Goal: Task Accomplishment & Management: Complete application form

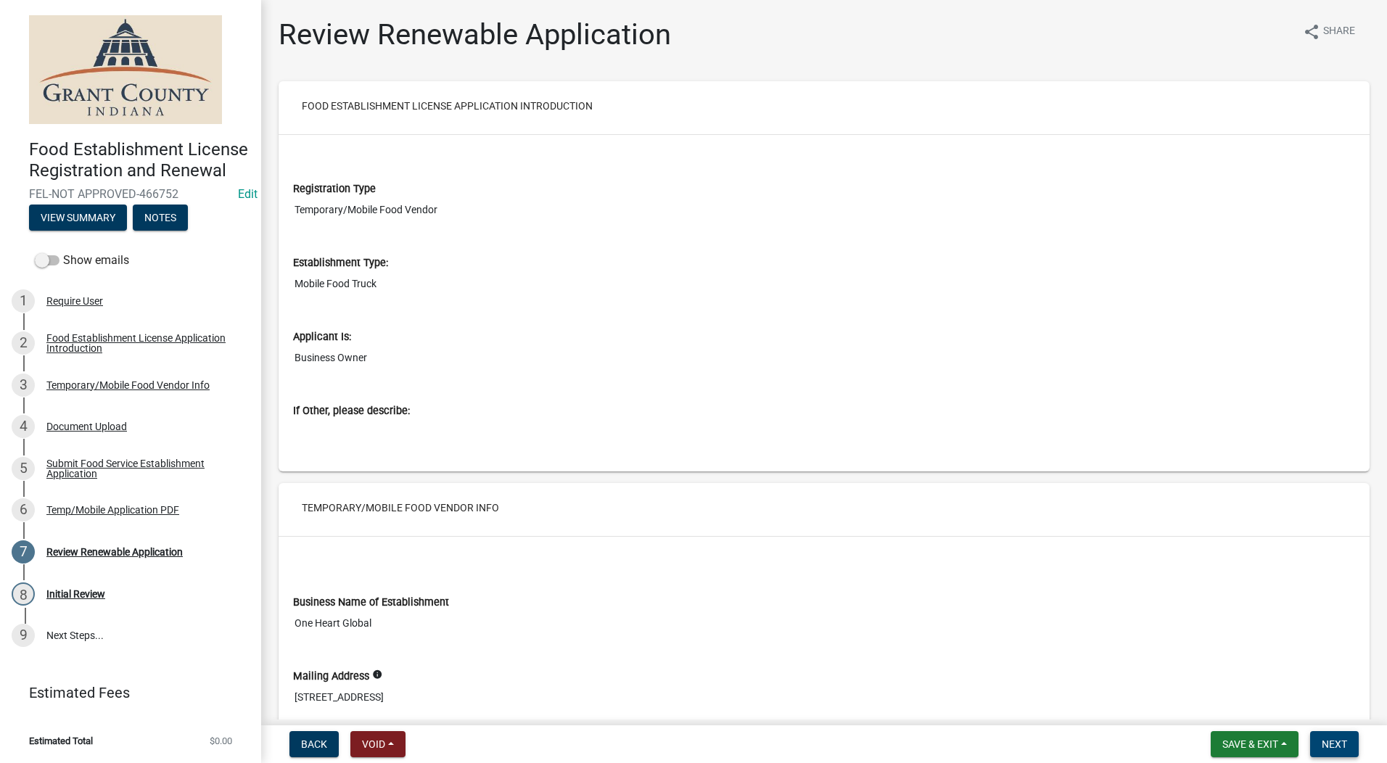
click at [1340, 749] on span "Next" at bounding box center [1334, 744] width 25 height 12
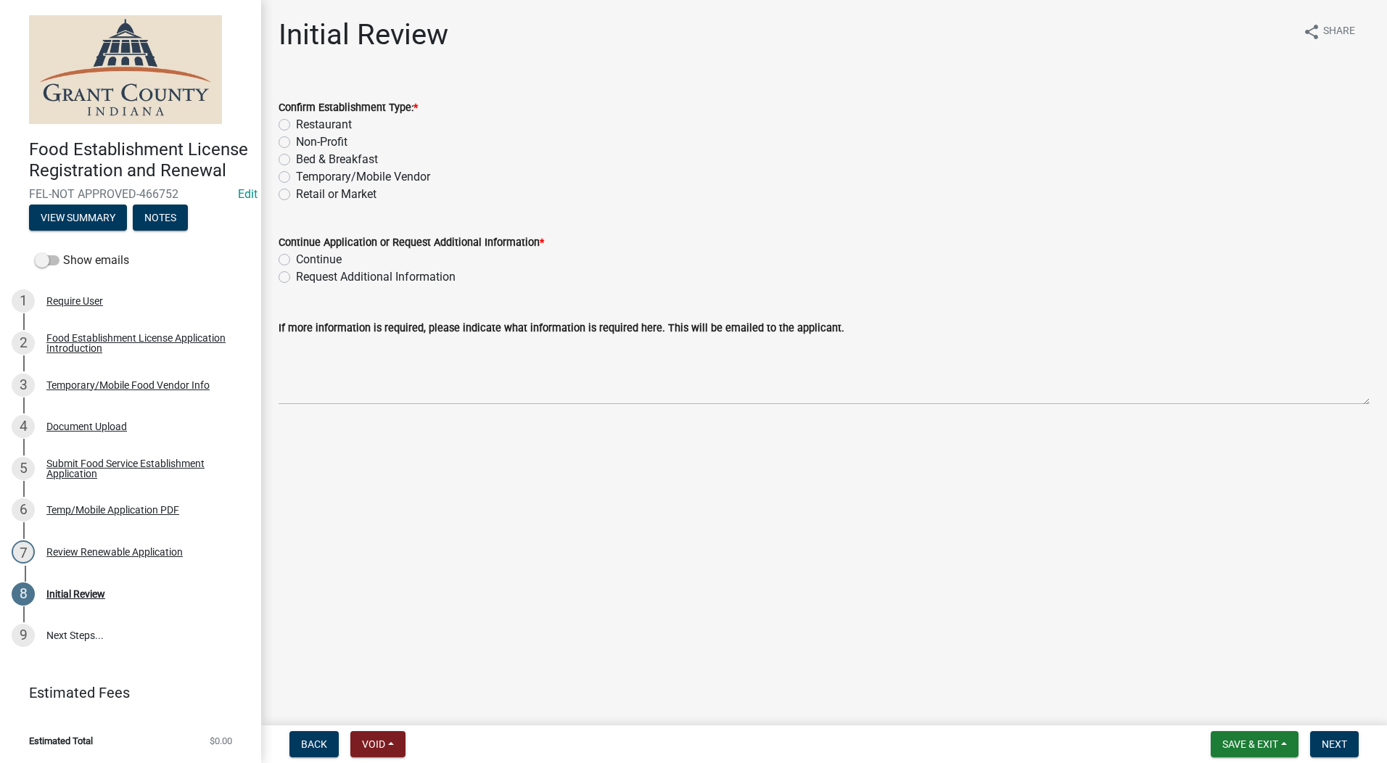
click at [296, 179] on label "Temporary/Mobile Vendor" at bounding box center [363, 176] width 134 height 17
click at [296, 178] on input "Temporary/Mobile Vendor" at bounding box center [300, 172] width 9 height 9
radio input "true"
click at [296, 260] on label "Continue" at bounding box center [319, 259] width 46 height 17
click at [296, 260] on input "Continue" at bounding box center [300, 255] width 9 height 9
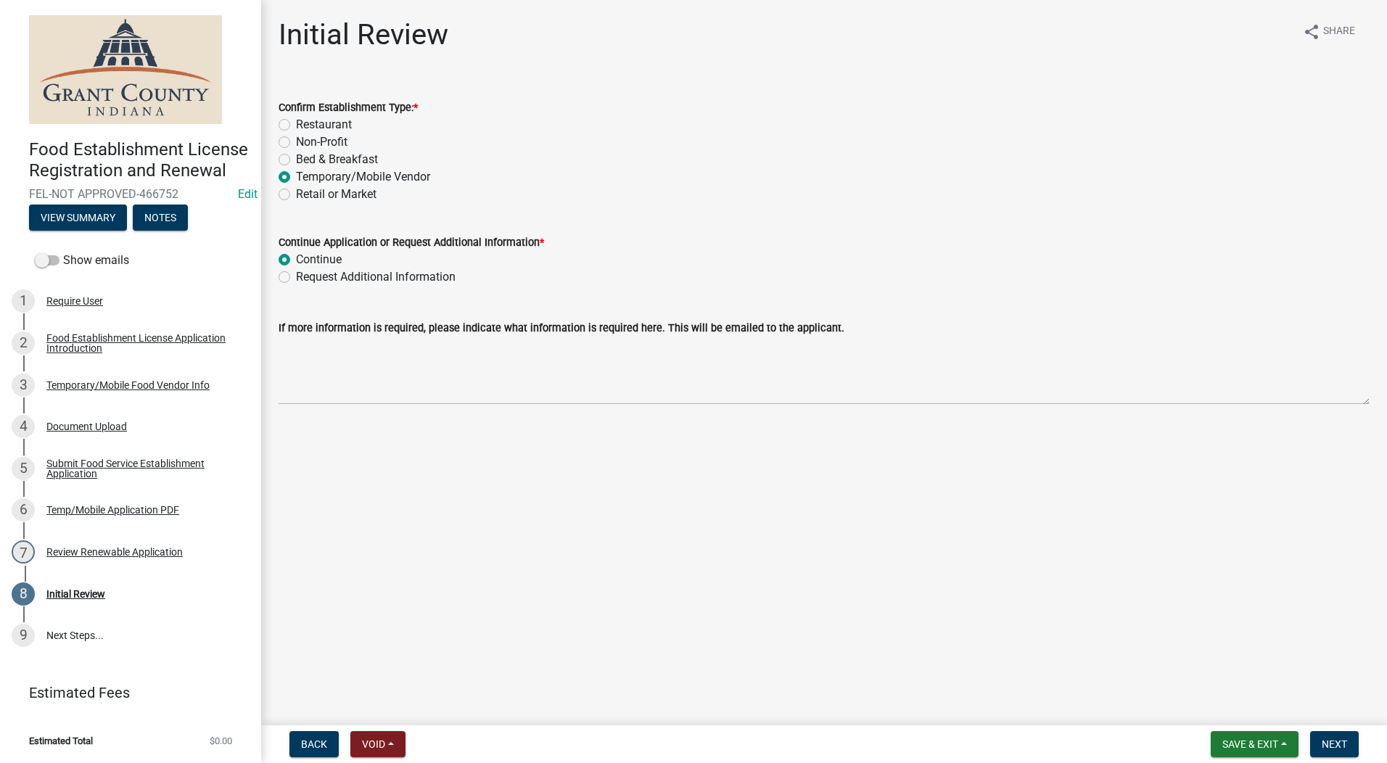
radio input "true"
click at [1327, 751] on button "Next" at bounding box center [1334, 744] width 49 height 26
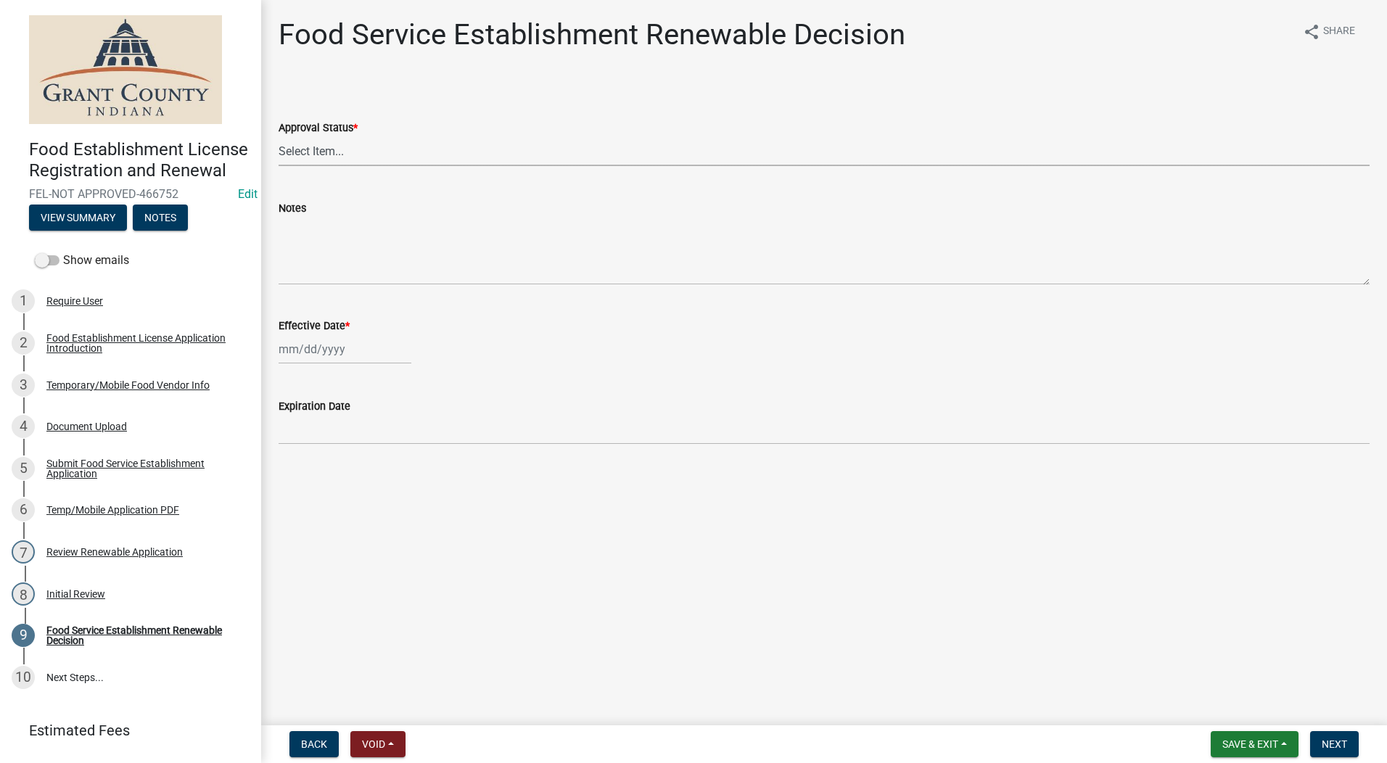
click at [322, 156] on select "Select Item... Approved Denied" at bounding box center [824, 151] width 1091 height 30
click at [279, 136] on select "Select Item... Approved Denied" at bounding box center [824, 151] width 1091 height 30
select select "f8bc5ebe-de22-4857-900a-5f4c078c3457"
click at [302, 344] on div at bounding box center [345, 349] width 133 height 30
select select "8"
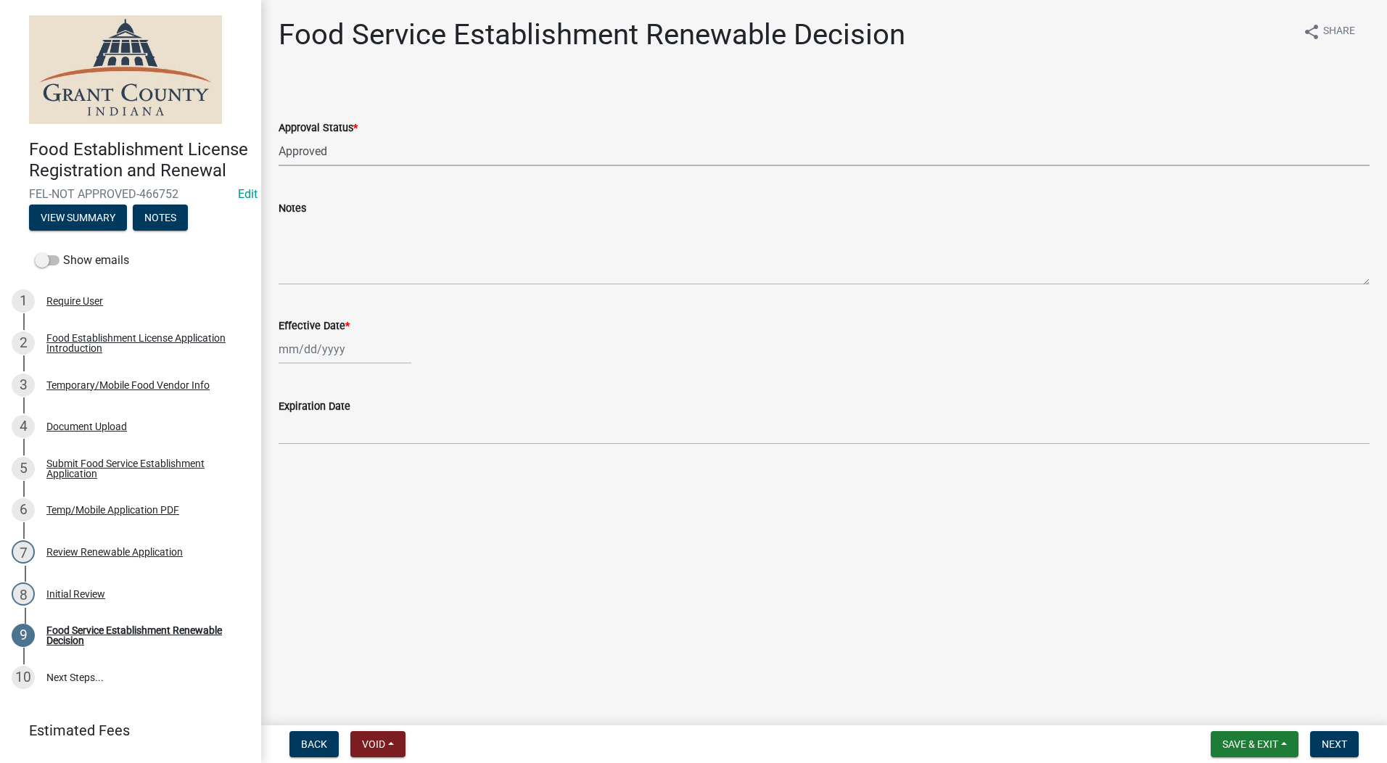
select select "2025"
click at [337, 493] on div "20" at bounding box center [339, 496] width 23 height 23
type input "[DATE]"
click at [1330, 743] on span "Next" at bounding box center [1334, 744] width 25 height 12
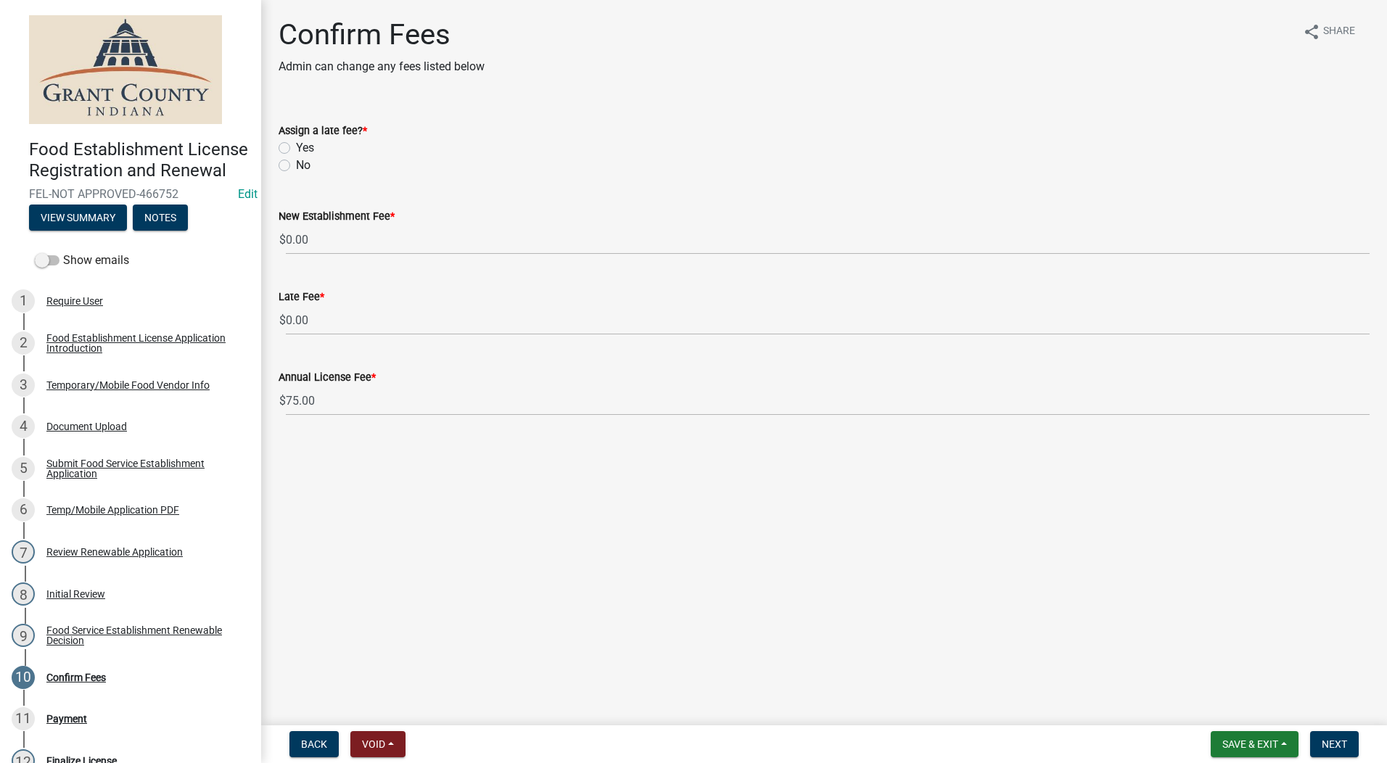
click at [296, 165] on label "No" at bounding box center [303, 165] width 15 height 17
click at [296, 165] on input "No" at bounding box center [300, 161] width 9 height 9
radio input "true"
click at [1343, 747] on span "Next" at bounding box center [1334, 744] width 25 height 12
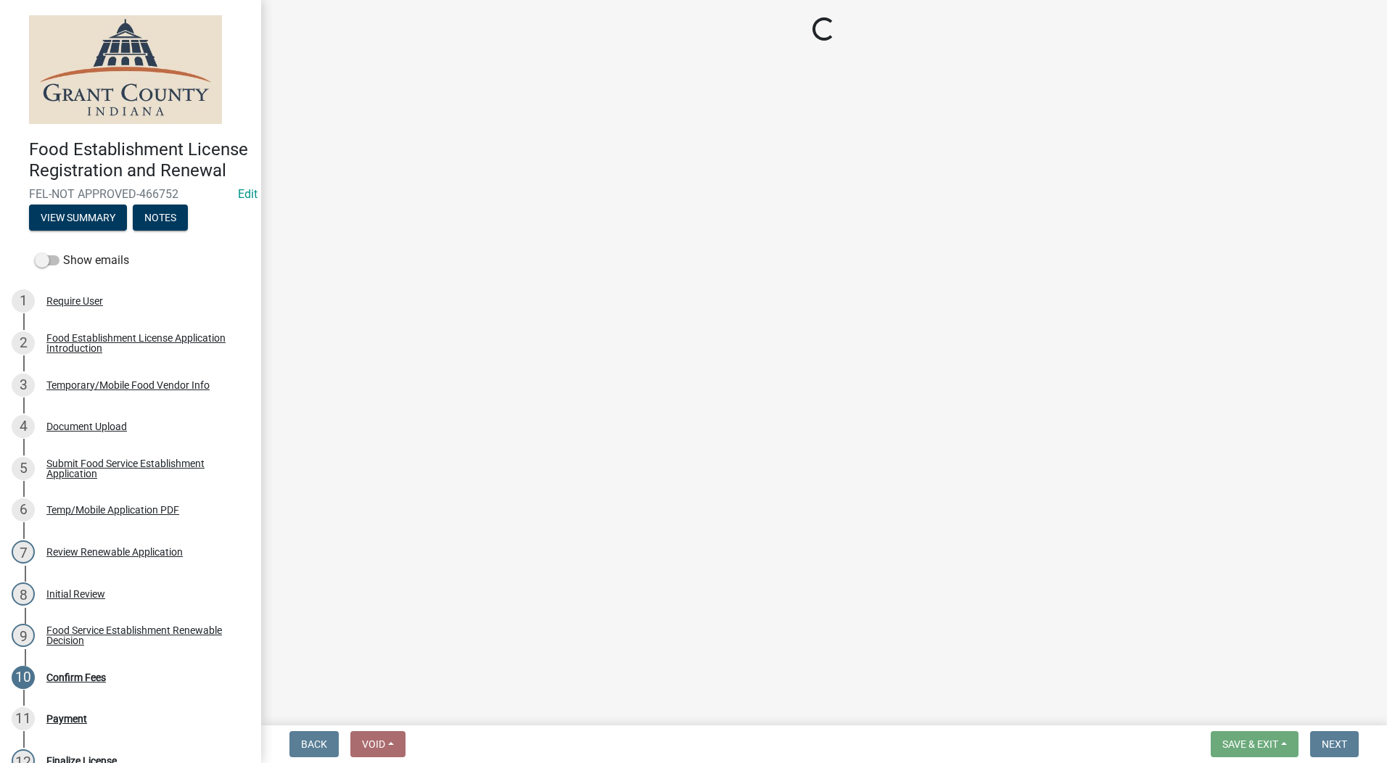
select select "2: 1"
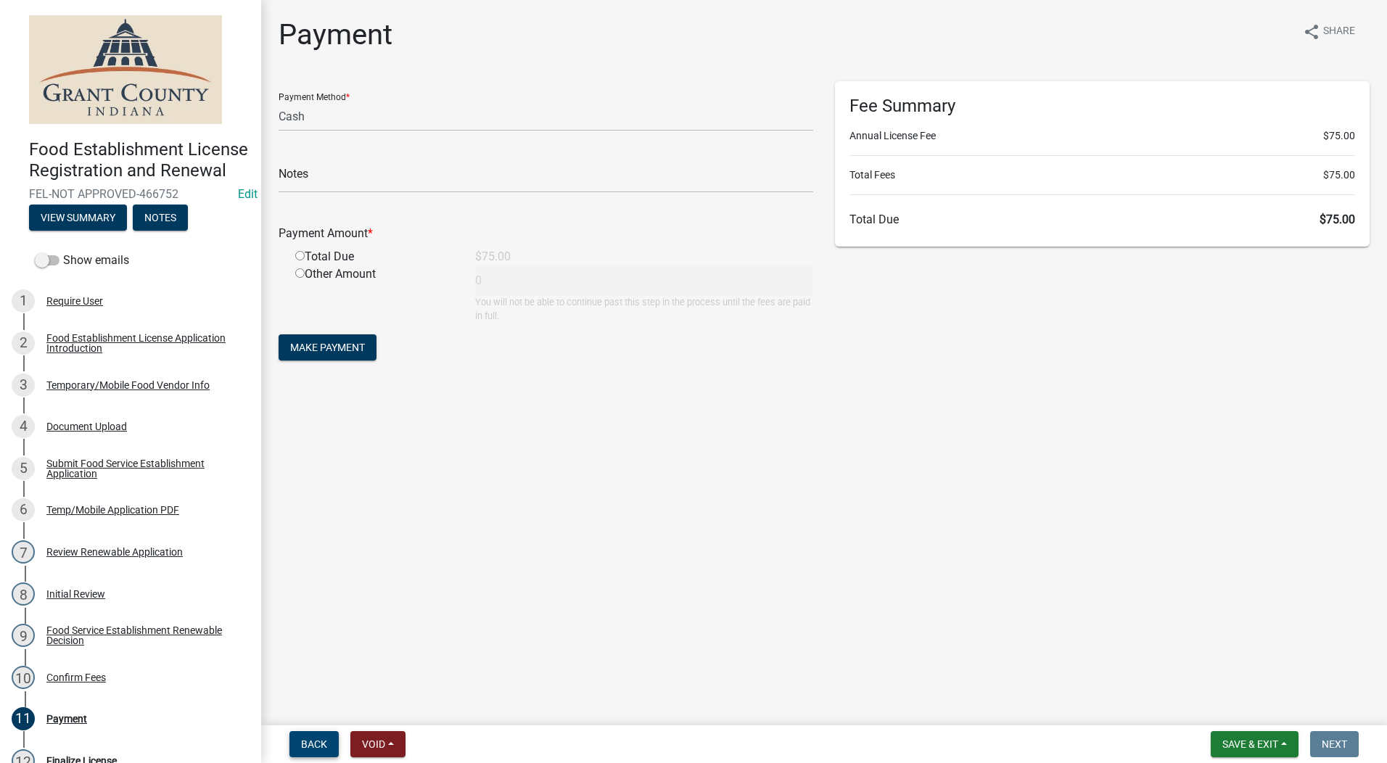
click at [308, 746] on span "Back" at bounding box center [314, 744] width 26 height 12
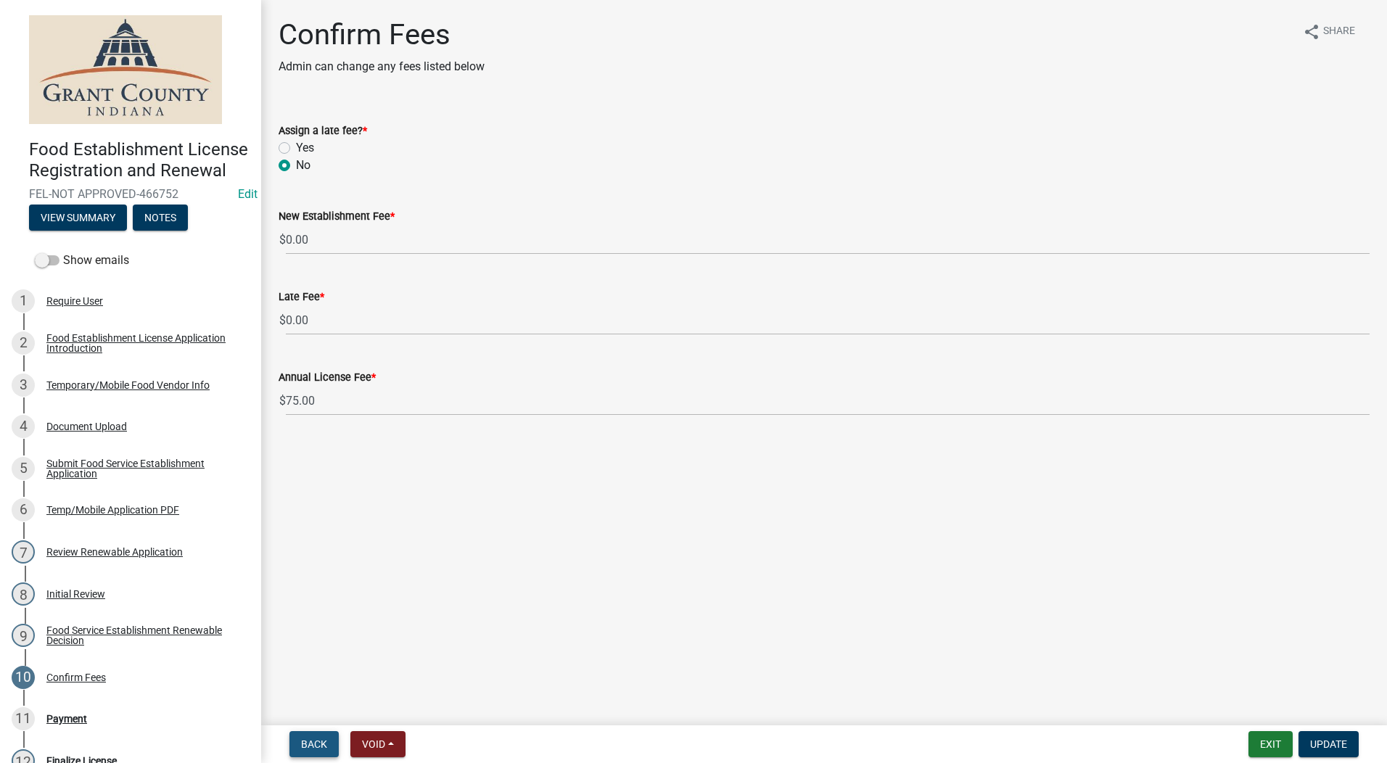
click at [308, 746] on span "Back" at bounding box center [314, 744] width 26 height 12
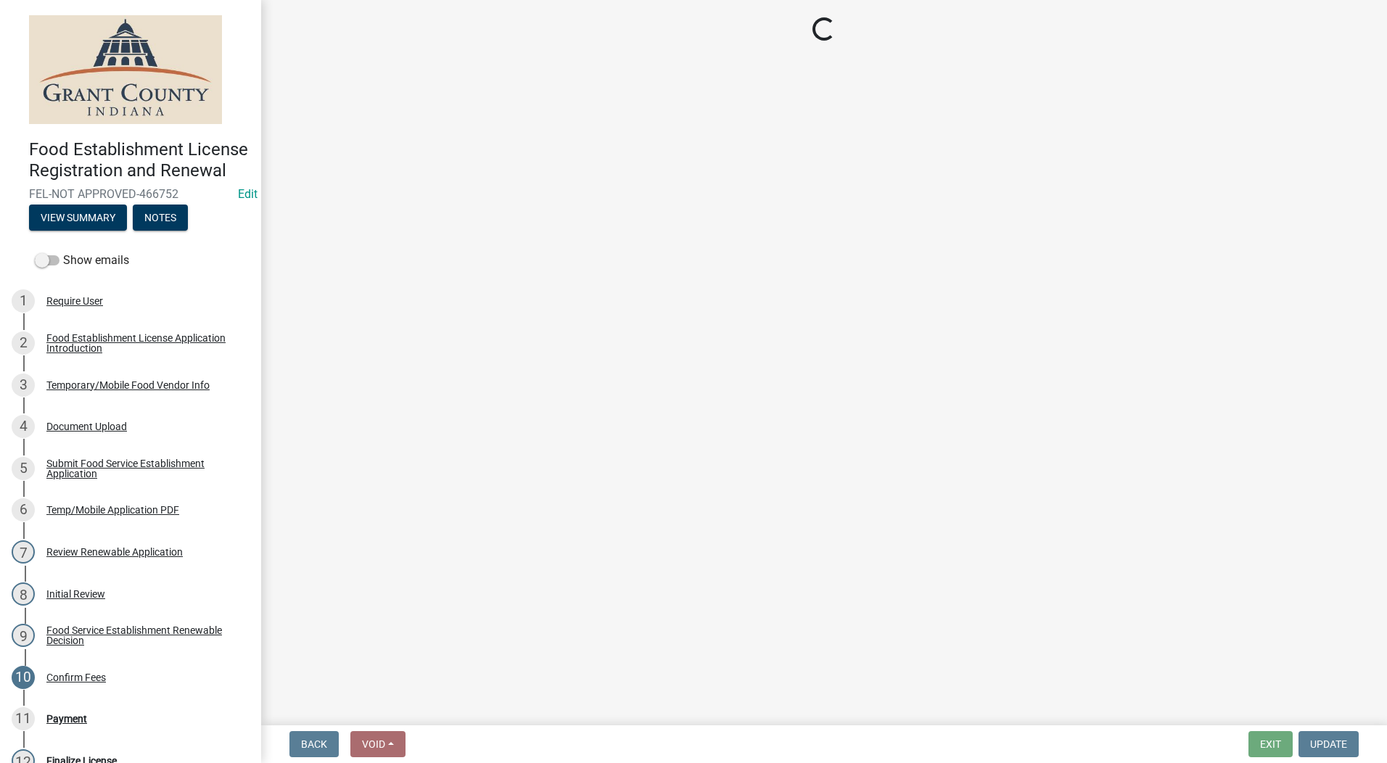
select select "f8bc5ebe-de22-4857-900a-5f4c078c3457"
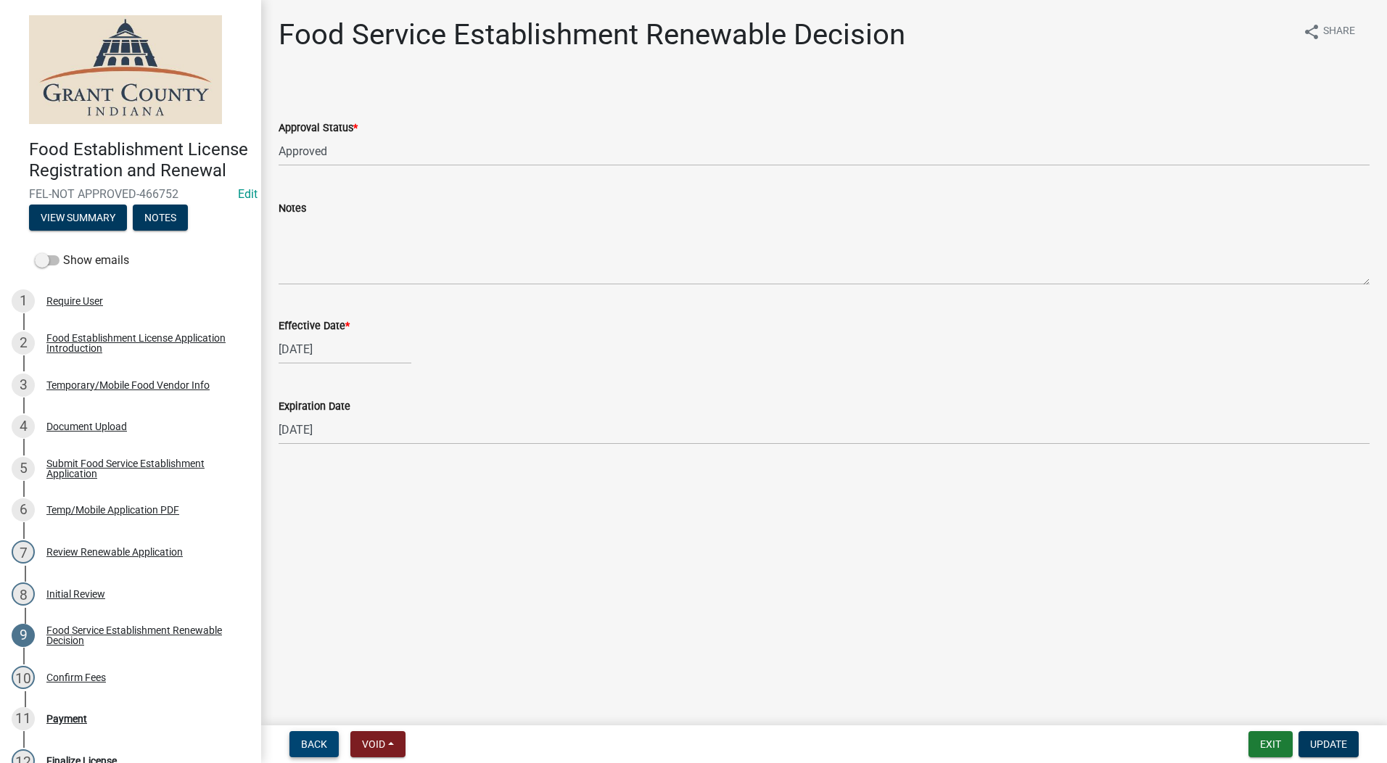
click at [308, 746] on span "Back" at bounding box center [314, 744] width 26 height 12
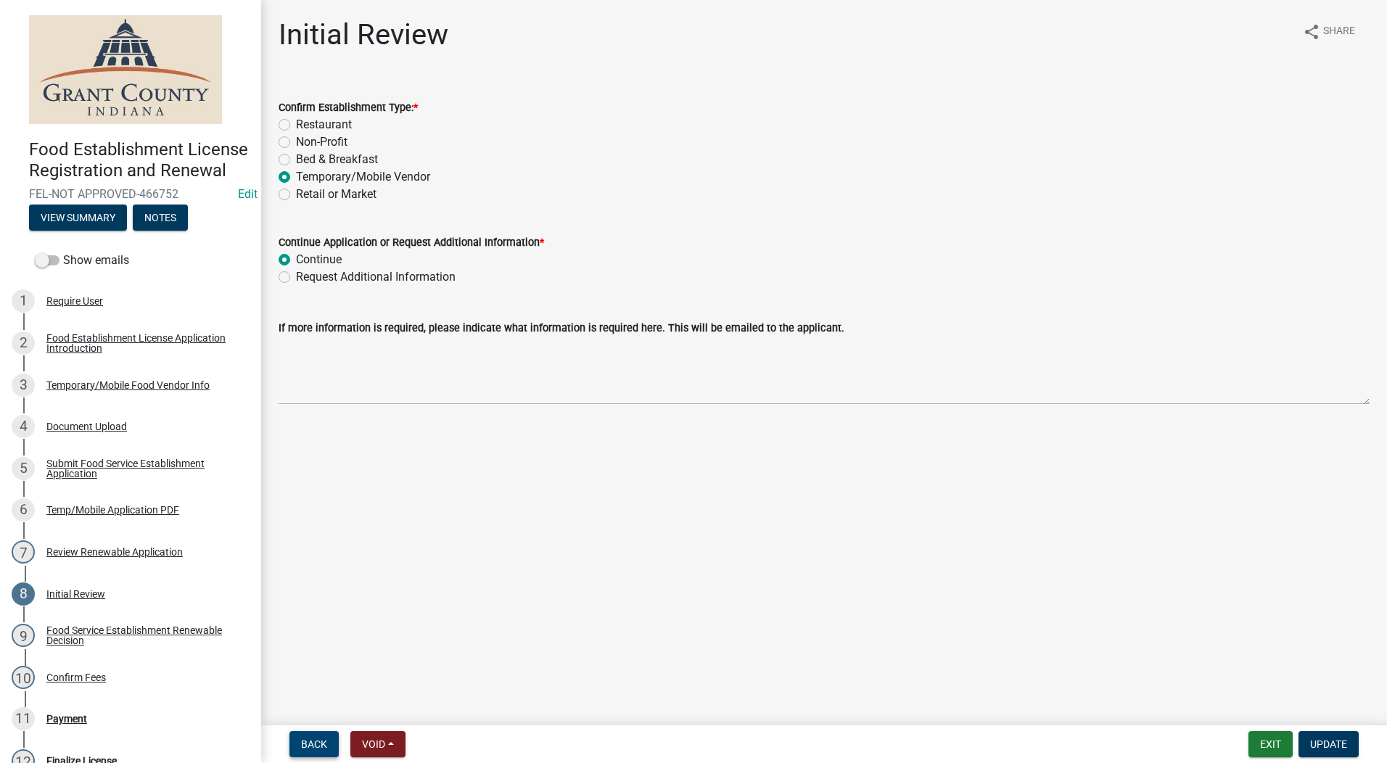
click at [308, 746] on span "Back" at bounding box center [314, 744] width 26 height 12
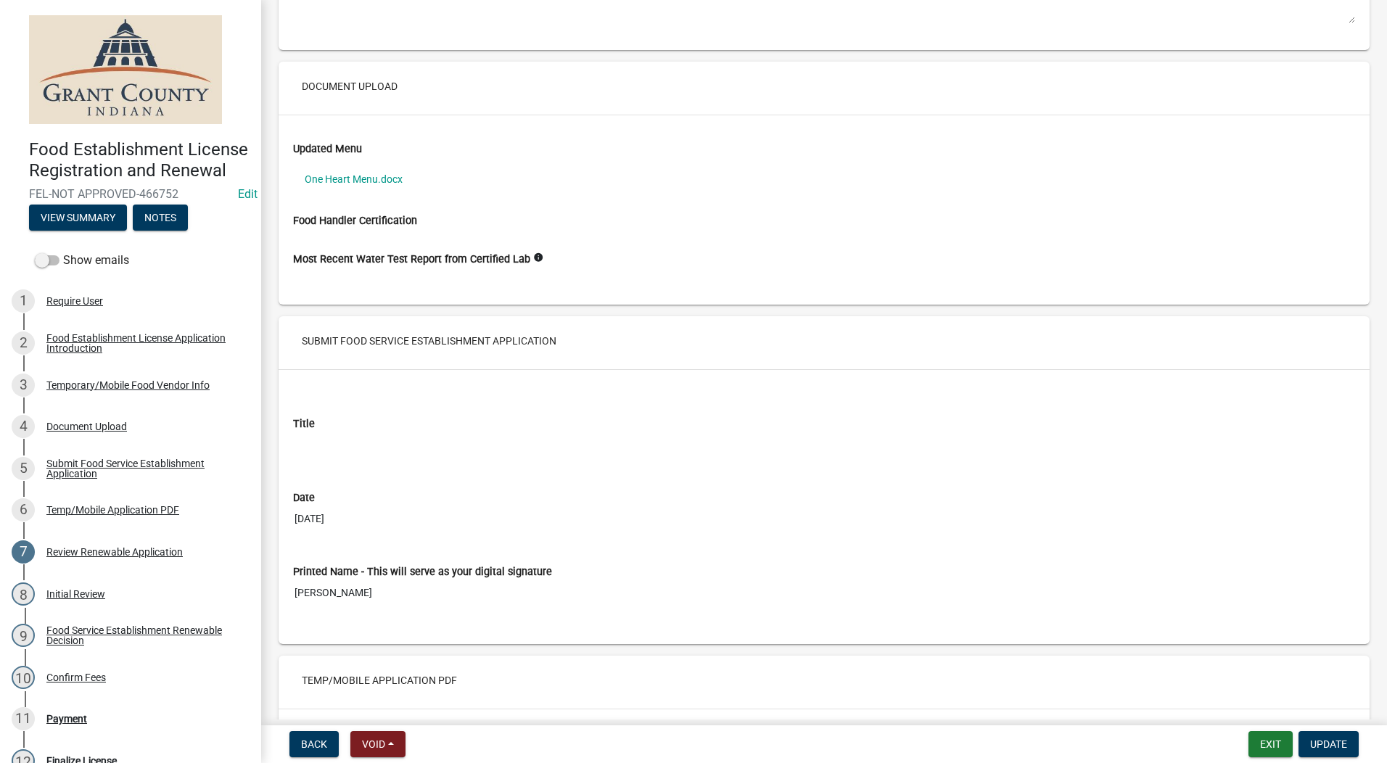
scroll to position [1958, 0]
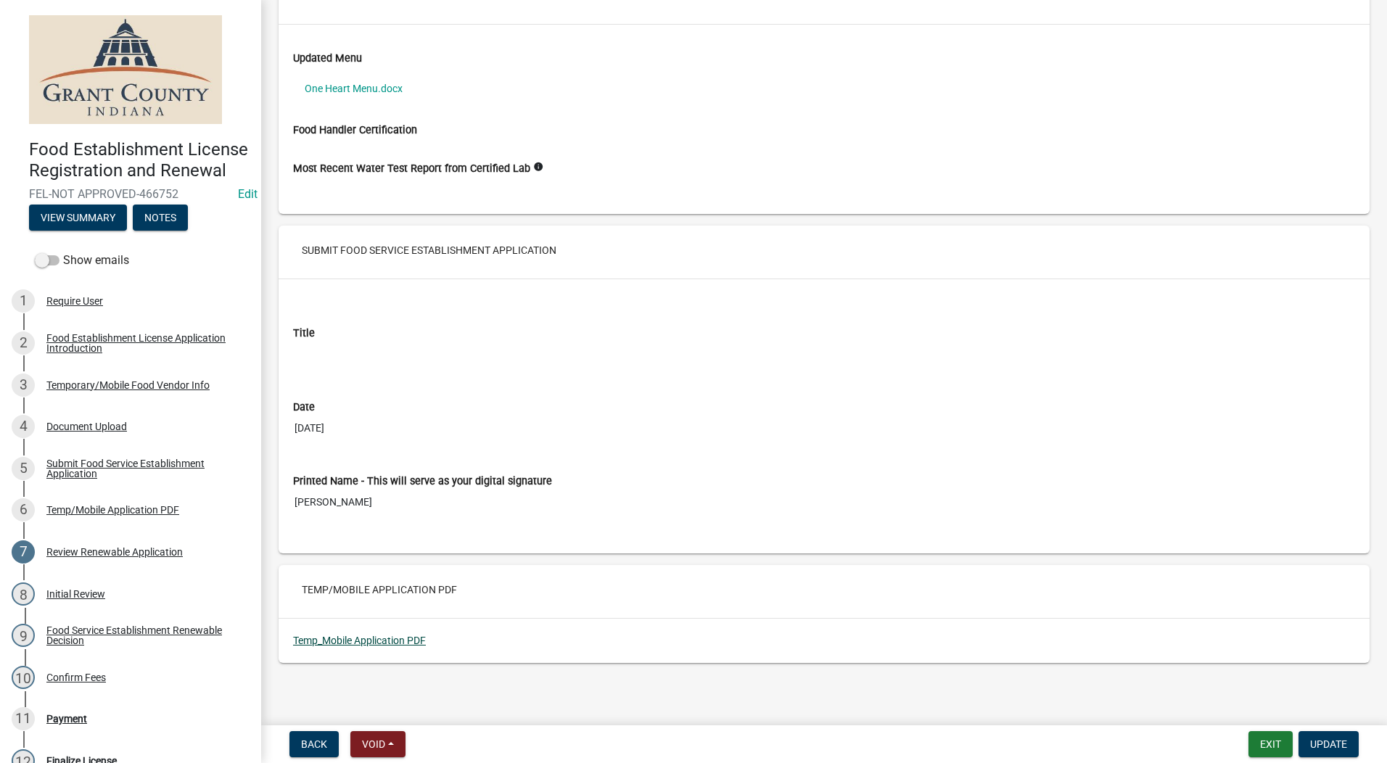
click at [405, 643] on link "Temp_Mobile Application PDF" at bounding box center [359, 641] width 133 height 12
click at [1348, 740] on button "Update" at bounding box center [1328, 744] width 60 height 26
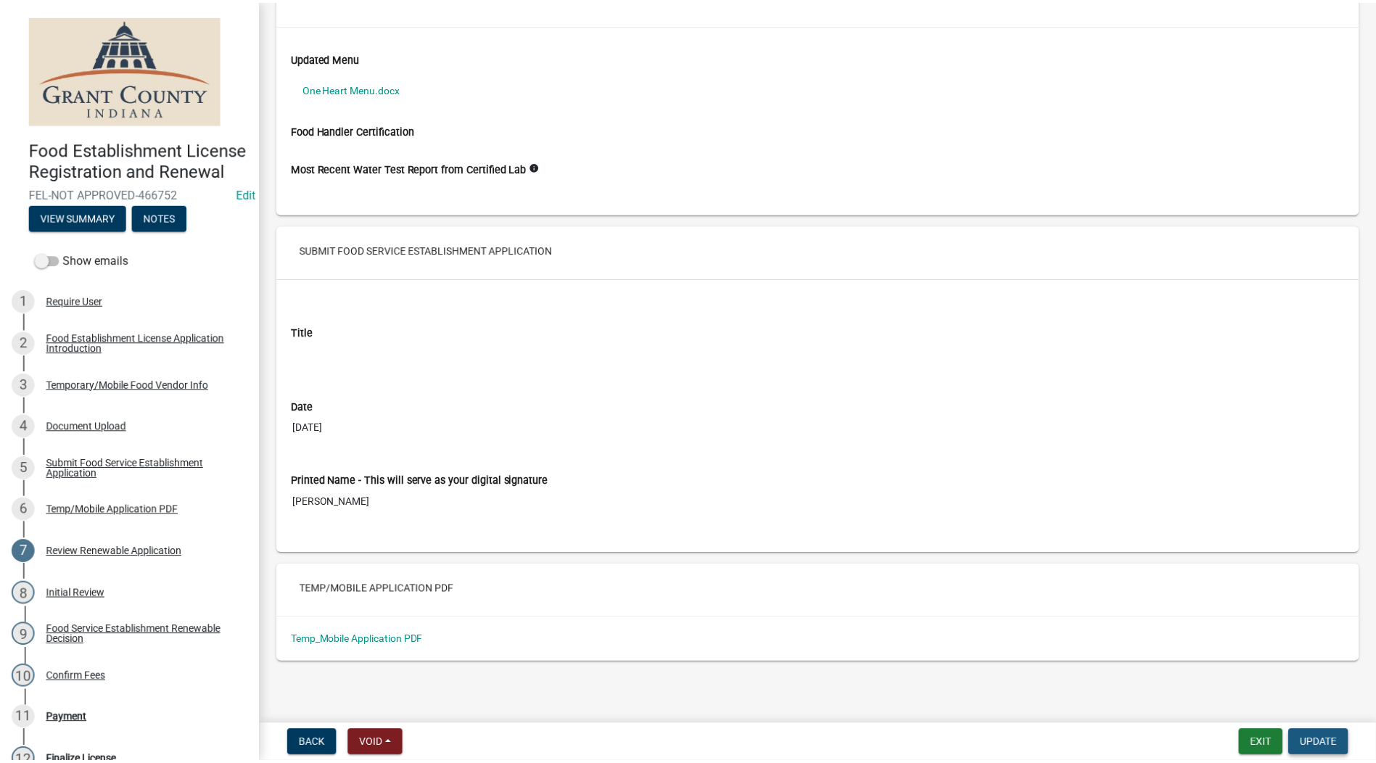
scroll to position [0, 0]
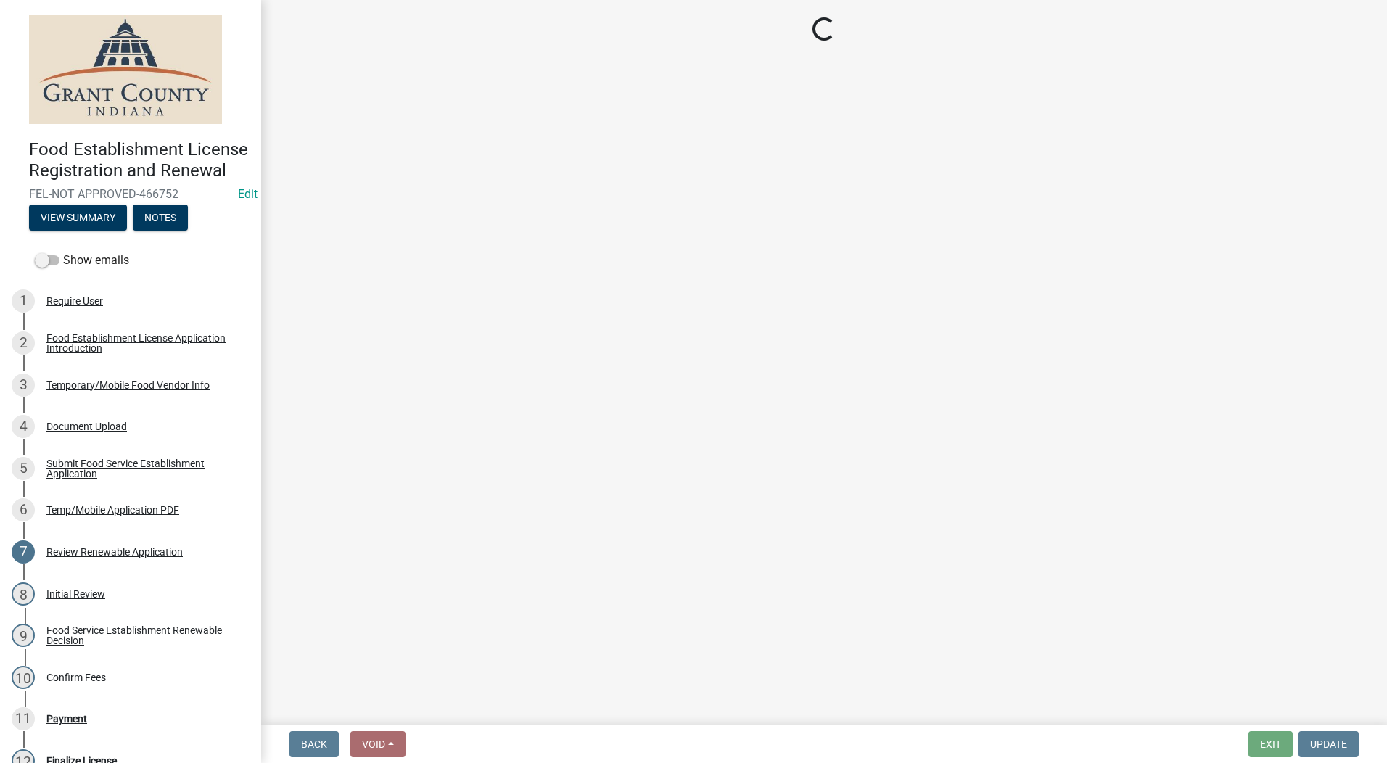
select select "2: 1"
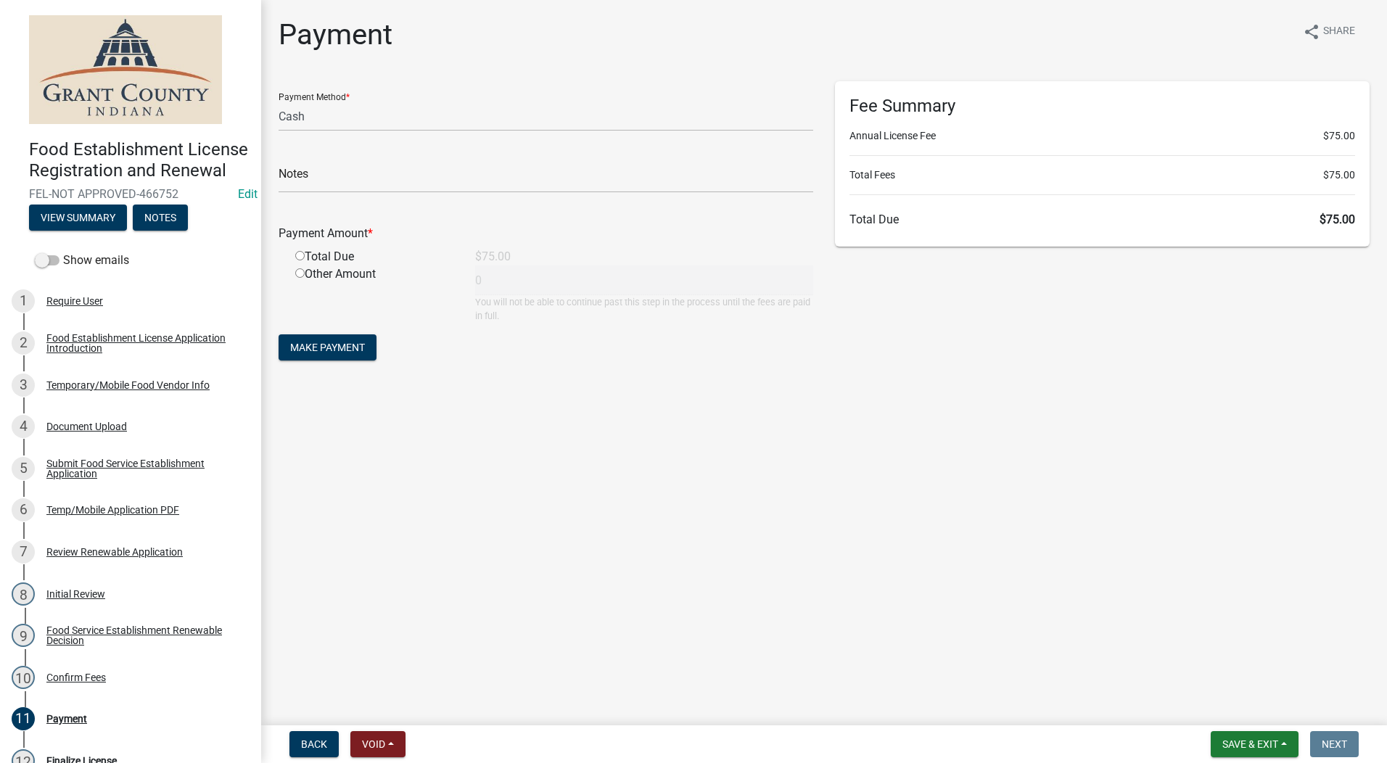
click at [300, 253] on input "radio" at bounding box center [299, 255] width 9 height 9
radio input "true"
type input "75"
drag, startPoint x: 374, startPoint y: 116, endPoint x: 363, endPoint y: 118, distance: 10.4
click at [368, 118] on select "Credit Card POS Check Cash" at bounding box center [546, 117] width 535 height 30
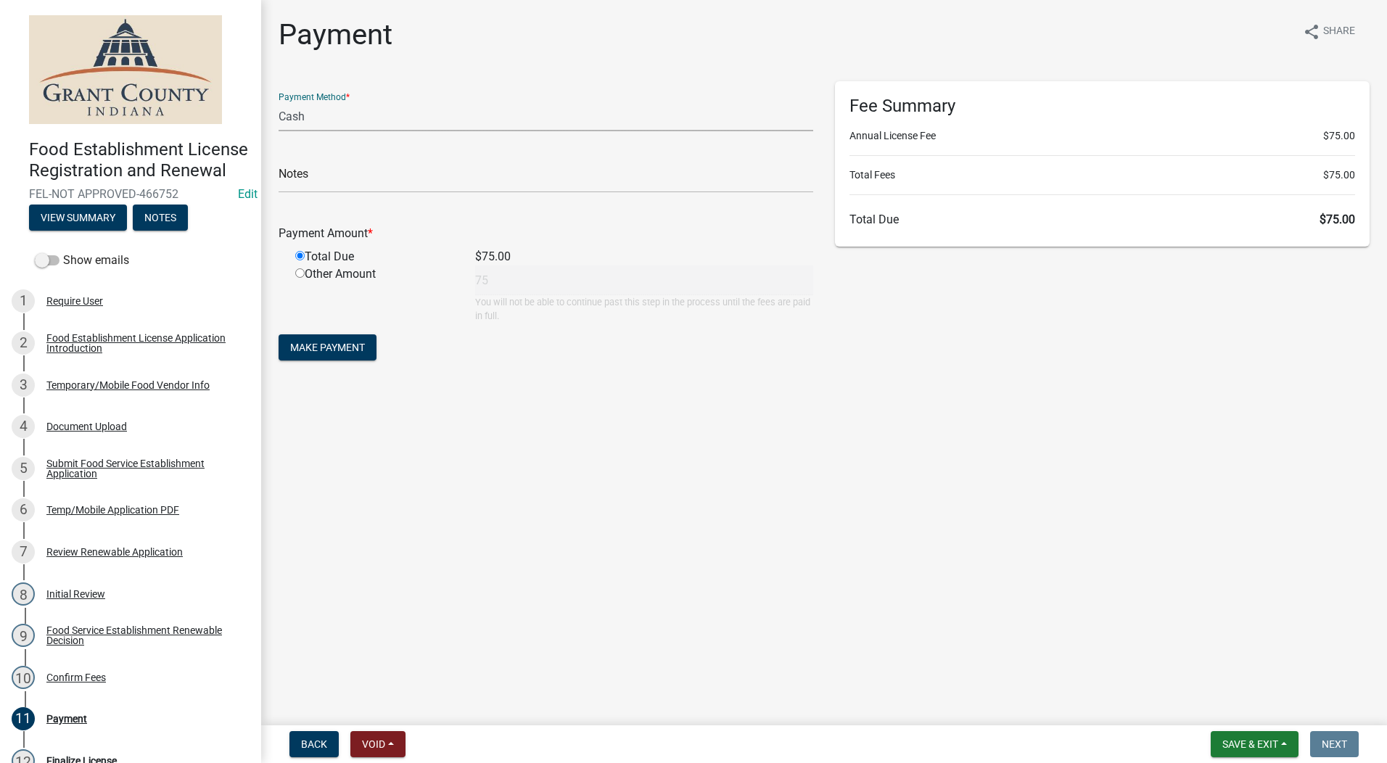
select select "0: 2"
click at [279, 102] on select "Credit Card POS Check Cash" at bounding box center [546, 117] width 535 height 30
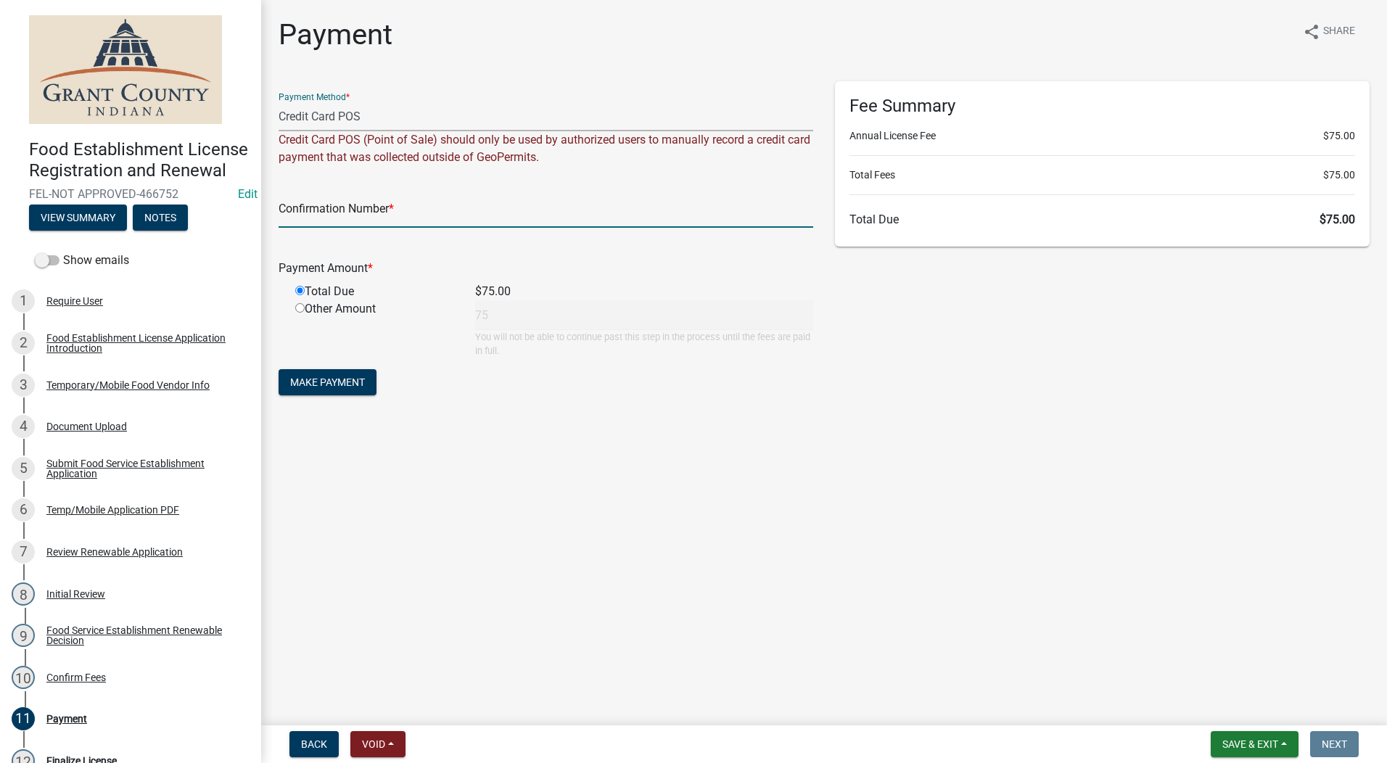
click at [414, 204] on input "text" at bounding box center [546, 213] width 535 height 30
type input "14849976"
click at [356, 376] on span "Make Payment" at bounding box center [327, 382] width 75 height 12
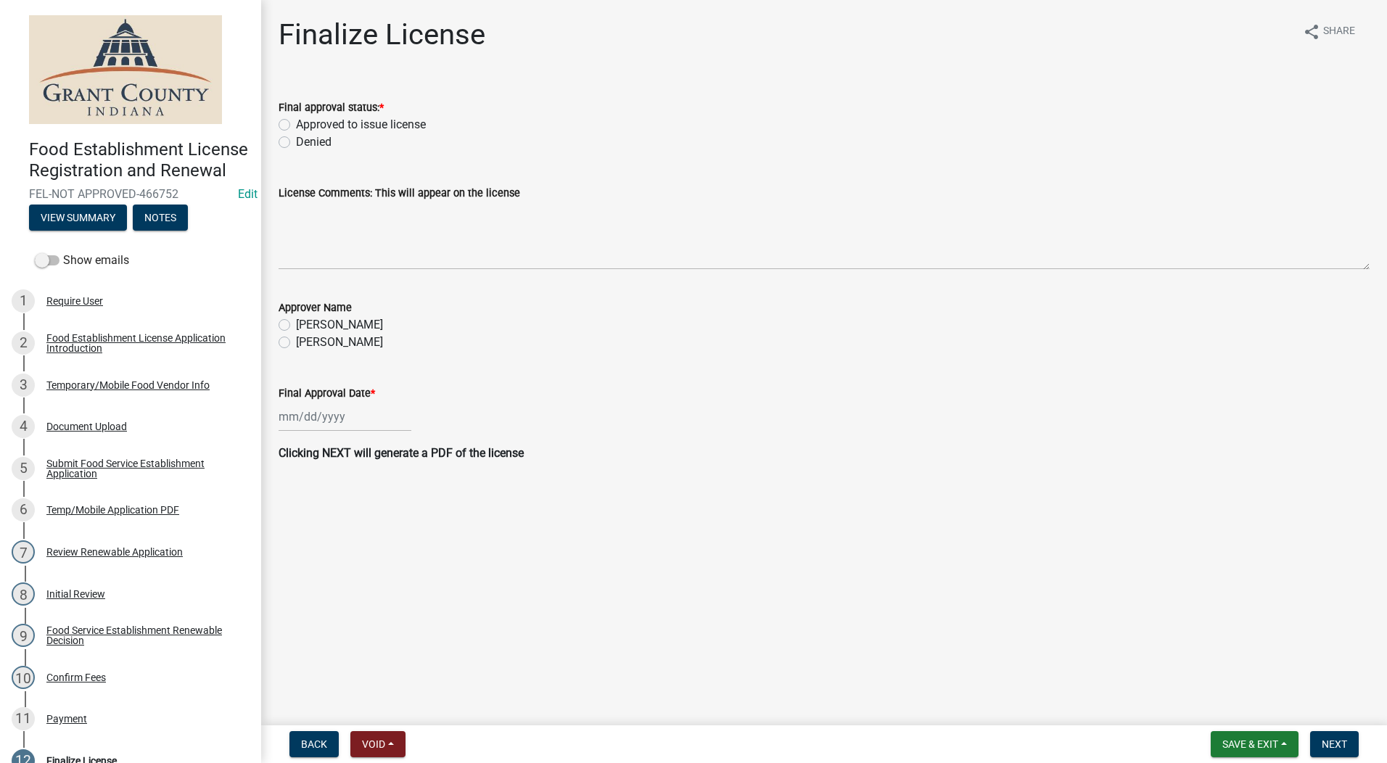
click at [296, 126] on label "Approved to issue license" at bounding box center [361, 124] width 130 height 17
click at [296, 125] on input "Approved to issue license" at bounding box center [300, 120] width 9 height 9
radio input "true"
click at [296, 321] on label "[PERSON_NAME]" at bounding box center [339, 324] width 87 height 17
click at [296, 321] on input "[PERSON_NAME]" at bounding box center [300, 320] width 9 height 9
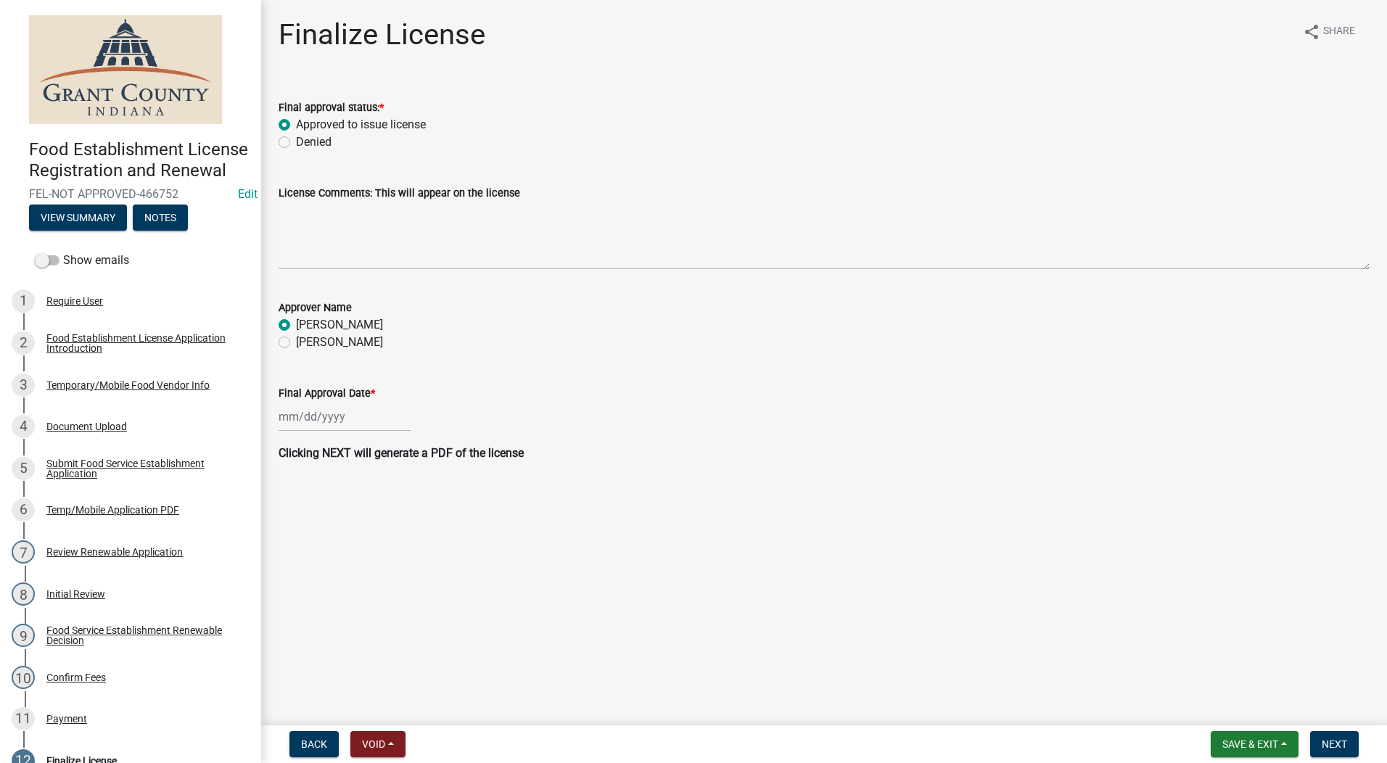
radio input "true"
click at [307, 425] on div at bounding box center [345, 417] width 133 height 30
select select "8"
select select "2025"
click at [344, 558] on div "20" at bounding box center [339, 563] width 23 height 23
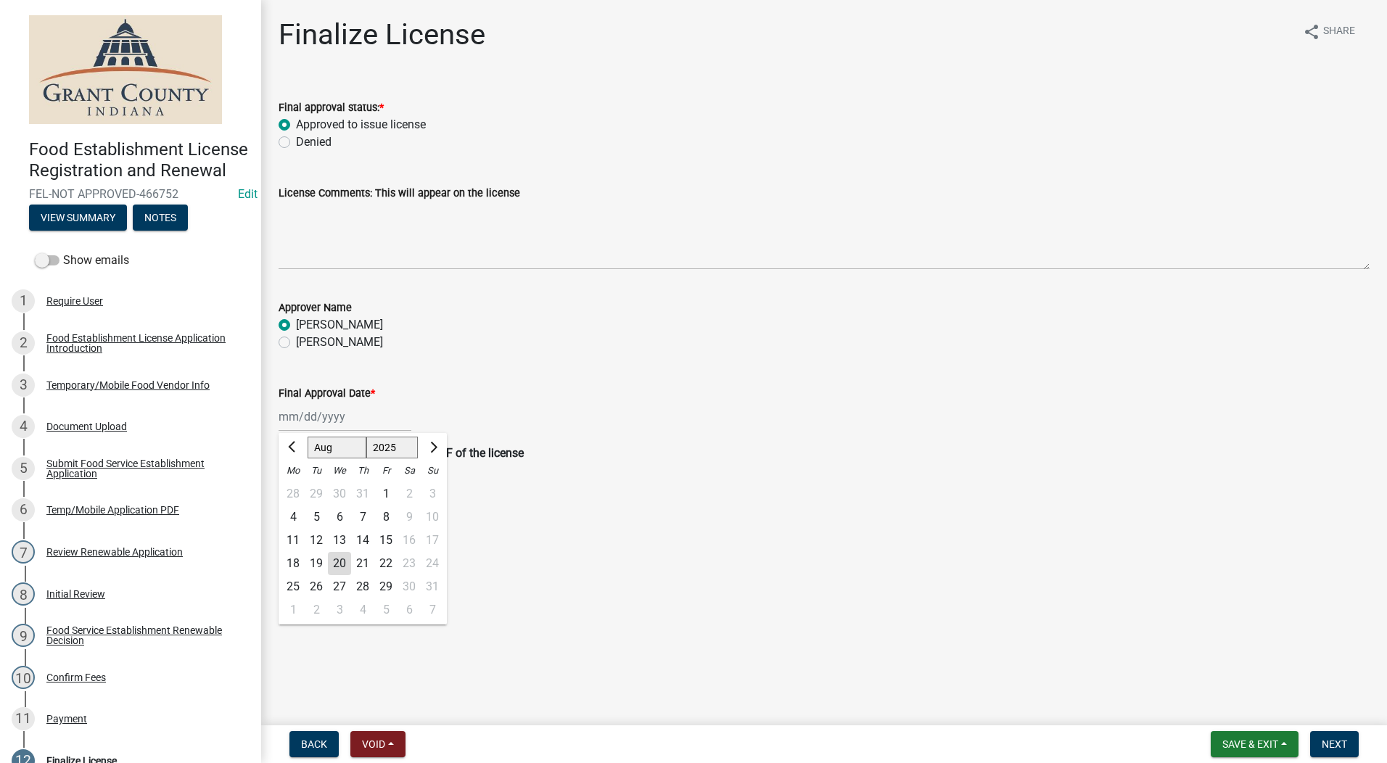
type input "[DATE]"
drag, startPoint x: 1339, startPoint y: 749, endPoint x: 1282, endPoint y: 521, distance: 235.4
click at [1337, 747] on span "Next" at bounding box center [1334, 744] width 25 height 12
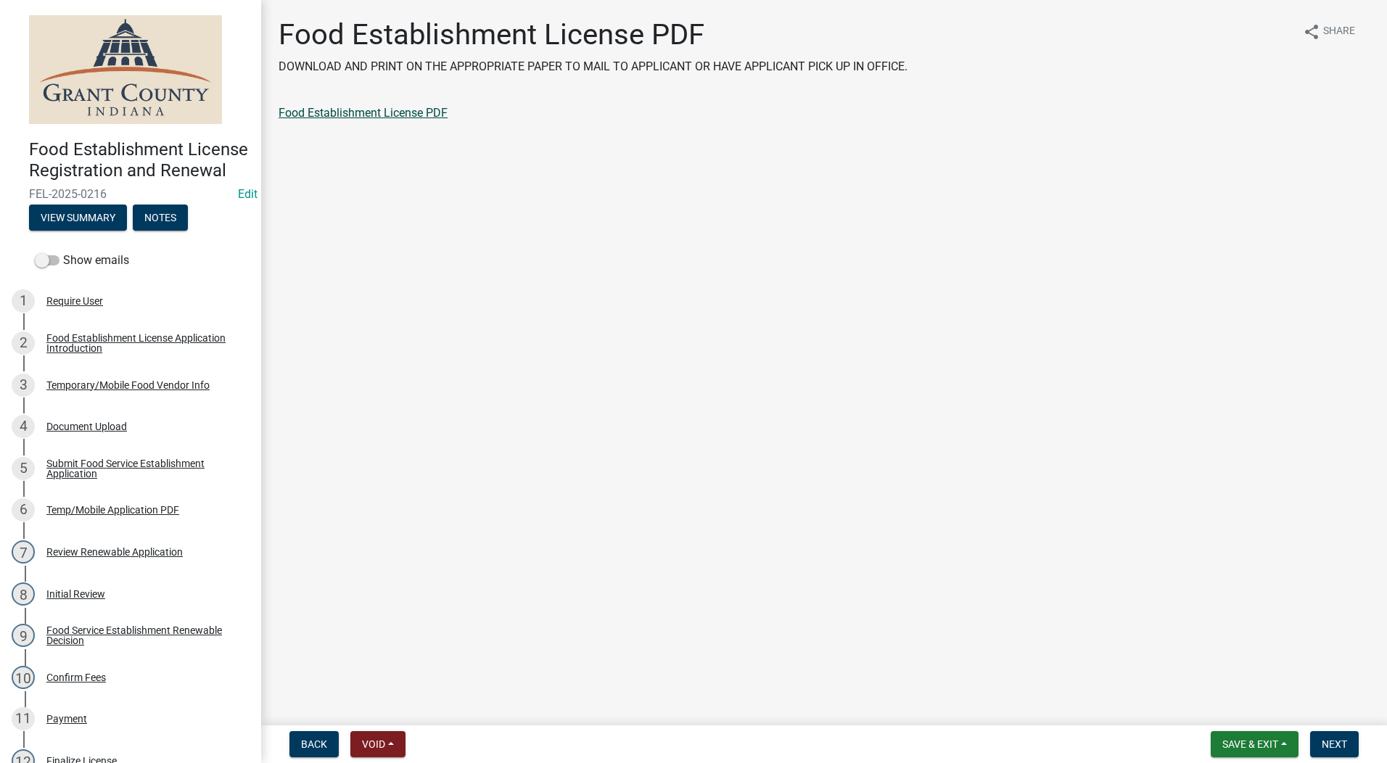
click at [379, 108] on link "Food Establishment License PDF" at bounding box center [363, 113] width 169 height 14
click at [1332, 737] on button "Next" at bounding box center [1334, 744] width 49 height 26
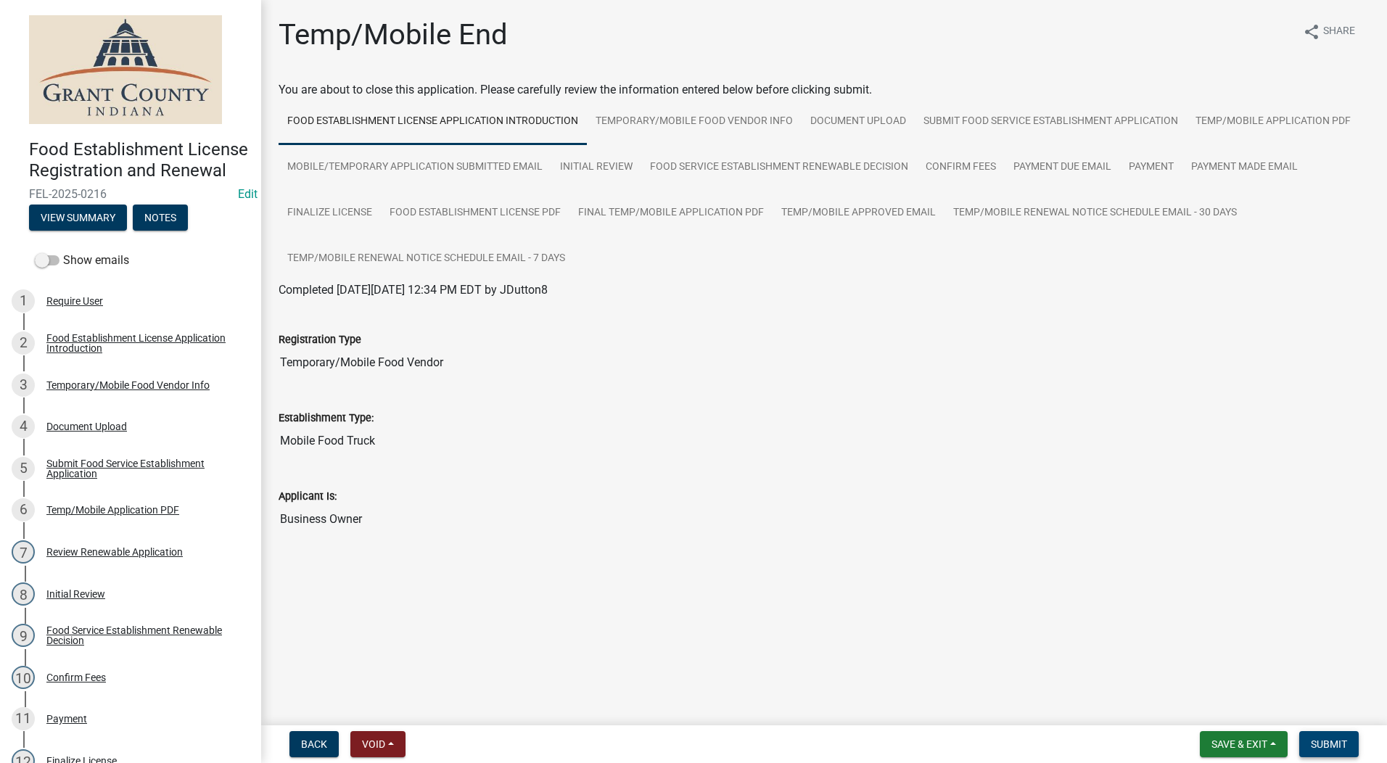
click at [1331, 737] on button "Submit" at bounding box center [1328, 744] width 59 height 26
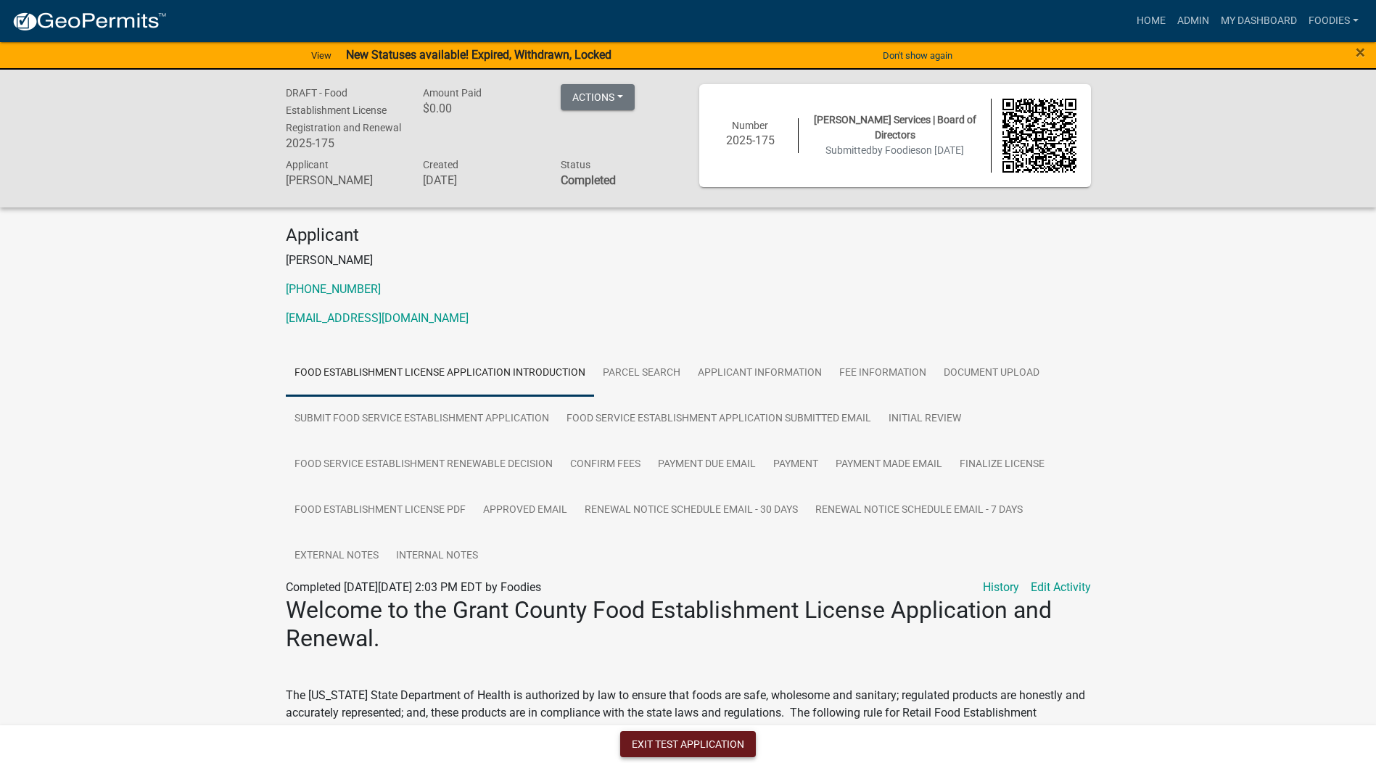
click at [672, 748] on button "Exit Test Application" at bounding box center [688, 744] width 136 height 26
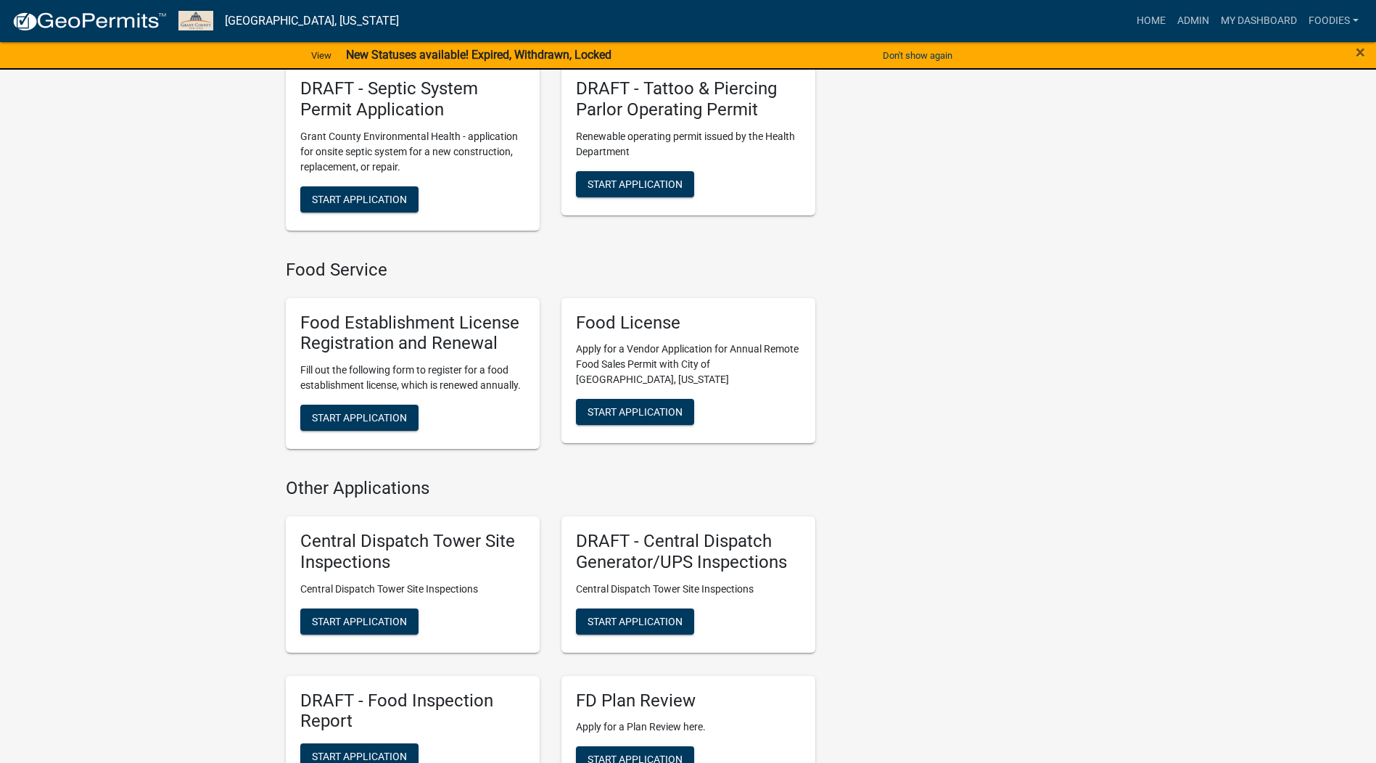
scroll to position [1523, 0]
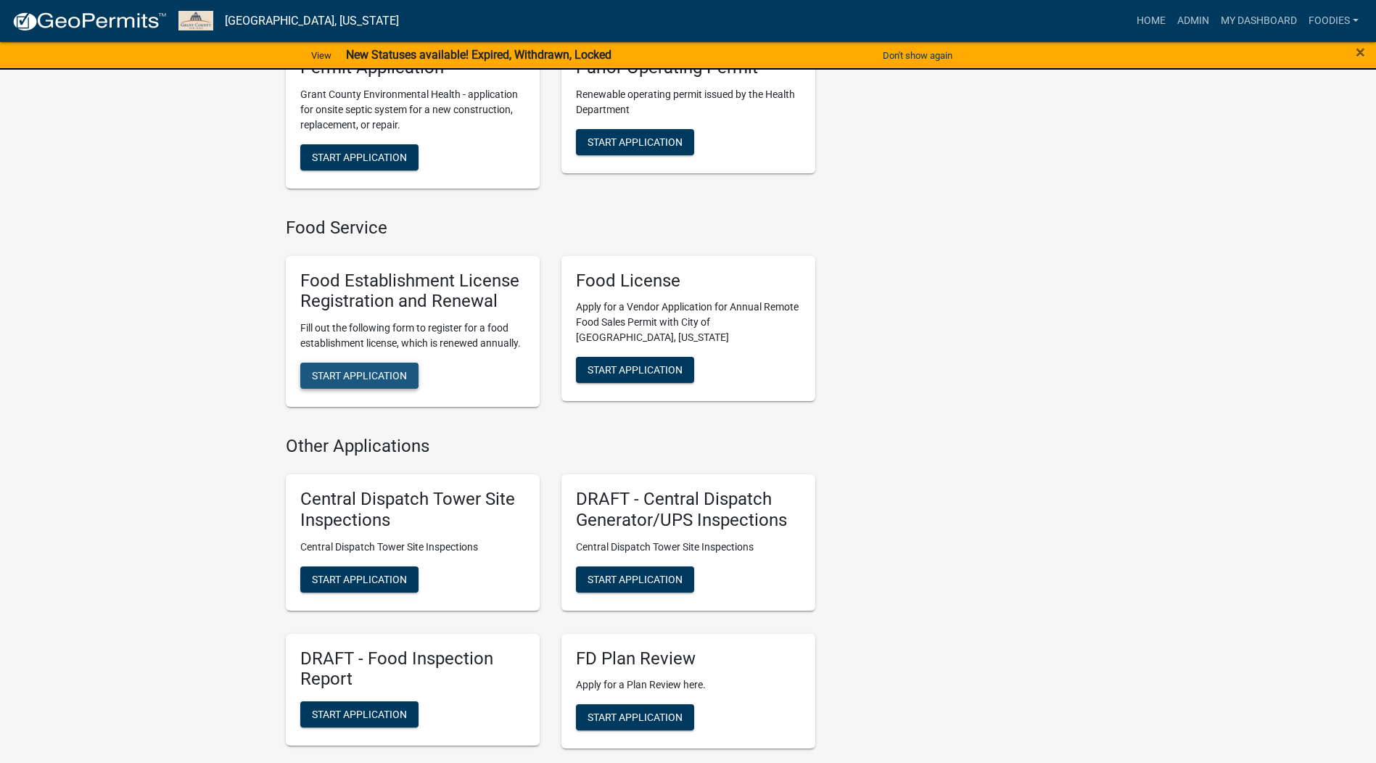
click at [381, 382] on span "Start Application" at bounding box center [359, 376] width 95 height 12
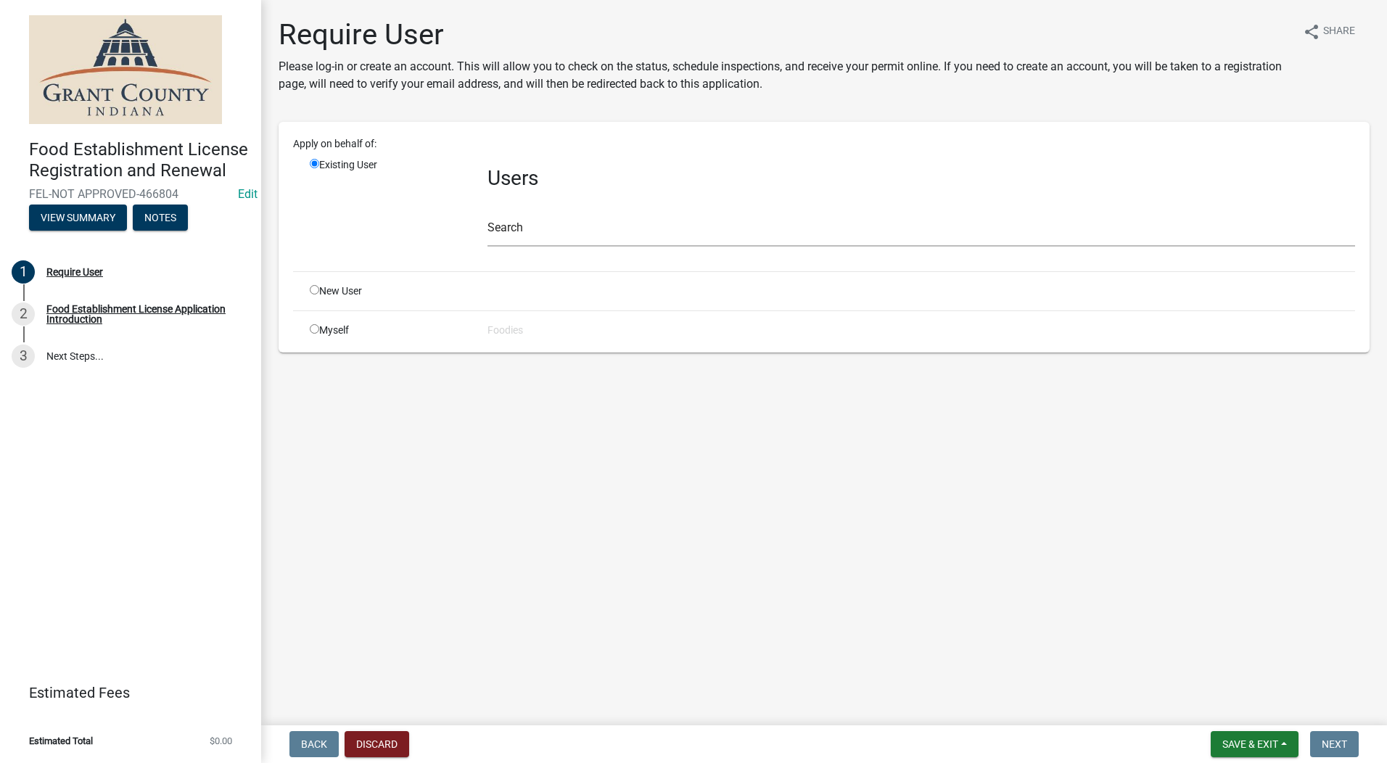
click at [315, 293] on input "radio" at bounding box center [314, 289] width 9 height 9
radio input "true"
radio input "false"
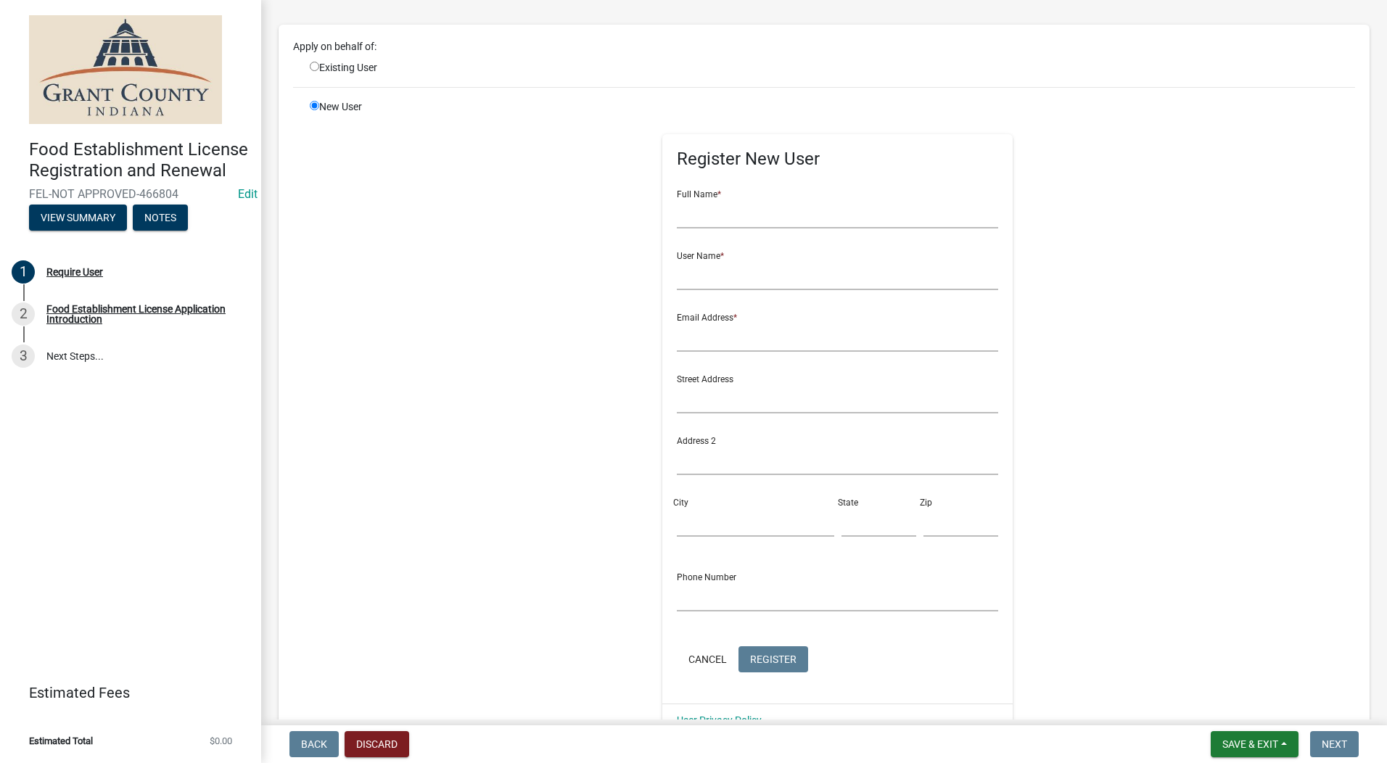
scroll to position [240, 0]
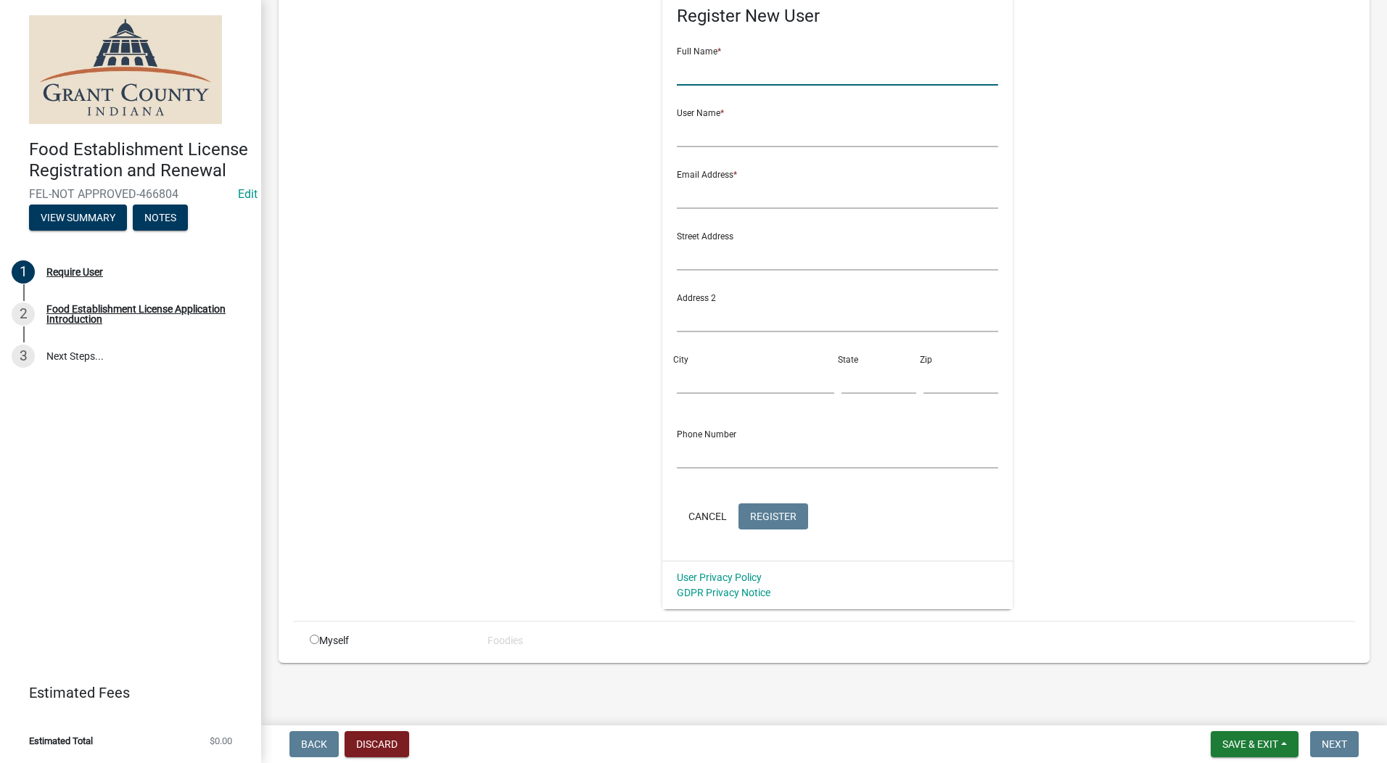
click at [767, 69] on input "text" at bounding box center [837, 71] width 321 height 30
type input "Katherine Jess"
click at [706, 141] on input "text" at bounding box center [837, 133] width 321 height 30
type input "Tennessee Soft Pretzel Co"
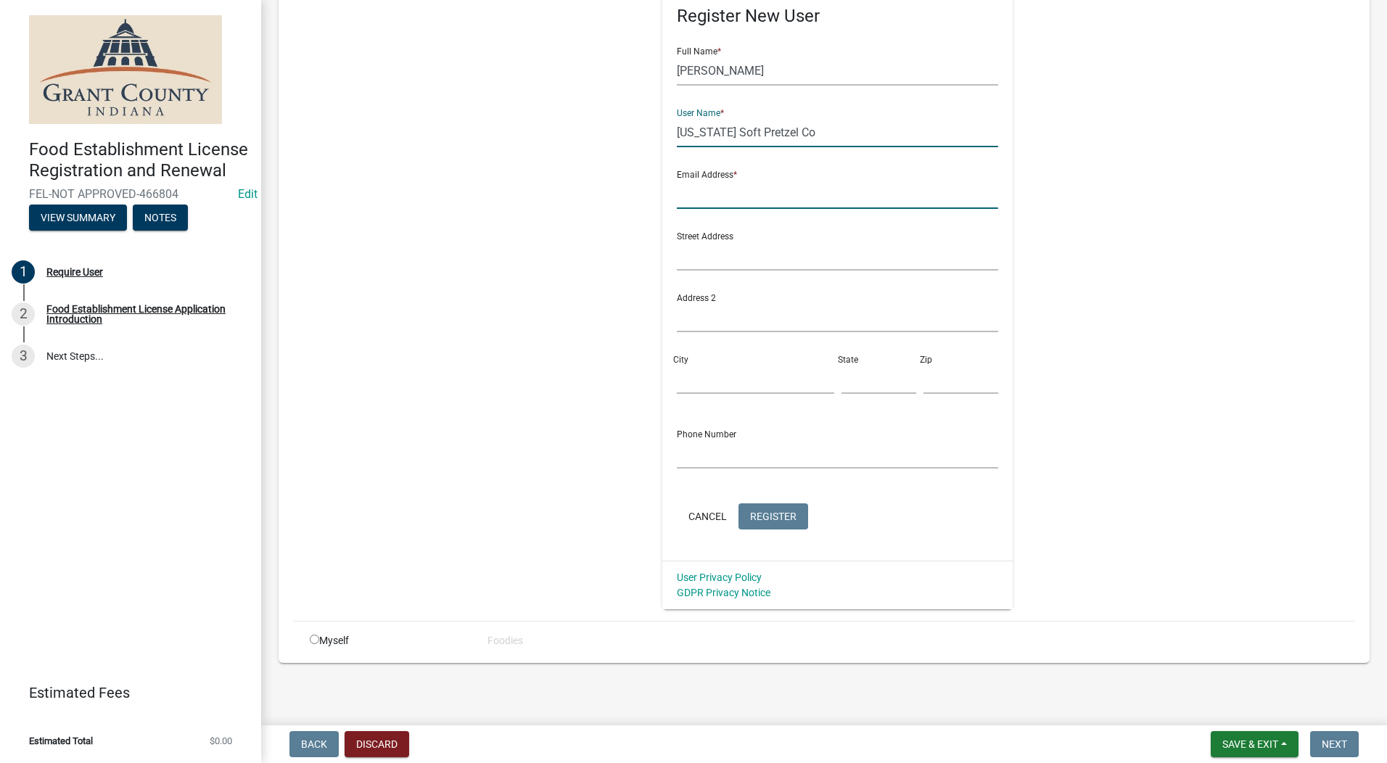
click at [680, 189] on input "text" at bounding box center [837, 194] width 321 height 30
type input "tnpretzels@gmail.com"
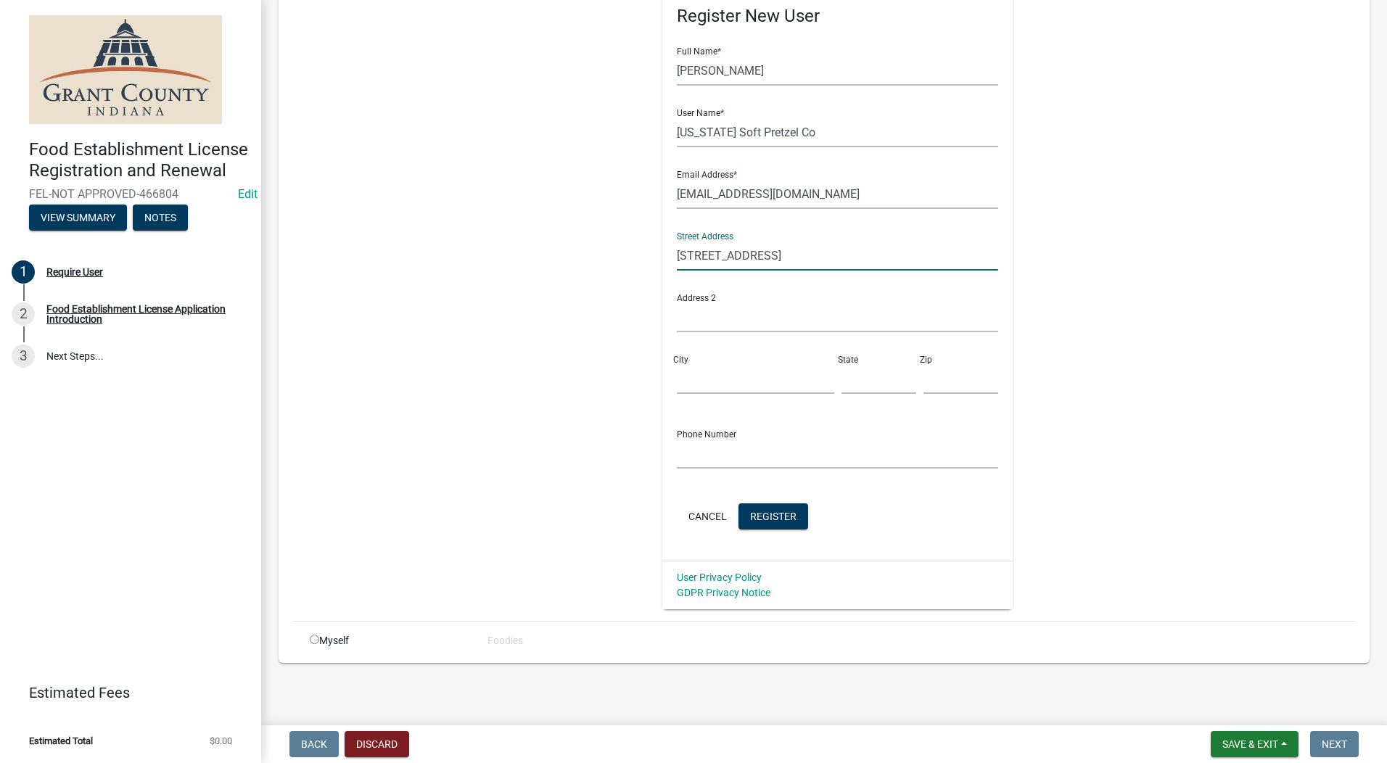
type input "12103 State Road III"
click at [677, 384] on input "City" at bounding box center [755, 379] width 157 height 30
type input "Spencer"
type input "TN"
type input "38585"
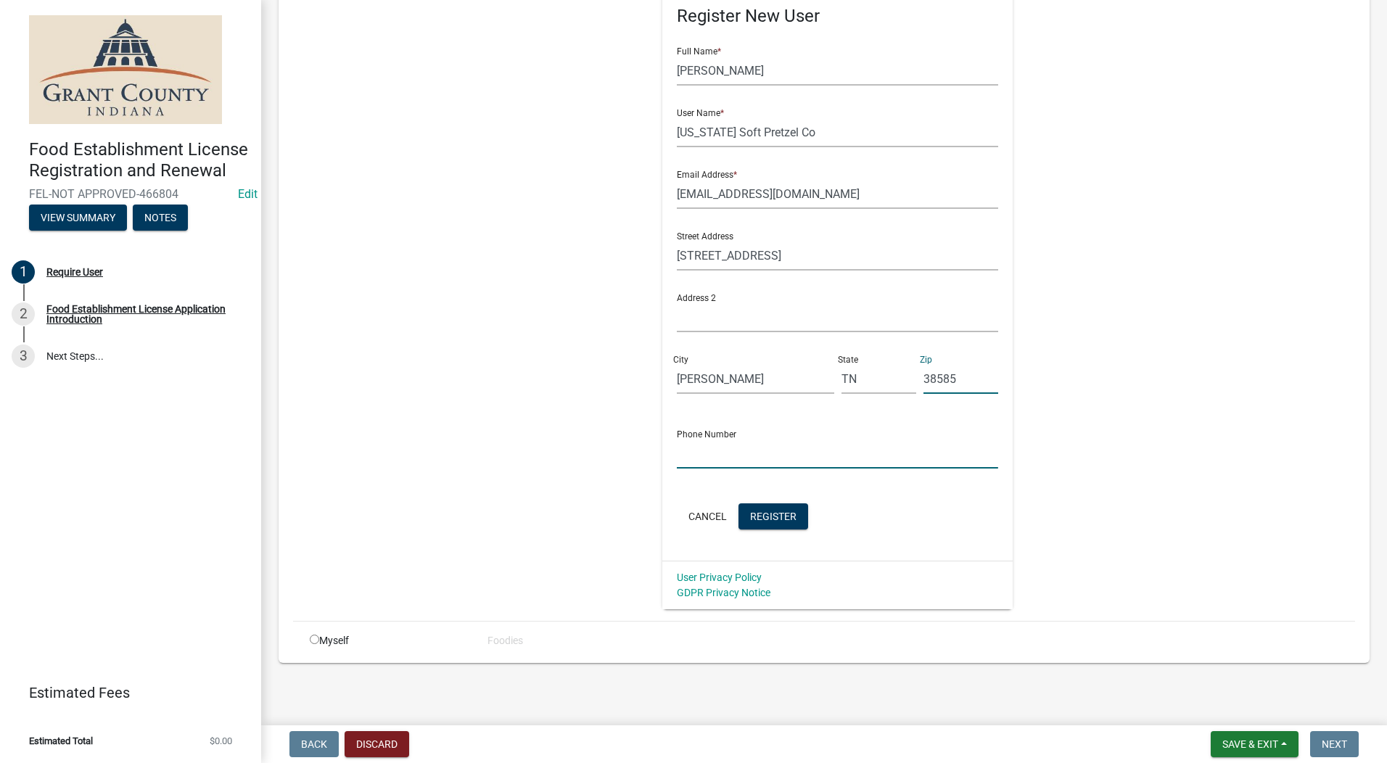
click at [712, 460] on input "text" at bounding box center [837, 454] width 321 height 30
type input "260-336-7865"
click at [779, 520] on span "Register" at bounding box center [773, 516] width 46 height 12
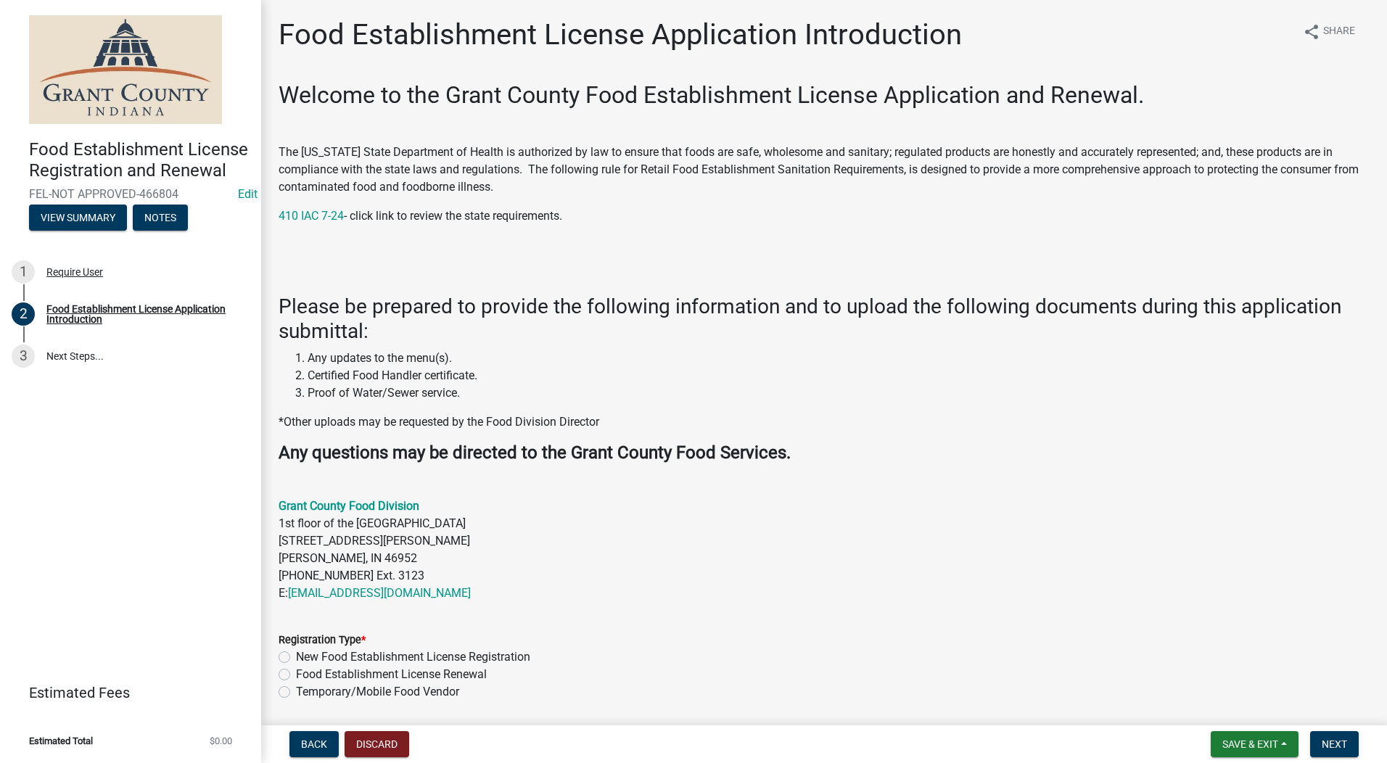
scroll to position [290, 0]
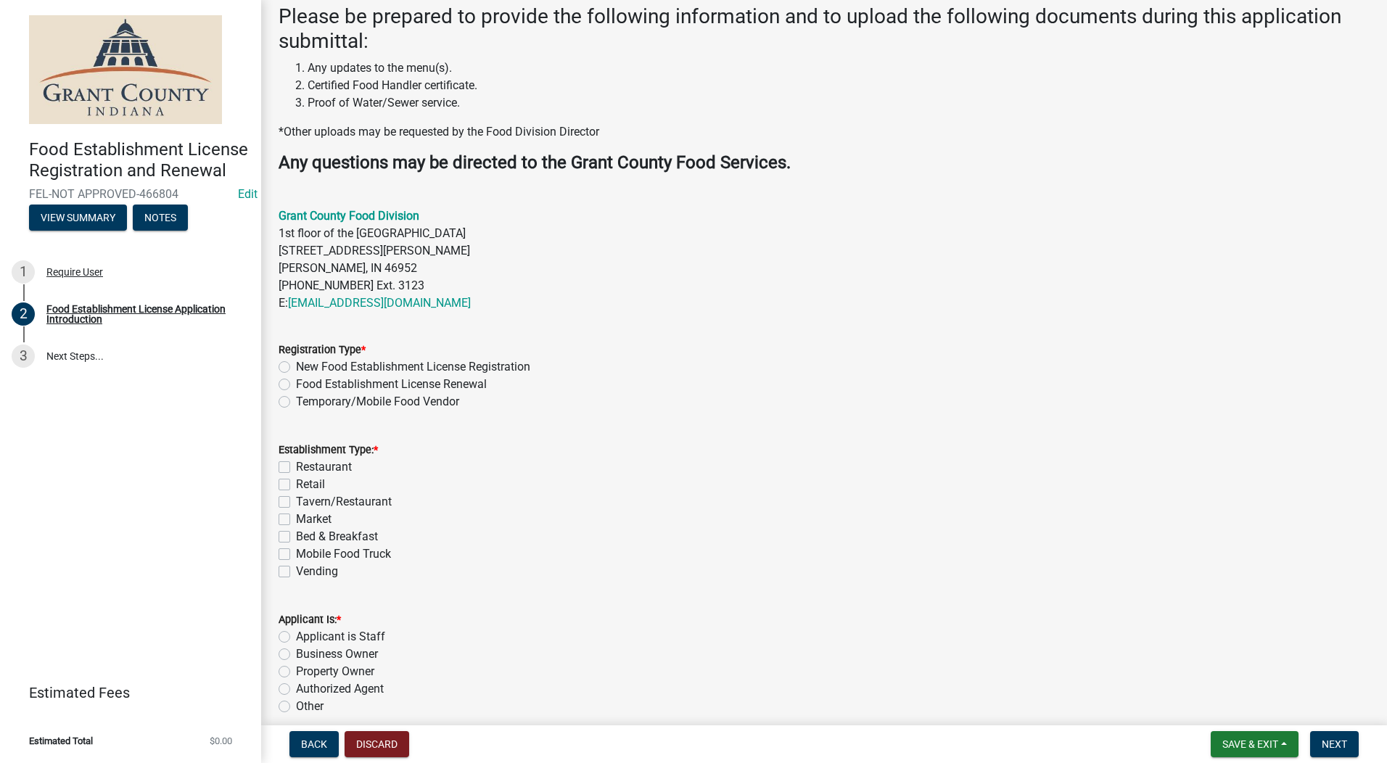
click at [296, 402] on label "Temporary/Mobile Food Vendor" at bounding box center [377, 401] width 163 height 17
click at [296, 402] on input "Temporary/Mobile Food Vendor" at bounding box center [300, 397] width 9 height 9
radio input "true"
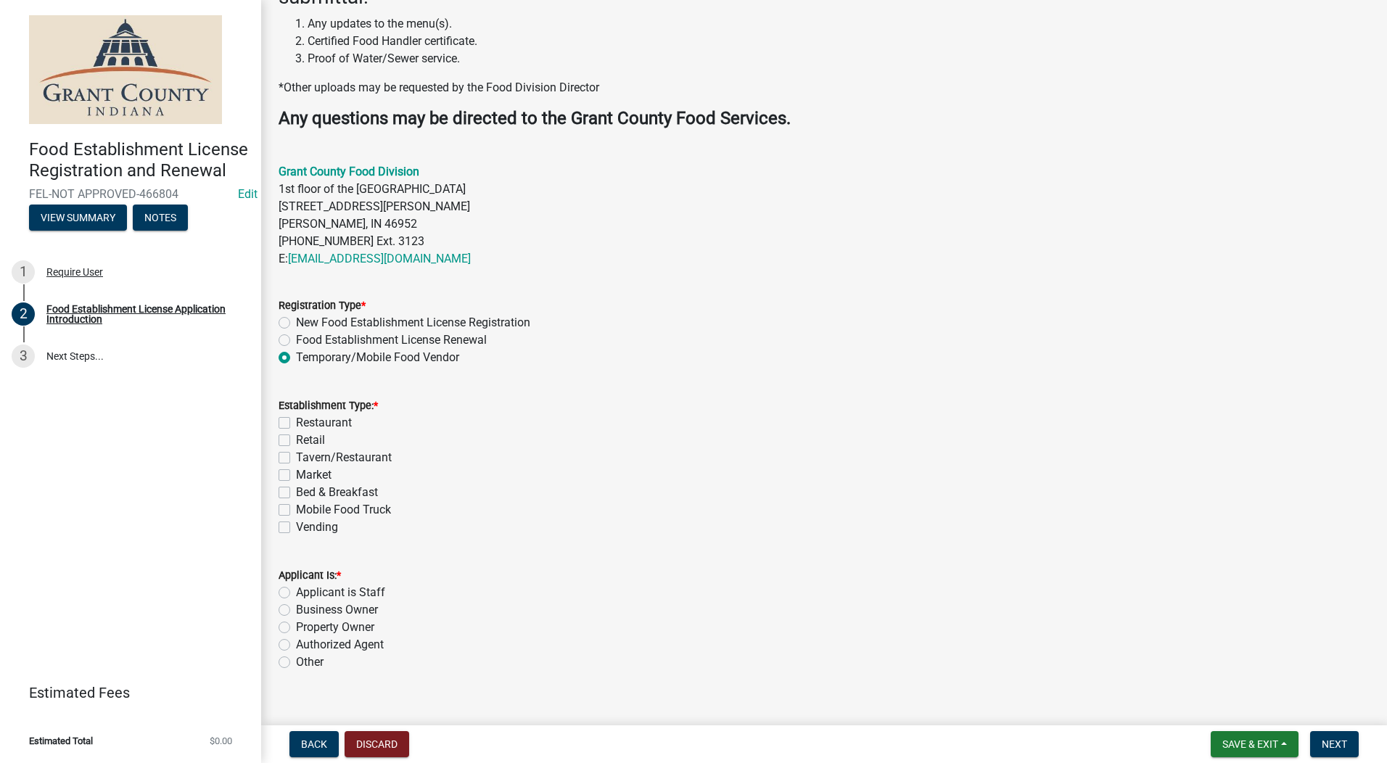
scroll to position [355, 0]
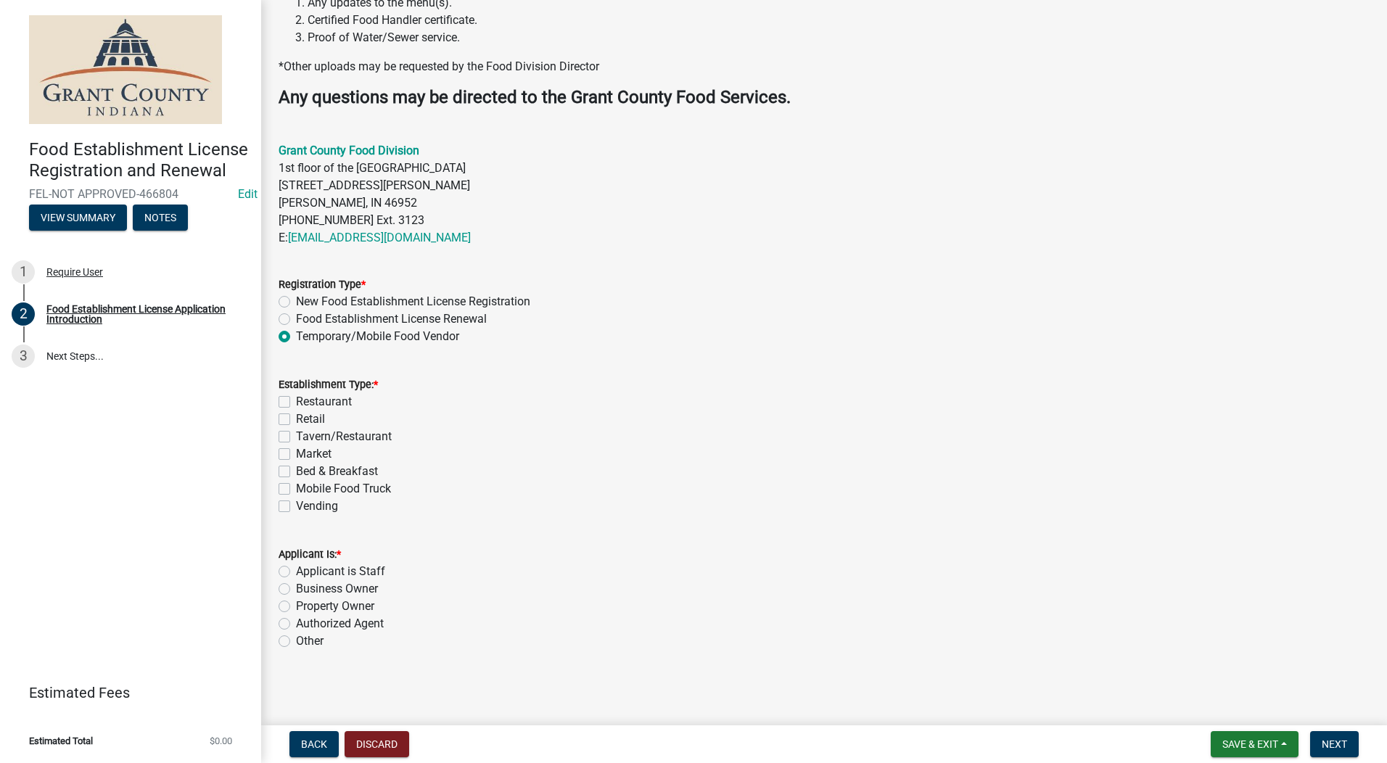
click at [296, 491] on label "Mobile Food Truck" at bounding box center [343, 488] width 95 height 17
click at [296, 490] on input "Mobile Food Truck" at bounding box center [300, 484] width 9 height 9
checkbox input "true"
checkbox input "false"
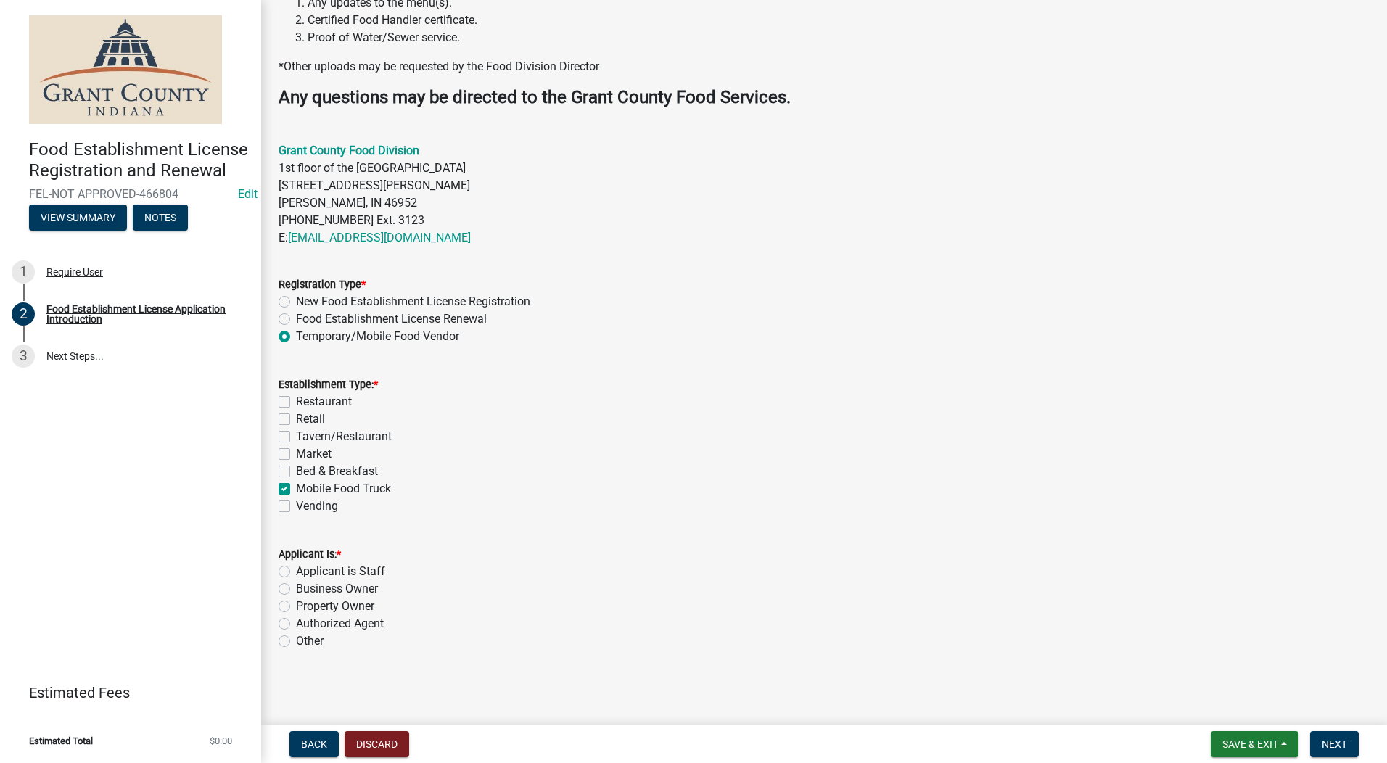
checkbox input "false"
checkbox input "true"
checkbox input "false"
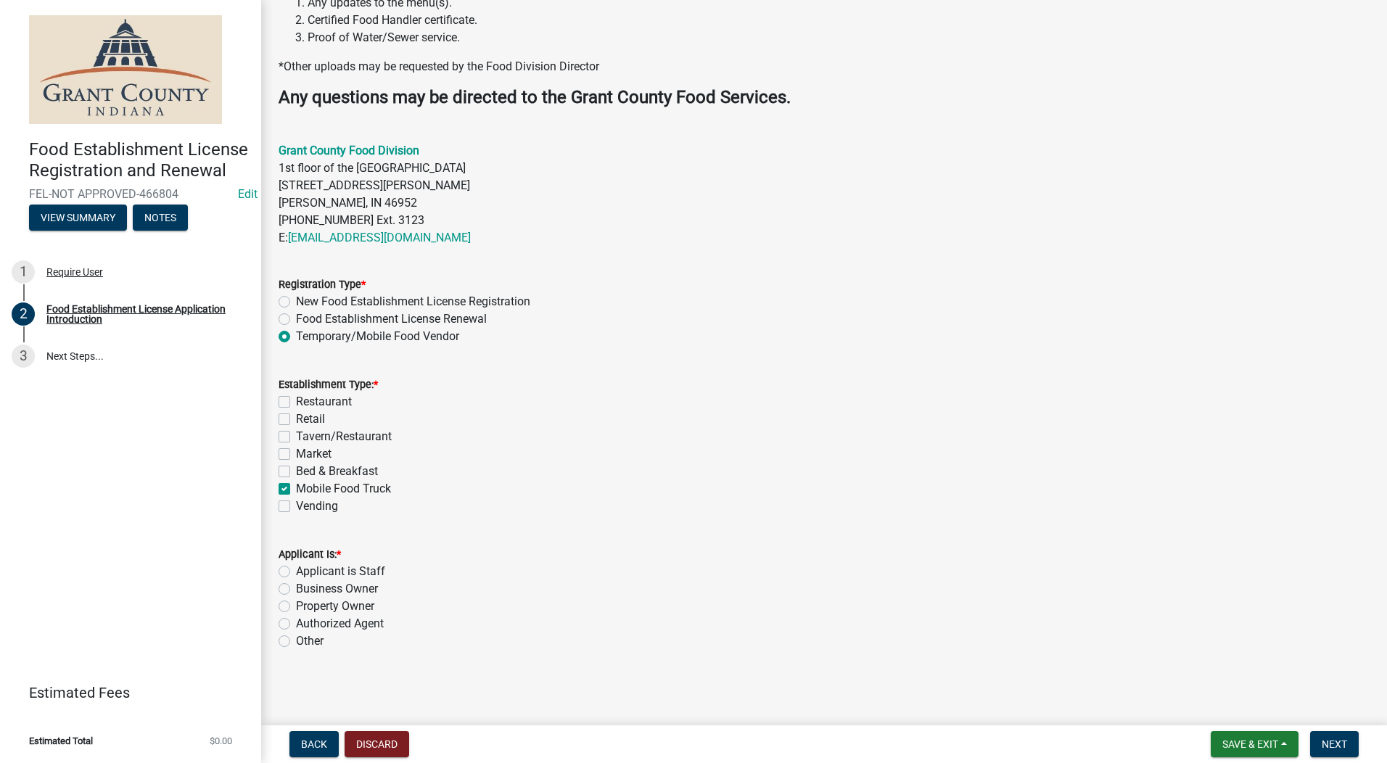
click at [296, 639] on label "Other" at bounding box center [310, 641] width 28 height 17
click at [296, 639] on input "Other" at bounding box center [300, 637] width 9 height 9
radio input "true"
click at [1106, 744] on button "Next" at bounding box center [1334, 744] width 49 height 26
click at [1106, 749] on button "Next" at bounding box center [1334, 744] width 49 height 26
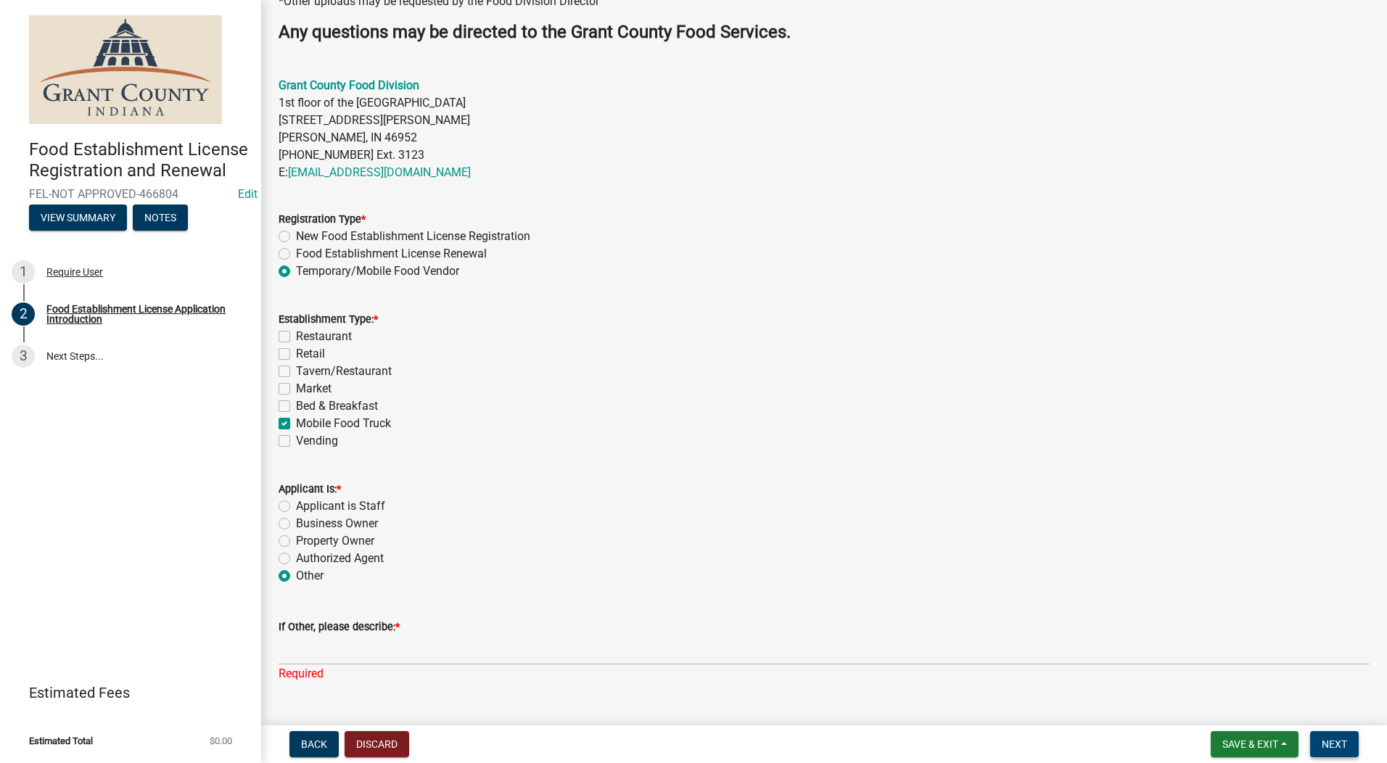
scroll to position [452, 0]
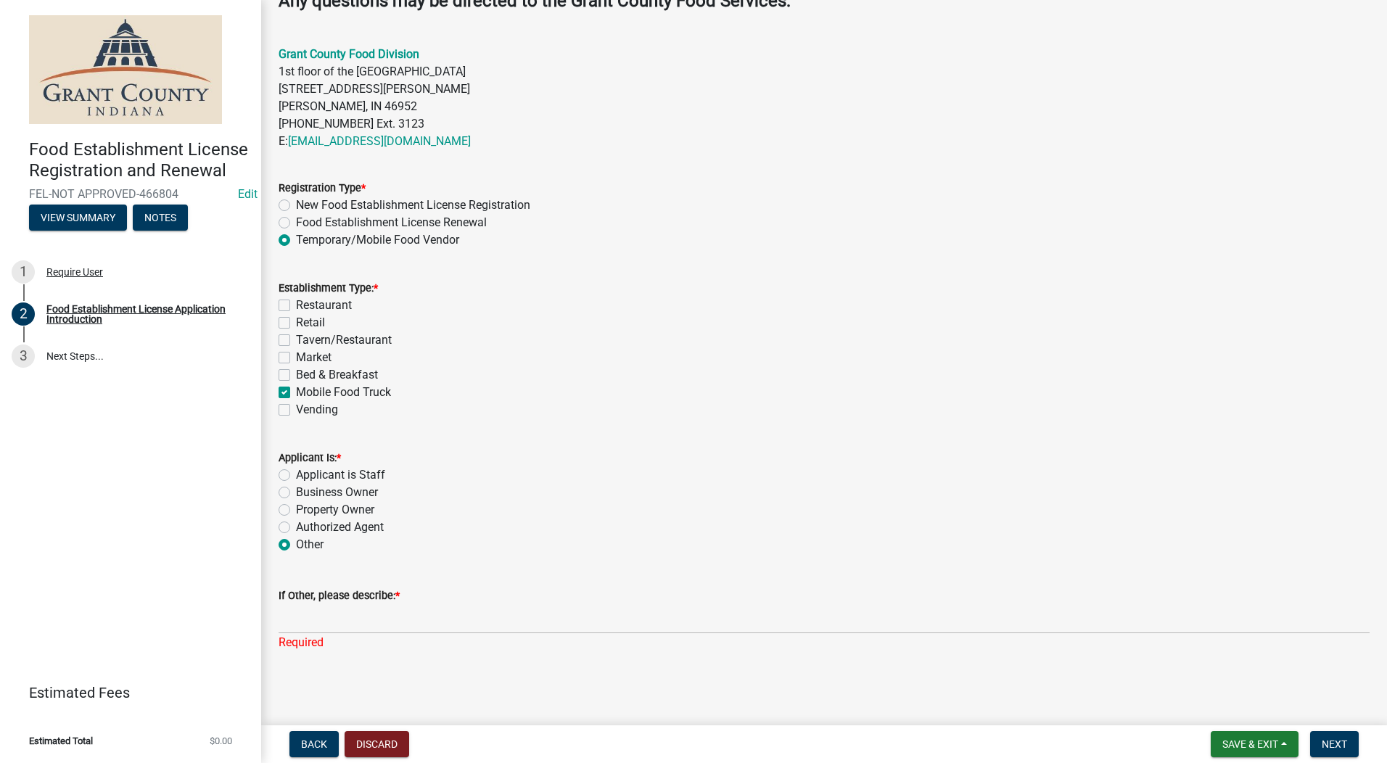
click at [296, 527] on label "Authorized Agent" at bounding box center [340, 527] width 88 height 17
click at [296, 527] on input "Authorized Agent" at bounding box center [300, 523] width 9 height 9
radio input "true"
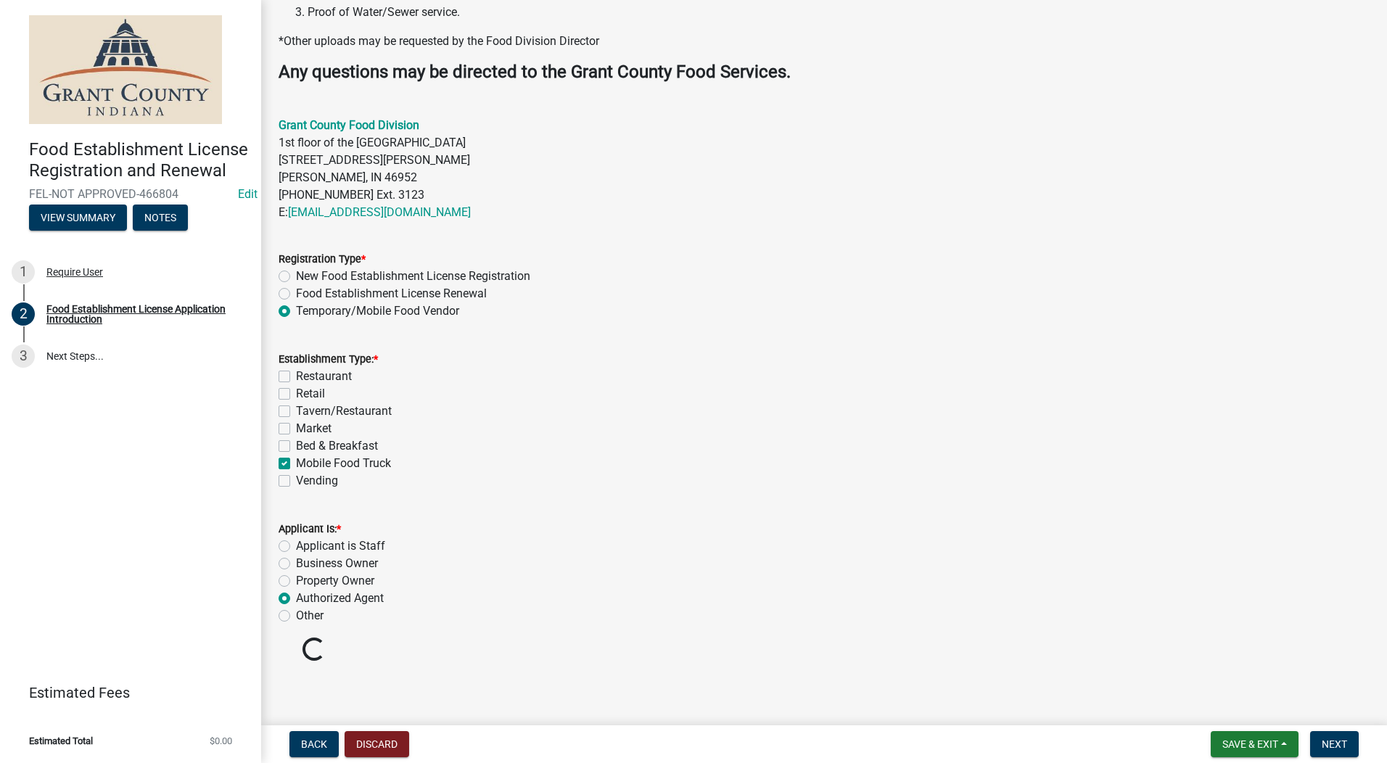
scroll to position [355, 0]
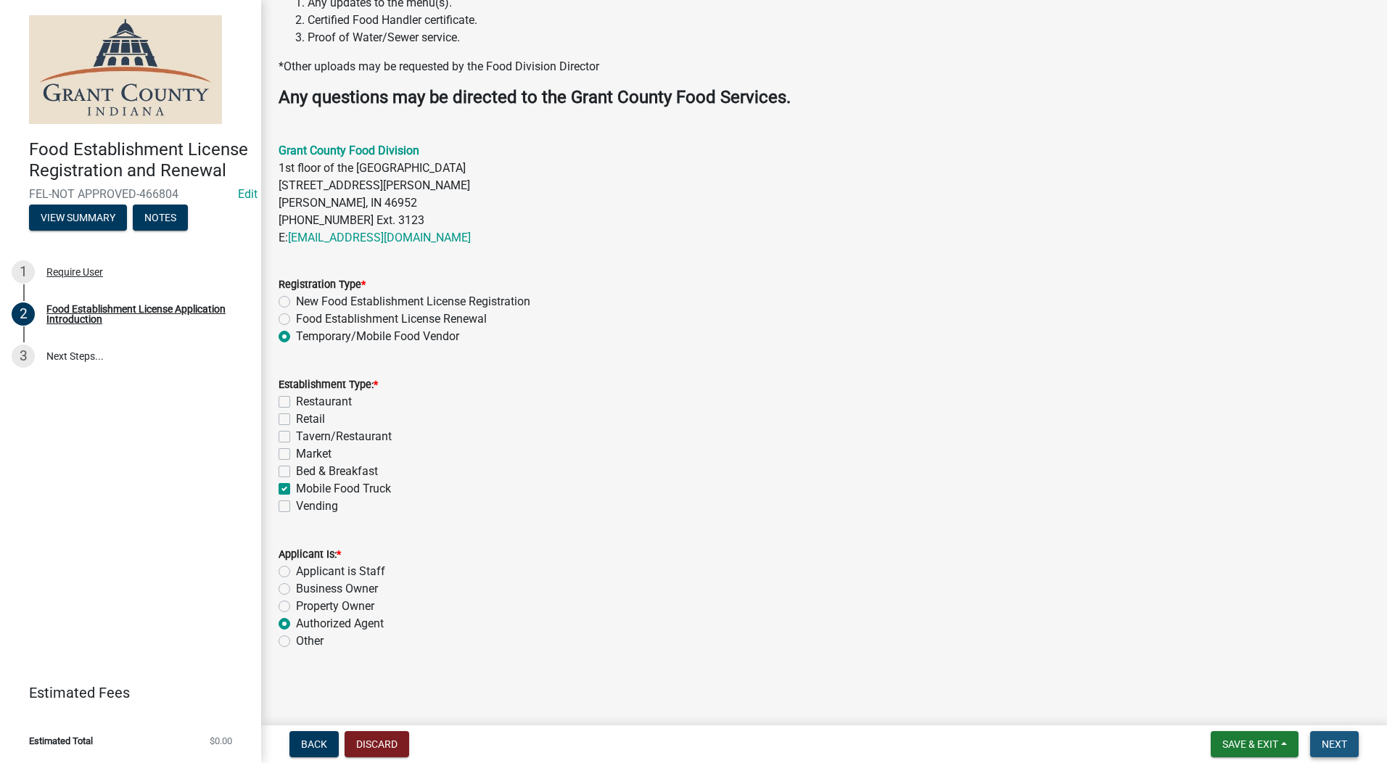
click at [1106, 746] on span "Next" at bounding box center [1334, 744] width 25 height 12
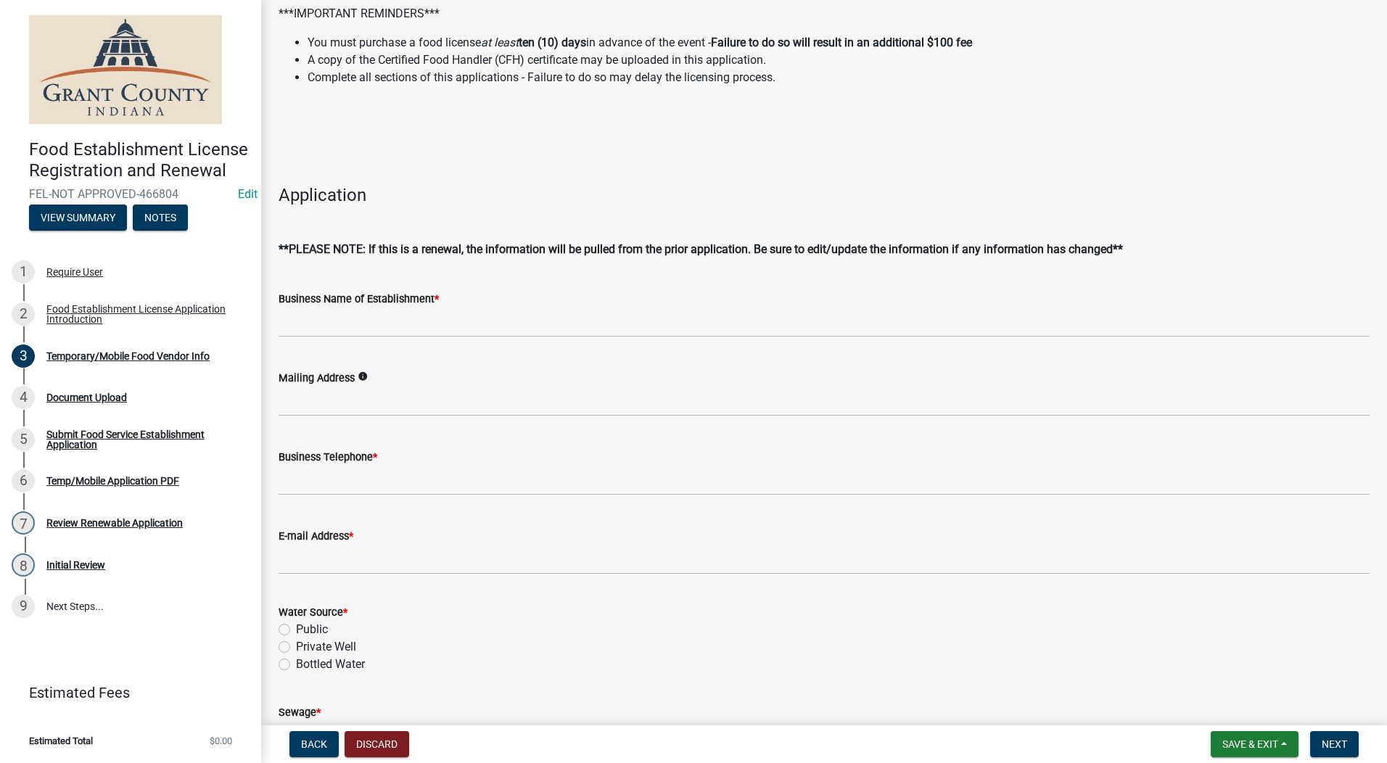
scroll to position [290, 0]
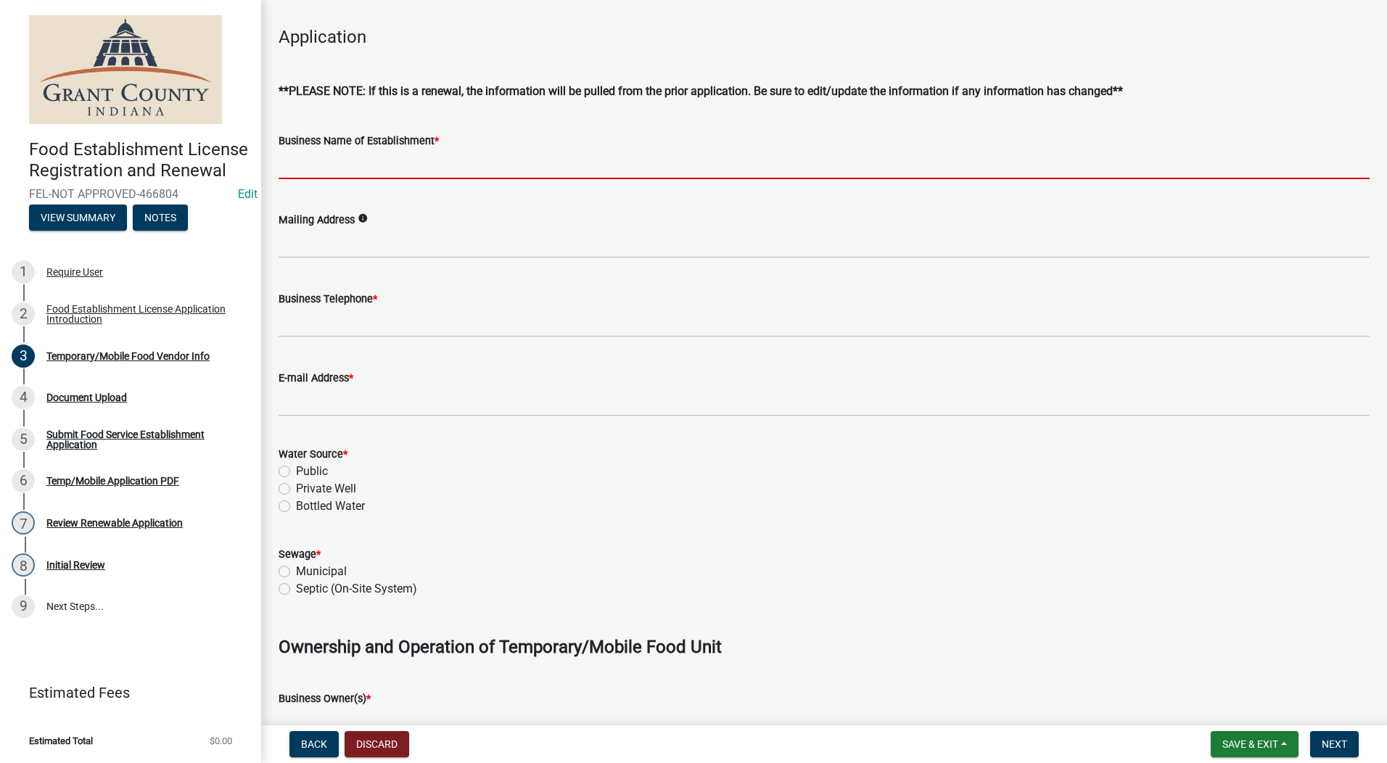
click at [380, 170] on input "Business Name of Establishment *" at bounding box center [824, 164] width 1091 height 30
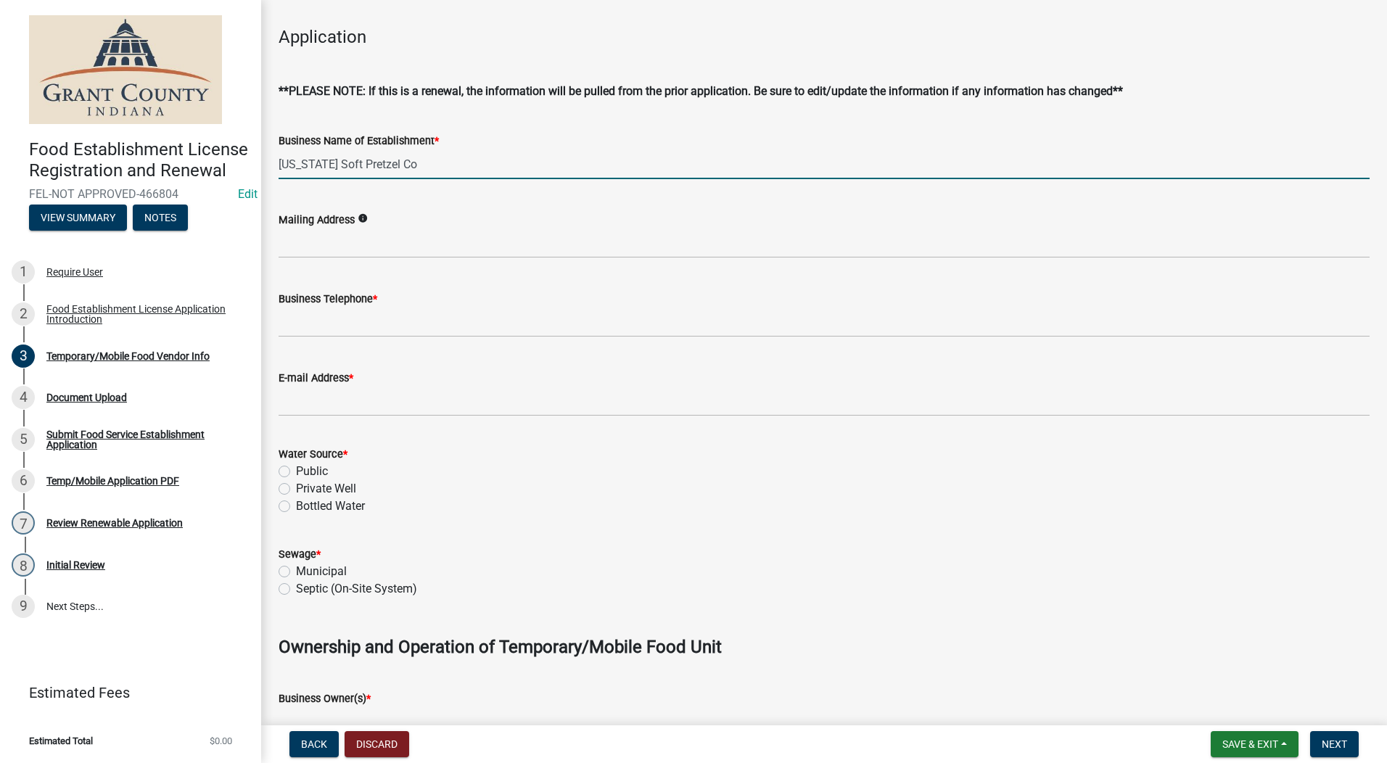
type input "Tennessee Soft Pretzel Co"
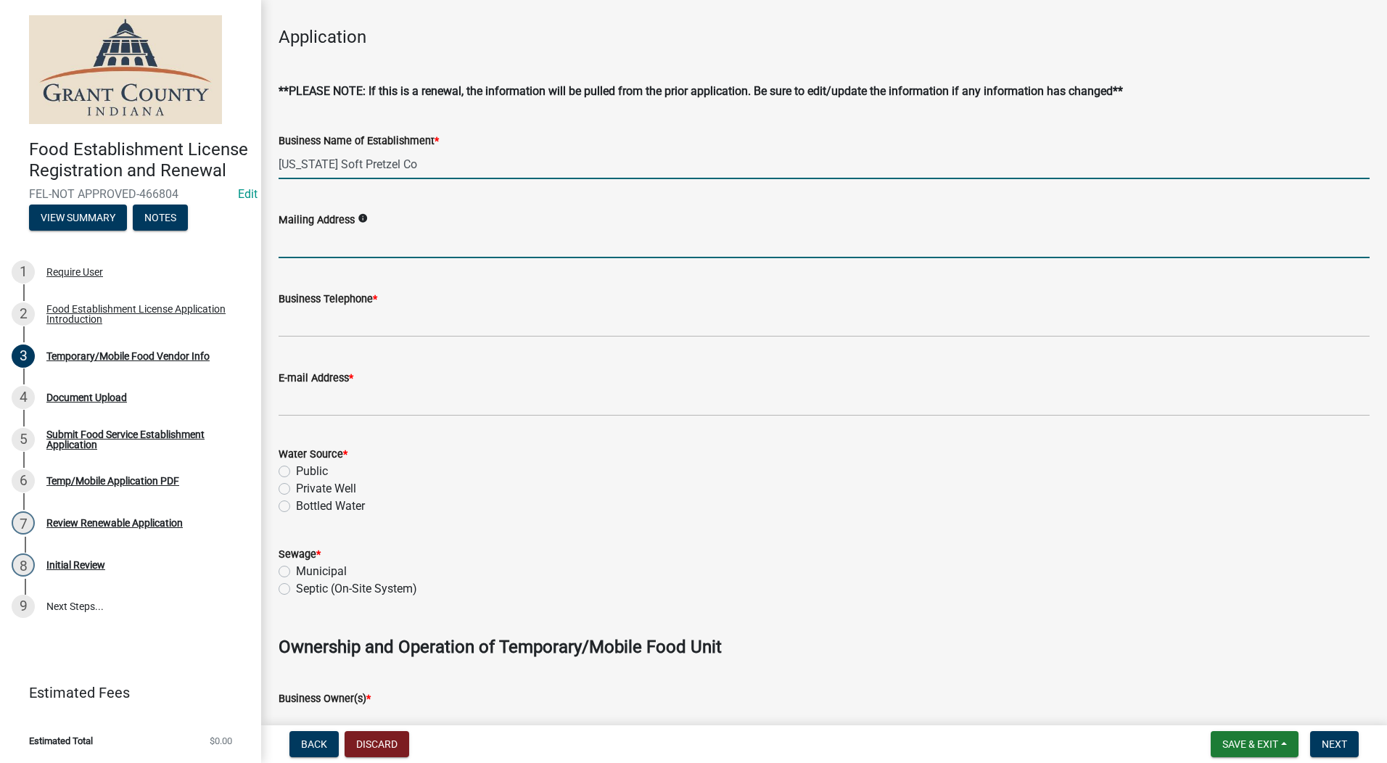
click at [324, 250] on input "Mailing Address" at bounding box center [824, 243] width 1091 height 30
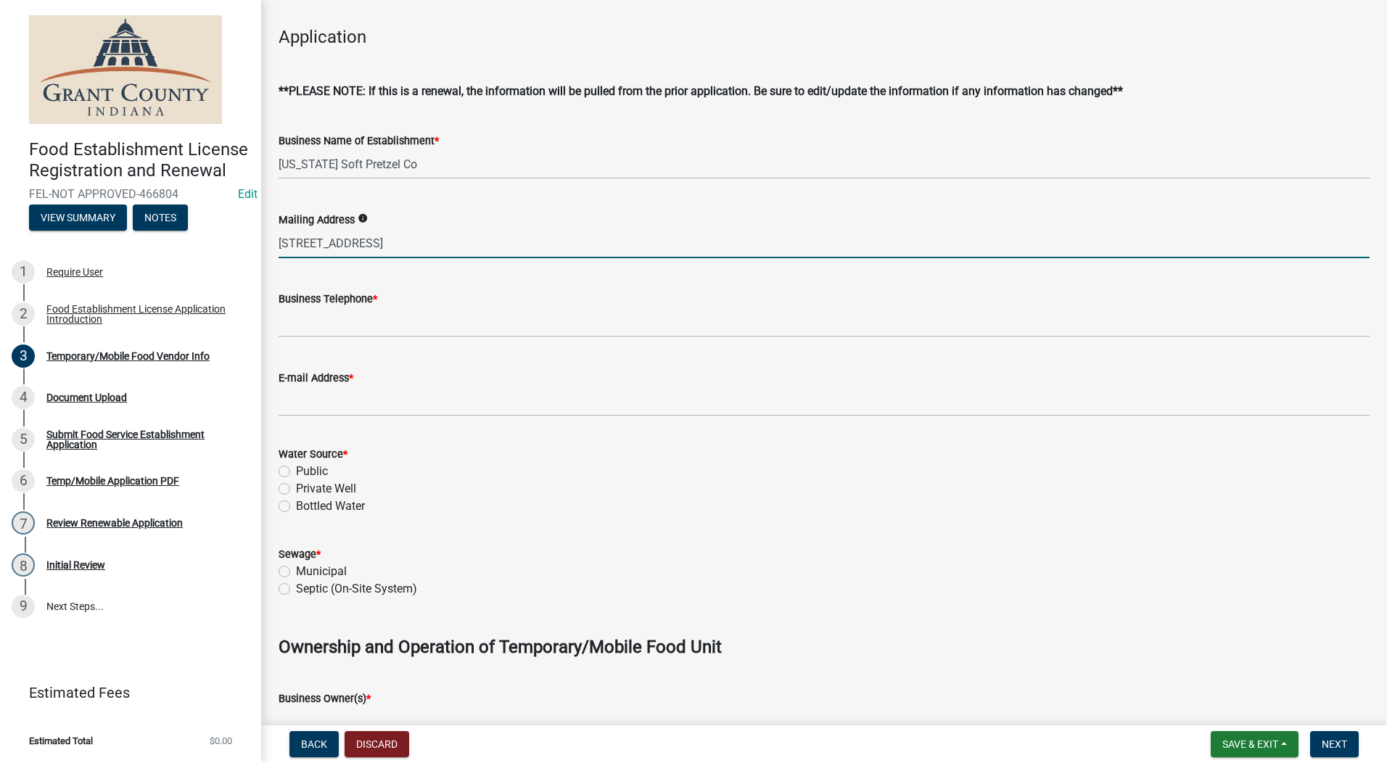
type input "12103 State Road III"
click at [310, 321] on input "Business Telephone *" at bounding box center [824, 323] width 1091 height 30
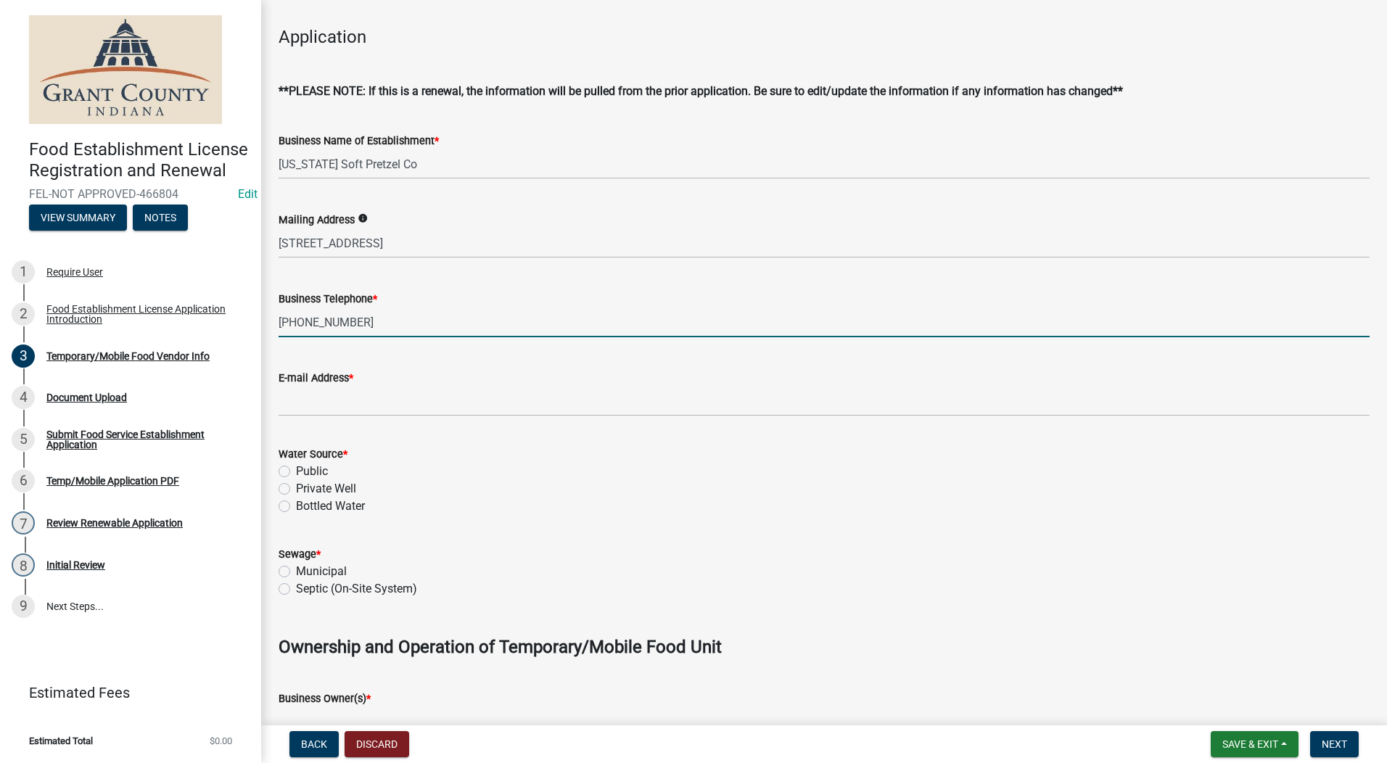
type input "260-336-7865"
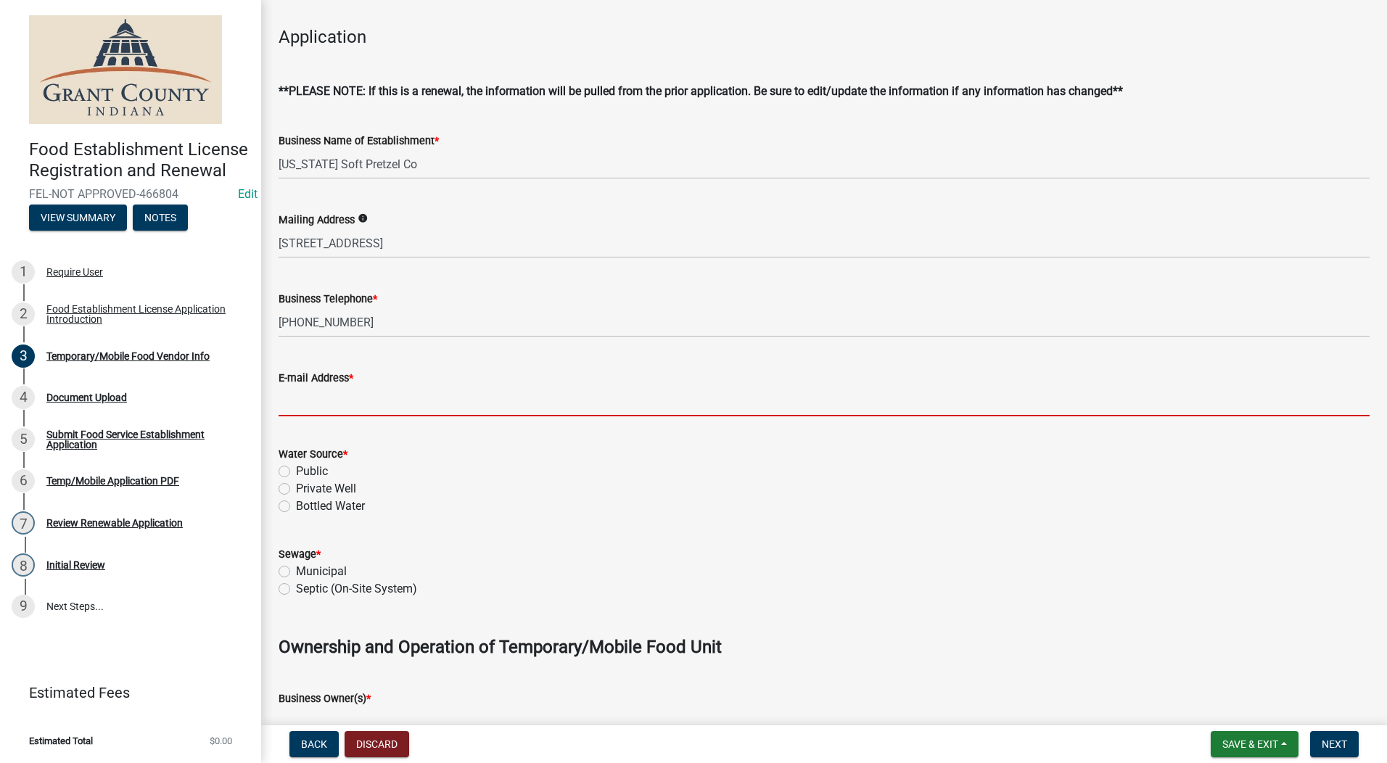
click at [315, 398] on input "E-mail Address *" at bounding box center [824, 402] width 1091 height 30
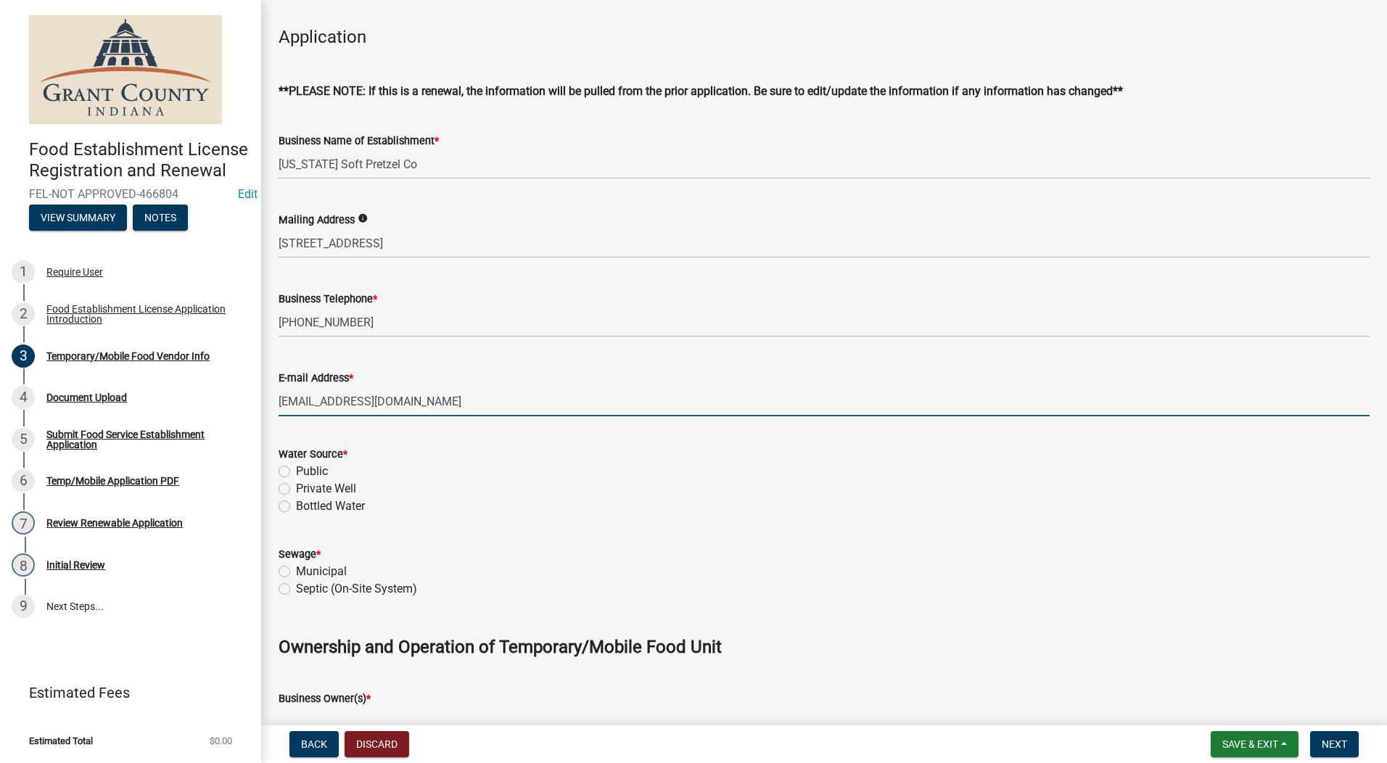
scroll to position [435, 0]
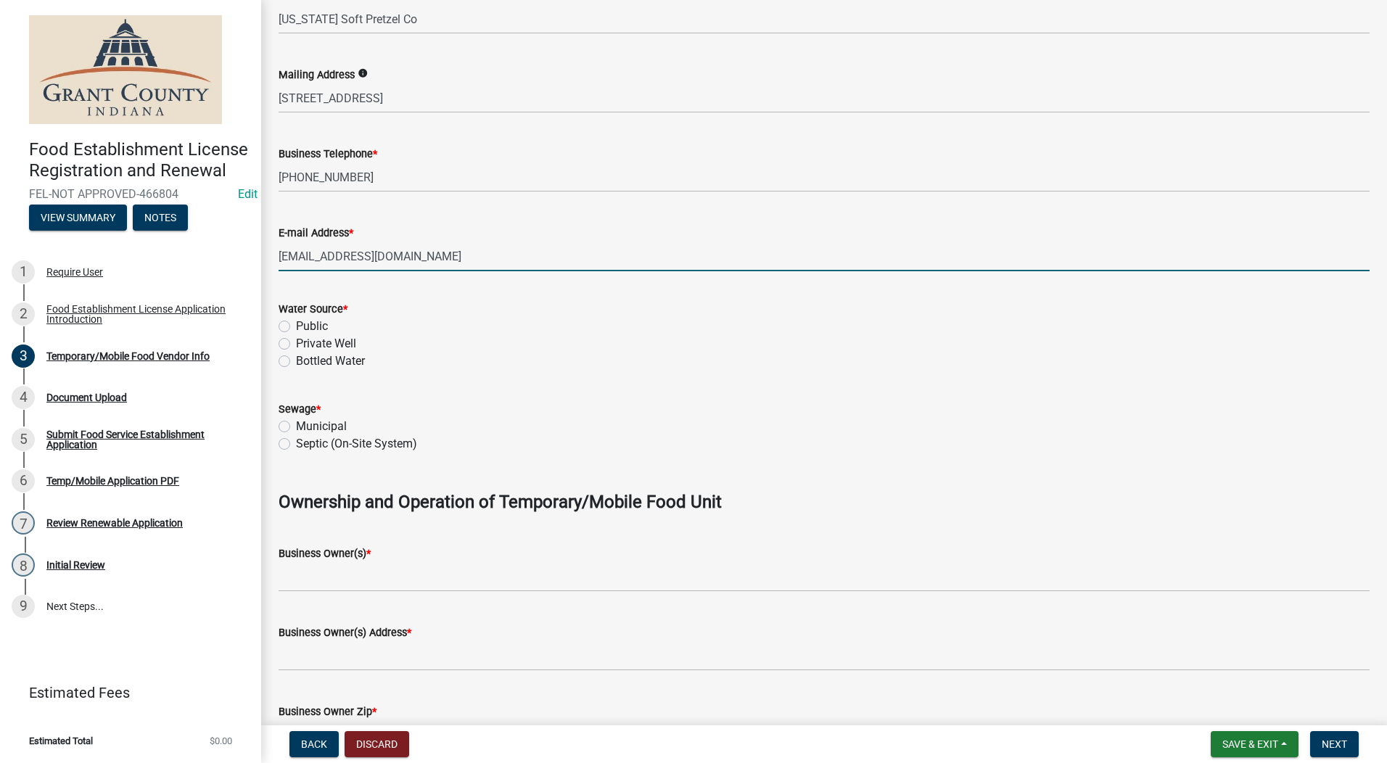
type input "tnpretzels@gmail.com"
click at [296, 326] on label "Public" at bounding box center [312, 326] width 32 height 17
click at [296, 326] on input "Public" at bounding box center [300, 322] width 9 height 9
radio input "true"
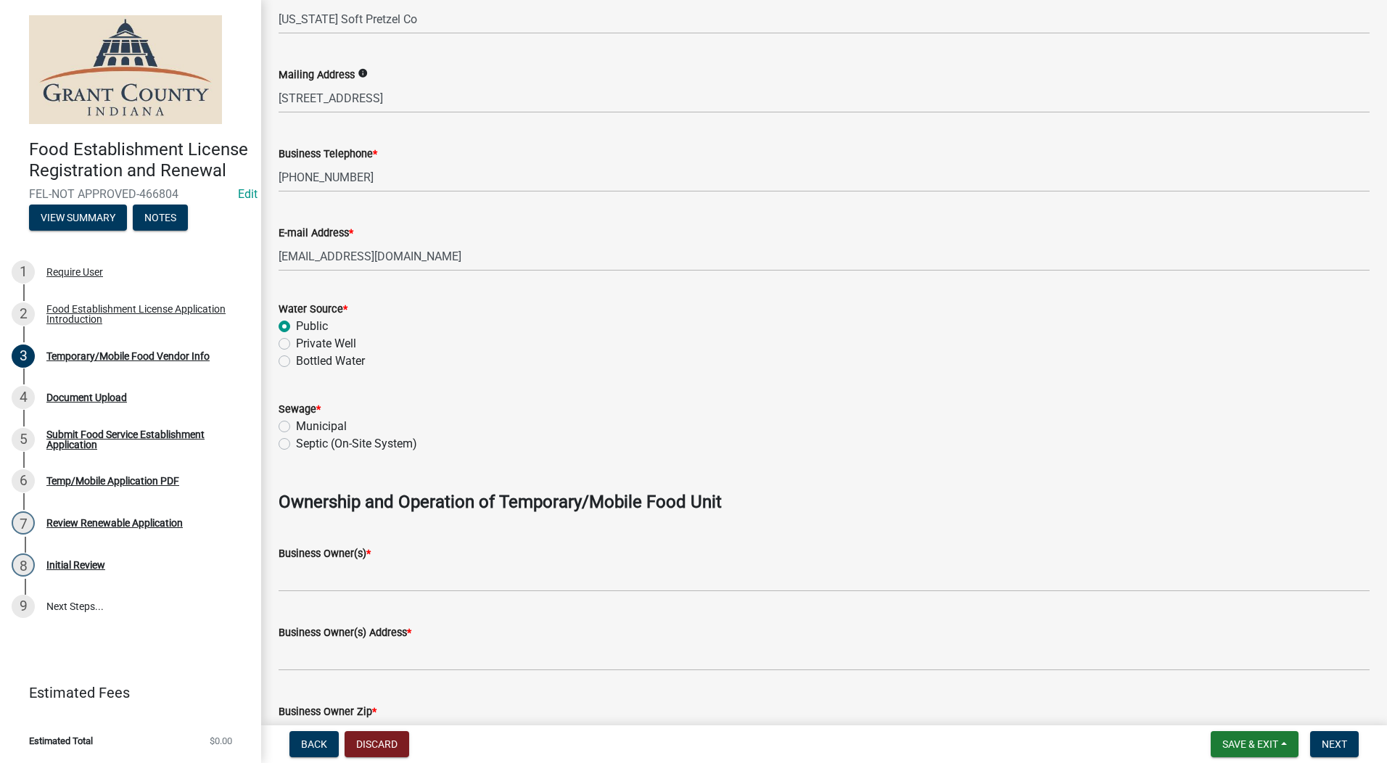
drag, startPoint x: 284, startPoint y: 429, endPoint x: 311, endPoint y: 478, distance: 55.5
click at [296, 429] on label "Municipal" at bounding box center [321, 426] width 51 height 17
click at [296, 427] on input "Municipal" at bounding box center [300, 422] width 9 height 9
radio input "true"
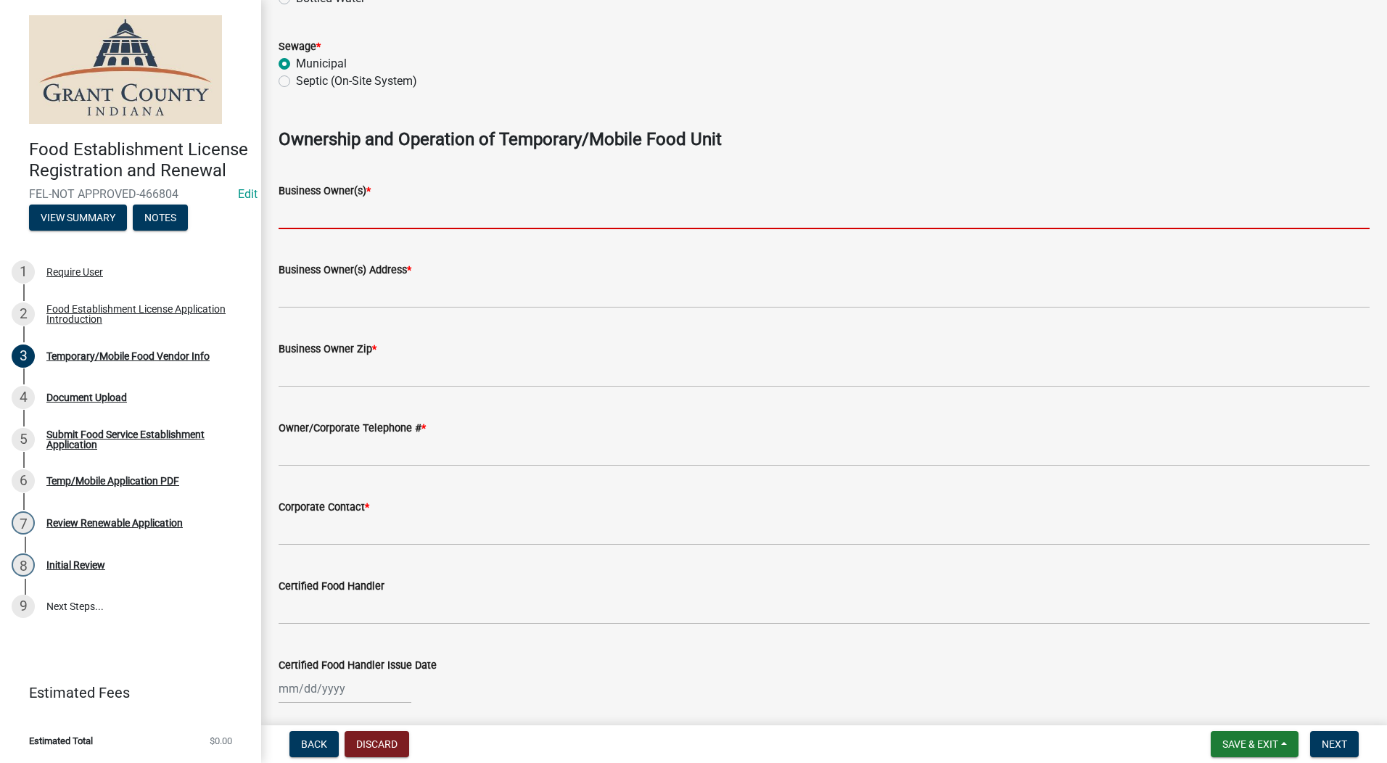
click at [316, 219] on input "Business Owner(s) *" at bounding box center [824, 214] width 1091 height 30
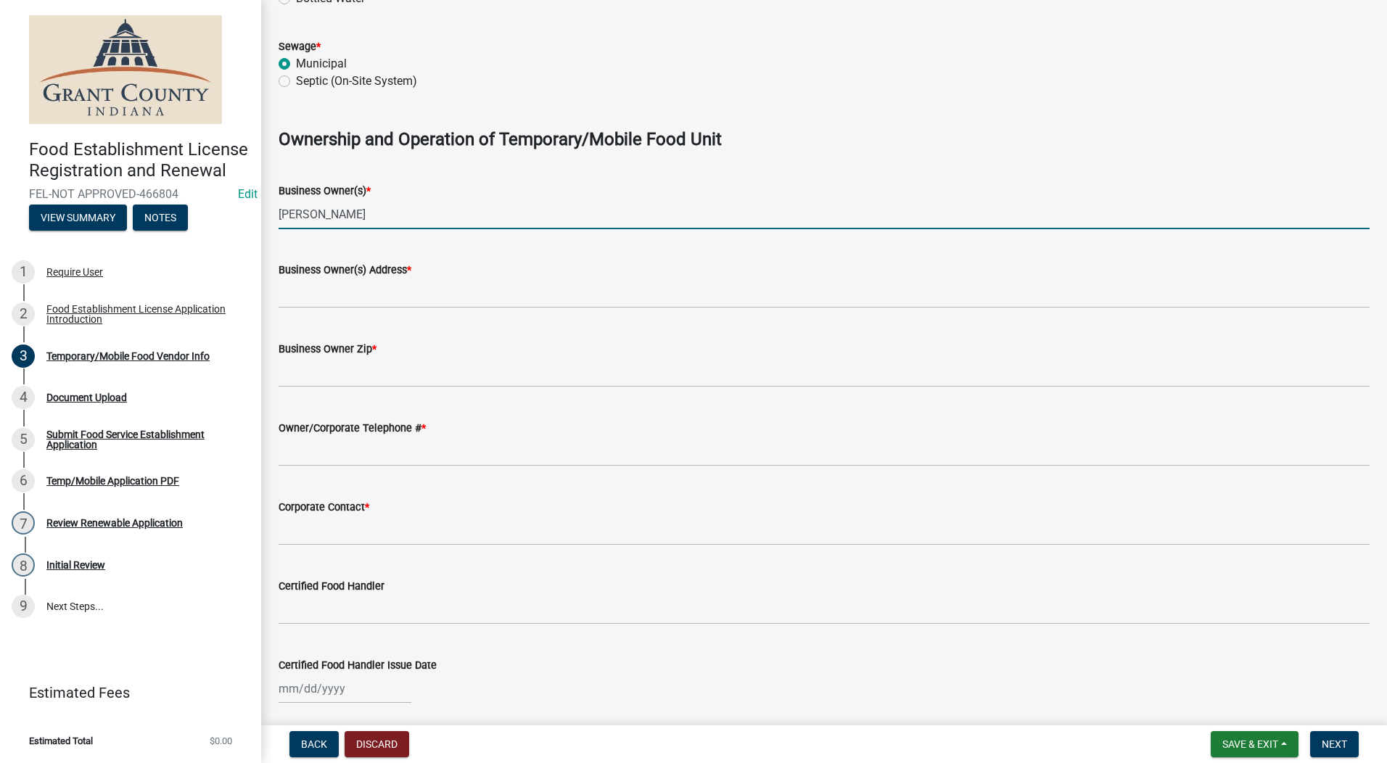
type input "Katherine Jess"
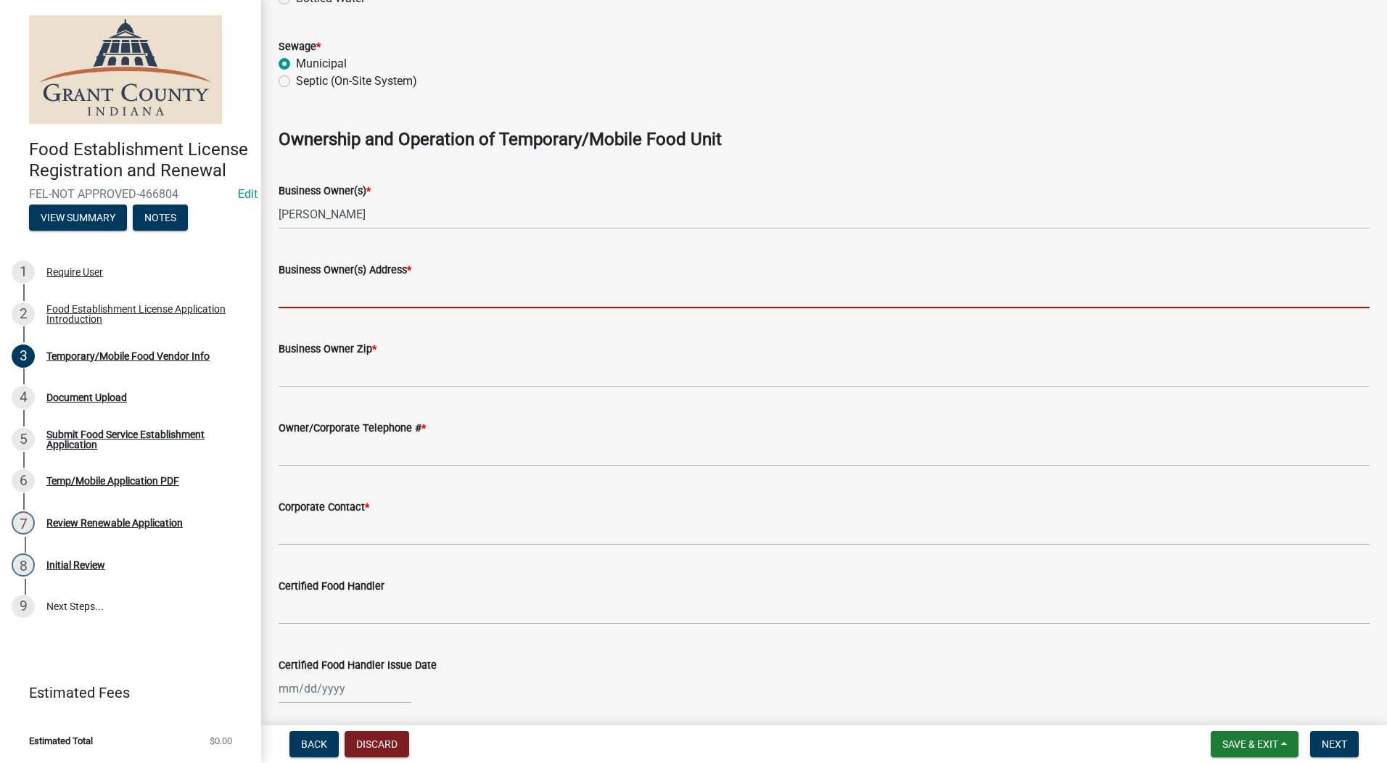
click at [310, 297] on input "Business Owner(s) Address *" at bounding box center [824, 294] width 1091 height 30
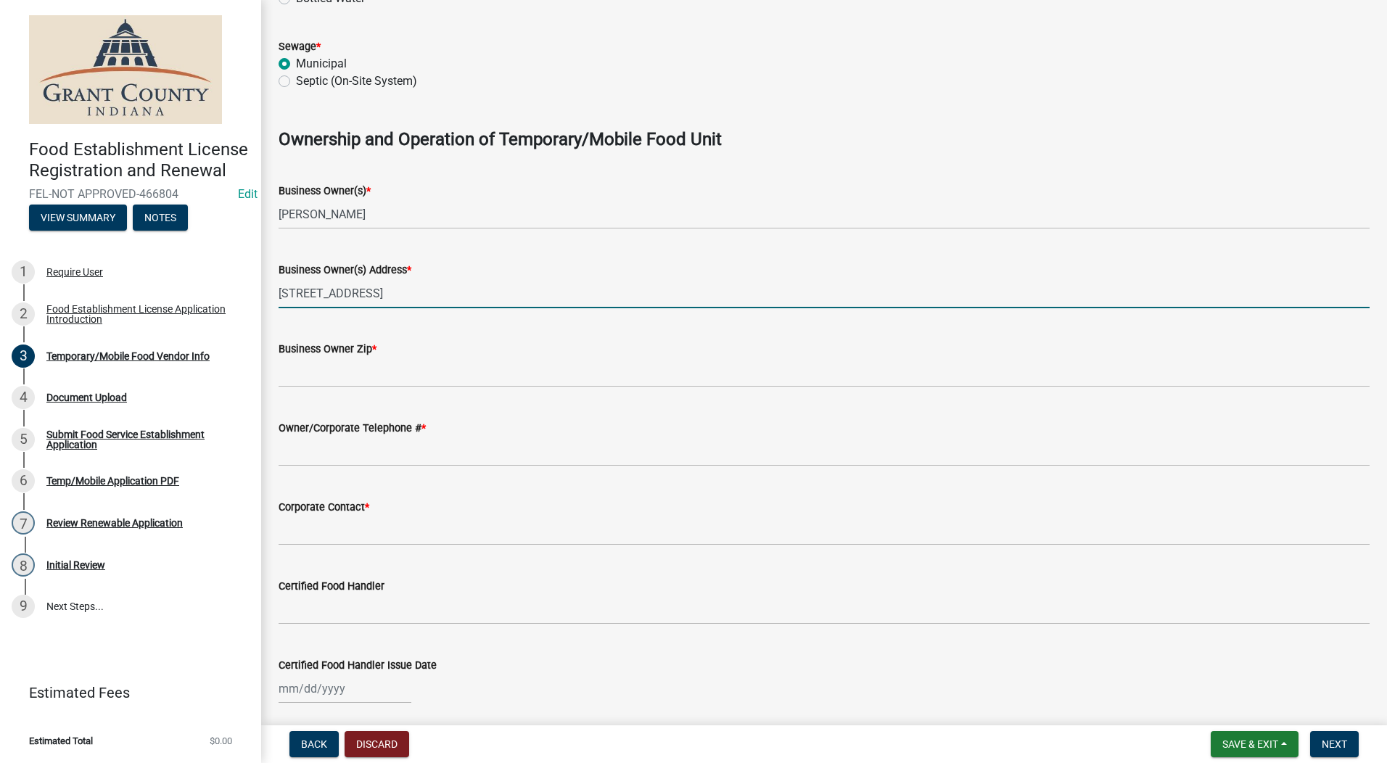
type input "12103 State Road III"
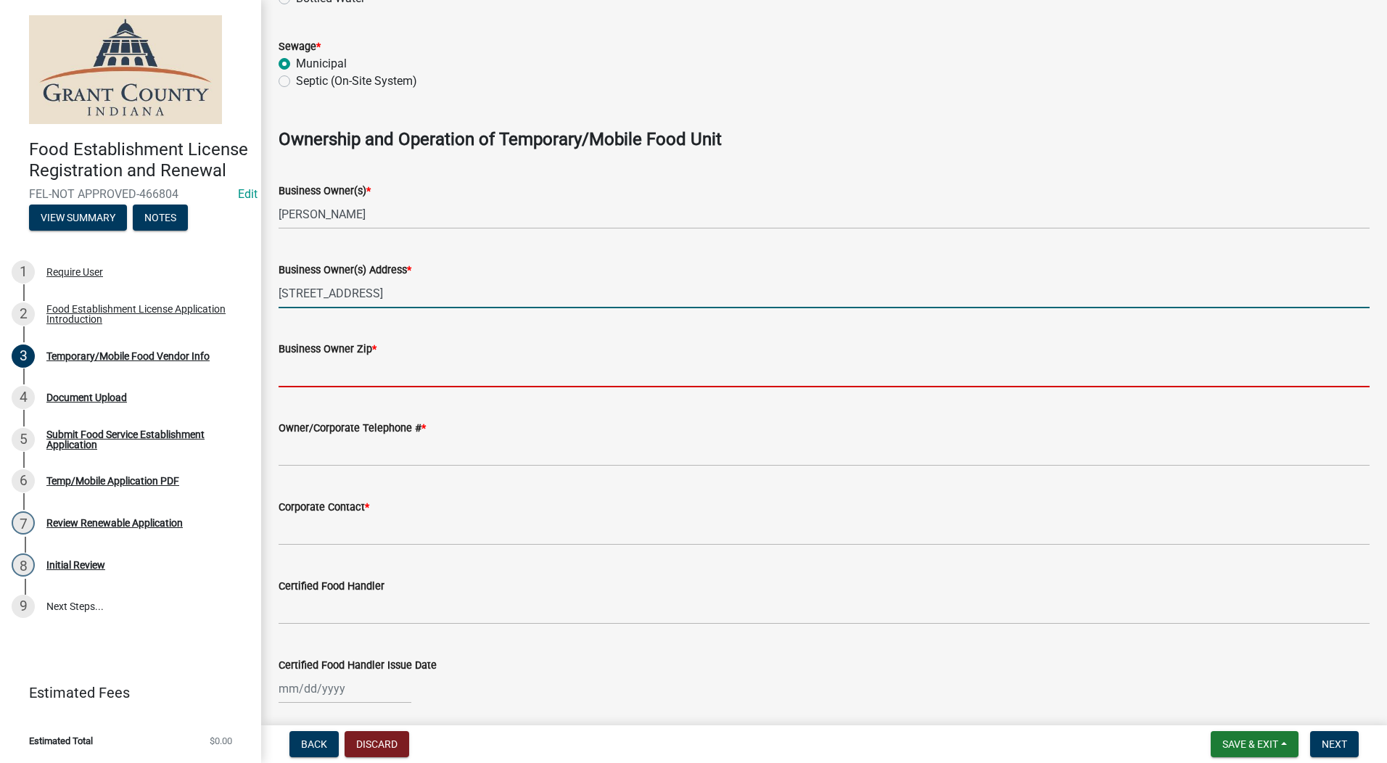
click at [320, 374] on input "Business Owner Zip *" at bounding box center [824, 373] width 1091 height 30
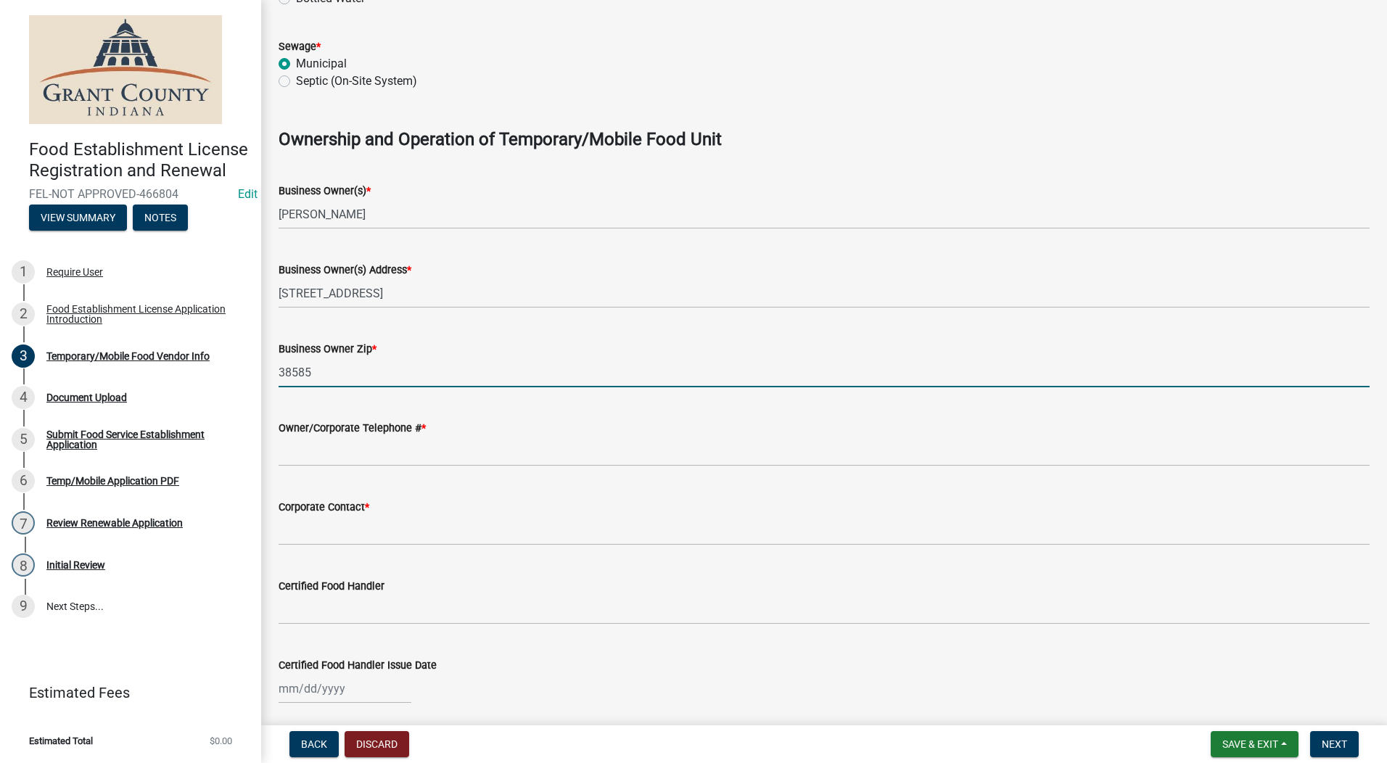
type input "38585"
click at [334, 454] on input "Owner/Corporate Telephone # *" at bounding box center [824, 452] width 1091 height 30
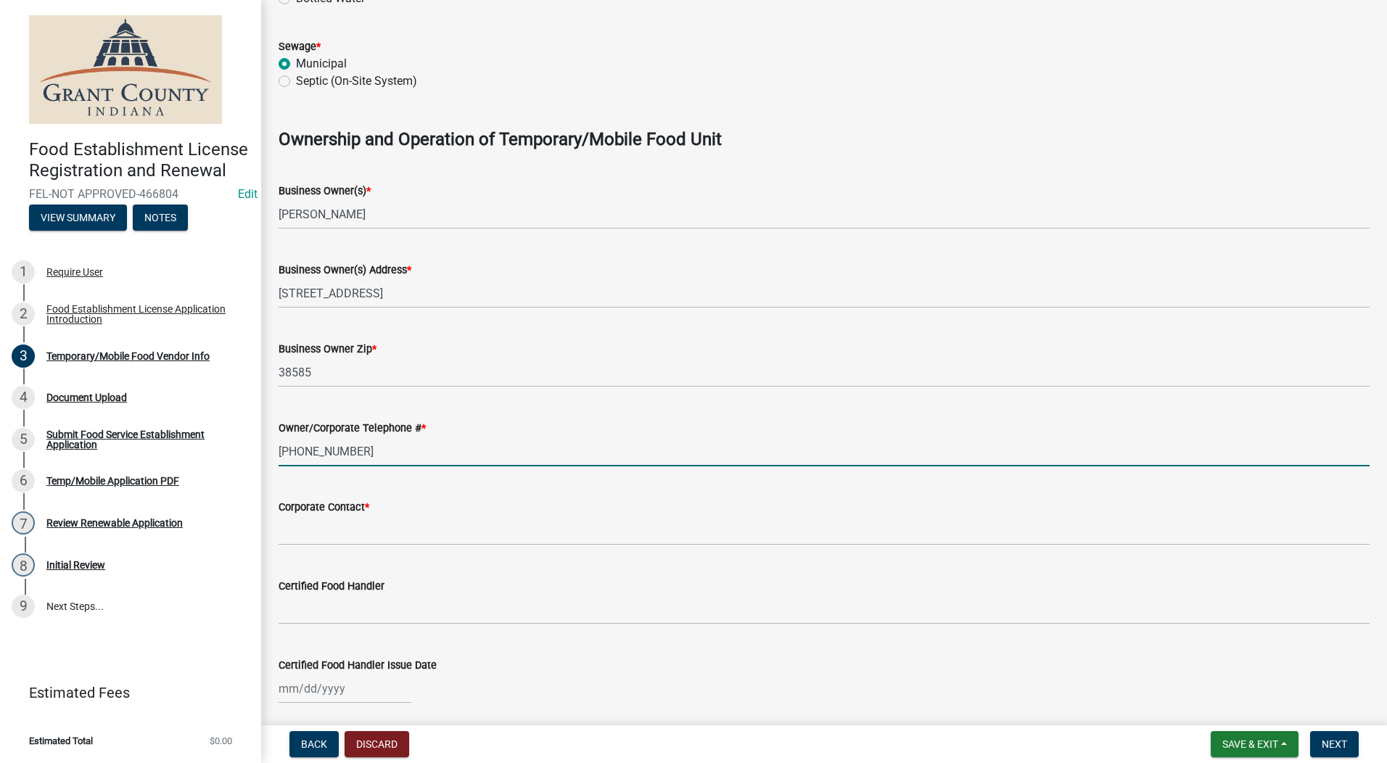
type input "260-336-7865"
click at [314, 532] on input "Corporate Contact *" at bounding box center [824, 531] width 1091 height 30
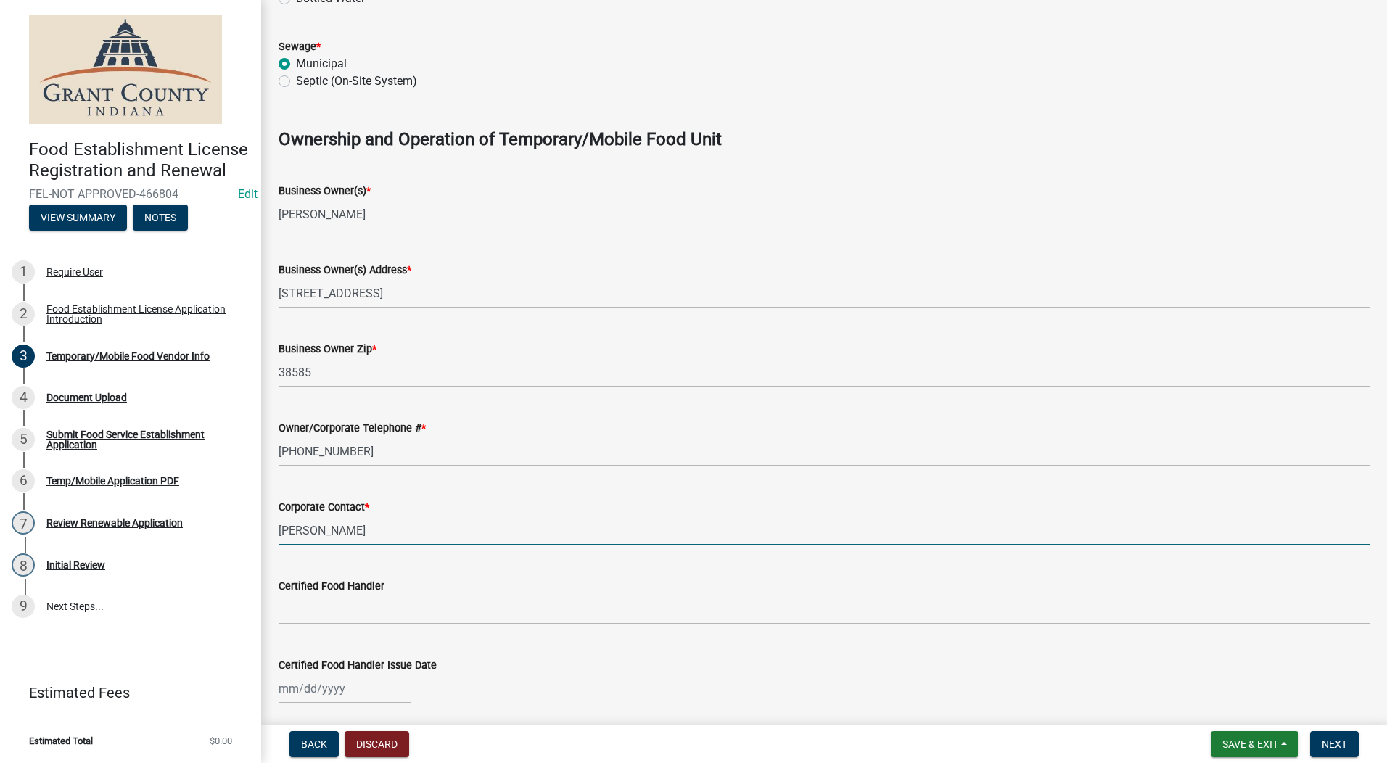
scroll to position [870, 0]
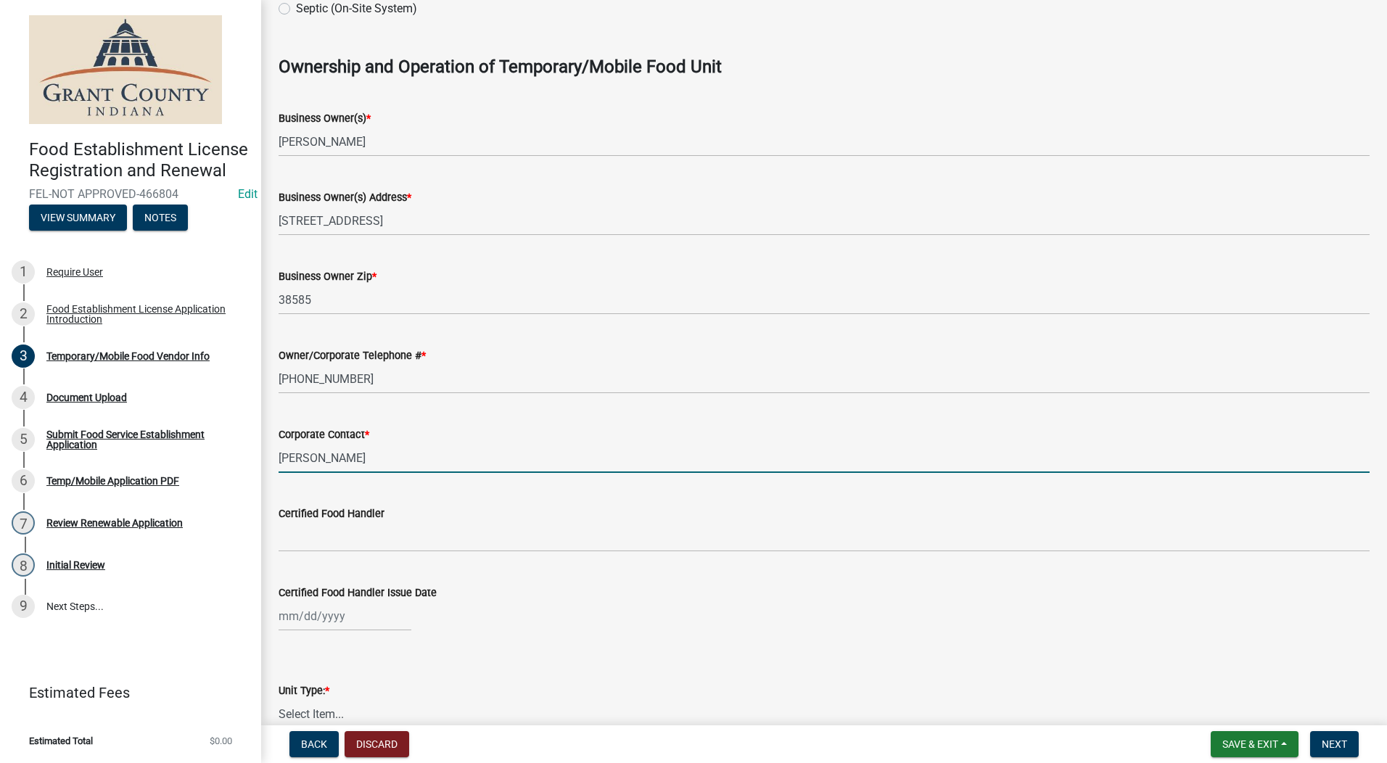
type input "Katherine"
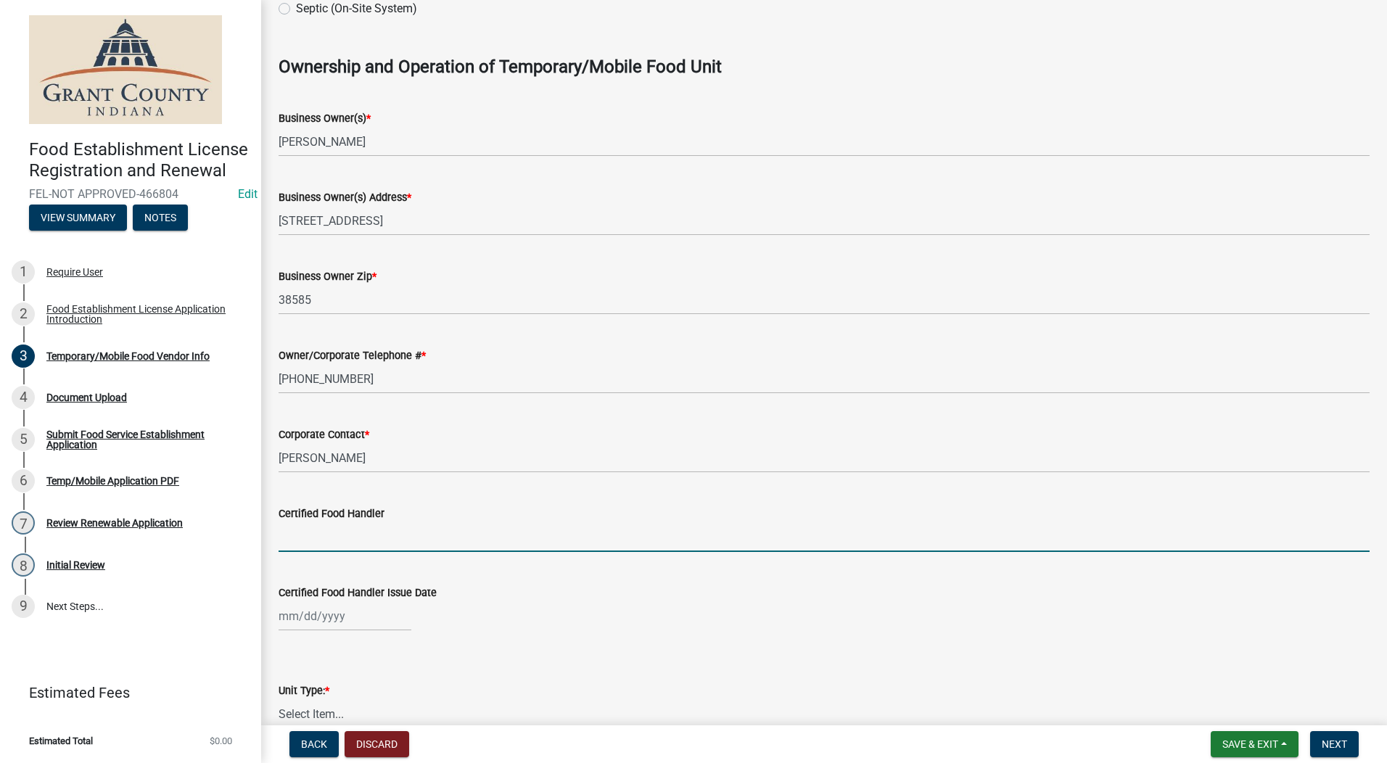
click at [329, 546] on input "Certified Food Handler" at bounding box center [824, 537] width 1091 height 30
type input "Katherine Jess"
select select "8"
select select "2025"
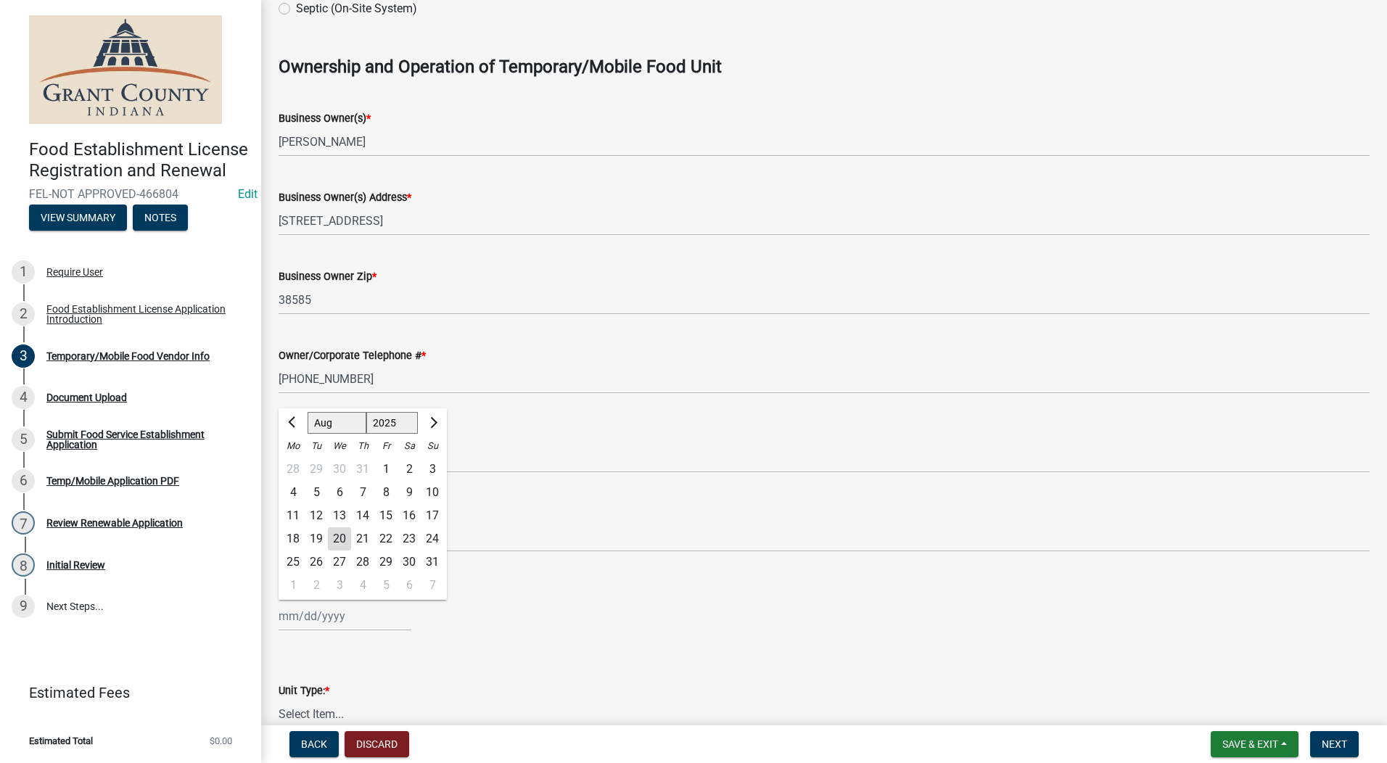
click at [333, 622] on div "Jan Feb Mar Apr May Jun Jul Aug Sep Oct Nov Dec 1525 1526 1527 1528 1529 1530 1…" at bounding box center [345, 616] width 133 height 30
click at [331, 423] on select "Jan Feb Mar Apr May Jun Jul Aug Sep Oct Nov Dec" at bounding box center [337, 423] width 59 height 22
click at [308, 412] on select "Jan Feb Mar Apr May Jun Jul Aug Sep Oct Nov Dec" at bounding box center [337, 423] width 59 height 22
click at [338, 515] on div "13" at bounding box center [339, 515] width 23 height 23
type input "08/13/2025"
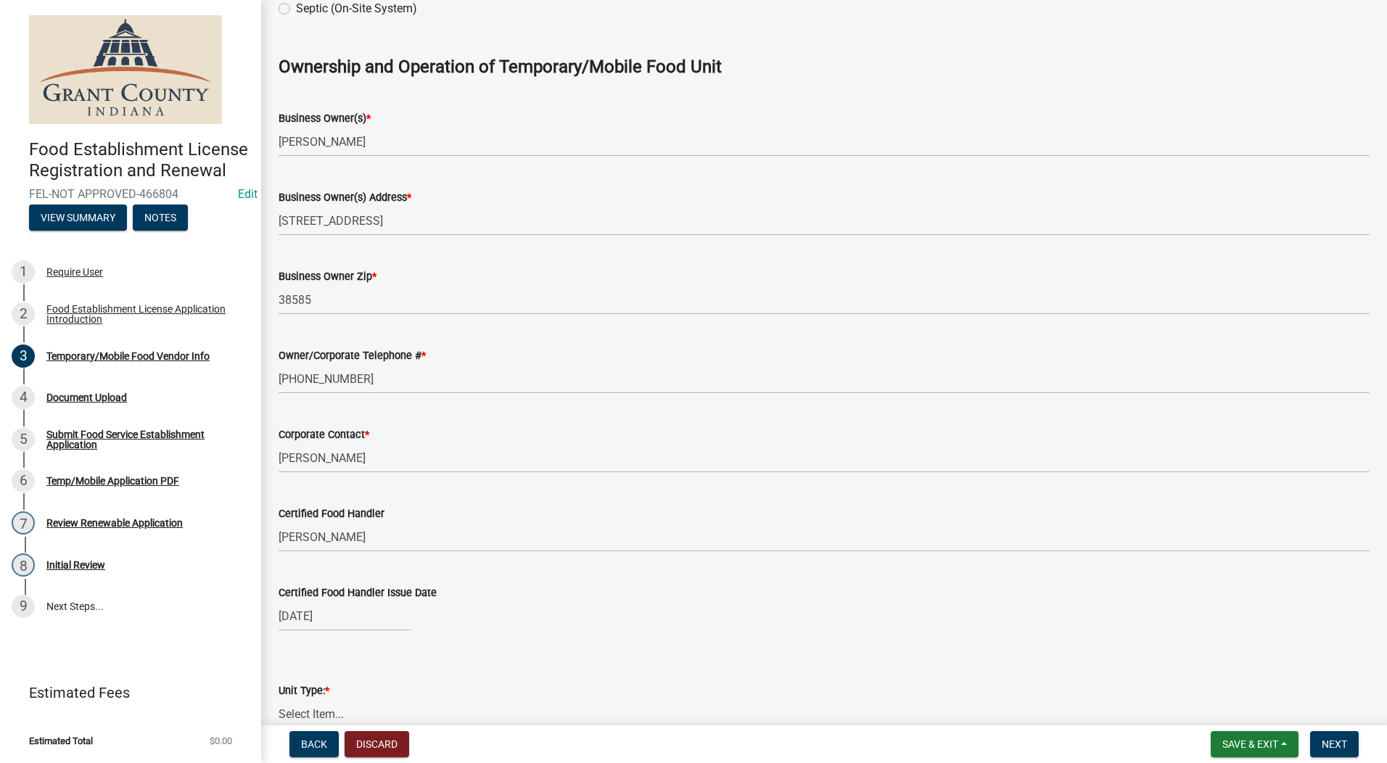
select select "8"
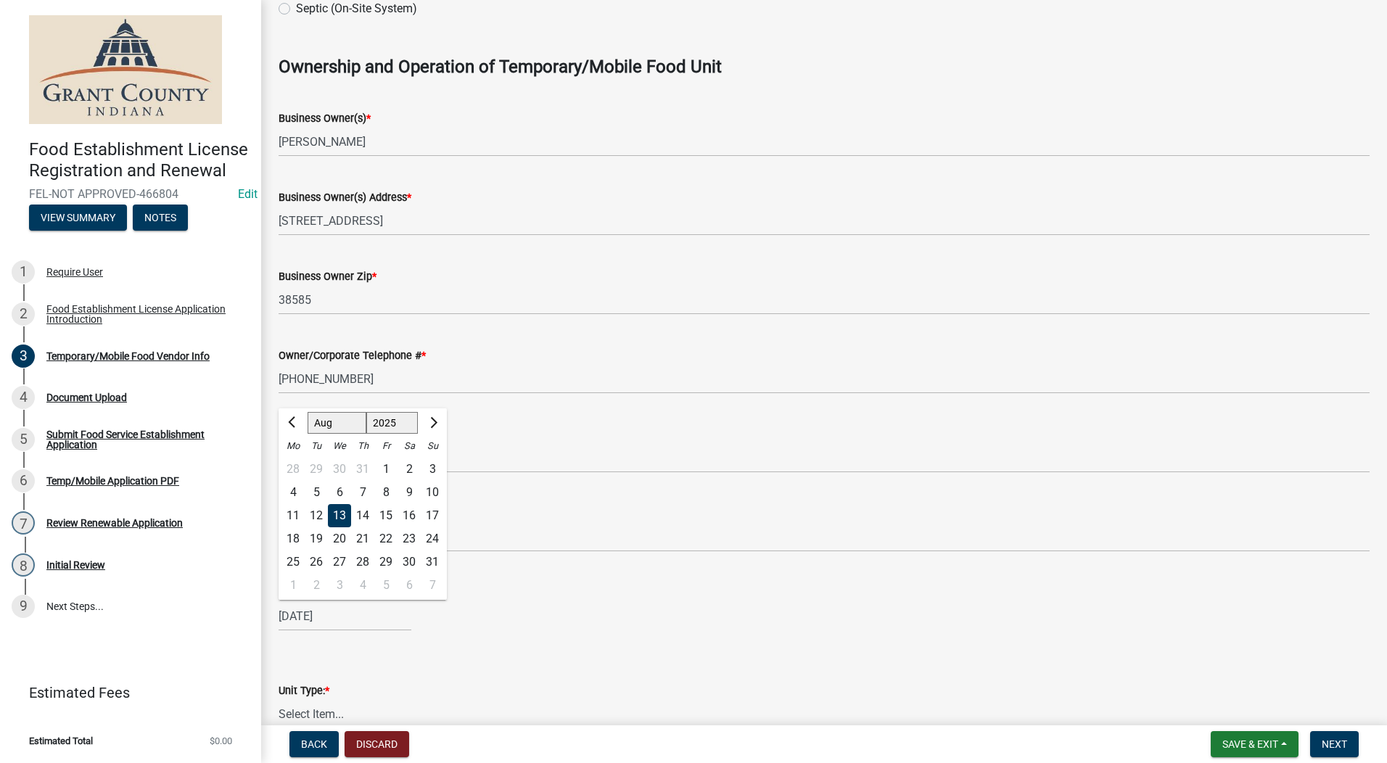
click at [341, 614] on div "08/13/2025 Jan Feb Mar Apr May Jun Jul Aug Sep Oct Nov Dec 1525 1526 1527 1528 …" at bounding box center [345, 616] width 133 height 30
click at [394, 423] on select "1525 1526 1527 1528 1529 1530 1531 1532 1533 1534 1535 1536 1537 1538 1539 1540…" at bounding box center [392, 423] width 52 height 22
select select "2024"
click at [366, 412] on select "1525 1526 1527 1528 1529 1530 1531 1532 1533 1534 1535 1536 1537 1538 1539 1540…" at bounding box center [392, 423] width 52 height 22
click at [501, 640] on wm-data-entity-input "Certified Food Handler Issue Date 08/13/2025 Jan Feb Mar Apr May Jun Jul Aug Se…" at bounding box center [824, 604] width 1091 height 81
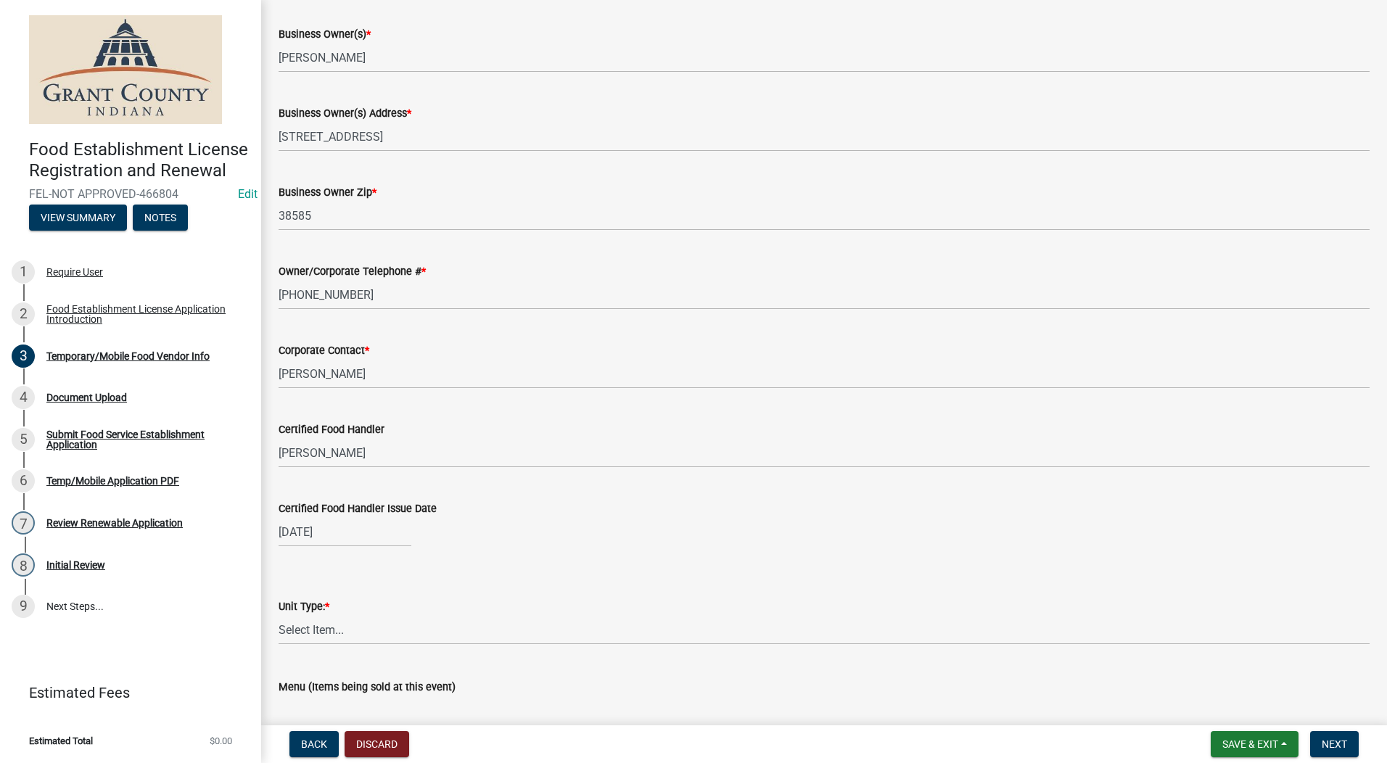
scroll to position [1088, 0]
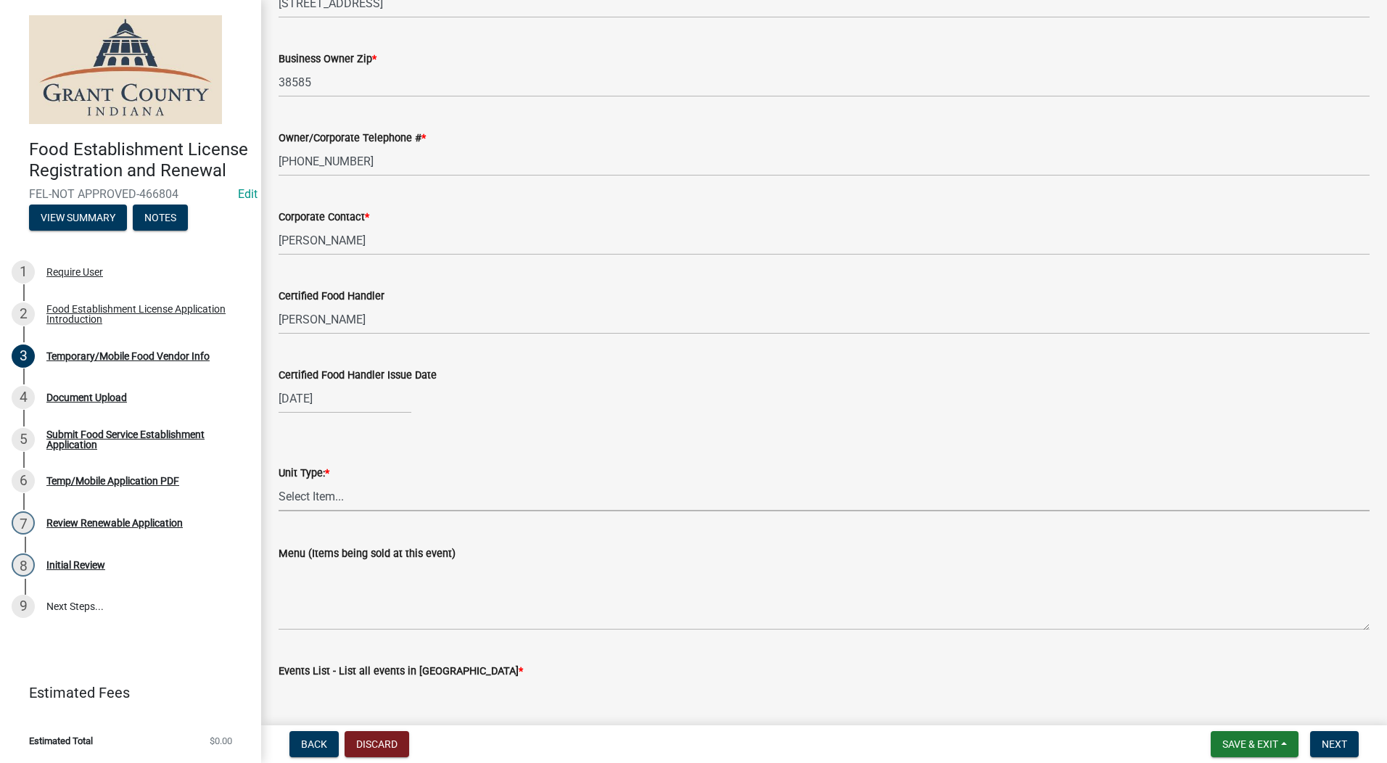
click at [322, 502] on select "Select Item... Mobile Trailer Stand Tent Cart Truck" at bounding box center [824, 497] width 1091 height 30
click at [279, 482] on select "Select Item... Mobile Trailer Stand Tent Cart Truck" at bounding box center [824, 497] width 1091 height 30
select select "3a899312-7fa3-4622-8b1a-2a020229fd86"
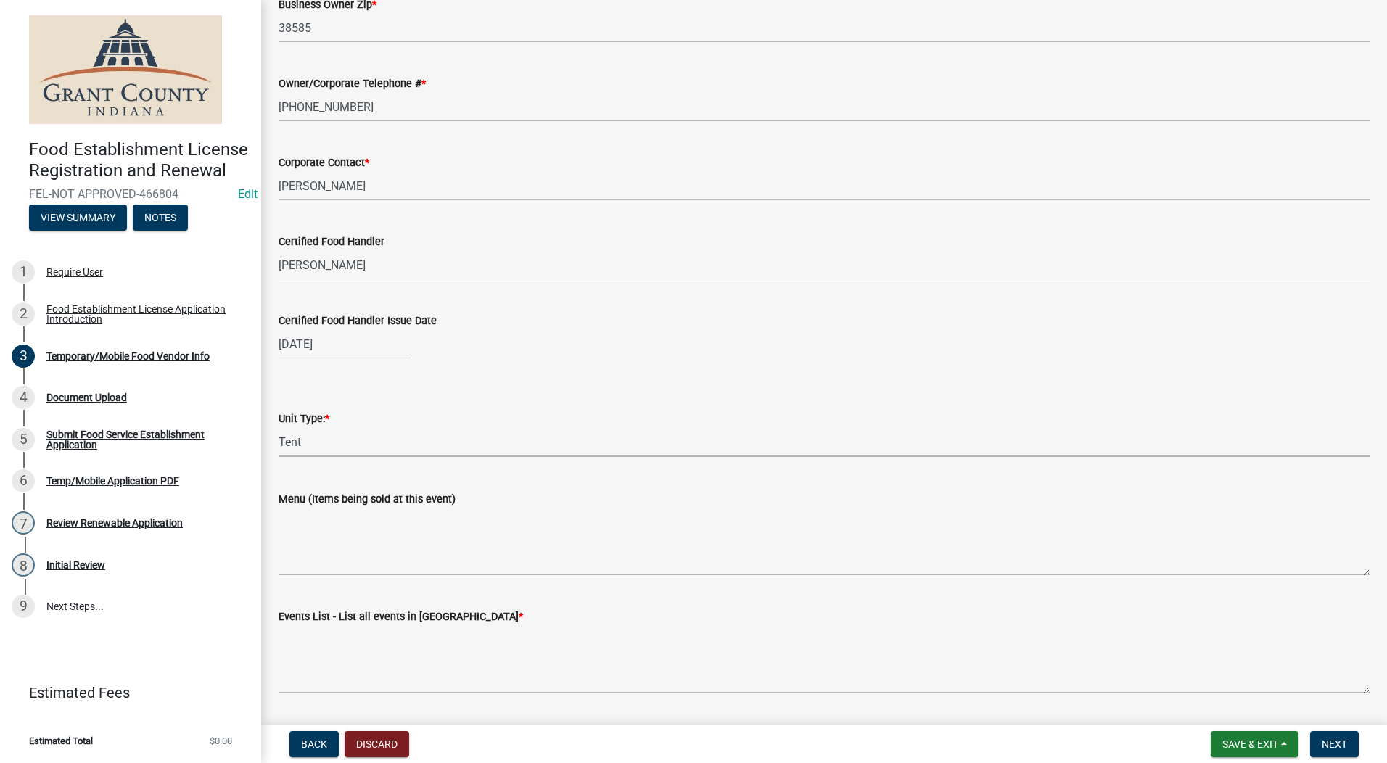
scroll to position [1185, 0]
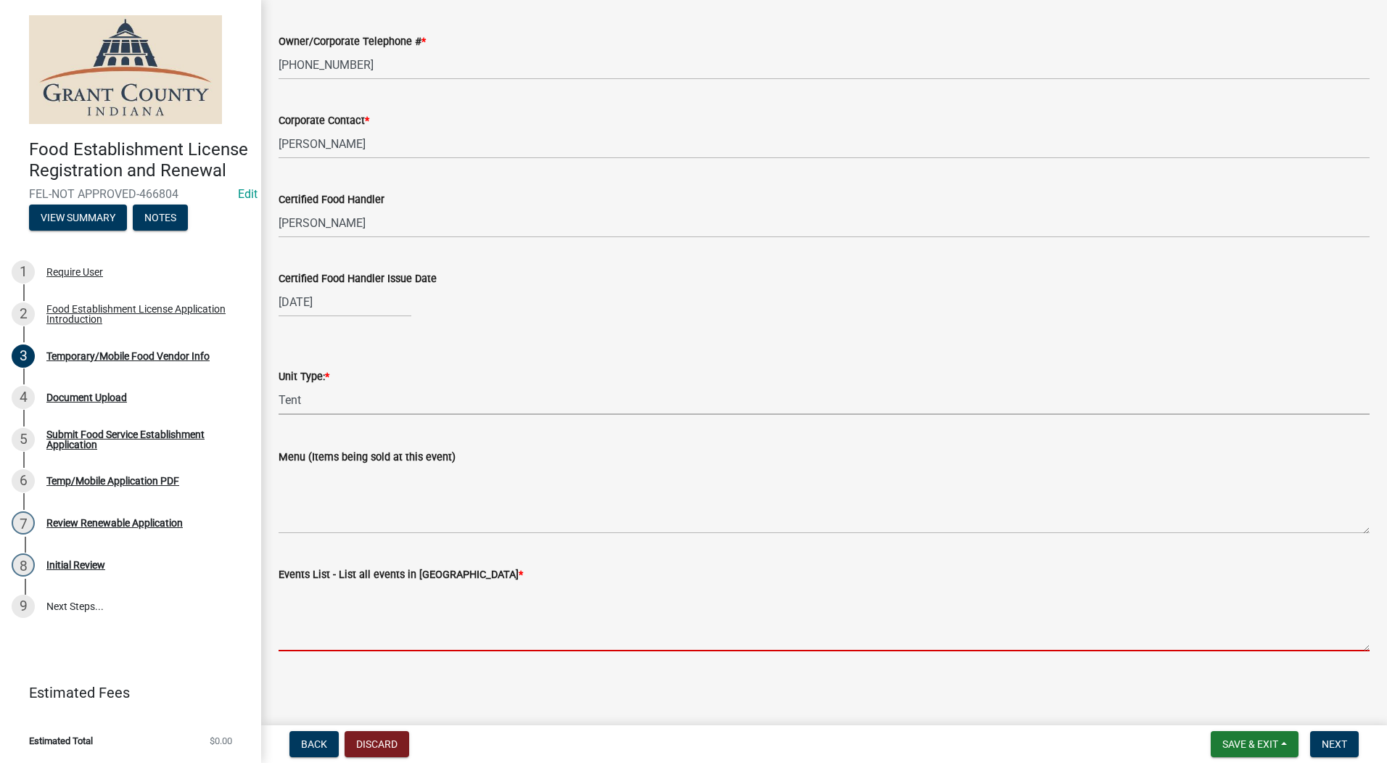
click at [351, 612] on textarea "Events List - List all events in Grant County *" at bounding box center [824, 617] width 1091 height 68
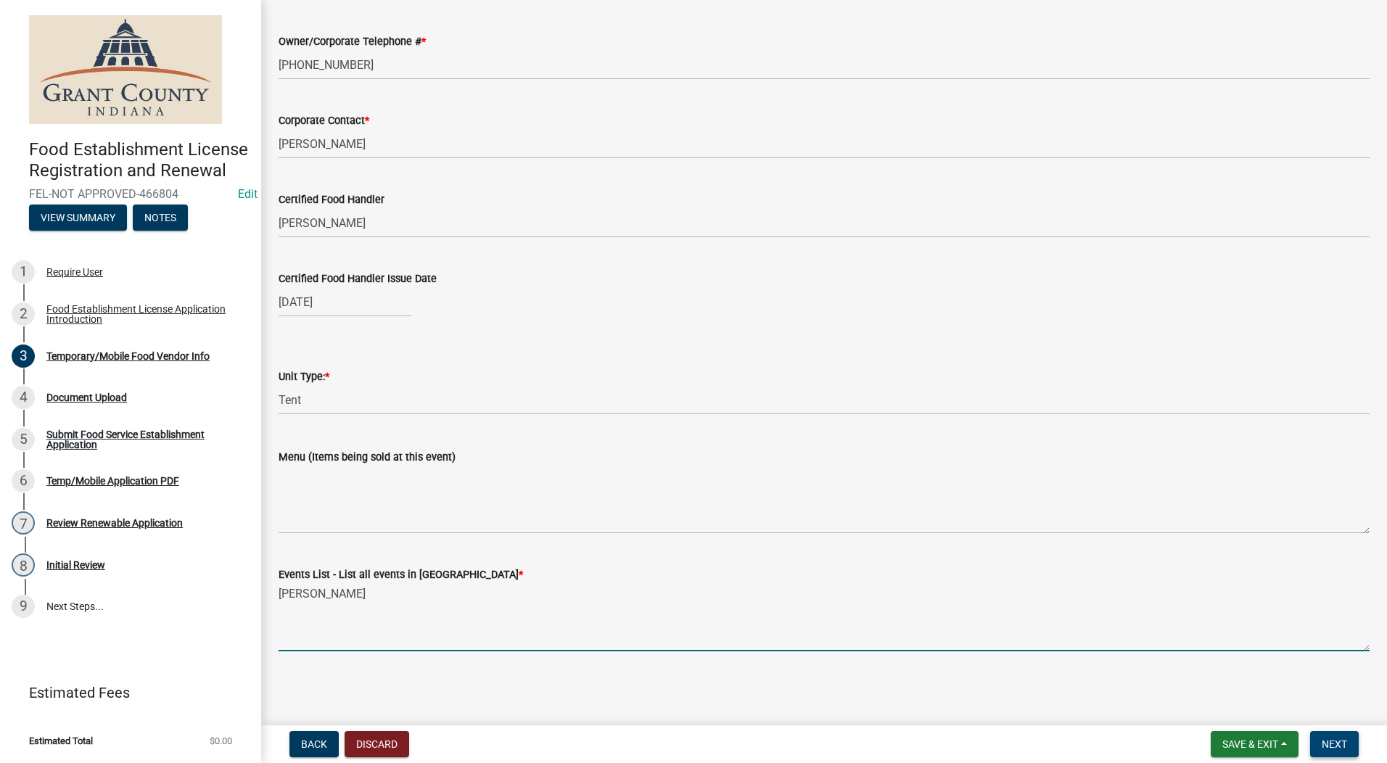
type textarea "James Dean"
click at [1106, 746] on span "Next" at bounding box center [1334, 744] width 25 height 12
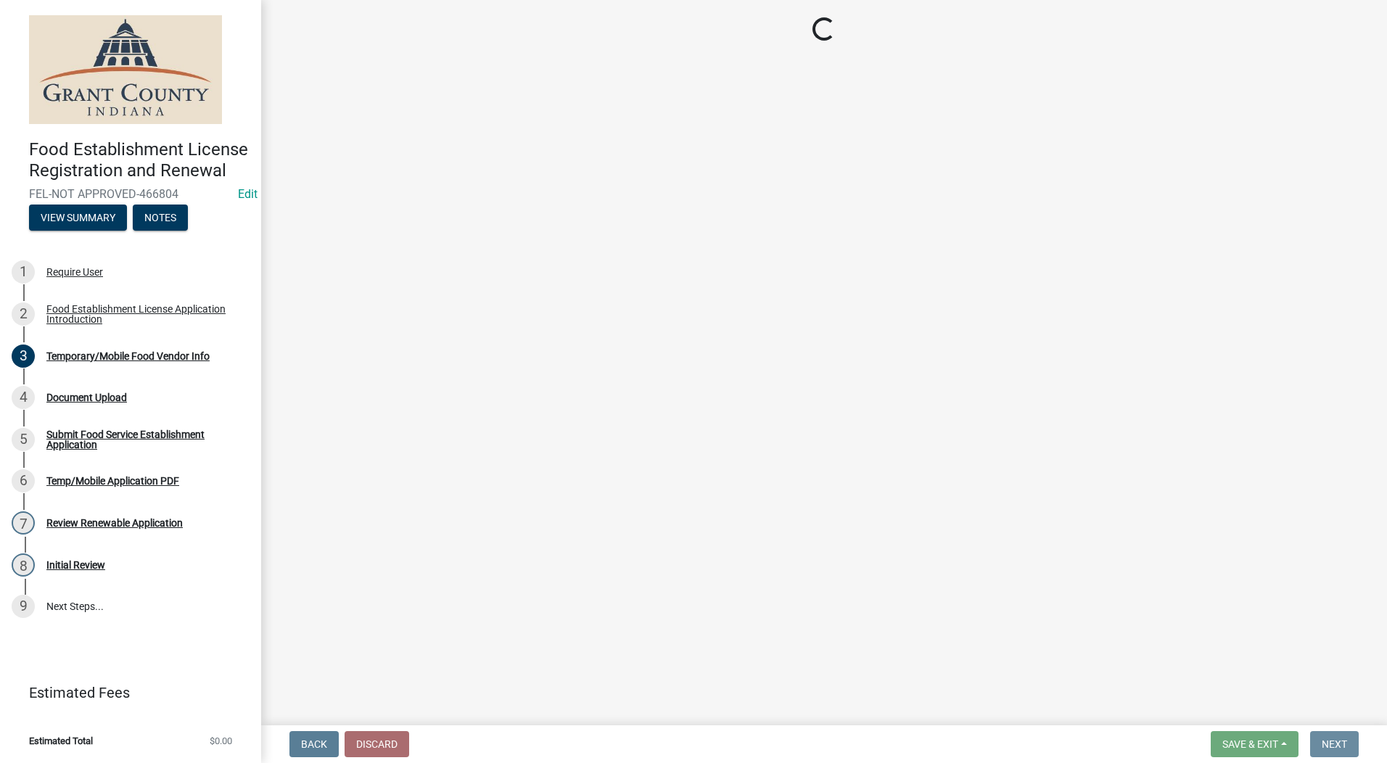
scroll to position [0, 0]
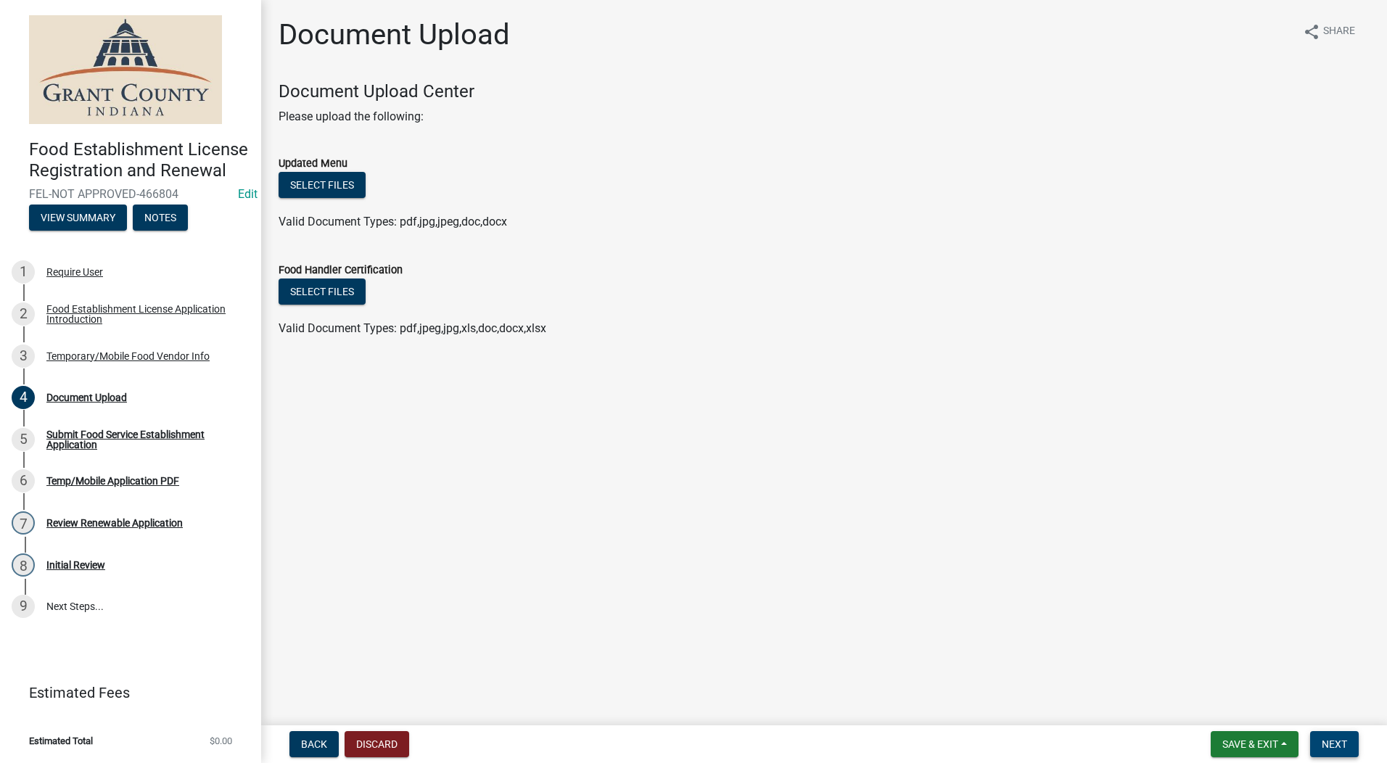
drag, startPoint x: 1353, startPoint y: 735, endPoint x: 1332, endPoint y: 693, distance: 46.7
click at [1106, 735] on button "Next" at bounding box center [1334, 744] width 49 height 26
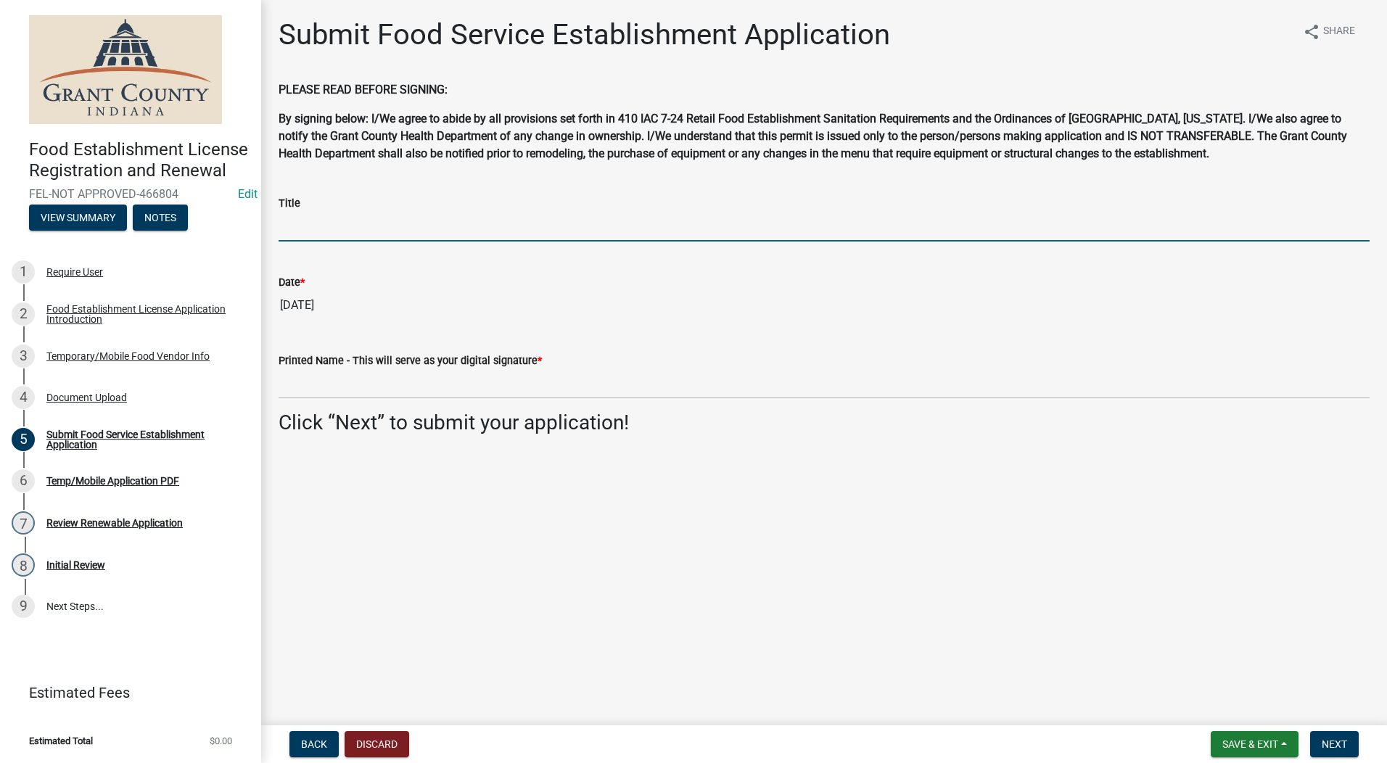
click at [400, 214] on input "Title" at bounding box center [824, 227] width 1091 height 30
type input "Owner"
click at [709, 358] on div "Printed Name - This will serve as your digital signature *" at bounding box center [824, 360] width 1091 height 17
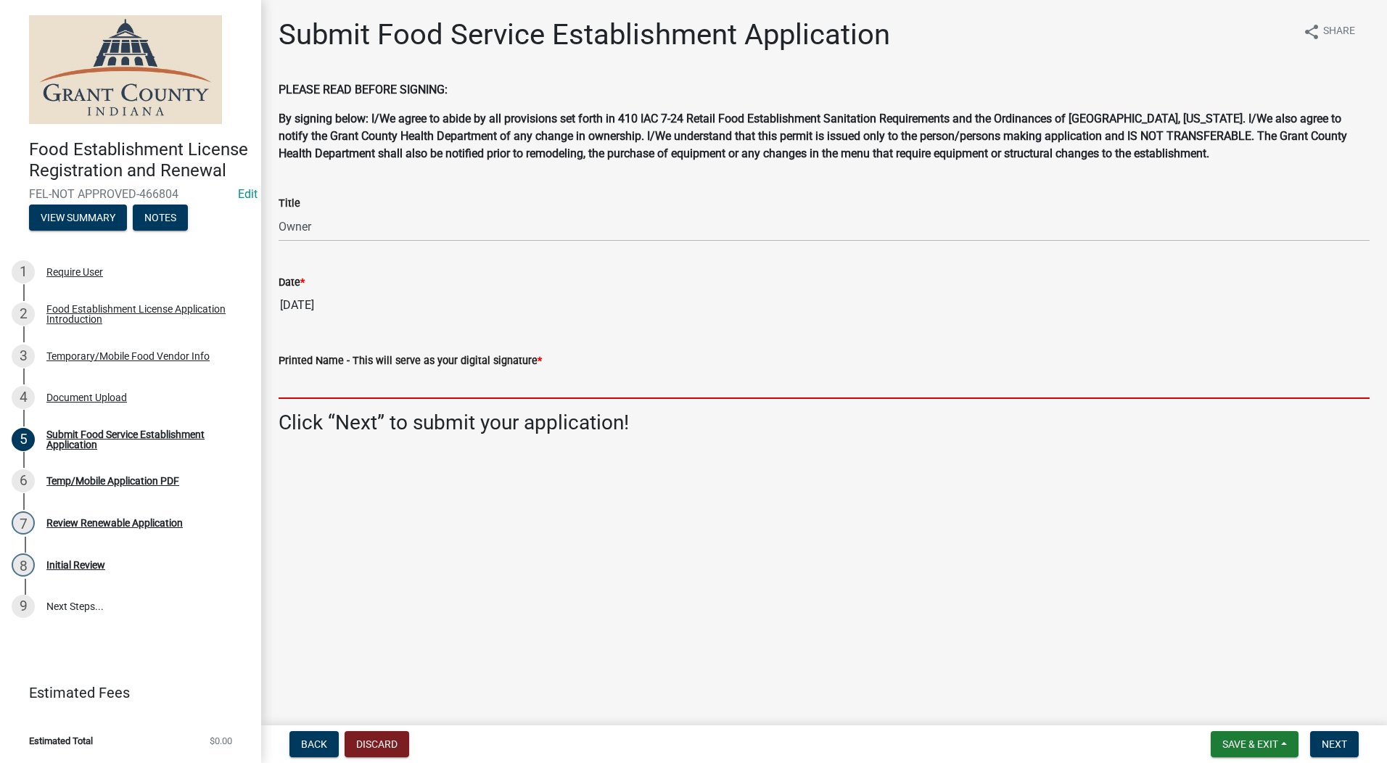
click at [303, 387] on input "Printed Name - This will serve as your digital signature *" at bounding box center [824, 384] width 1091 height 30
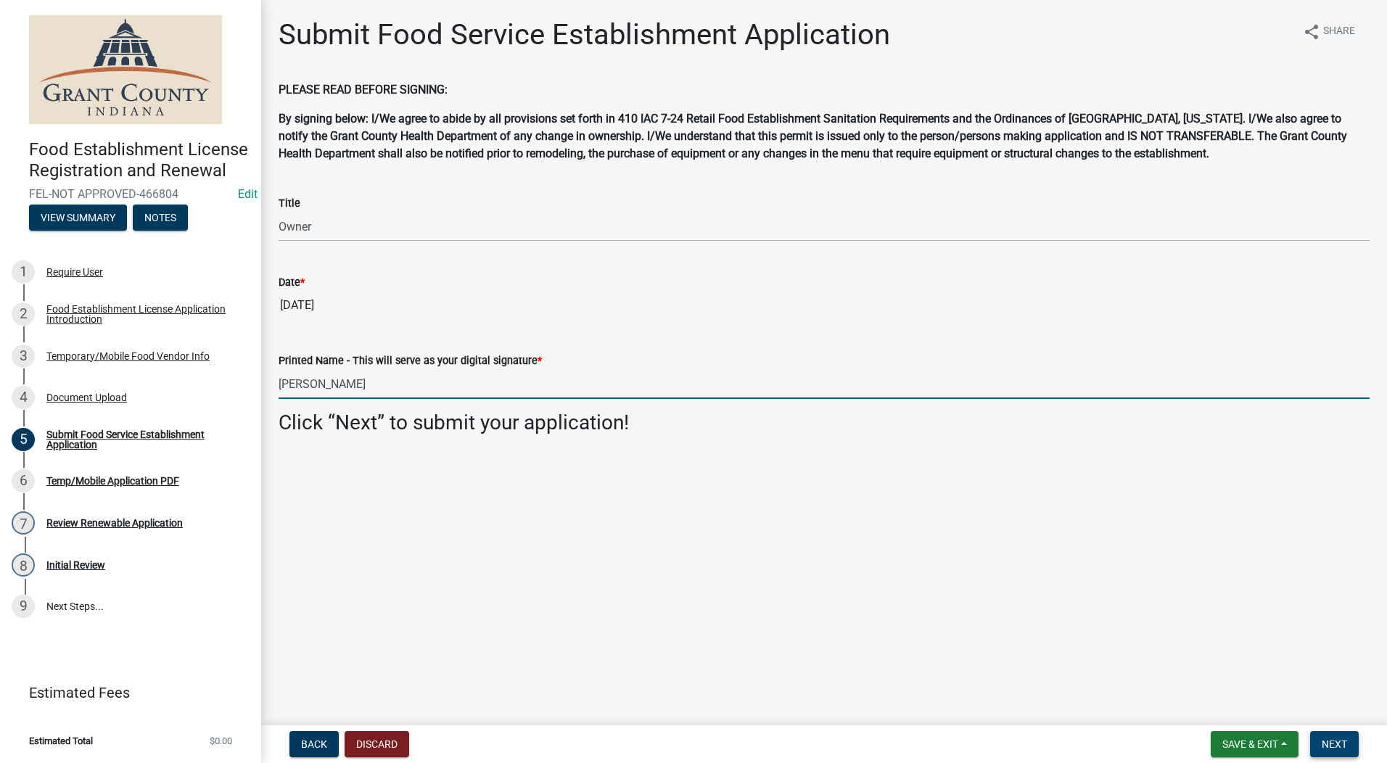
type input "Katherine Jess"
click at [1106, 739] on span "Next" at bounding box center [1334, 744] width 25 height 12
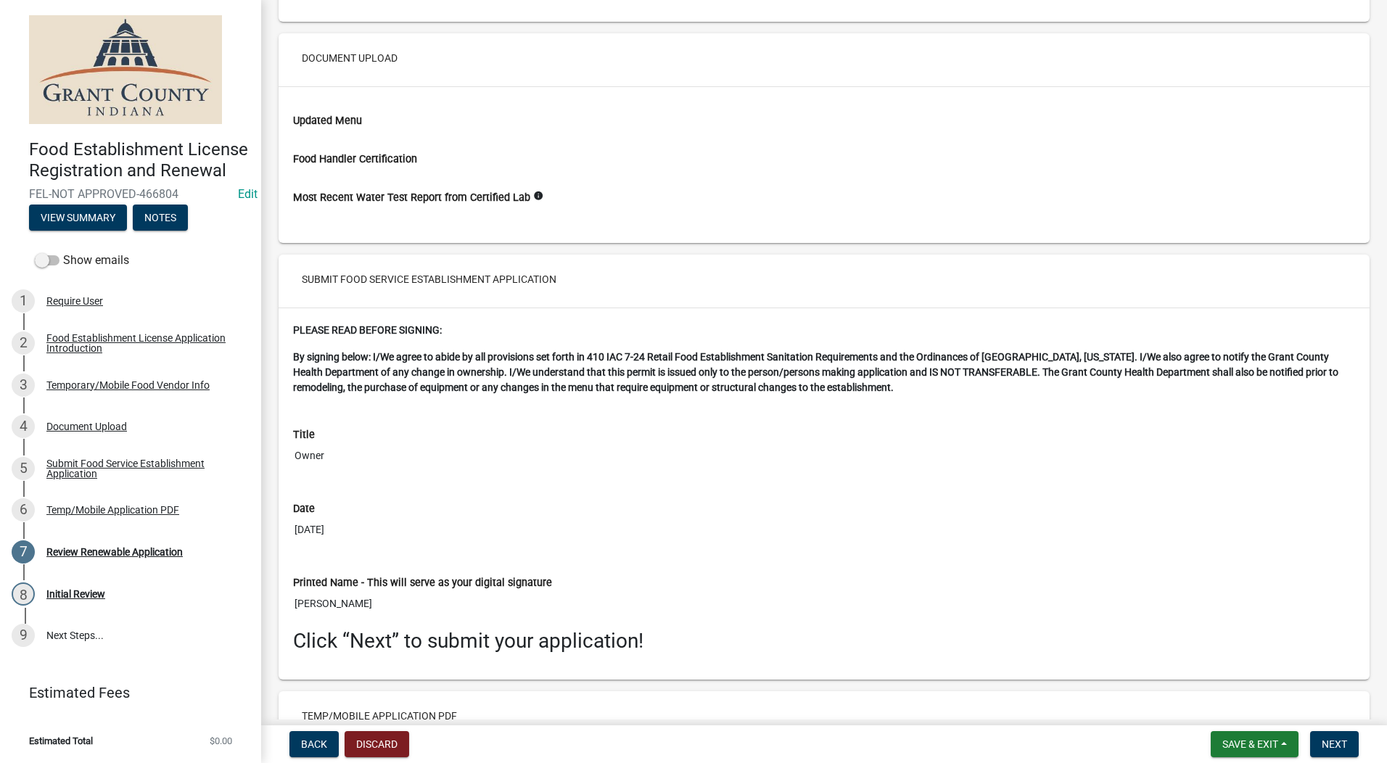
scroll to position [2022, 0]
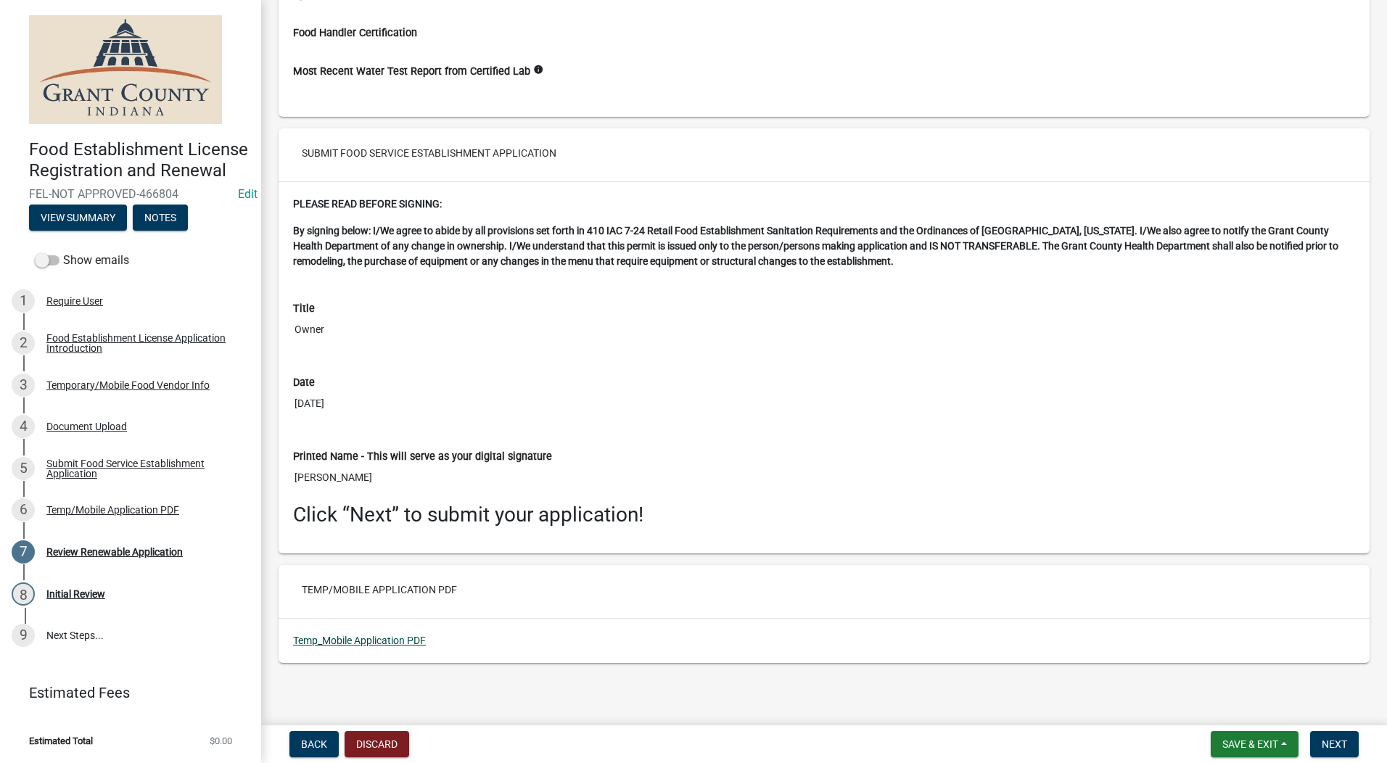
click at [366, 643] on link "Temp_Mobile Application PDF" at bounding box center [359, 641] width 133 height 12
click at [1106, 745] on span "Next" at bounding box center [1334, 744] width 25 height 12
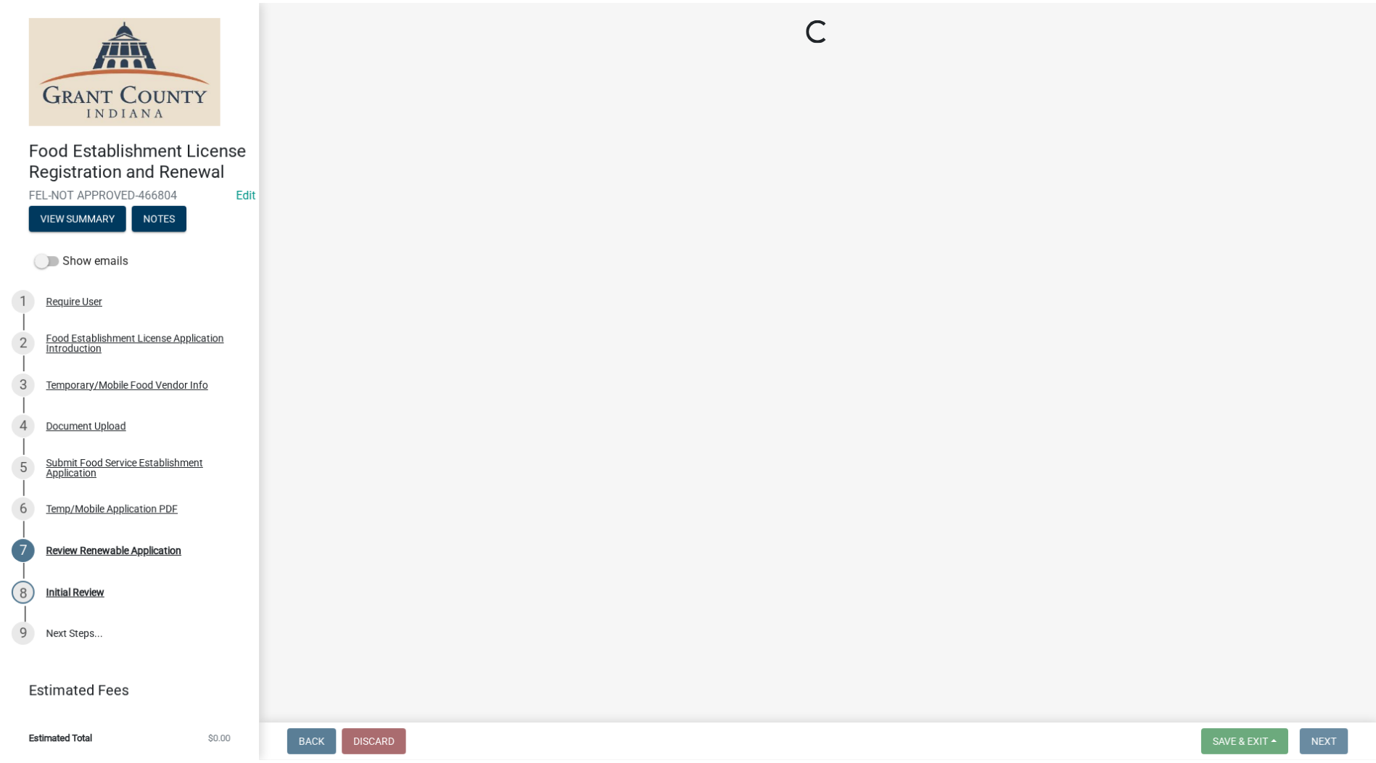
scroll to position [0, 0]
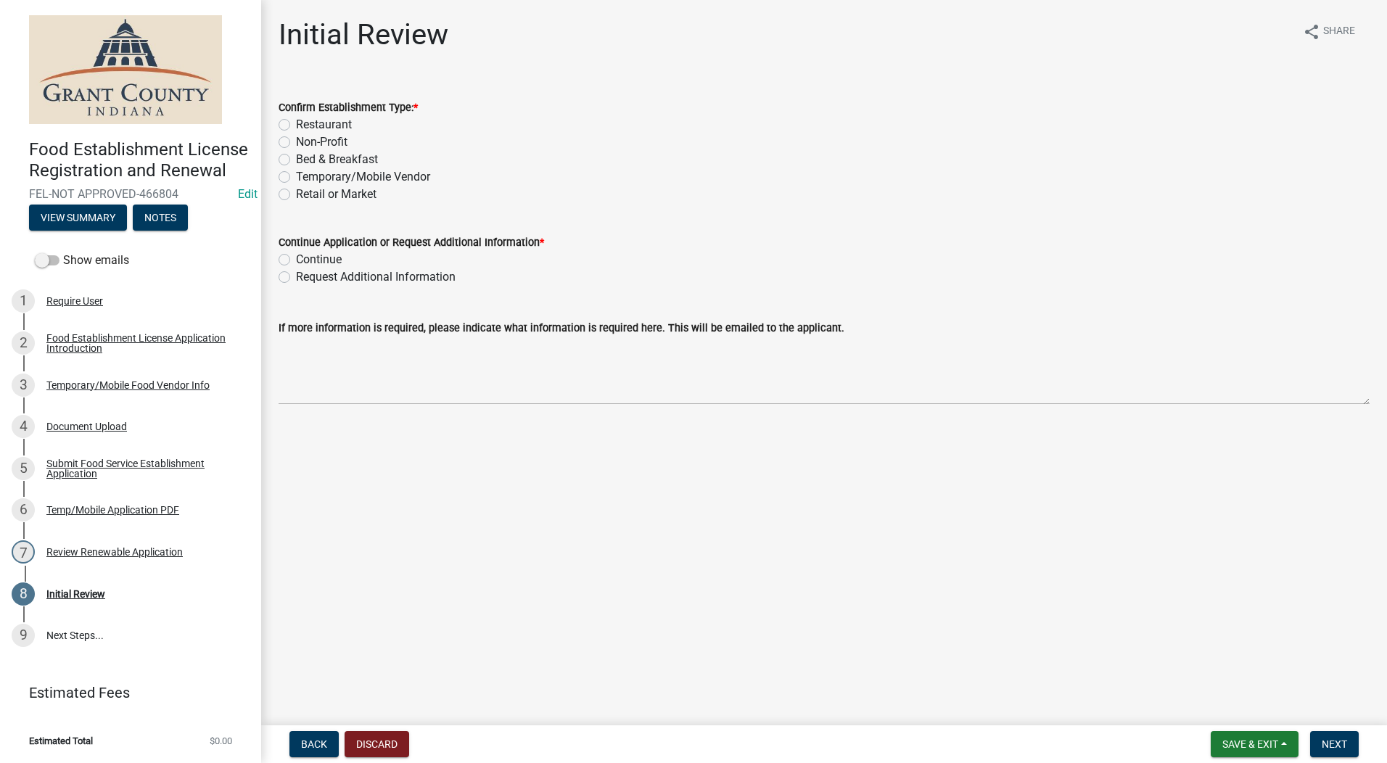
click at [296, 177] on label "Temporary/Mobile Vendor" at bounding box center [363, 176] width 134 height 17
click at [296, 177] on input "Temporary/Mobile Vendor" at bounding box center [300, 172] width 9 height 9
radio input "true"
click at [296, 260] on label "Continue" at bounding box center [319, 259] width 46 height 17
click at [296, 260] on input "Continue" at bounding box center [300, 255] width 9 height 9
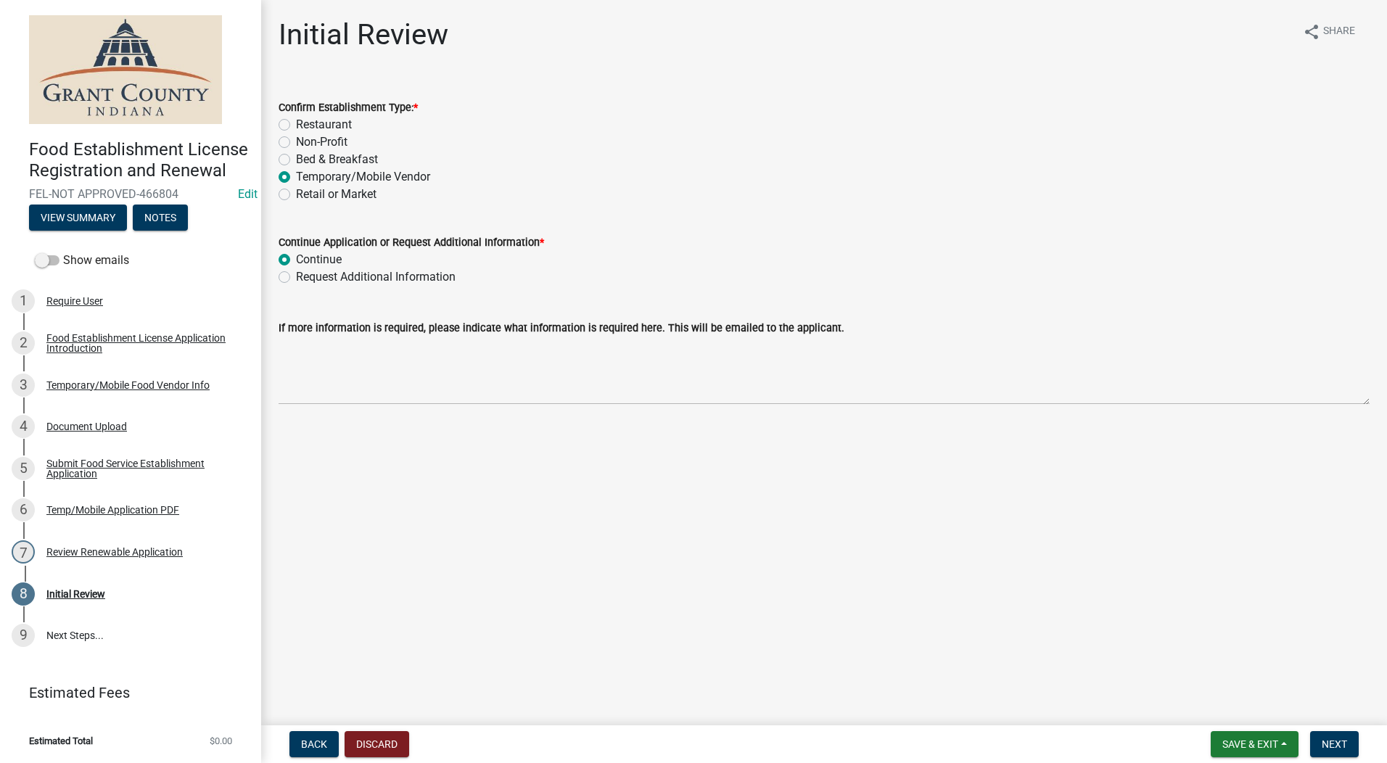
radio input "true"
click at [1106, 749] on span "Next" at bounding box center [1334, 744] width 25 height 12
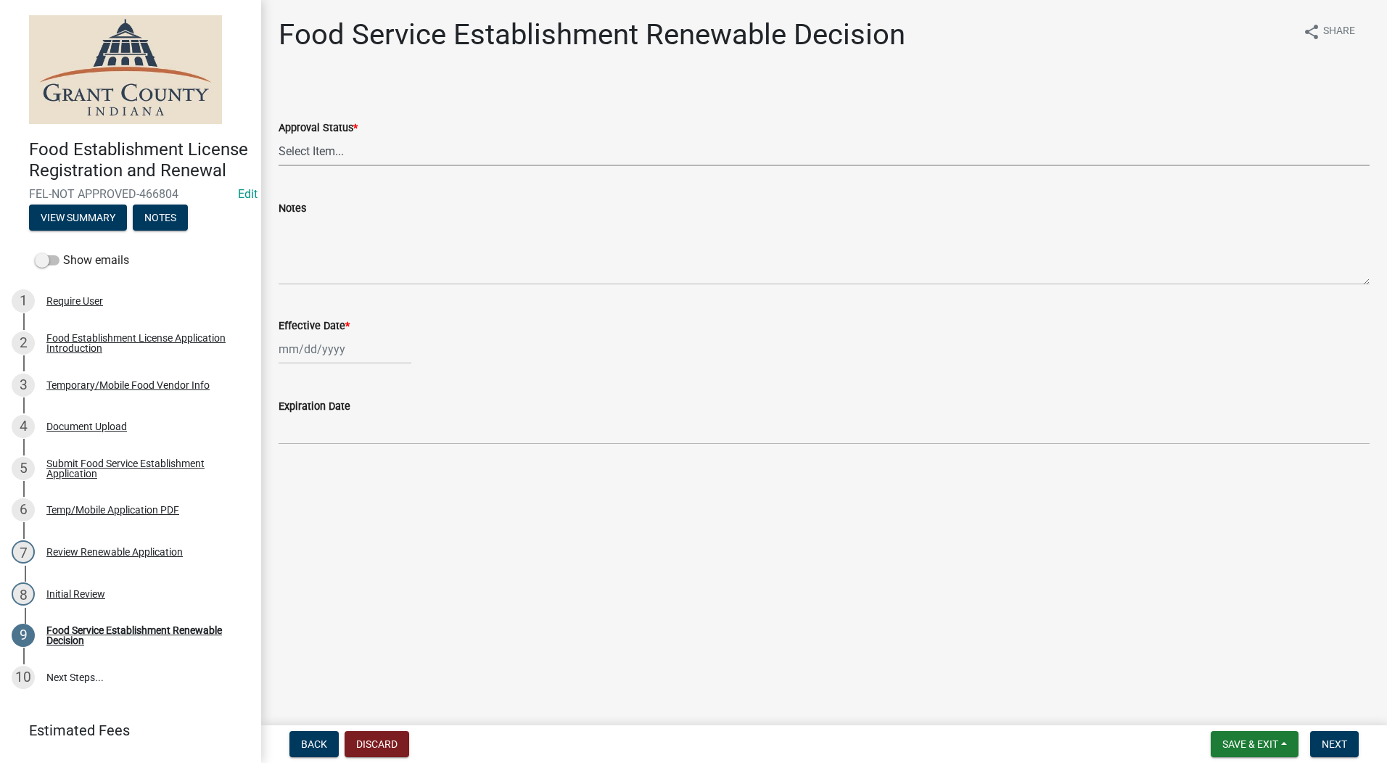
click at [331, 157] on select "Select Item... Approved Denied" at bounding box center [824, 151] width 1091 height 30
click at [279, 136] on select "Select Item... Approved Denied" at bounding box center [824, 151] width 1091 height 30
select select "f8bc5ebe-de22-4857-900a-5f4c078c3457"
select select "8"
select select "2025"
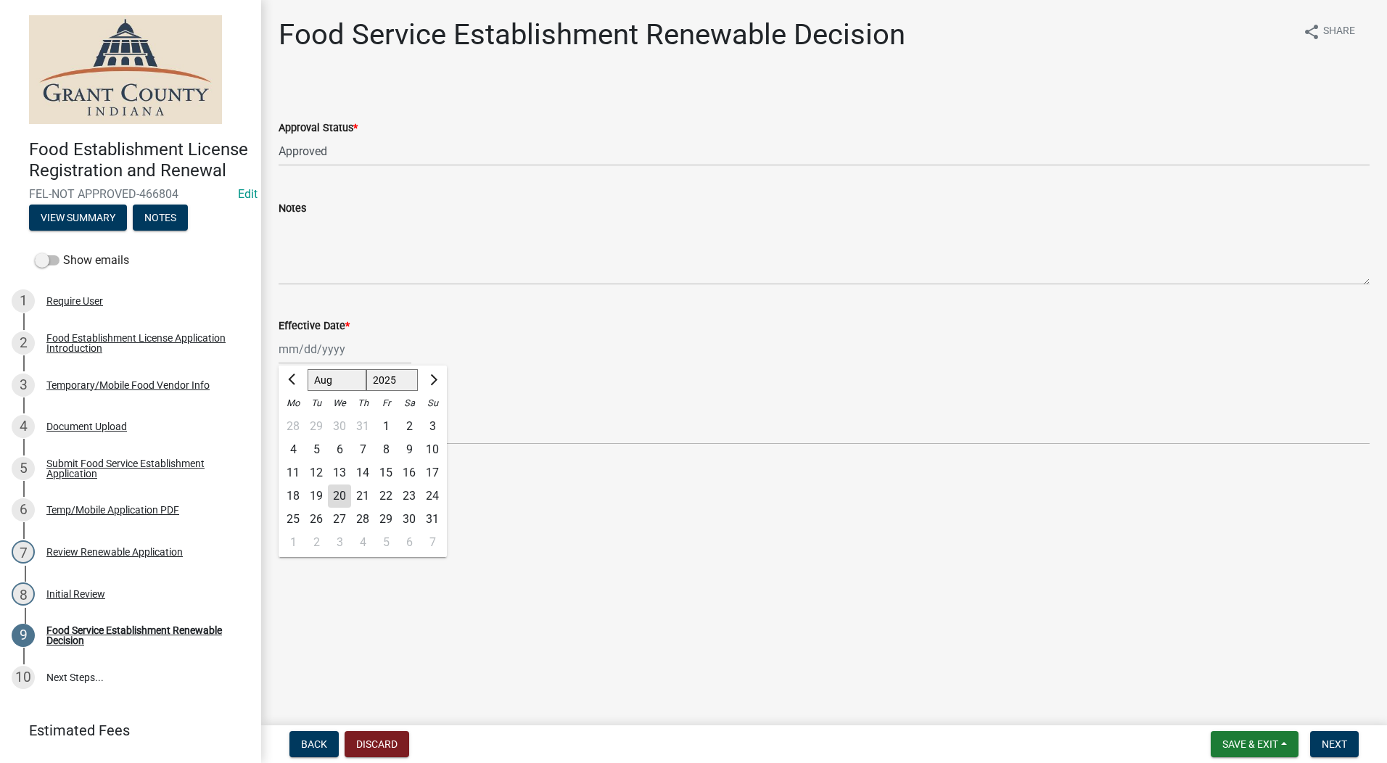
click at [290, 345] on div "Jan Feb Mar Apr May Jun Jul Aug Sep Oct Nov Dec 1525 1526 1527 1528 1529 1530 1…" at bounding box center [345, 349] width 133 height 30
click at [337, 498] on div "20" at bounding box center [339, 496] width 23 height 23
type input "[DATE]"
click at [1106, 747] on span "Next" at bounding box center [1334, 744] width 25 height 12
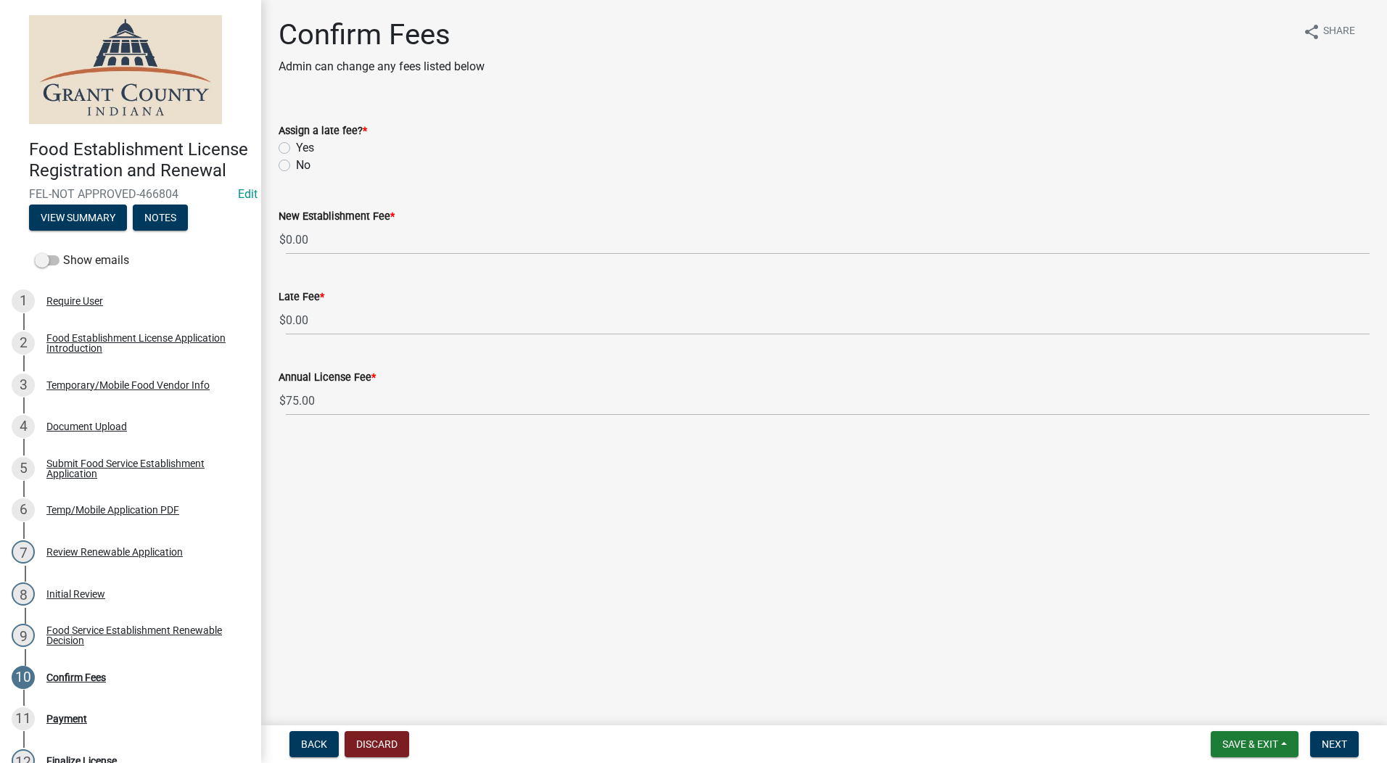
click at [296, 169] on label "No" at bounding box center [303, 165] width 15 height 17
click at [296, 166] on input "No" at bounding box center [300, 161] width 9 height 9
radio input "true"
click at [1106, 746] on button "Next" at bounding box center [1334, 744] width 49 height 26
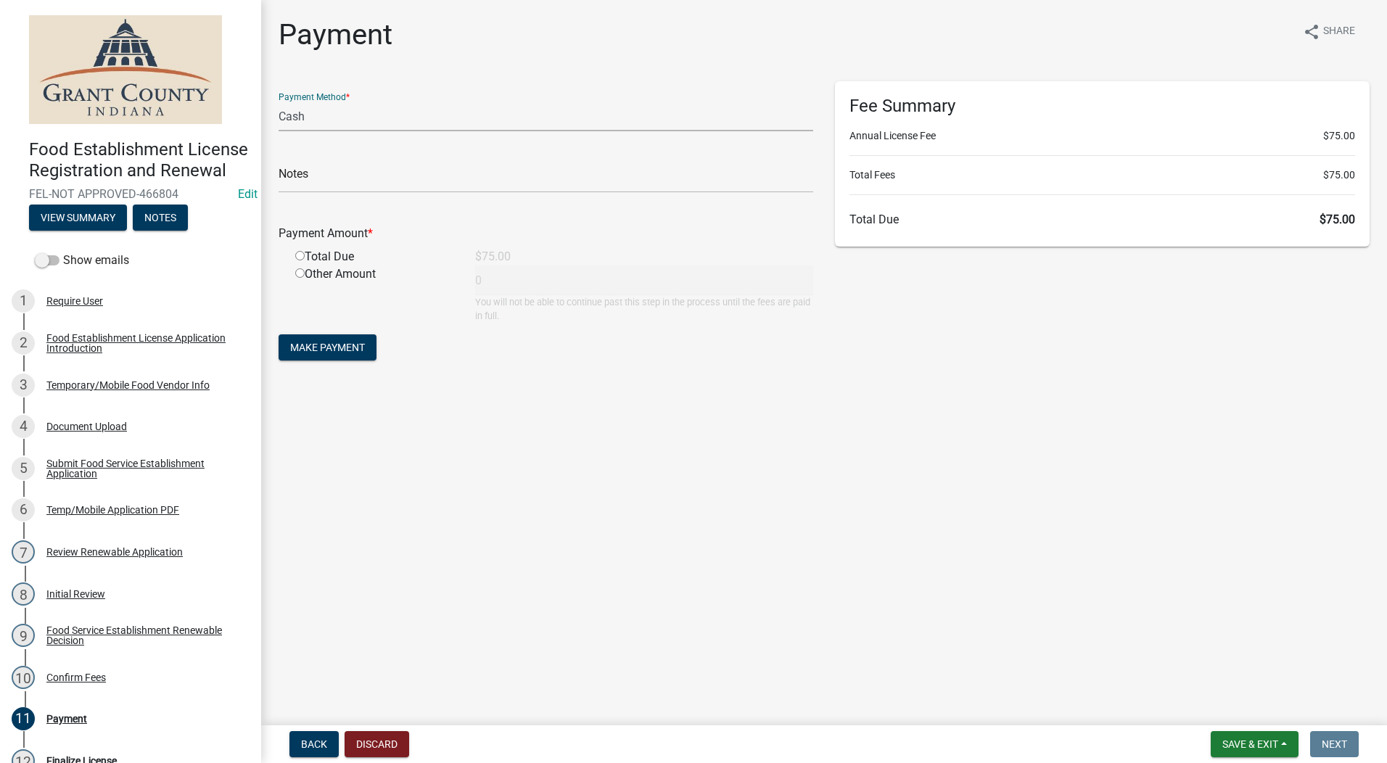
click at [304, 115] on select "Credit Card POS Check Cash" at bounding box center [546, 117] width 535 height 30
select select "1: 0"
click at [279, 102] on select "Credit Card POS Check Cash" at bounding box center [546, 117] width 535 height 30
click at [384, 176] on input "text" at bounding box center [546, 178] width 535 height 30
type input "236300"
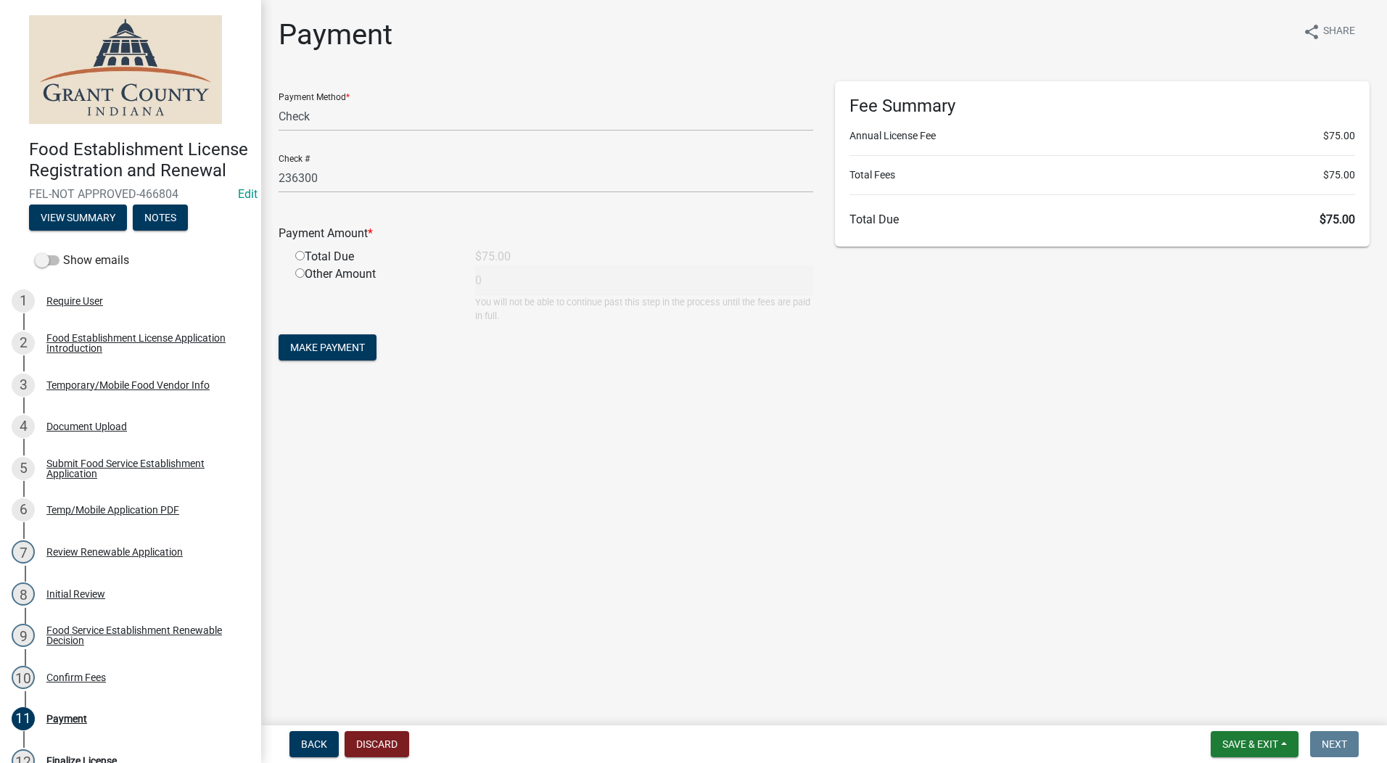
click at [302, 255] on input "radio" at bounding box center [299, 255] width 9 height 9
radio input "true"
type input "75"
click at [331, 354] on button "Make Payment" at bounding box center [328, 347] width 98 height 26
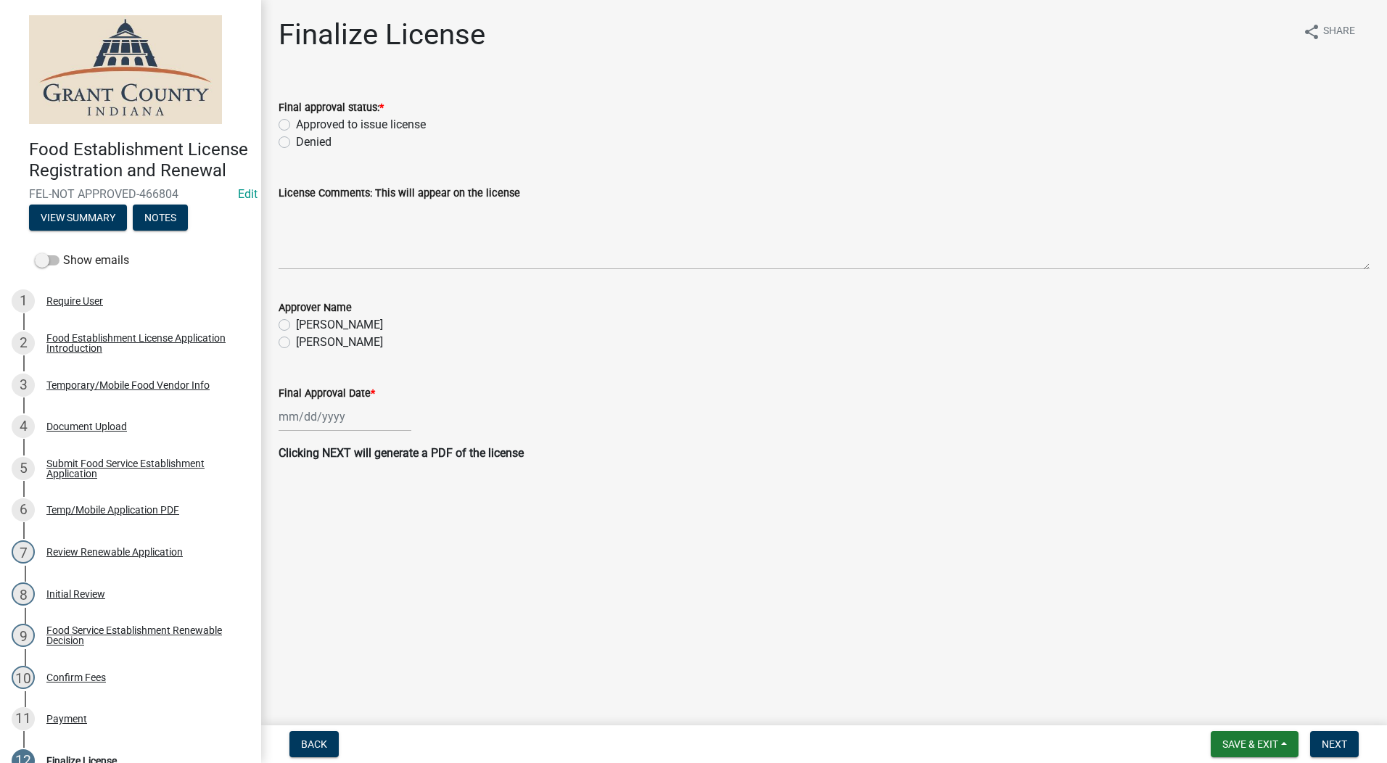
click at [296, 125] on label "Approved to issue license" at bounding box center [361, 124] width 130 height 17
click at [296, 125] on input "Approved to issue license" at bounding box center [300, 120] width 9 height 9
radio input "true"
click at [284, 351] on wm-data-entity-input "Approver Name Dean Small Angela McCollum" at bounding box center [824, 322] width 1091 height 83
click at [296, 327] on label "[PERSON_NAME]" at bounding box center [339, 324] width 87 height 17
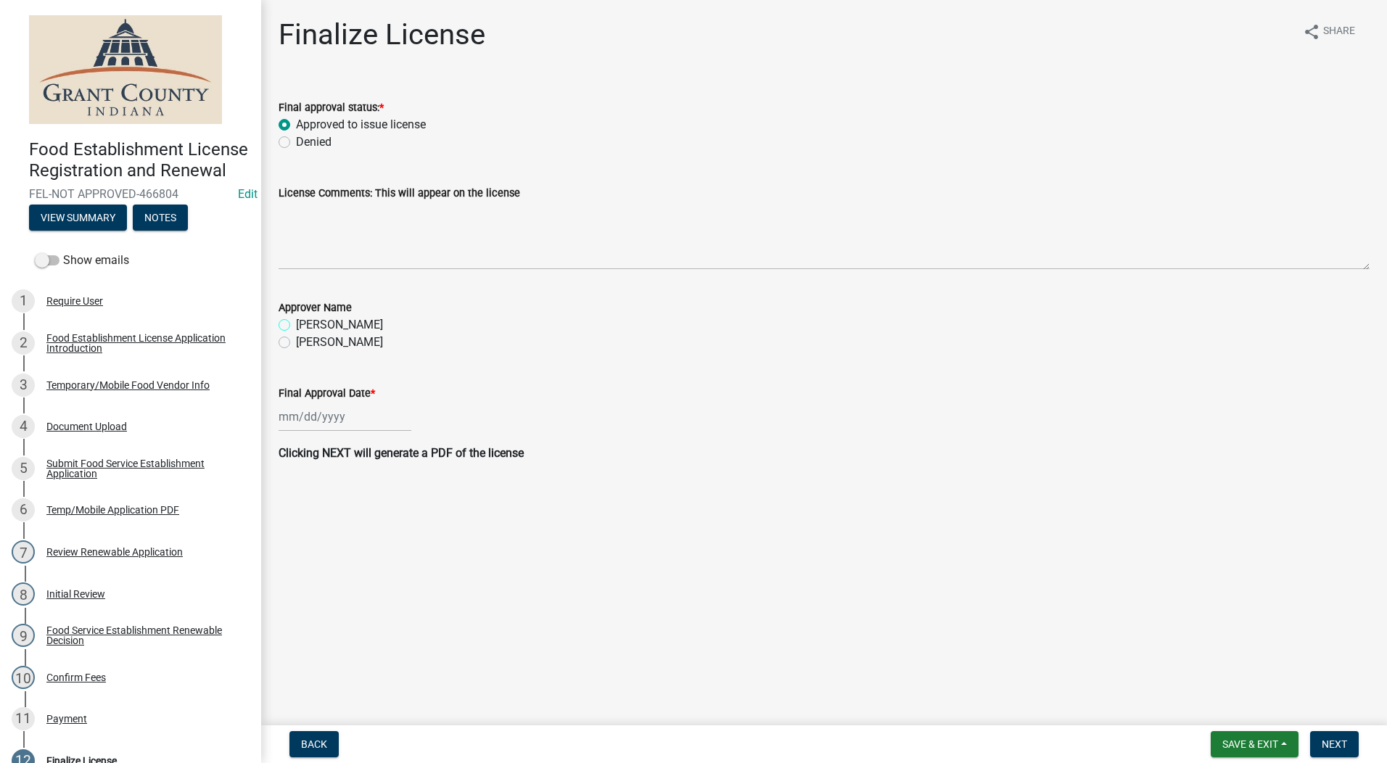
click at [296, 326] on input "[PERSON_NAME]" at bounding box center [300, 320] width 9 height 9
radio input "true"
select select "8"
select select "2025"
click at [300, 420] on div "Jan Feb Mar Apr May Jun Jul Aug Sep Oct Nov Dec 1525 1526 1527 1528 1529 1530 1…" at bounding box center [345, 417] width 133 height 30
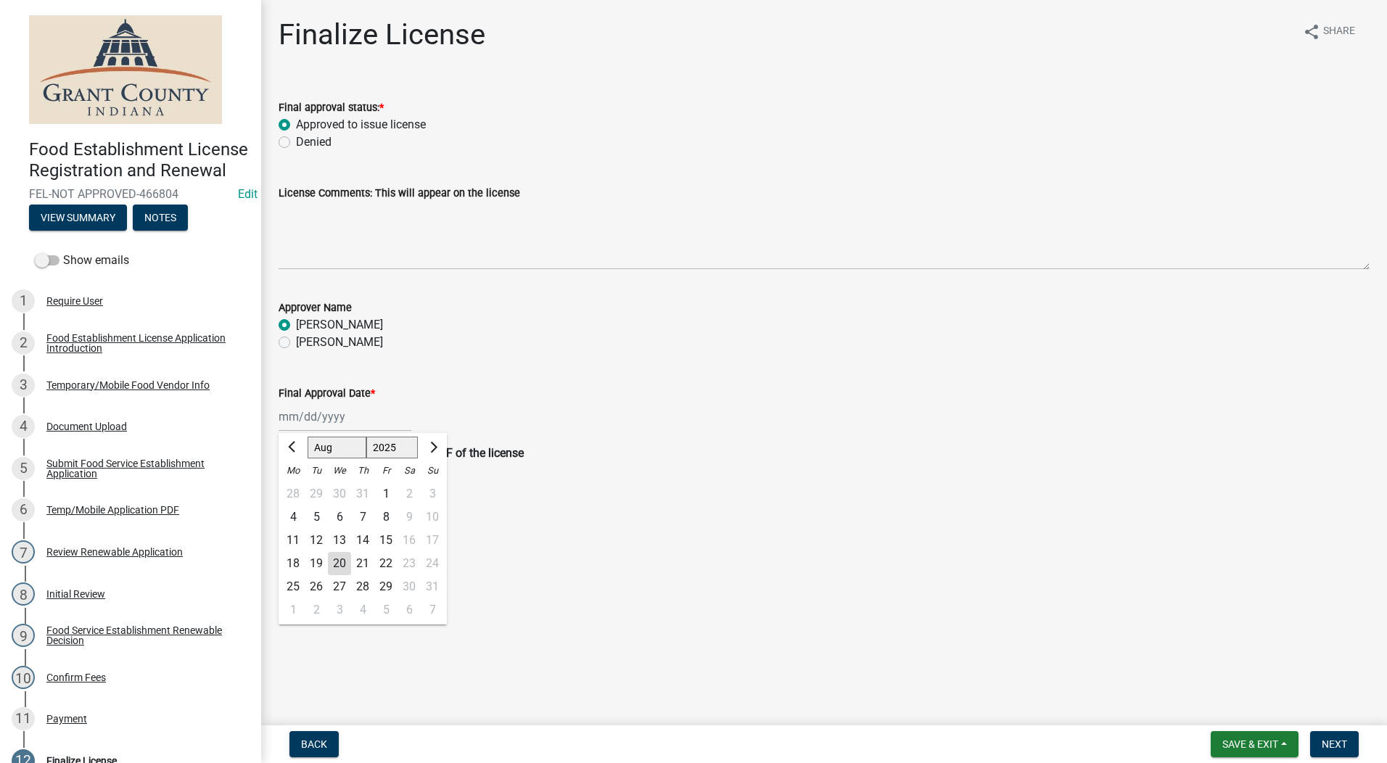
click at [339, 563] on div "20" at bounding box center [339, 563] width 23 height 23
type input "[DATE]"
click at [1106, 736] on button "Next" at bounding box center [1334, 744] width 49 height 26
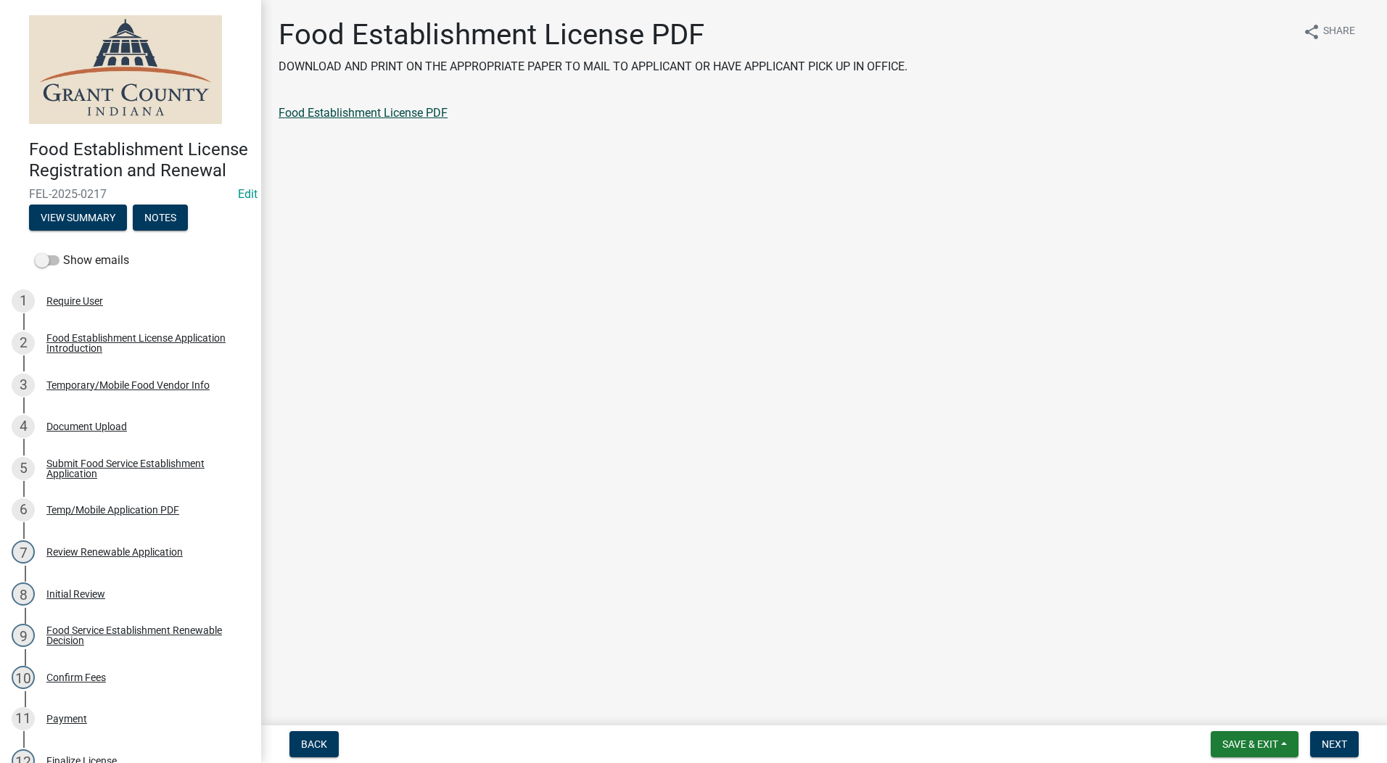
click at [366, 112] on link "Food Establishment License PDF" at bounding box center [363, 113] width 169 height 14
click at [1106, 745] on span "Next" at bounding box center [1334, 744] width 25 height 12
click at [1106, 753] on button "Next" at bounding box center [1334, 744] width 49 height 26
click at [349, 108] on link "Food Establishment License PDF" at bounding box center [363, 113] width 169 height 14
click at [1106, 738] on span "Next" at bounding box center [1334, 744] width 25 height 12
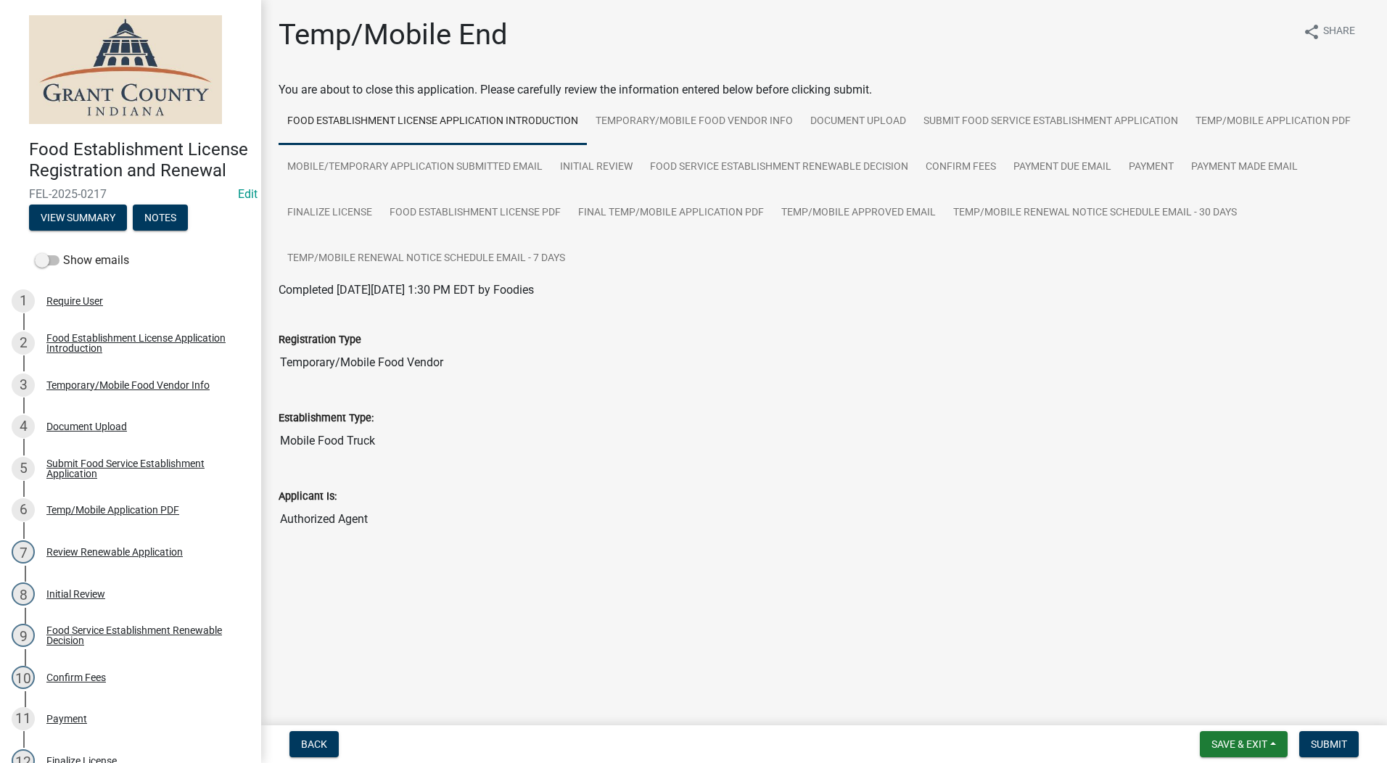
click at [1106, 480] on div "Applicant Is: Authorized Agent" at bounding box center [824, 500] width 1091 height 67
drag, startPoint x: 1329, startPoint y: 749, endPoint x: 1314, endPoint y: 637, distance: 112.7
click at [1106, 736] on button "Submit" at bounding box center [1328, 744] width 59 height 26
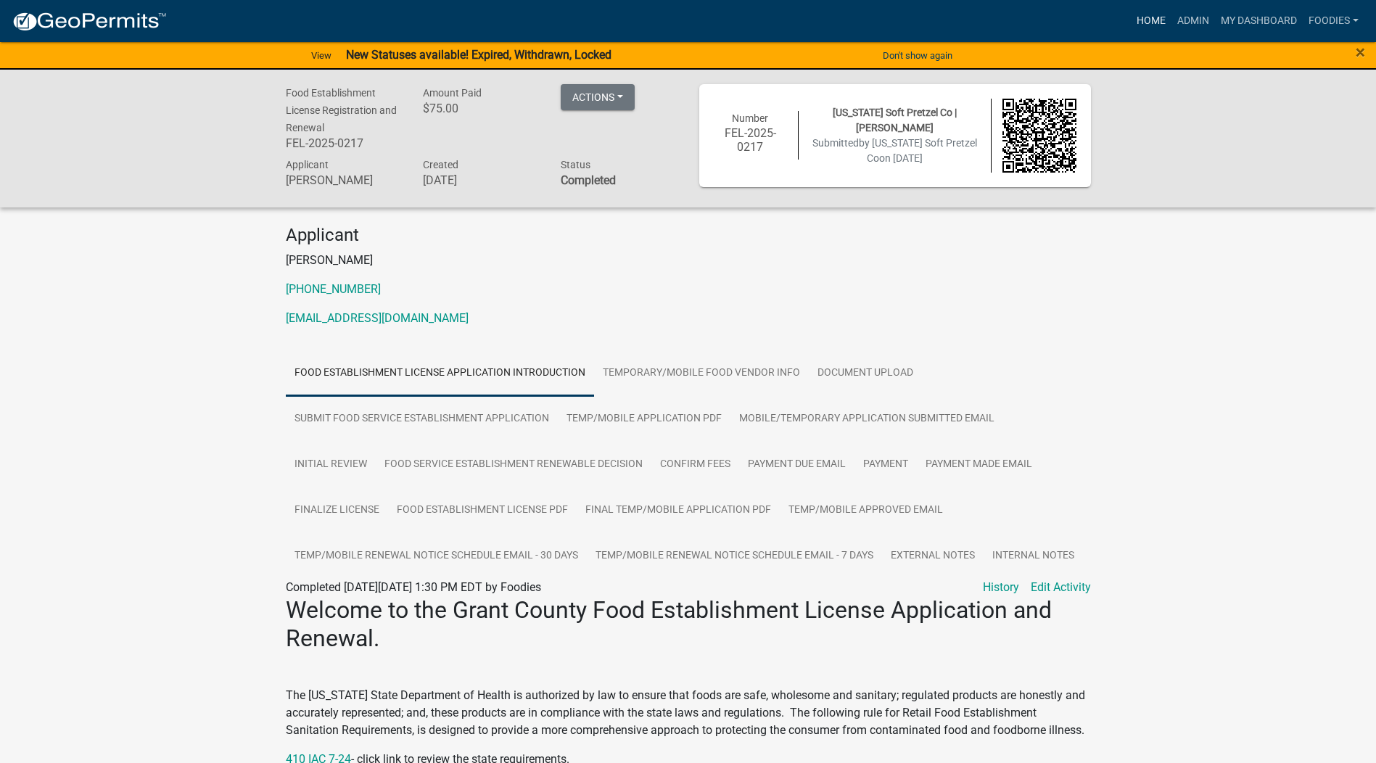
click at [1106, 19] on link "Home" at bounding box center [1151, 21] width 41 height 28
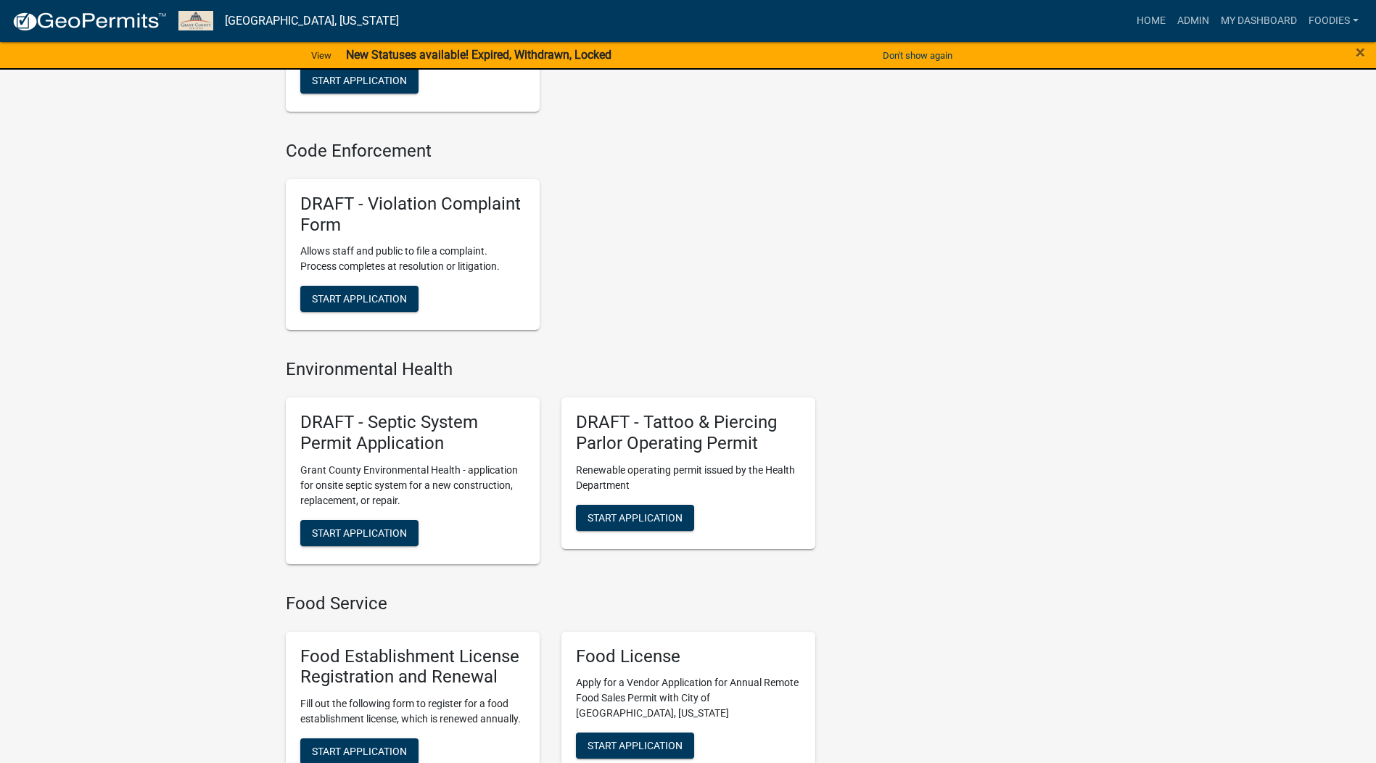
scroll to position [1161, 0]
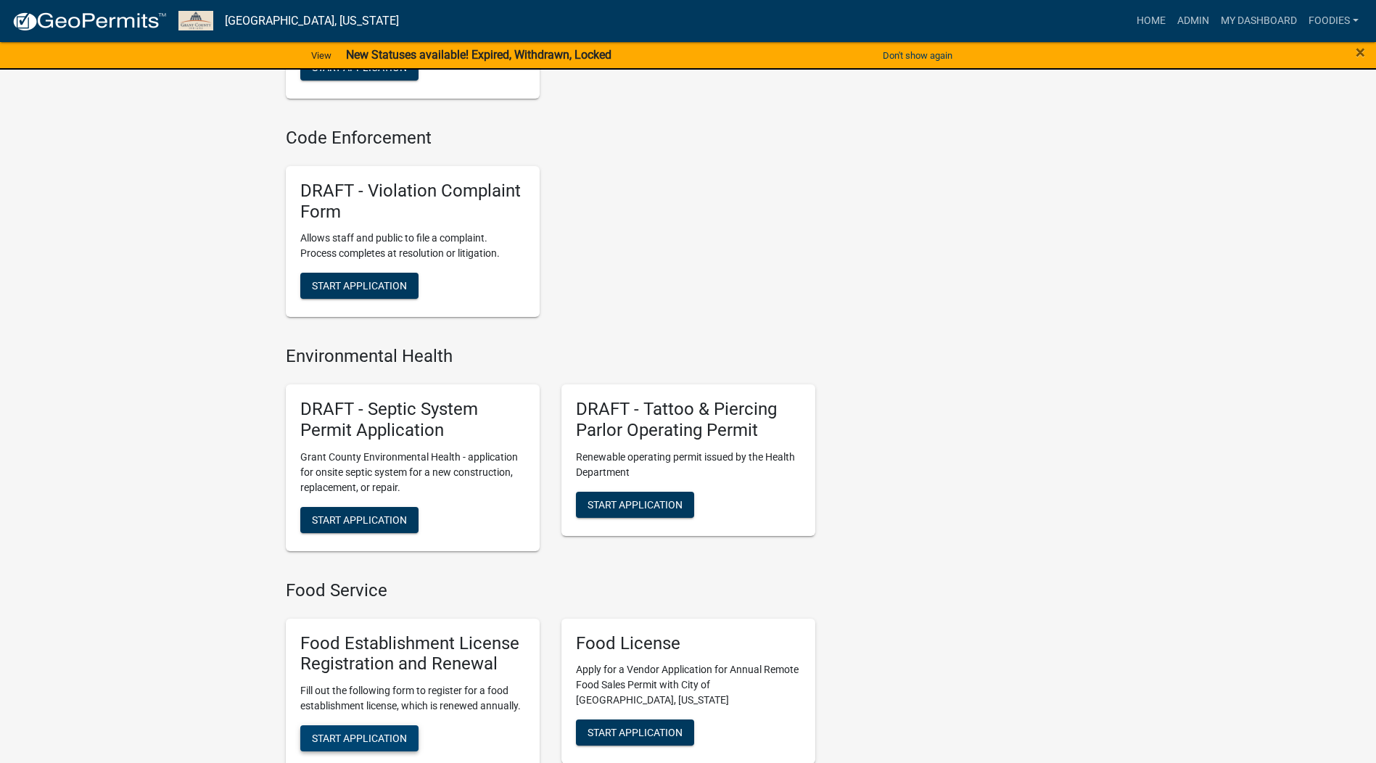
click at [384, 744] on span "Start Application" at bounding box center [359, 739] width 95 height 12
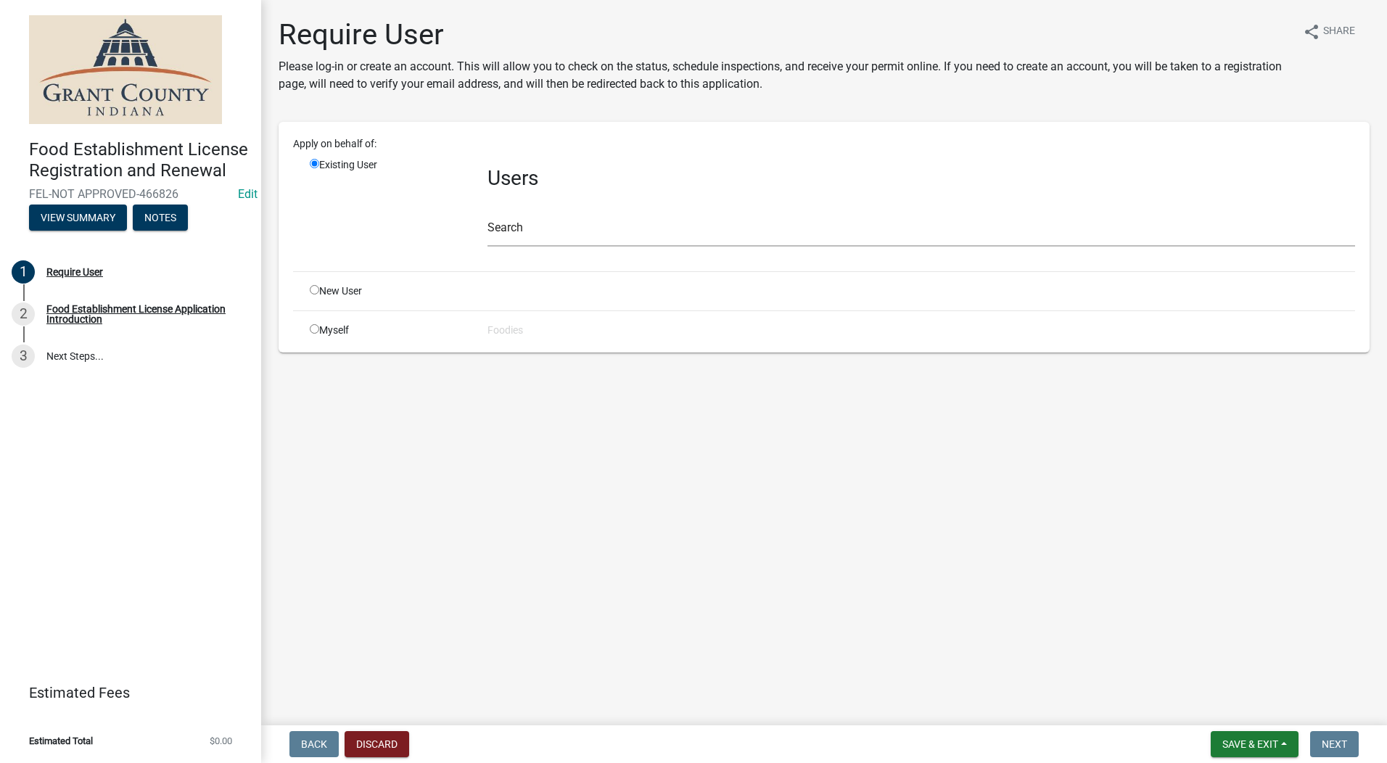
click at [316, 289] on input "radio" at bounding box center [314, 289] width 9 height 9
radio input "true"
radio input "false"
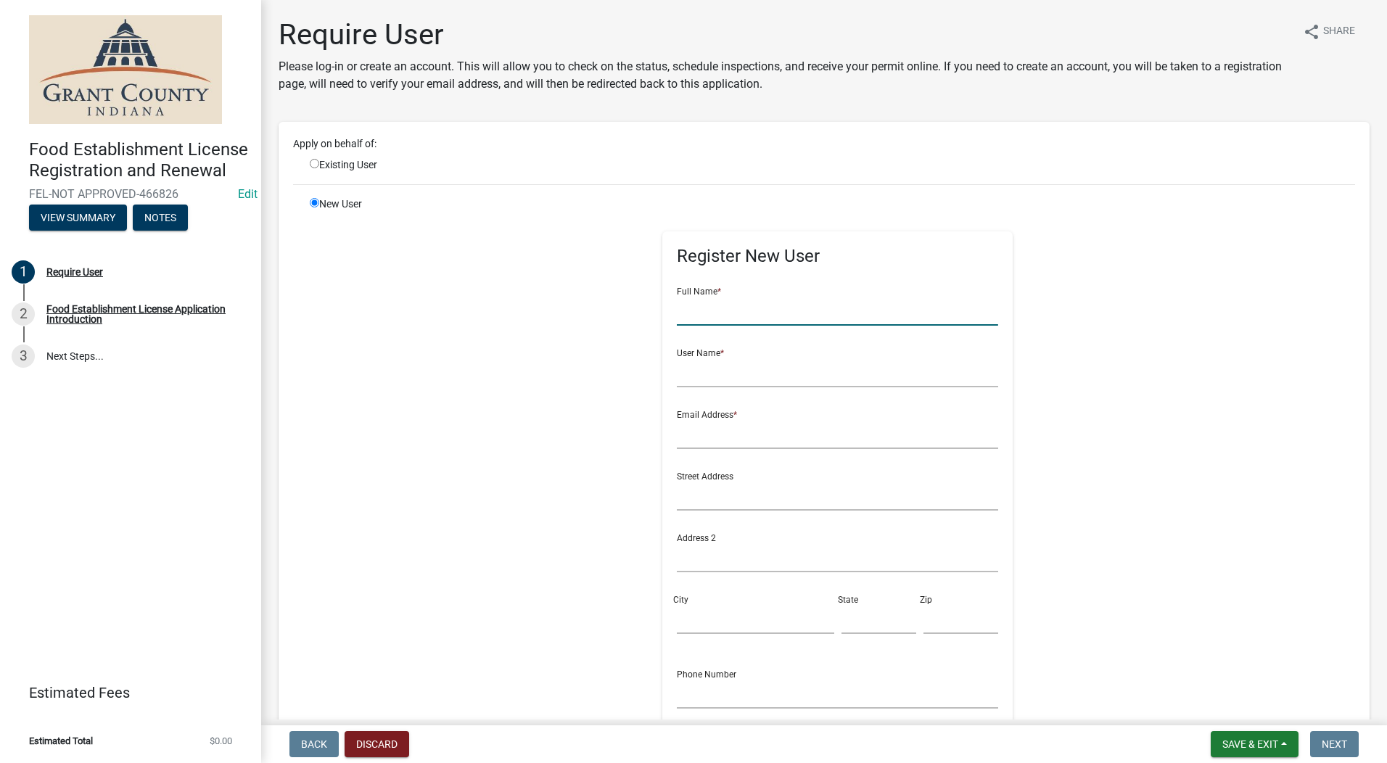
click at [691, 314] on input "text" at bounding box center [837, 311] width 321 height 30
type input "Lisa Johnson"
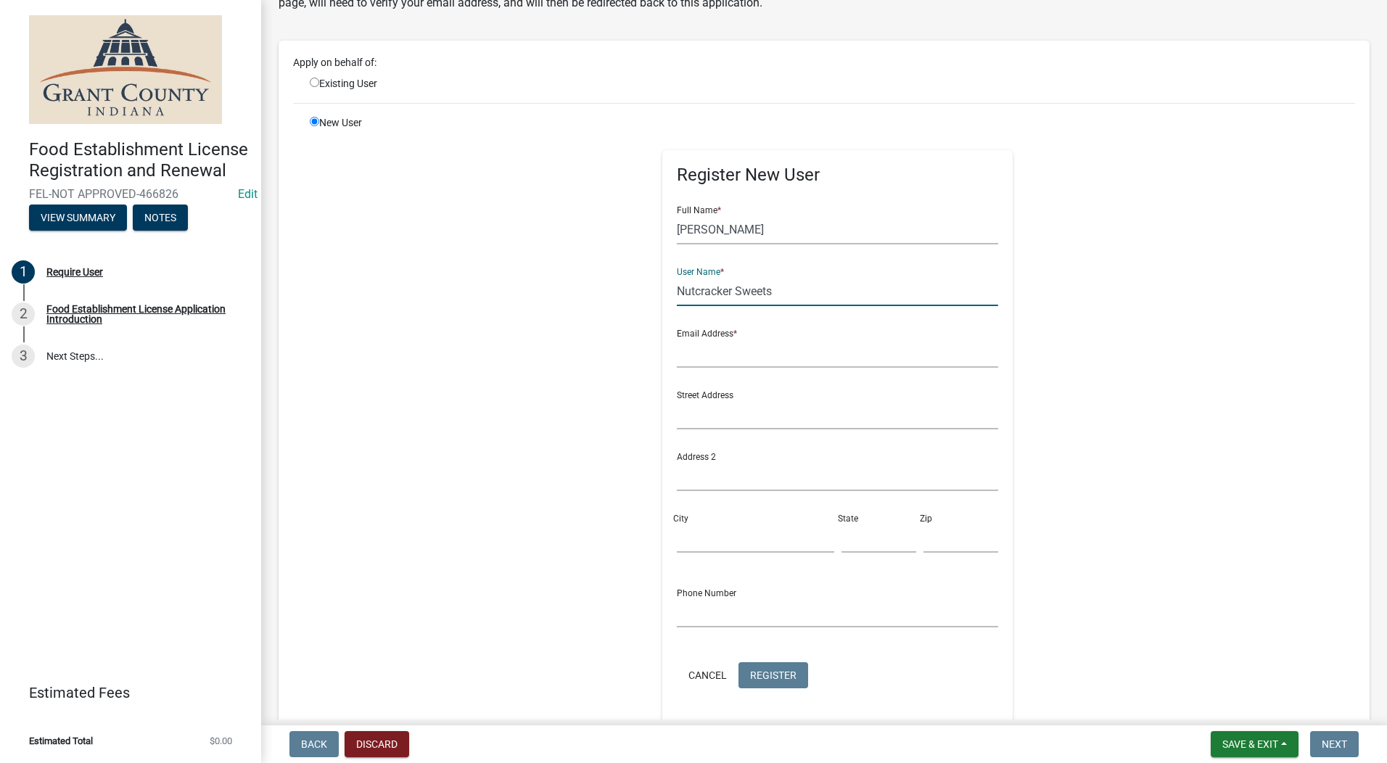
scroll to position [218, 0]
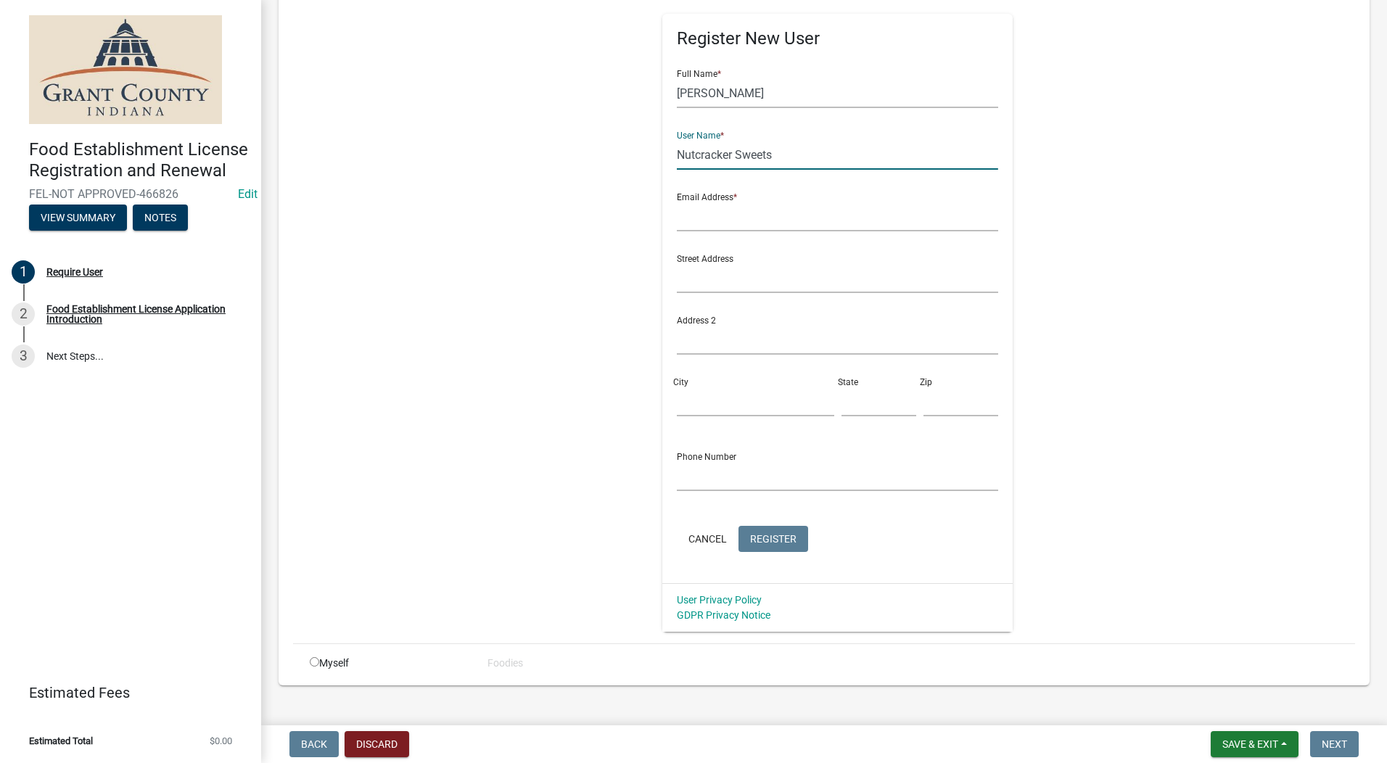
type input "Nutcracker Sweets"
click at [687, 220] on input "text" at bounding box center [837, 217] width 321 height 30
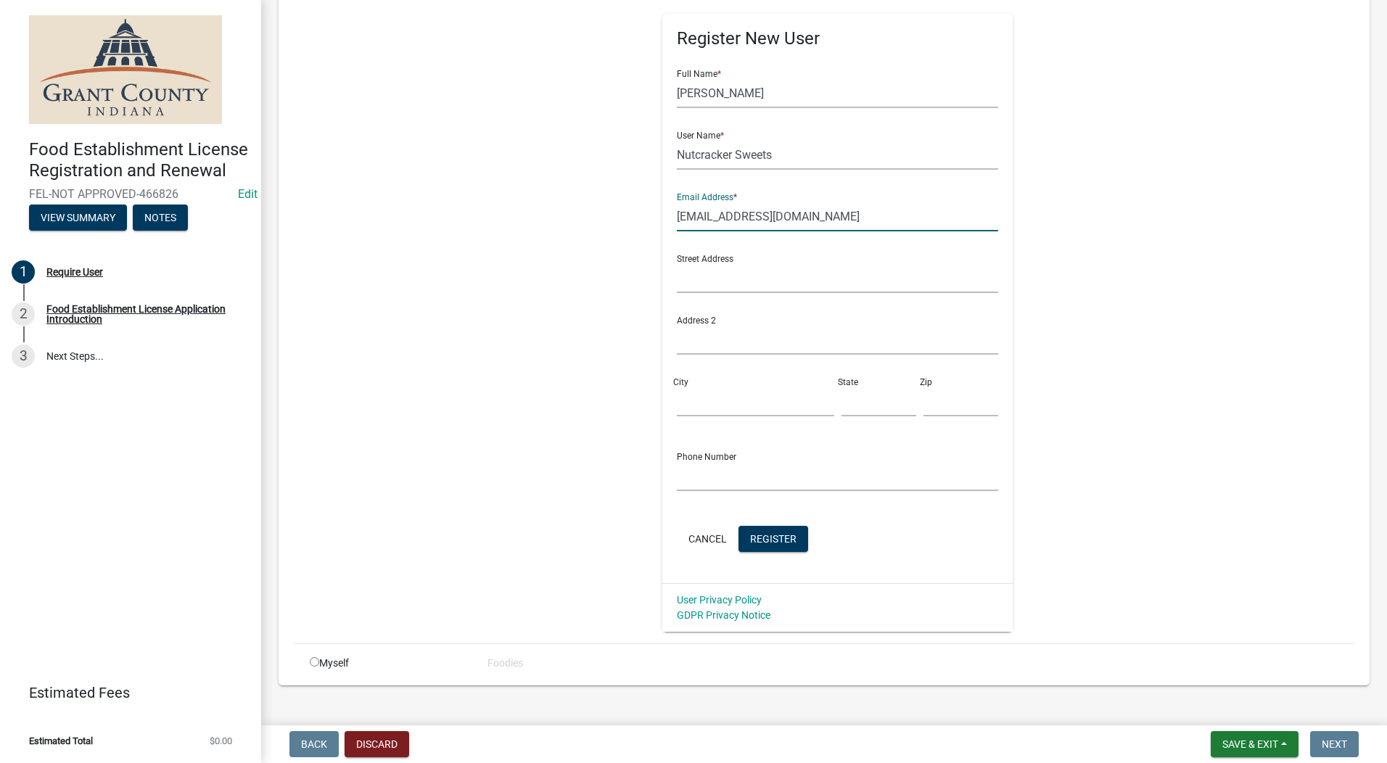
type input "Iamdmjohnson@gmail.com"
type input "5848 Kilmer LN"
click at [679, 416] on input "City" at bounding box center [755, 402] width 157 height 30
type input "Indianapolis"
type input "IN"
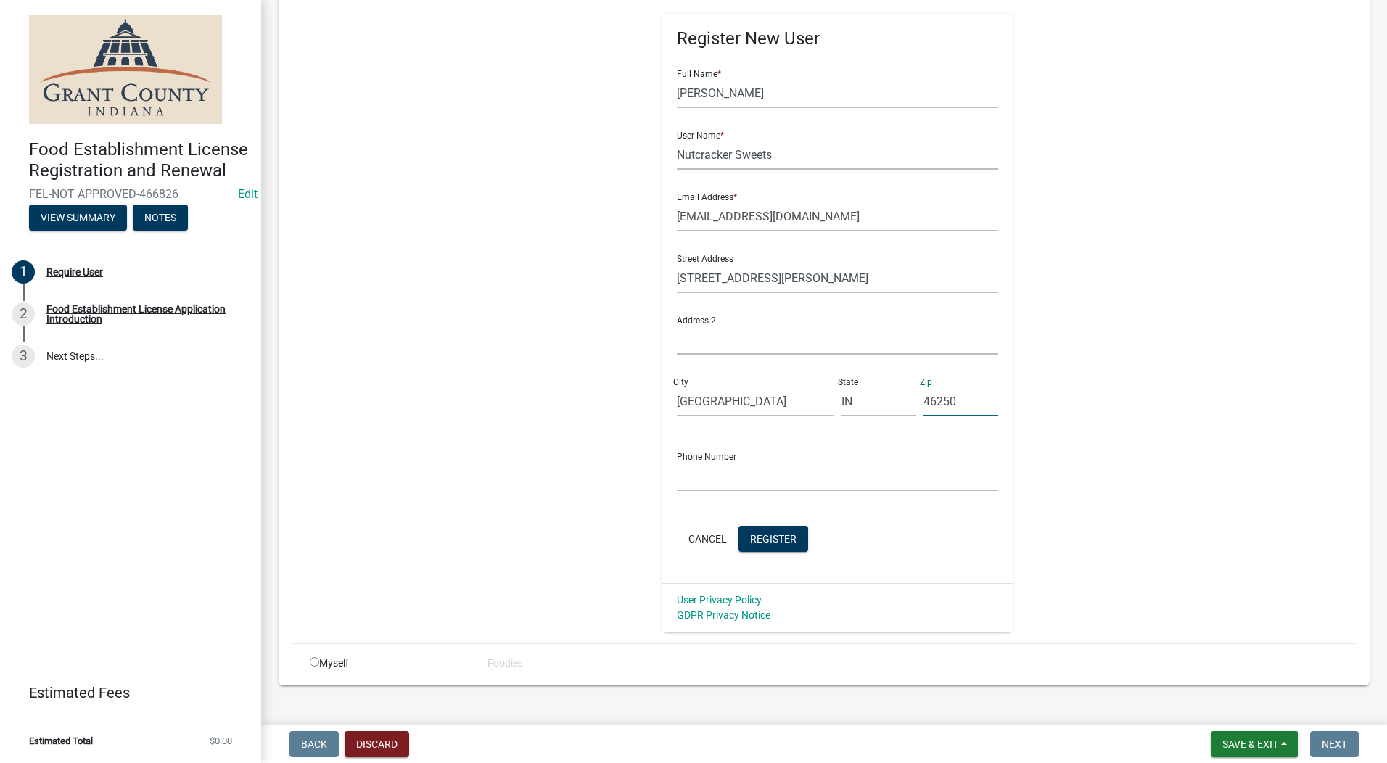
type input "46250"
click at [698, 471] on input "text" at bounding box center [837, 476] width 321 height 30
type input "317-966-0389"
click at [762, 548] on button "Register" at bounding box center [773, 539] width 70 height 26
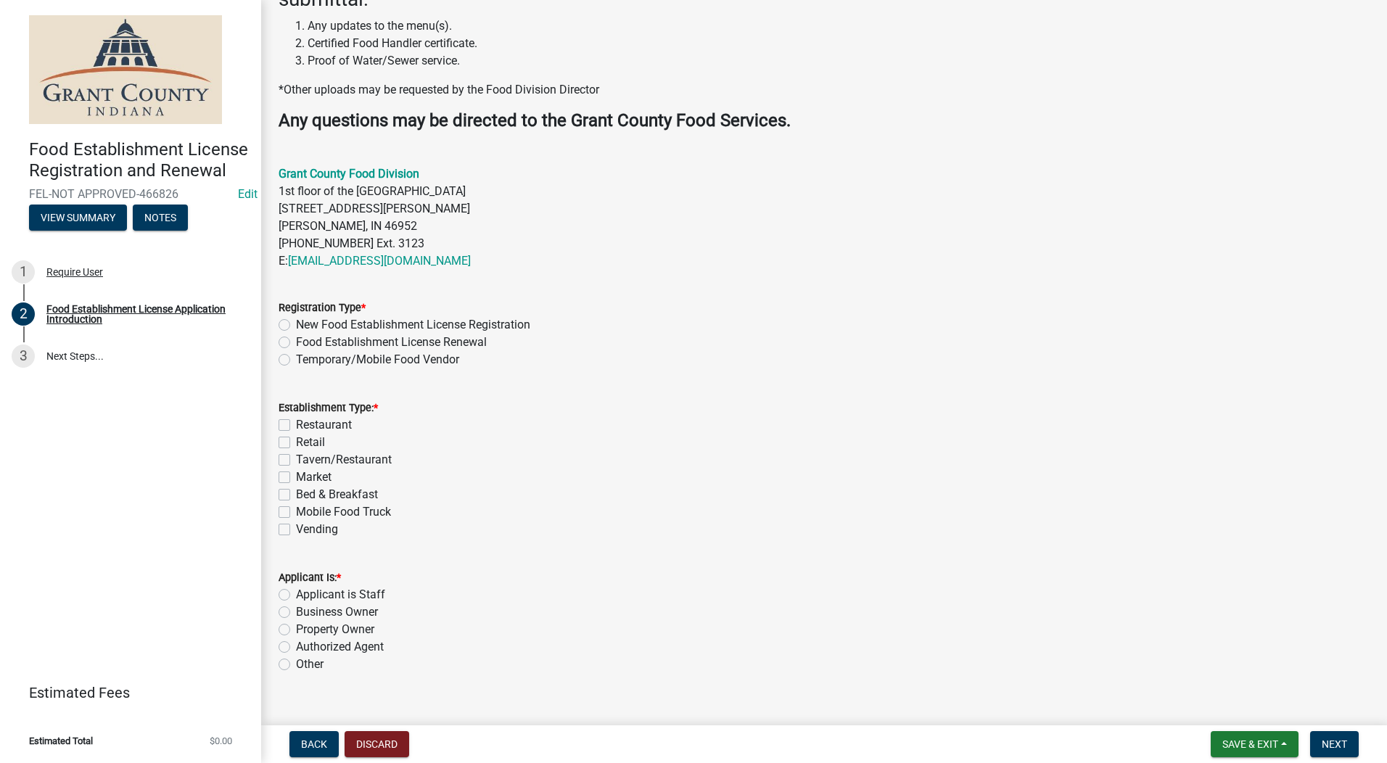
scroll to position [355, 0]
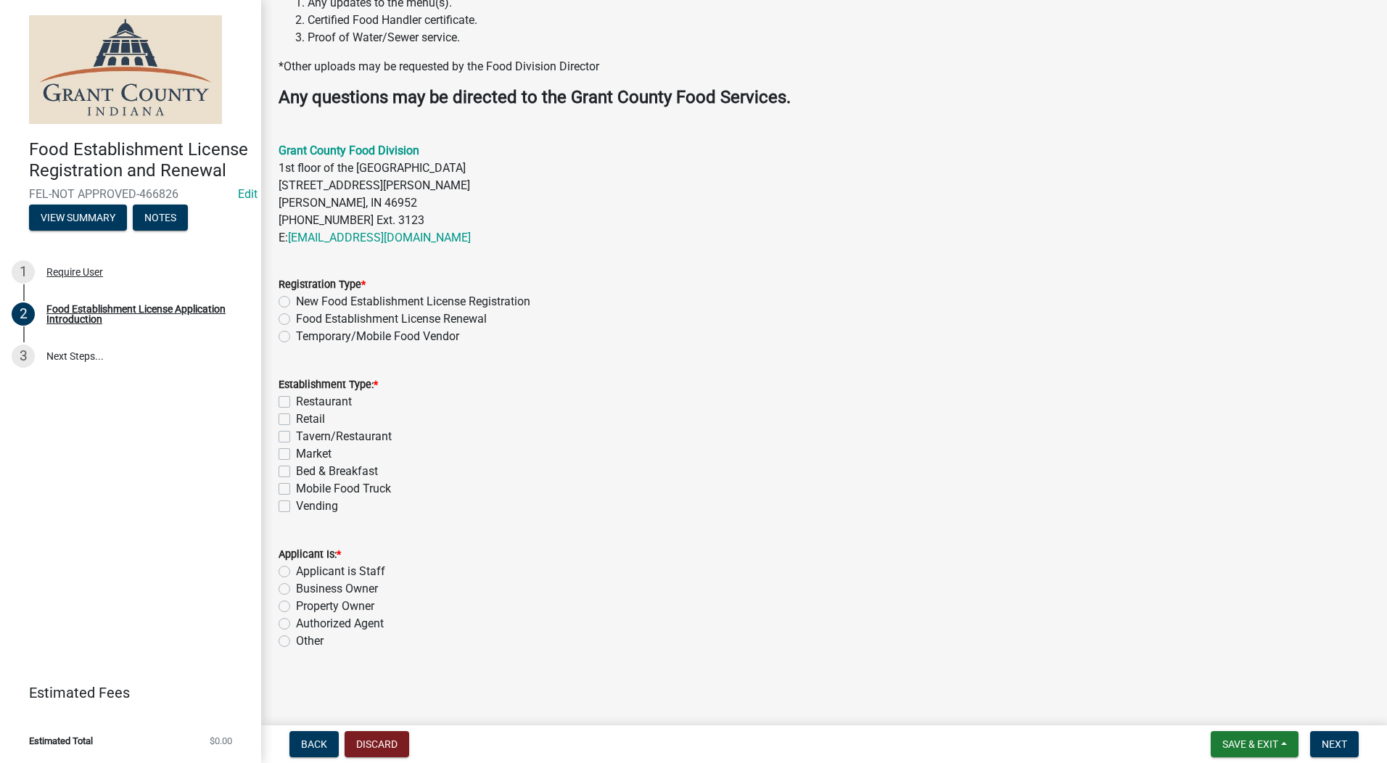
click at [296, 338] on label "Temporary/Mobile Food Vendor" at bounding box center [377, 336] width 163 height 17
click at [296, 337] on input "Temporary/Mobile Food Vendor" at bounding box center [300, 332] width 9 height 9
radio input "true"
click at [296, 493] on label "Mobile Food Truck" at bounding box center [343, 488] width 95 height 17
click at [296, 490] on input "Mobile Food Truck" at bounding box center [300, 484] width 9 height 9
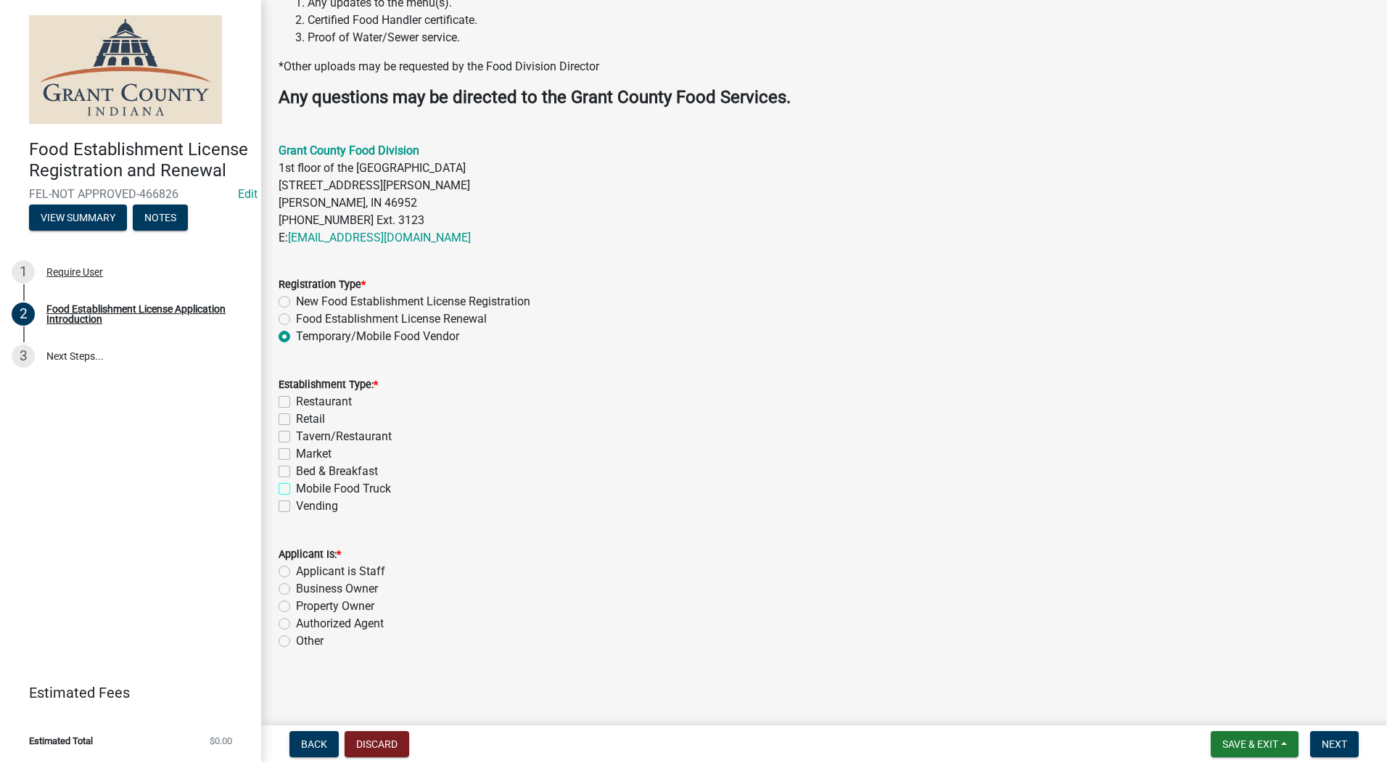
checkbox input "true"
checkbox input "false"
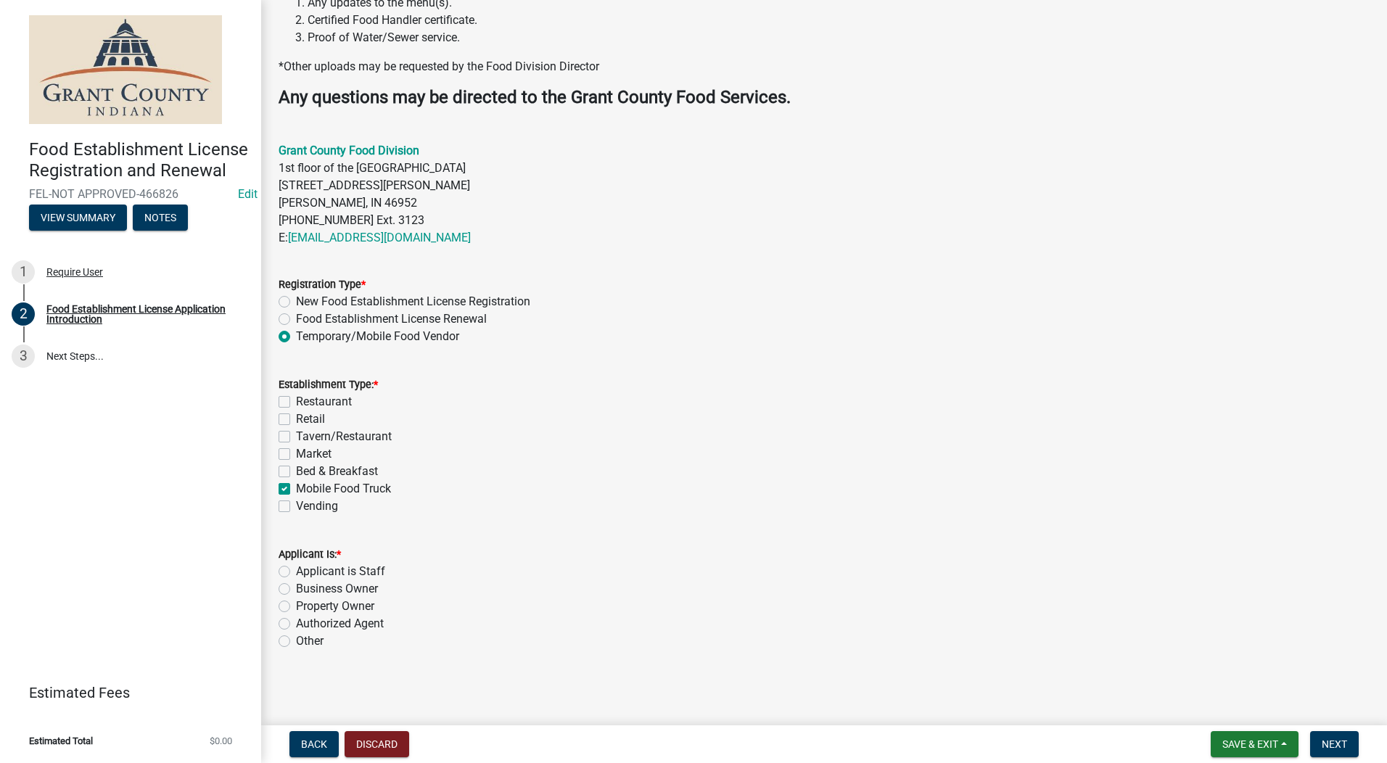
checkbox input "false"
checkbox input "true"
checkbox input "false"
click at [296, 625] on label "Authorized Agent" at bounding box center [340, 623] width 88 height 17
click at [296, 625] on input "Authorized Agent" at bounding box center [300, 619] width 9 height 9
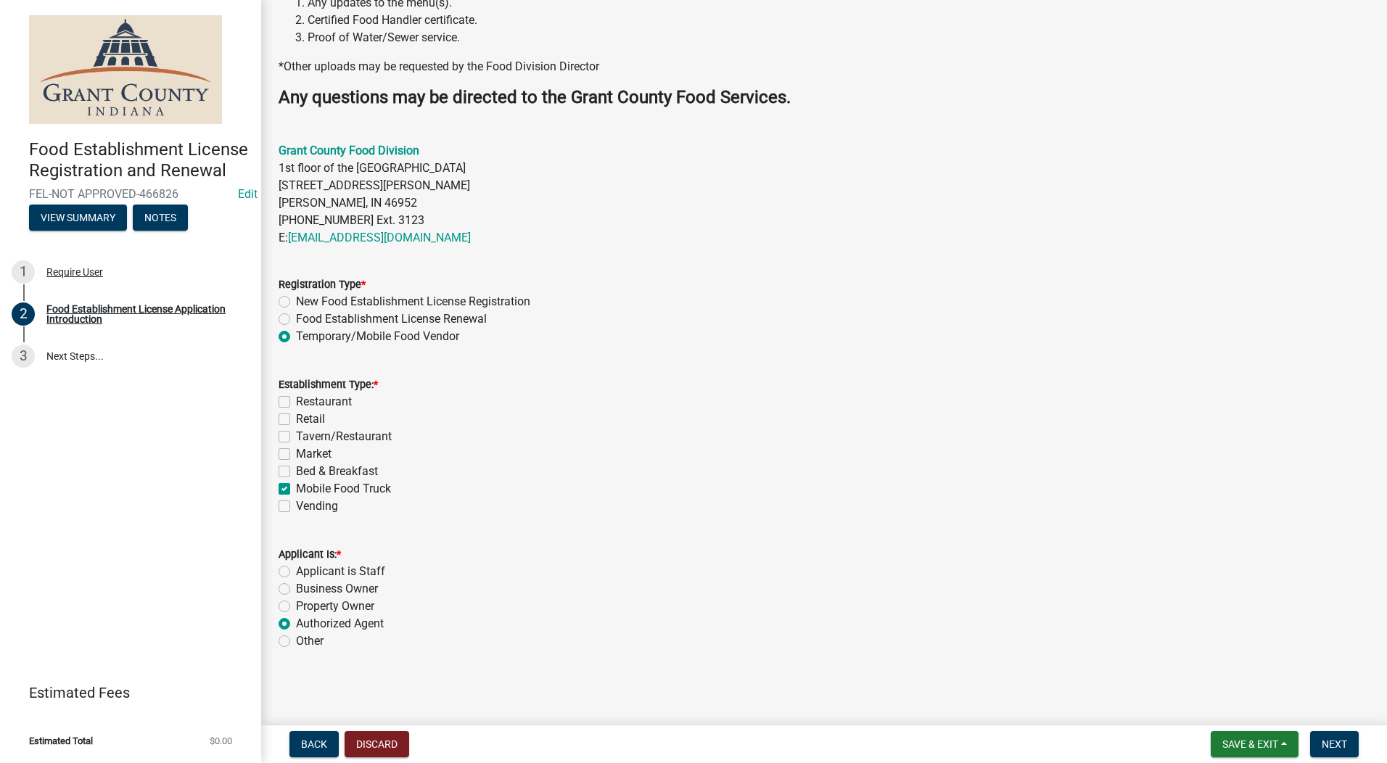
radio input "true"
click at [1106, 739] on span "Next" at bounding box center [1334, 744] width 25 height 12
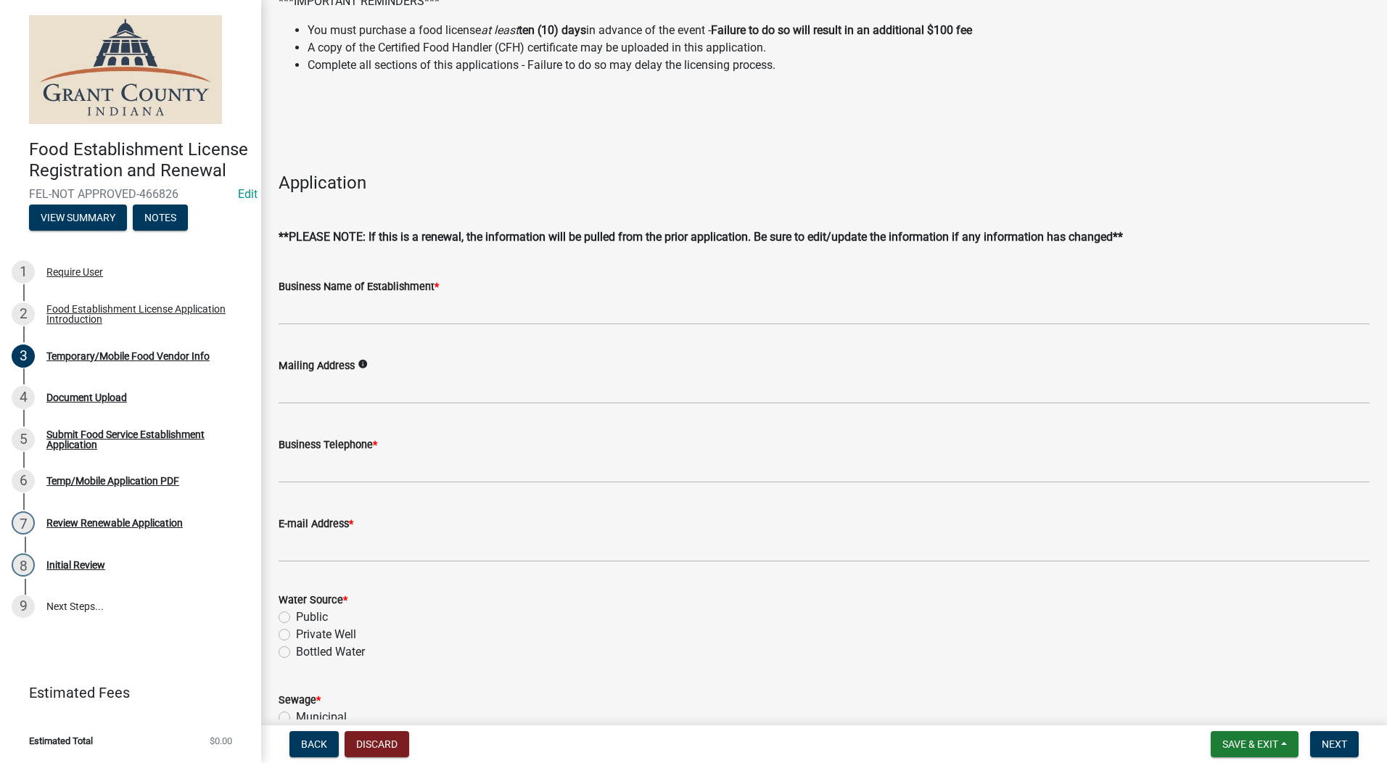
scroll to position [145, 0]
click at [297, 310] on input "Business Name of Establishment *" at bounding box center [824, 309] width 1091 height 30
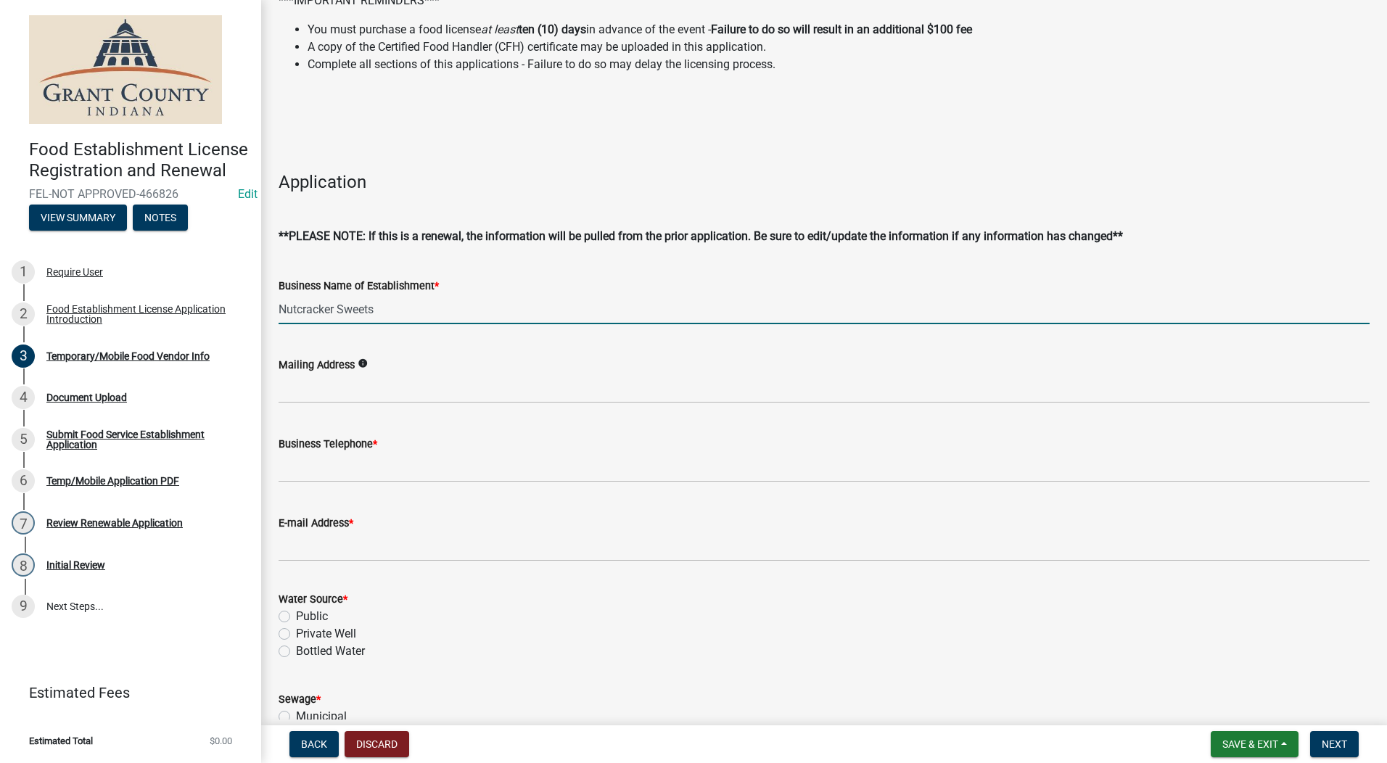
type input "Nutcracker Sweets"
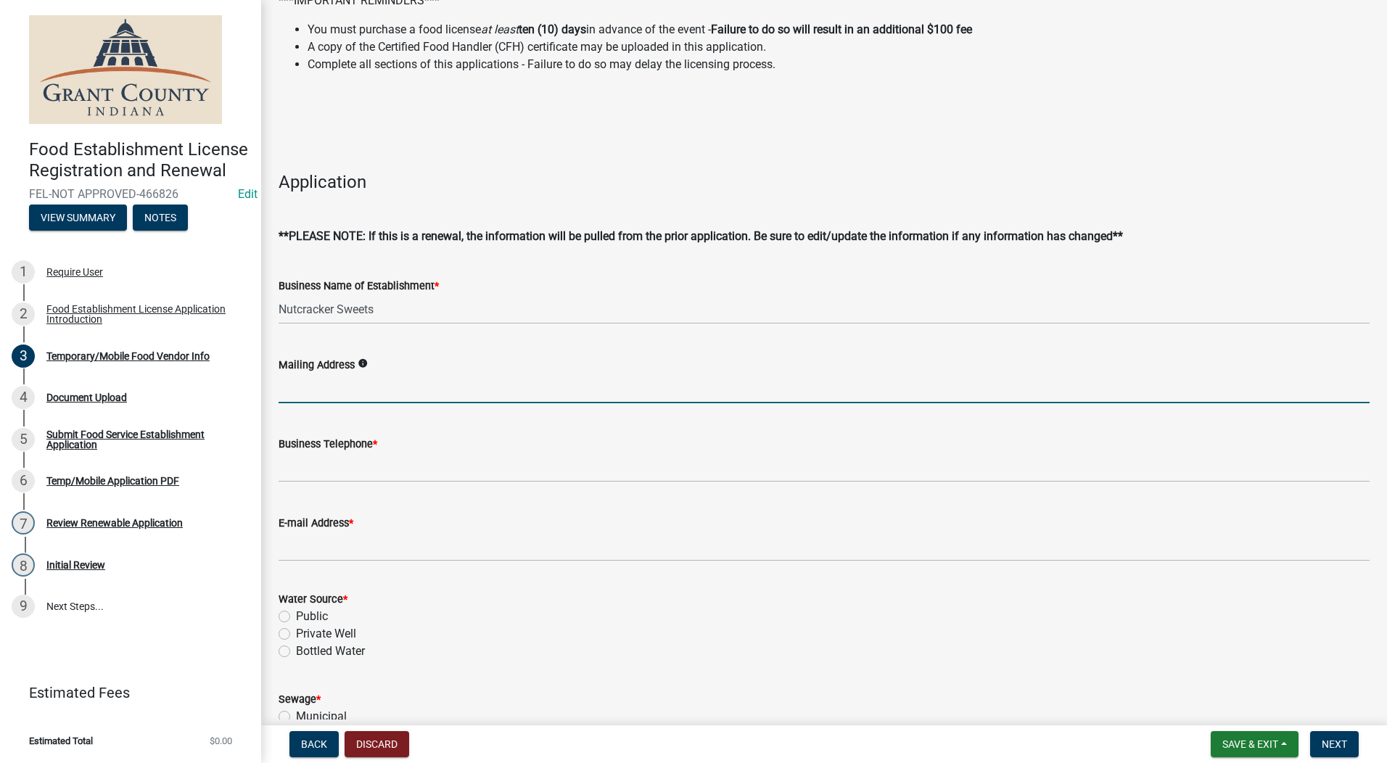
click at [281, 387] on input "Mailing Address" at bounding box center [824, 389] width 1091 height 30
type input "5848 Kilmer LN"
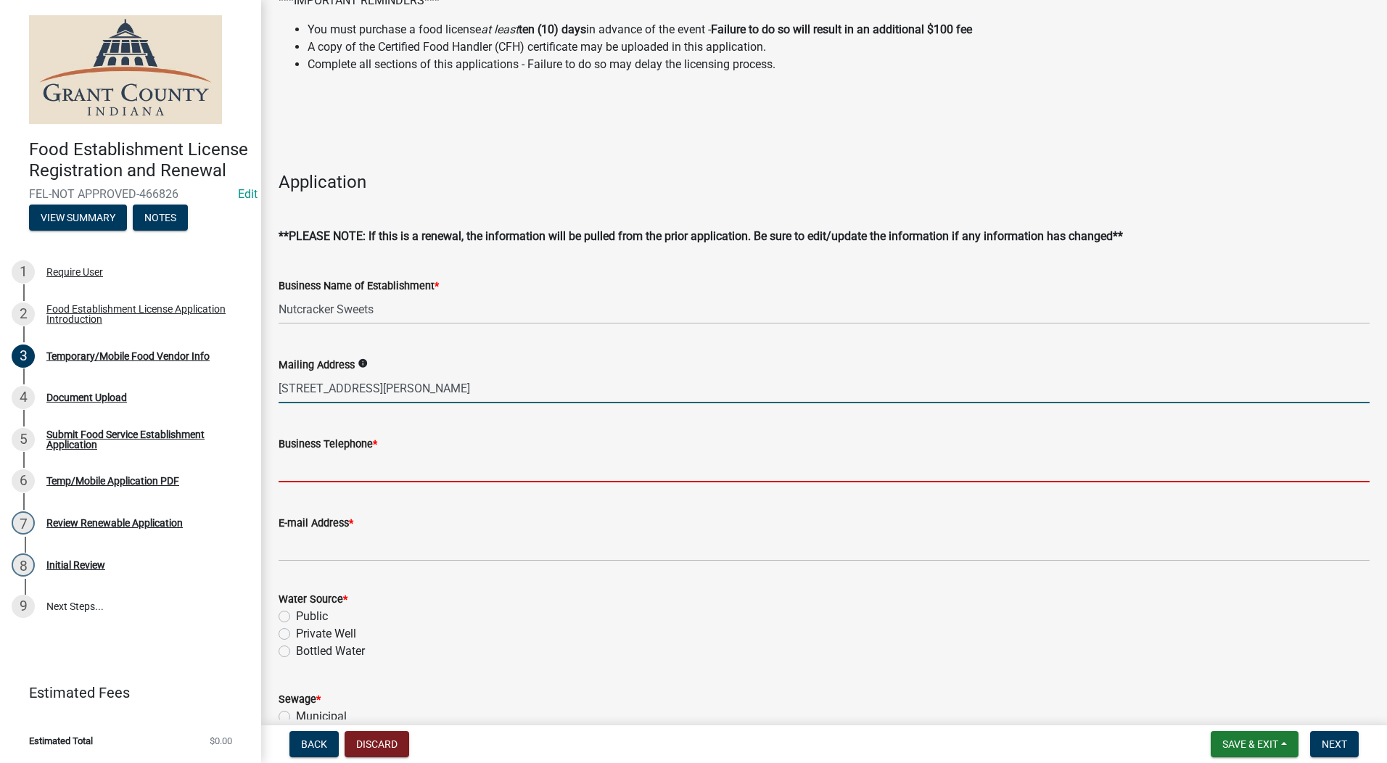
click at [318, 479] on input "Business Telephone *" at bounding box center [824, 468] width 1091 height 30
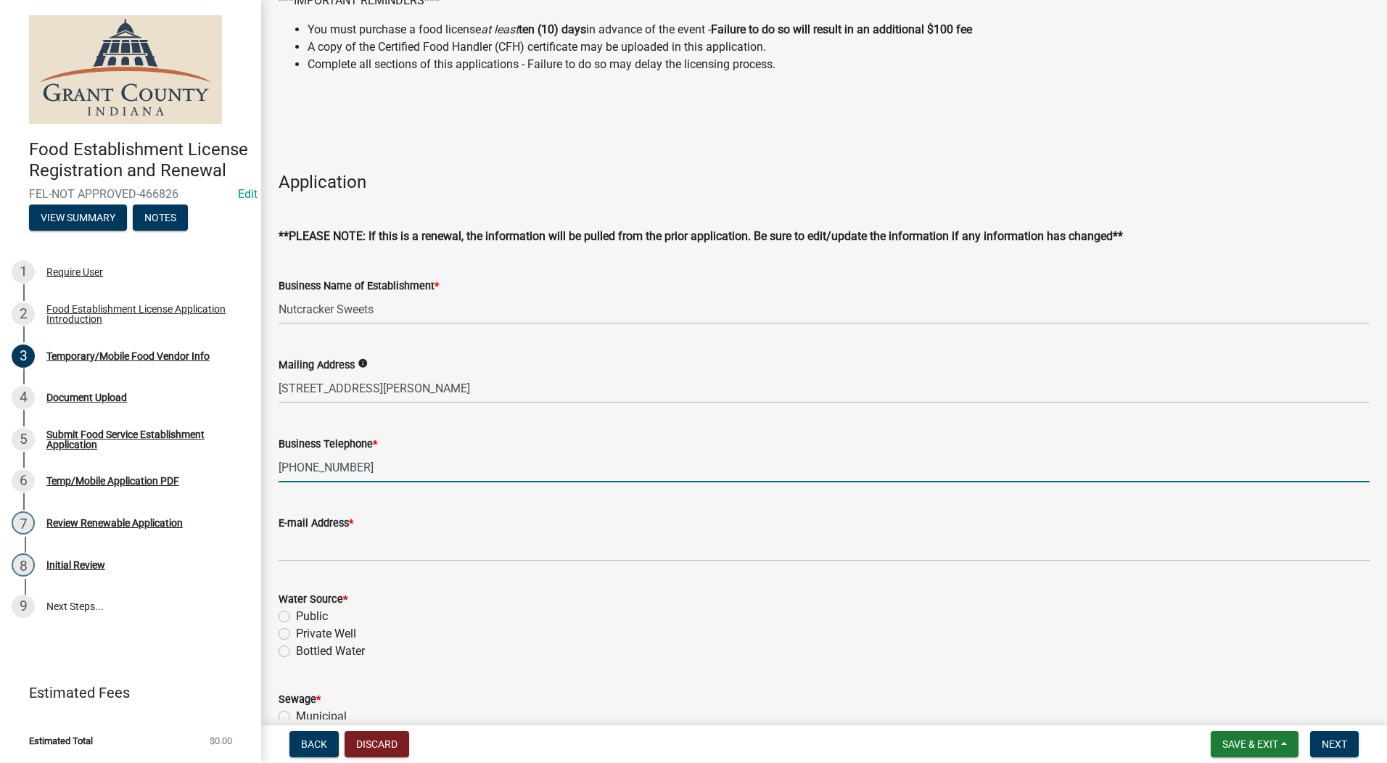
type input "317-966-0389"
click at [327, 553] on input "E-mail Address *" at bounding box center [824, 547] width 1091 height 30
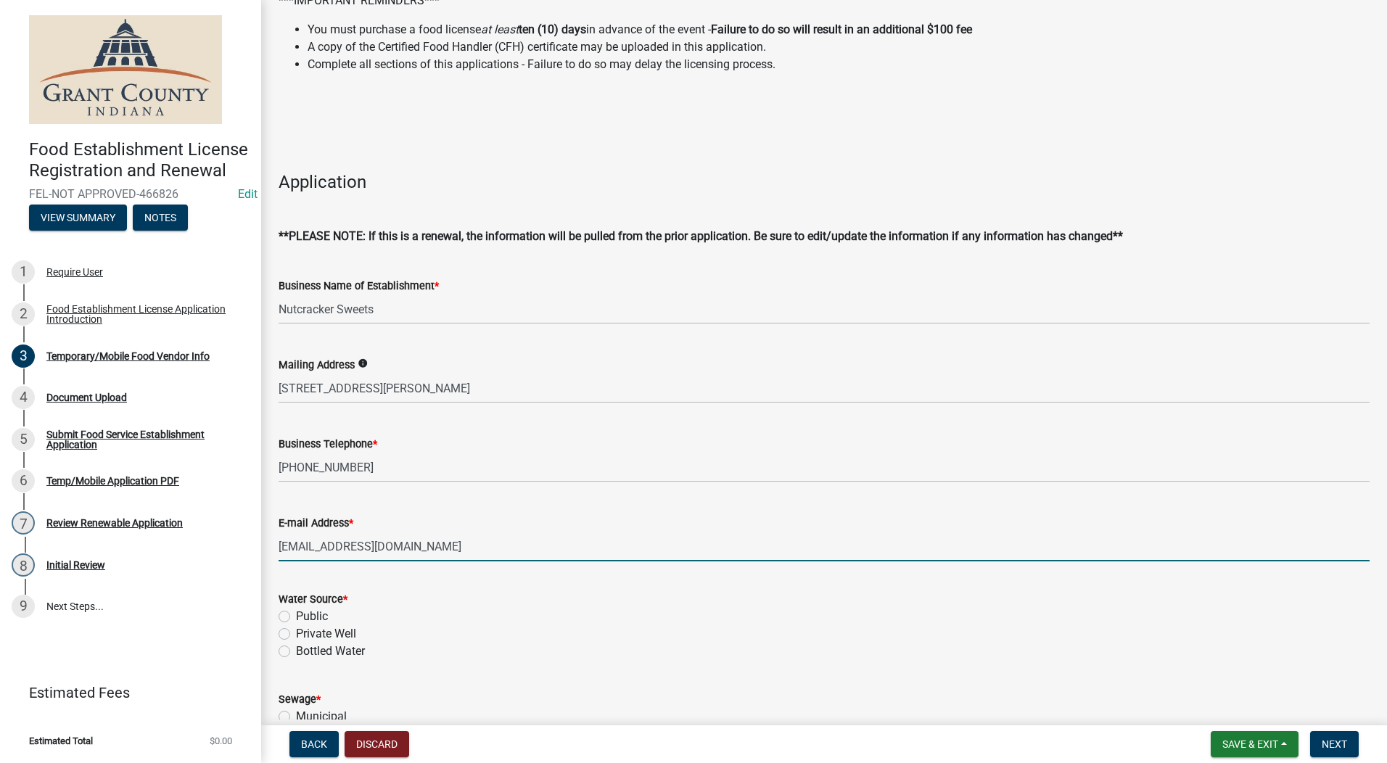
type input "Iamdmjohnson@gmail.com"
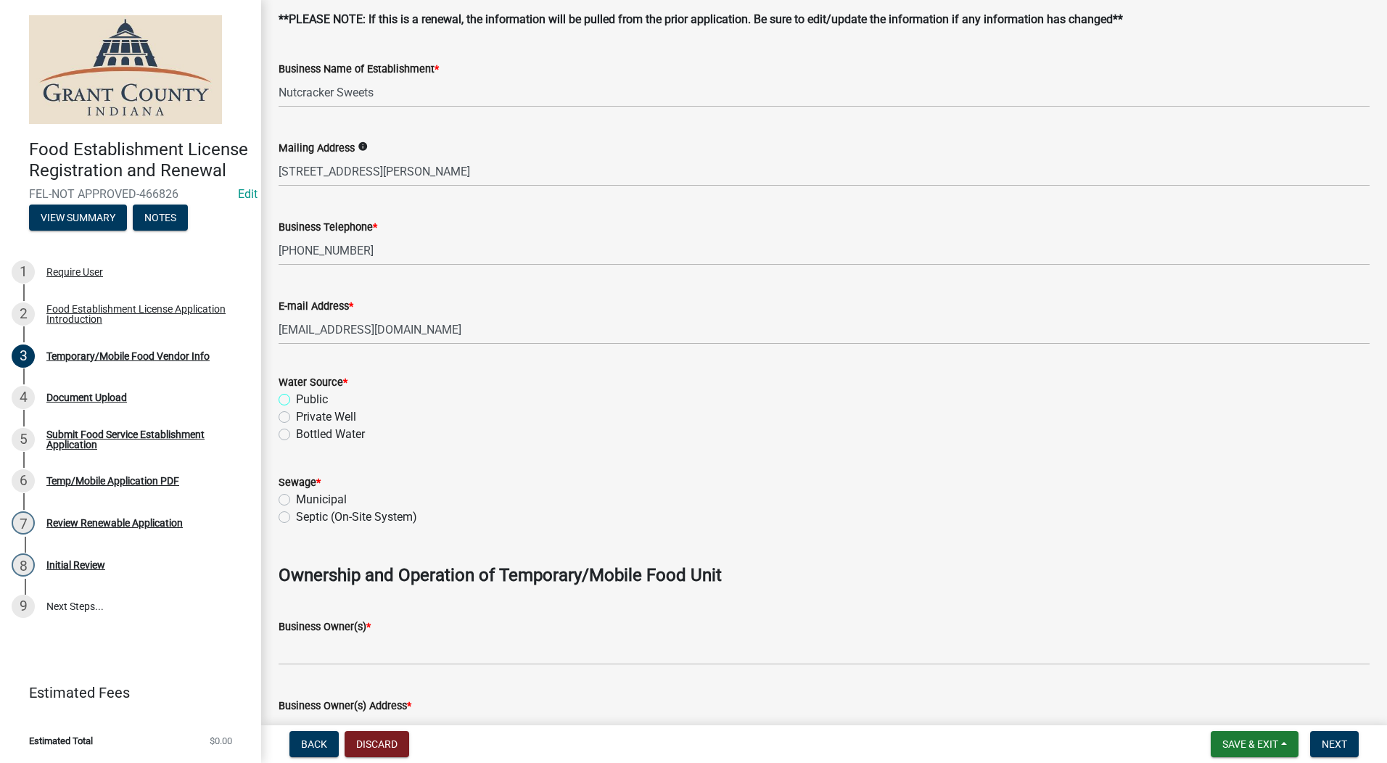
scroll to position [363, 0]
click at [296, 399] on label "Public" at bounding box center [312, 398] width 32 height 17
click at [296, 399] on input "Public" at bounding box center [300, 394] width 9 height 9
radio input "true"
click at [296, 522] on label "Septic (On-Site System)" at bounding box center [356, 516] width 121 height 17
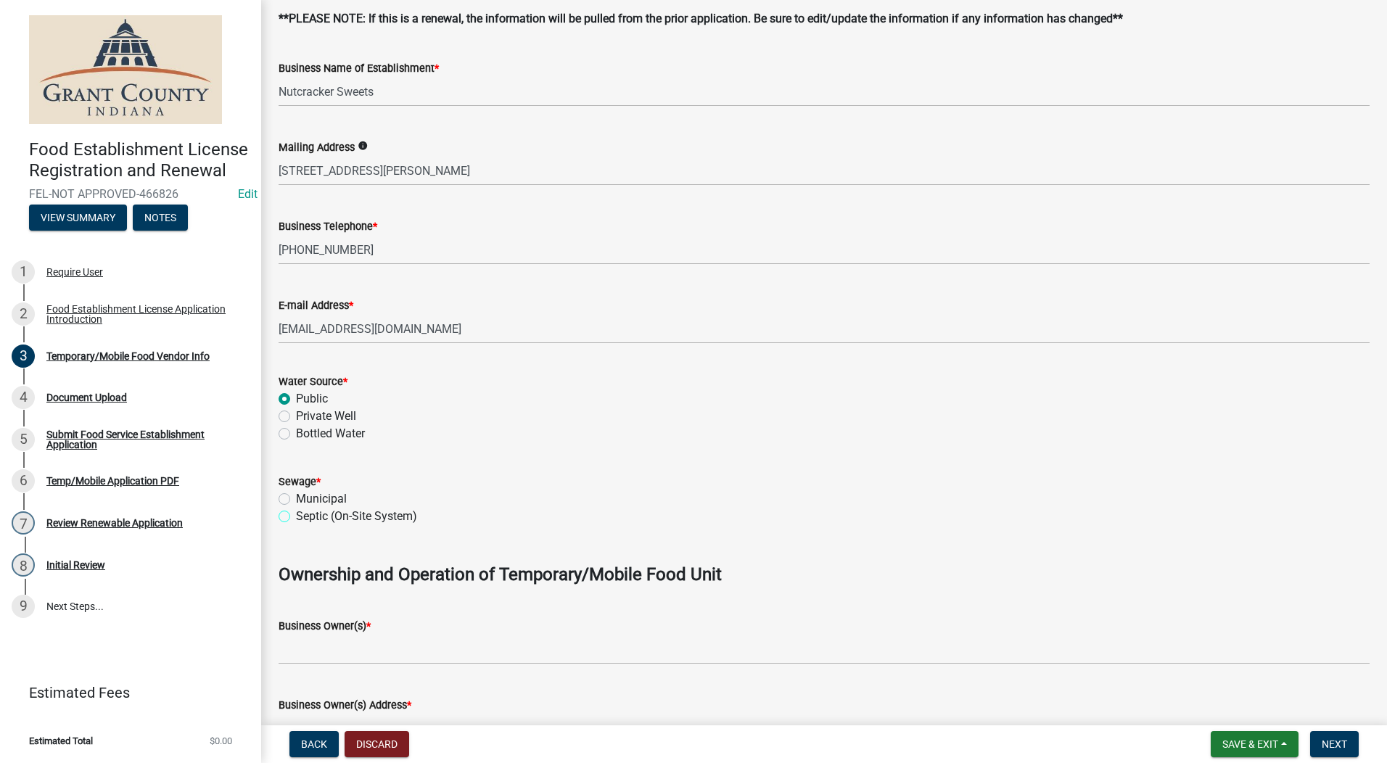
click at [296, 517] on input "Septic (On-Site System)" at bounding box center [300, 512] width 9 height 9
radio input "true"
click at [296, 503] on label "Municipal" at bounding box center [321, 498] width 51 height 17
click at [296, 500] on input "Municipal" at bounding box center [300, 494] width 9 height 9
radio input "true"
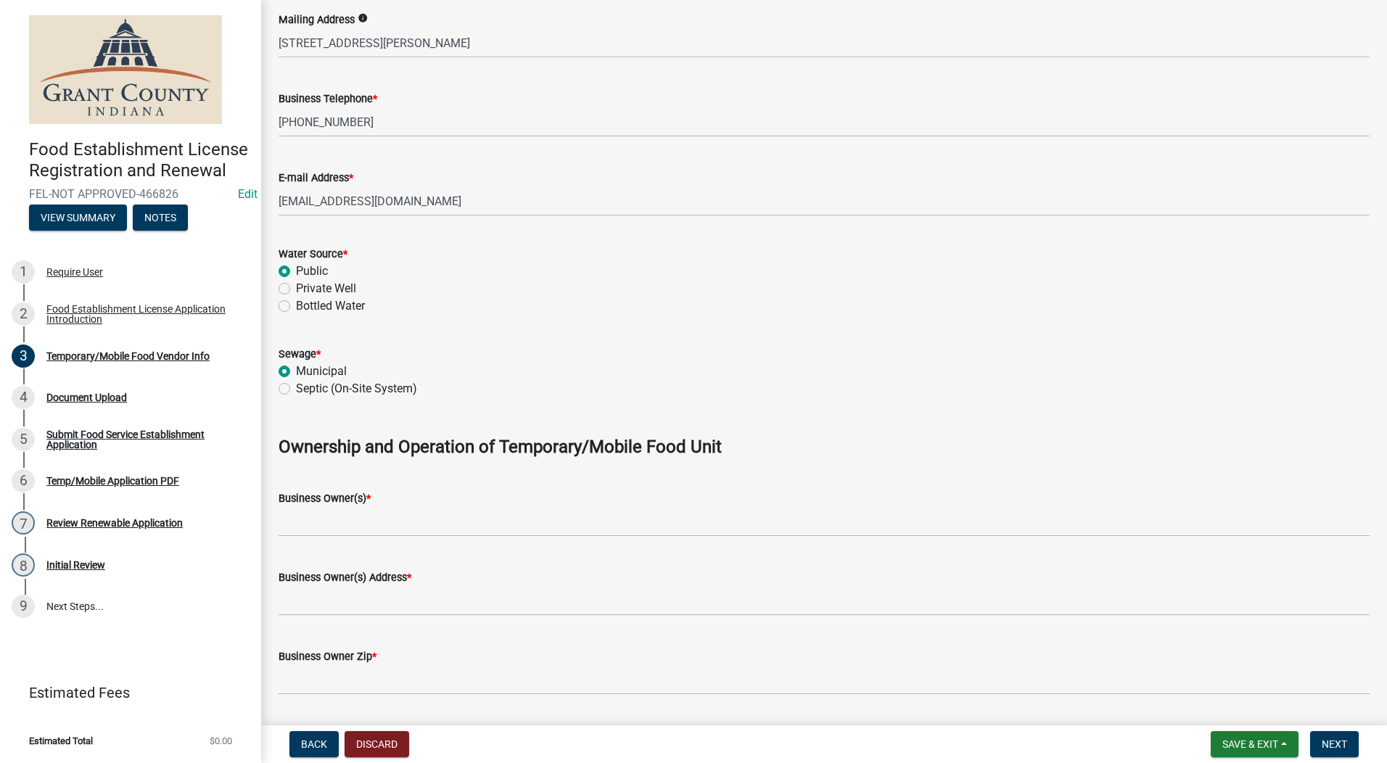
scroll to position [653, 0]
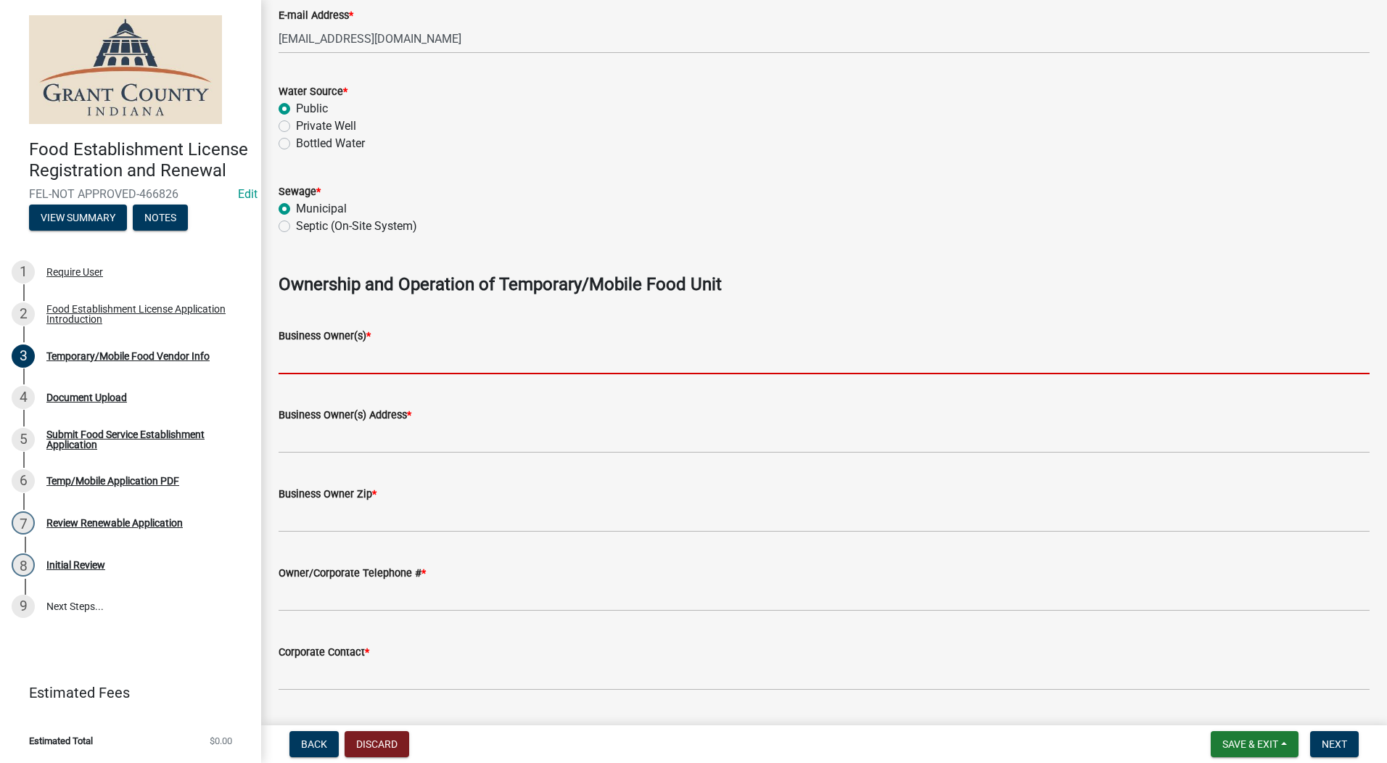
click at [304, 368] on input "Business Owner(s) *" at bounding box center [824, 360] width 1091 height 30
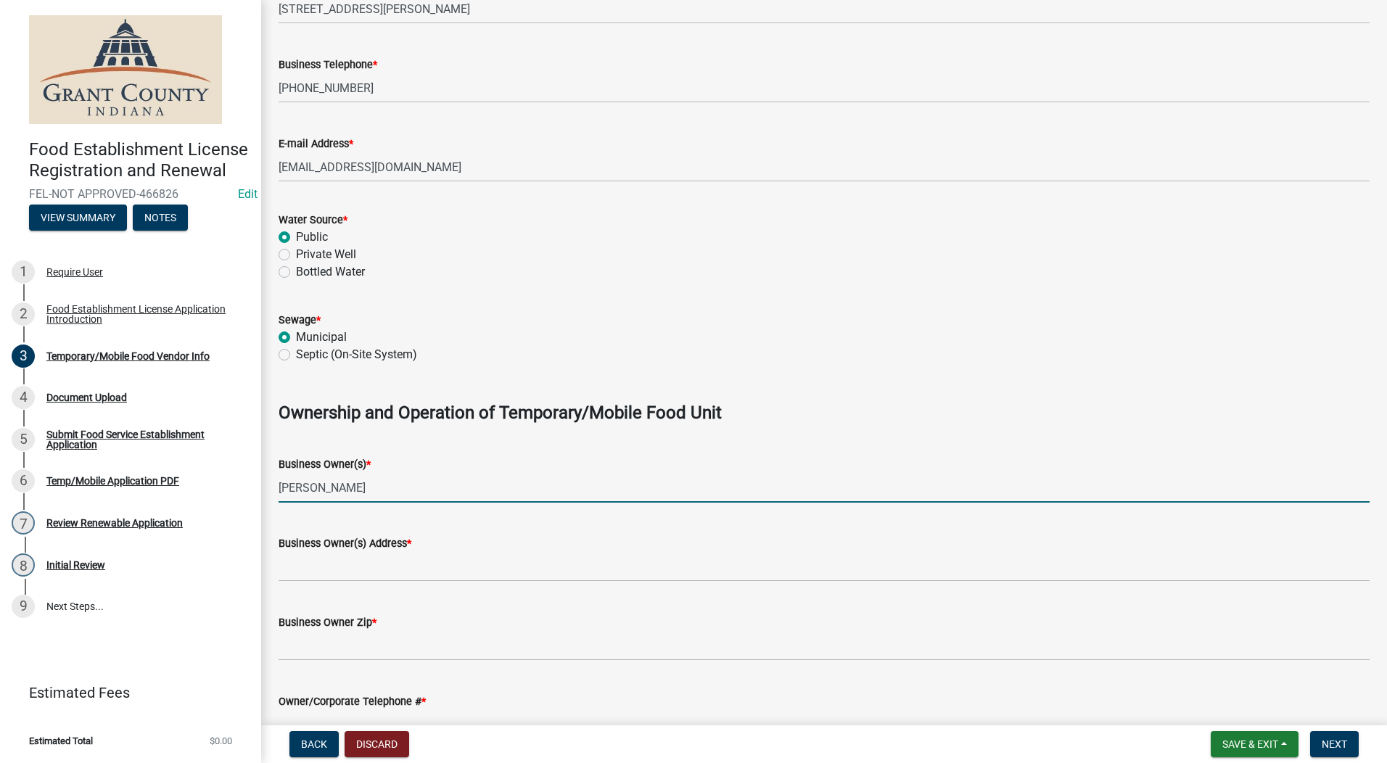
scroll to position [363, 0]
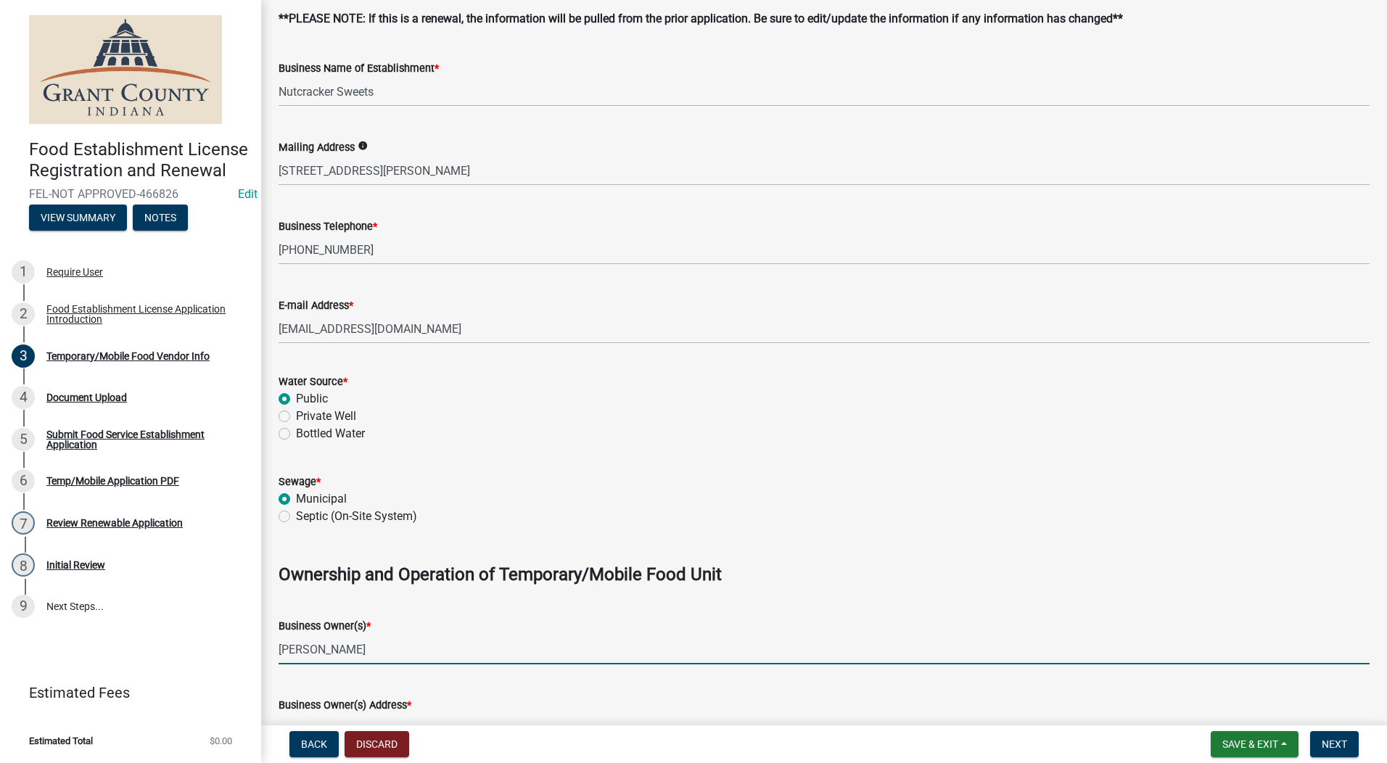
type input "Lisa Johnson"
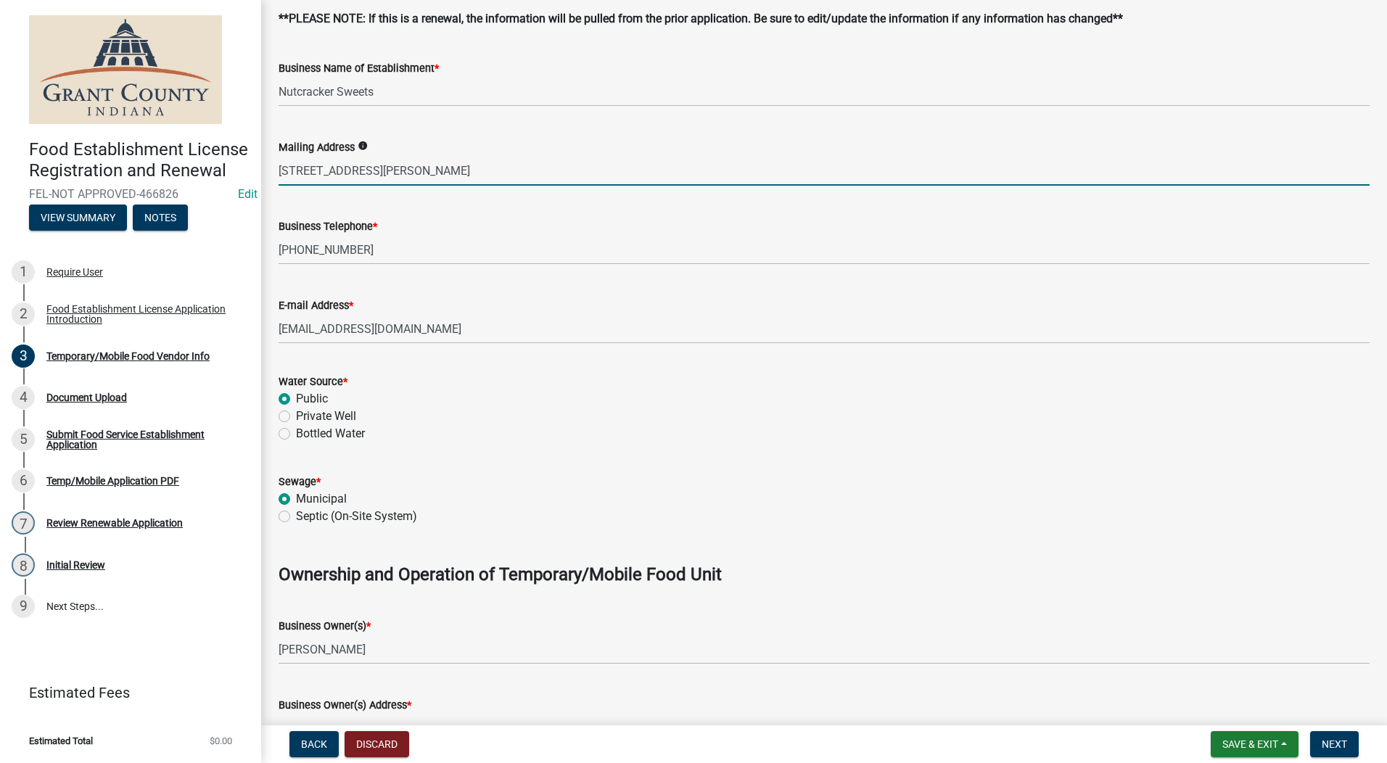
drag, startPoint x: 374, startPoint y: 171, endPoint x: 276, endPoint y: 173, distance: 98.7
click at [276, 173] on div "Mailing Address info 5848 Kilmer LN" at bounding box center [824, 151] width 1113 height 67
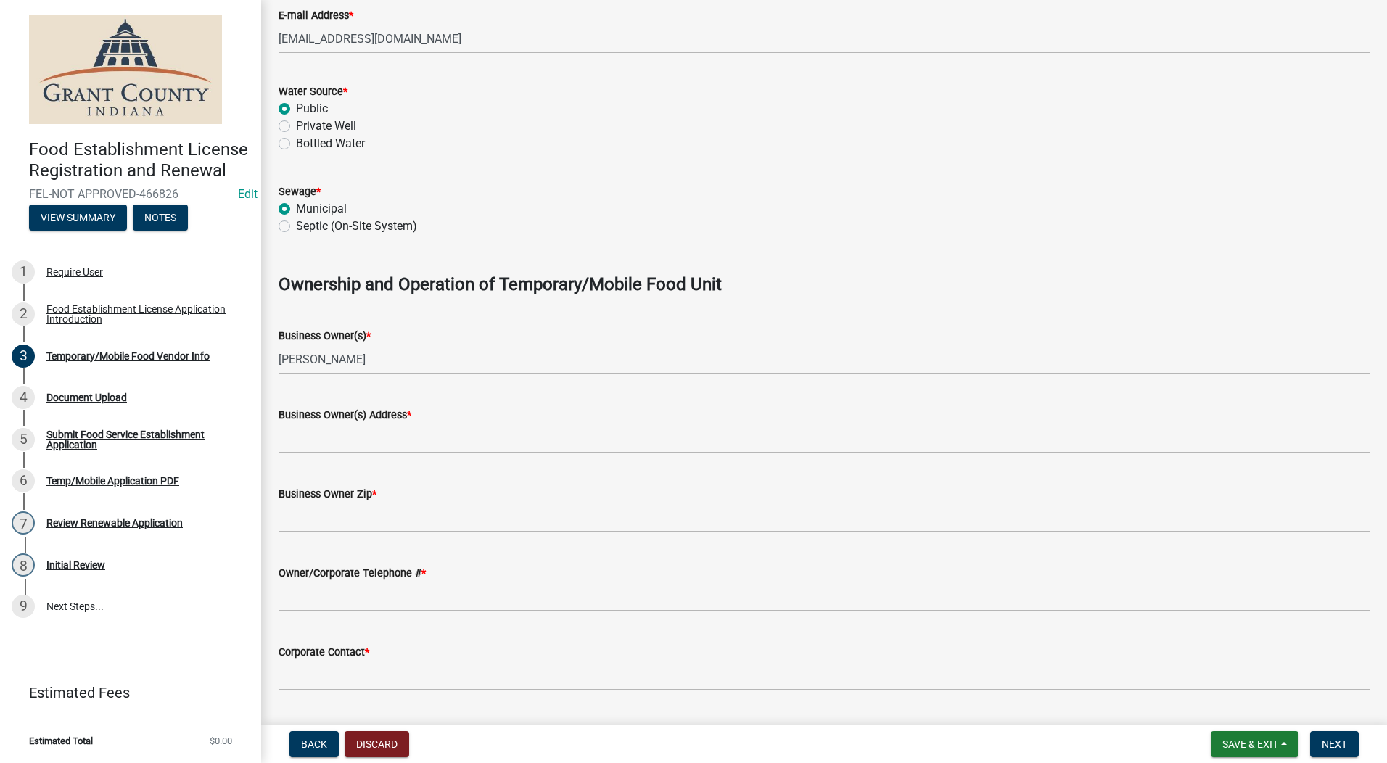
click at [285, 421] on div "Business Owner(s) Address *" at bounding box center [824, 414] width 1091 height 17
click at [284, 427] on input "Business Owner(s) Address *" at bounding box center [824, 439] width 1091 height 30
paste input "5848 Kilmer LN"
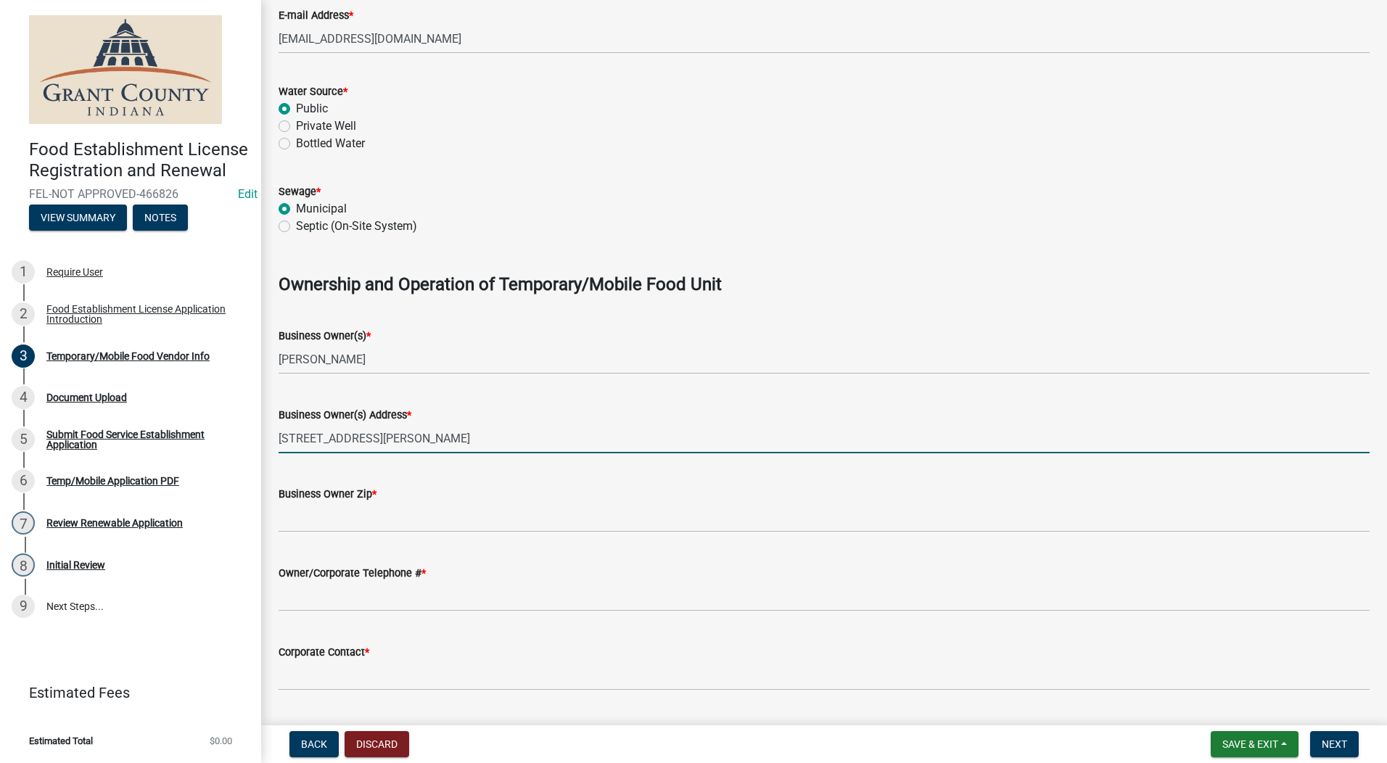
type input "5848 Kilmer LN"
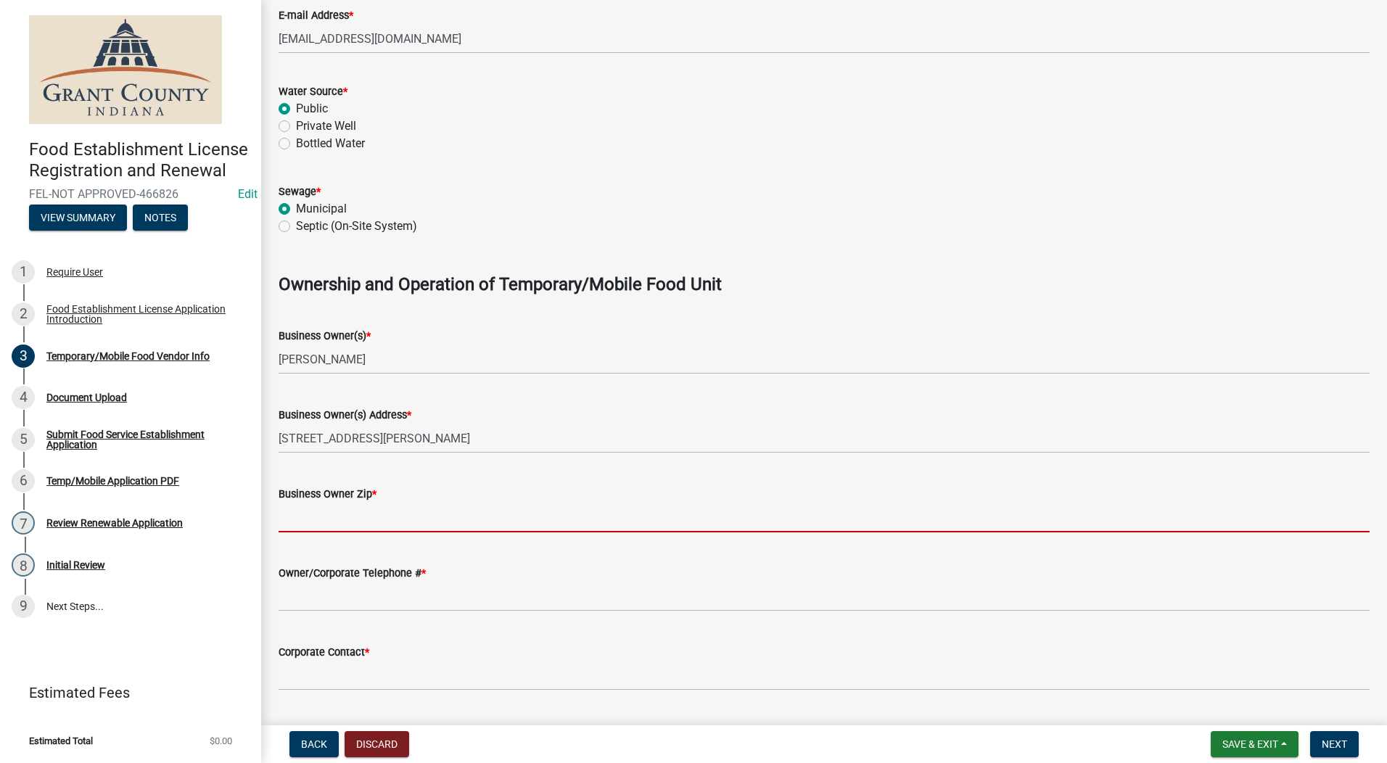
click at [338, 525] on input "Business Owner Zip *" at bounding box center [824, 518] width 1091 height 30
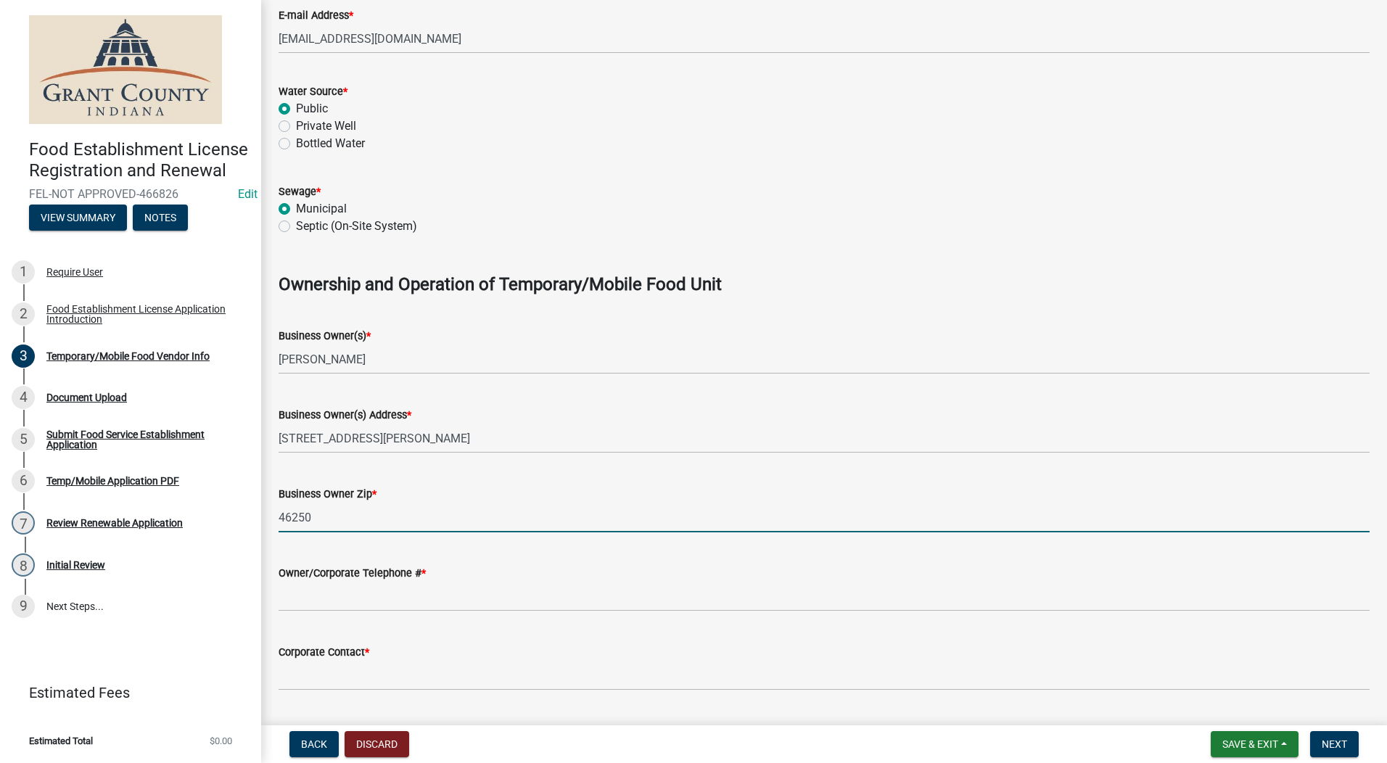
type input "46250"
click at [358, 601] on input "Owner/Corporate Telephone # *" at bounding box center [824, 597] width 1091 height 30
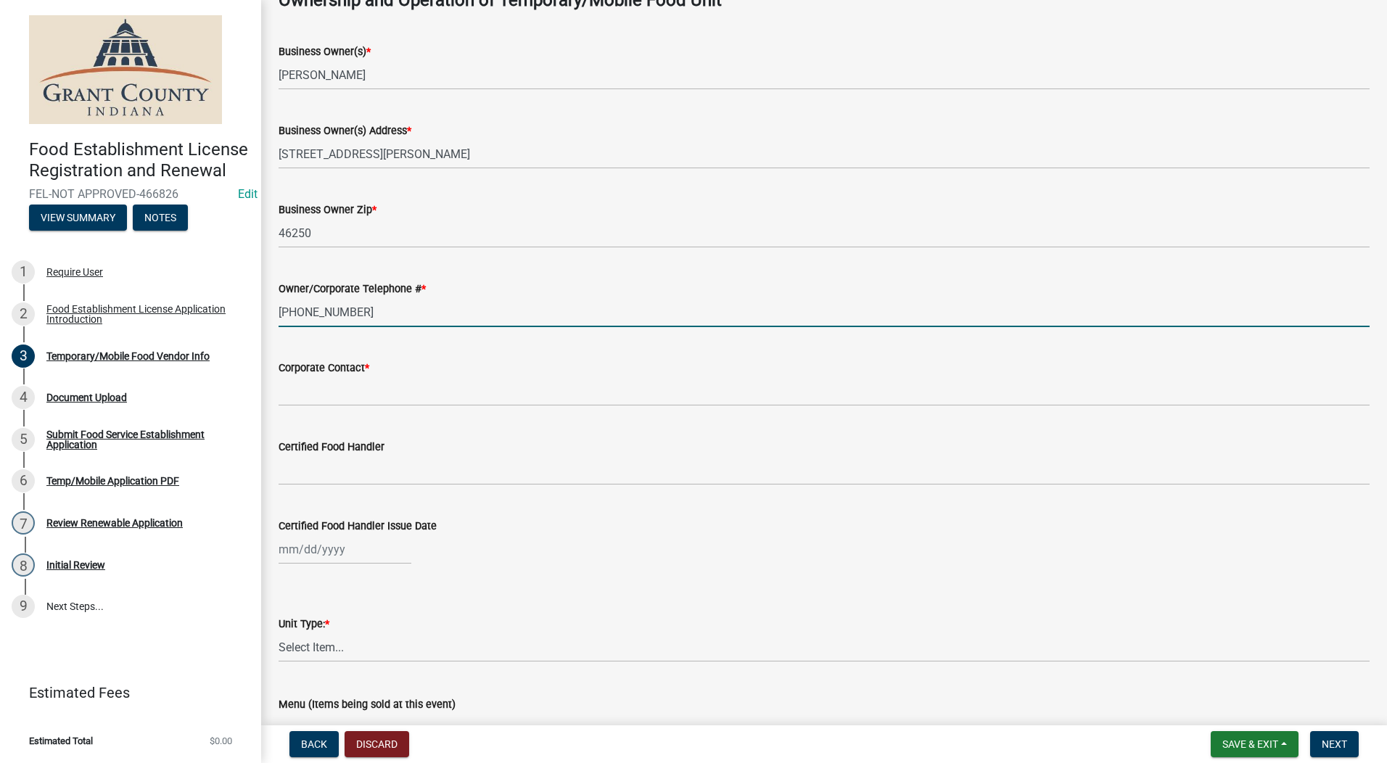
scroll to position [943, 0]
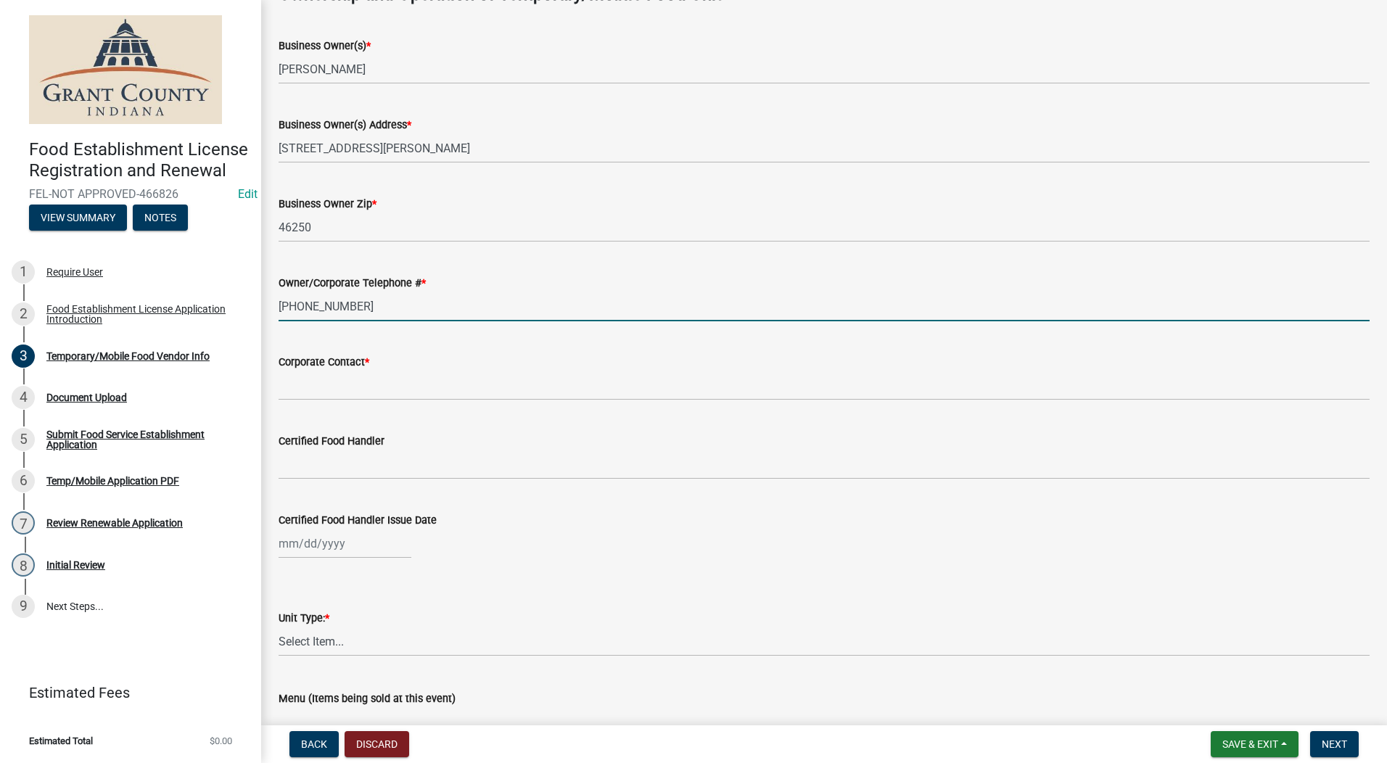
type input "317-966-0389"
click at [299, 459] on input "Certified Food Handler" at bounding box center [824, 465] width 1091 height 30
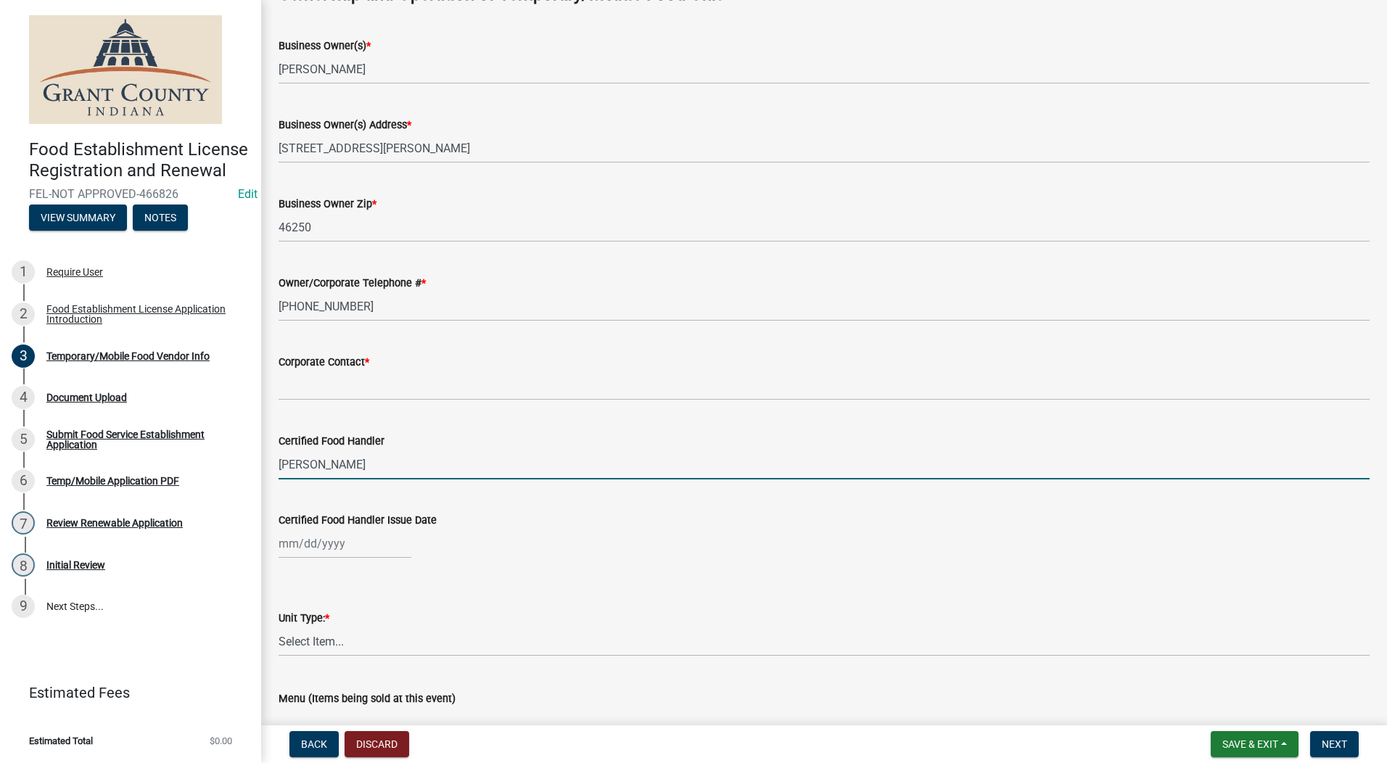
type input "Lisa"
select select "8"
select select "2025"
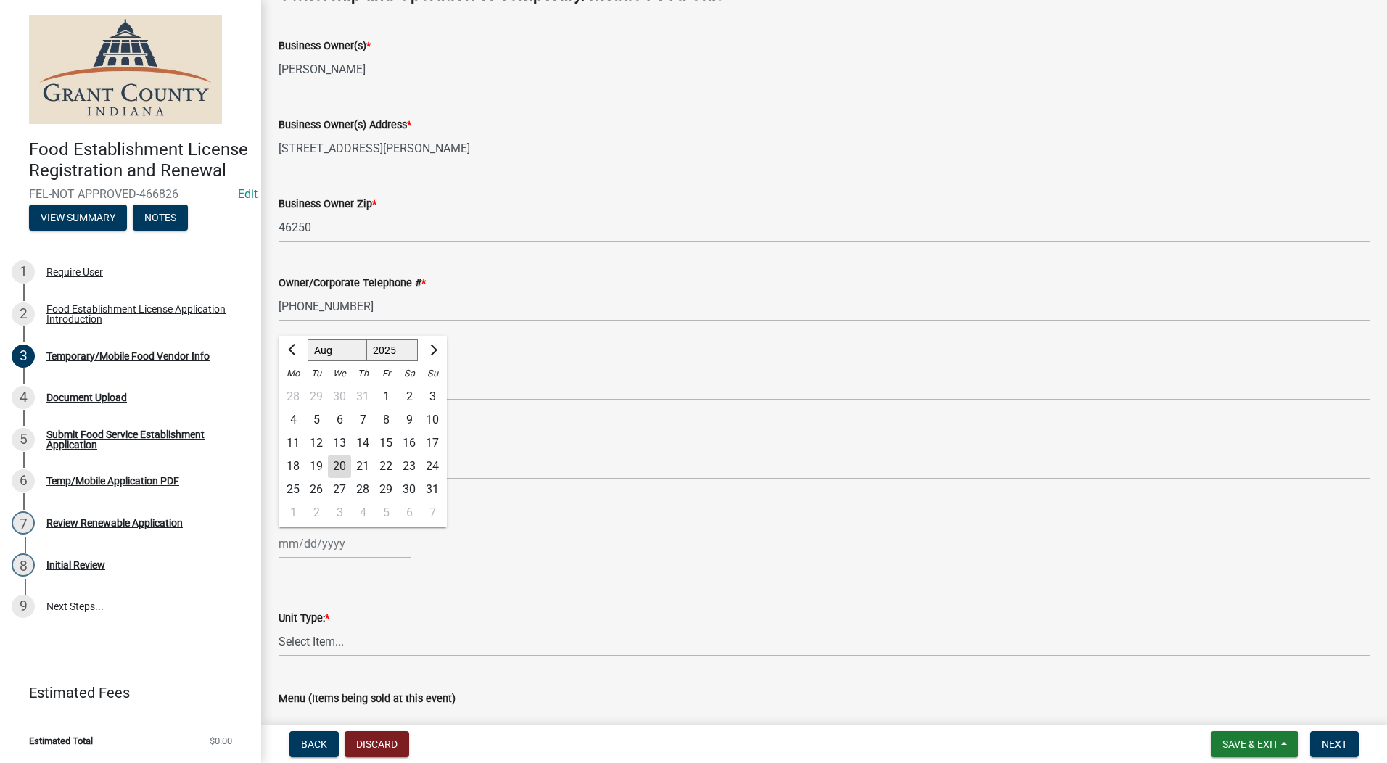
click at [300, 551] on div "Jan Feb Mar Apr May Jun Jul Aug Sep Oct Nov Dec 1525 1526 1527 1528 1529 1530 1…" at bounding box center [345, 544] width 133 height 30
click at [738, 583] on div "Unit Type: * Select Item... Mobile Trailer Stand Tent Cart Truck" at bounding box center [824, 614] width 1091 height 85
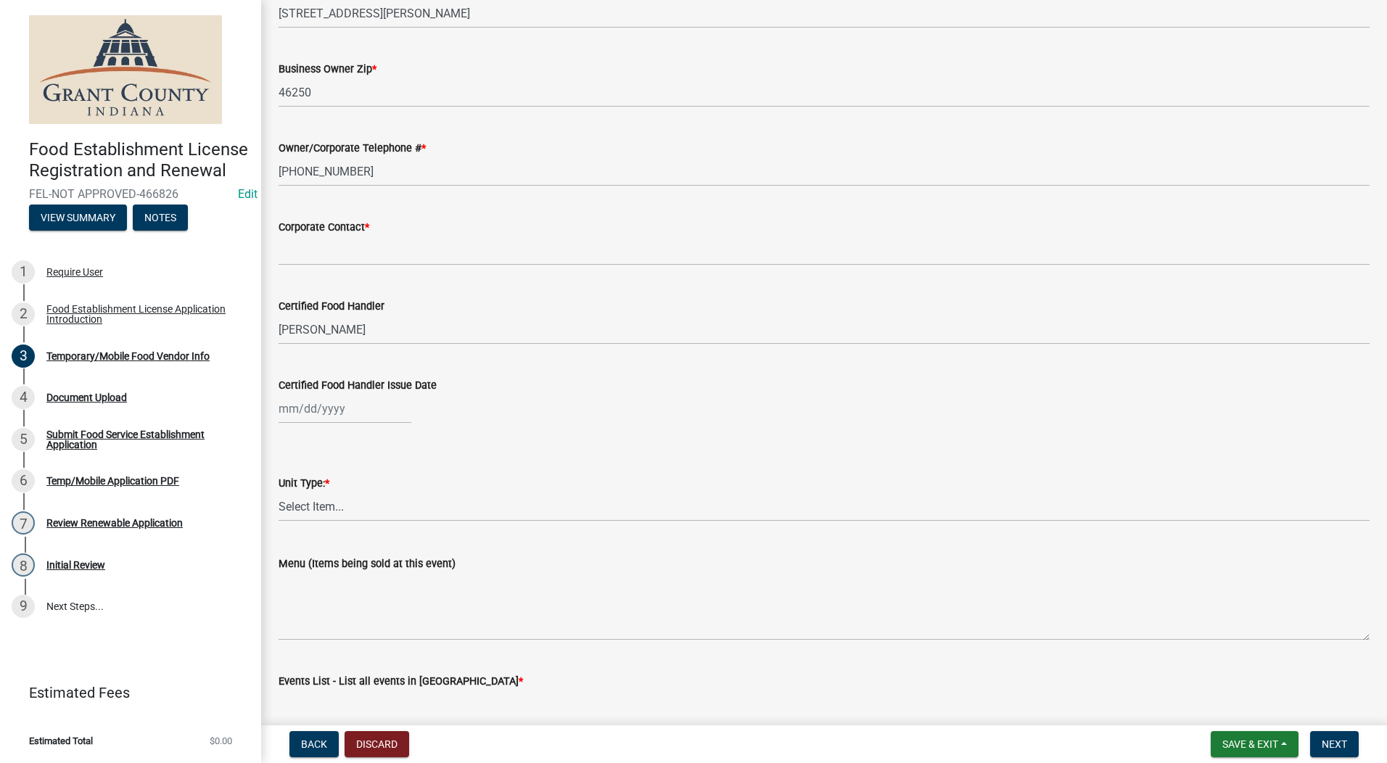
scroll to position [1185, 0]
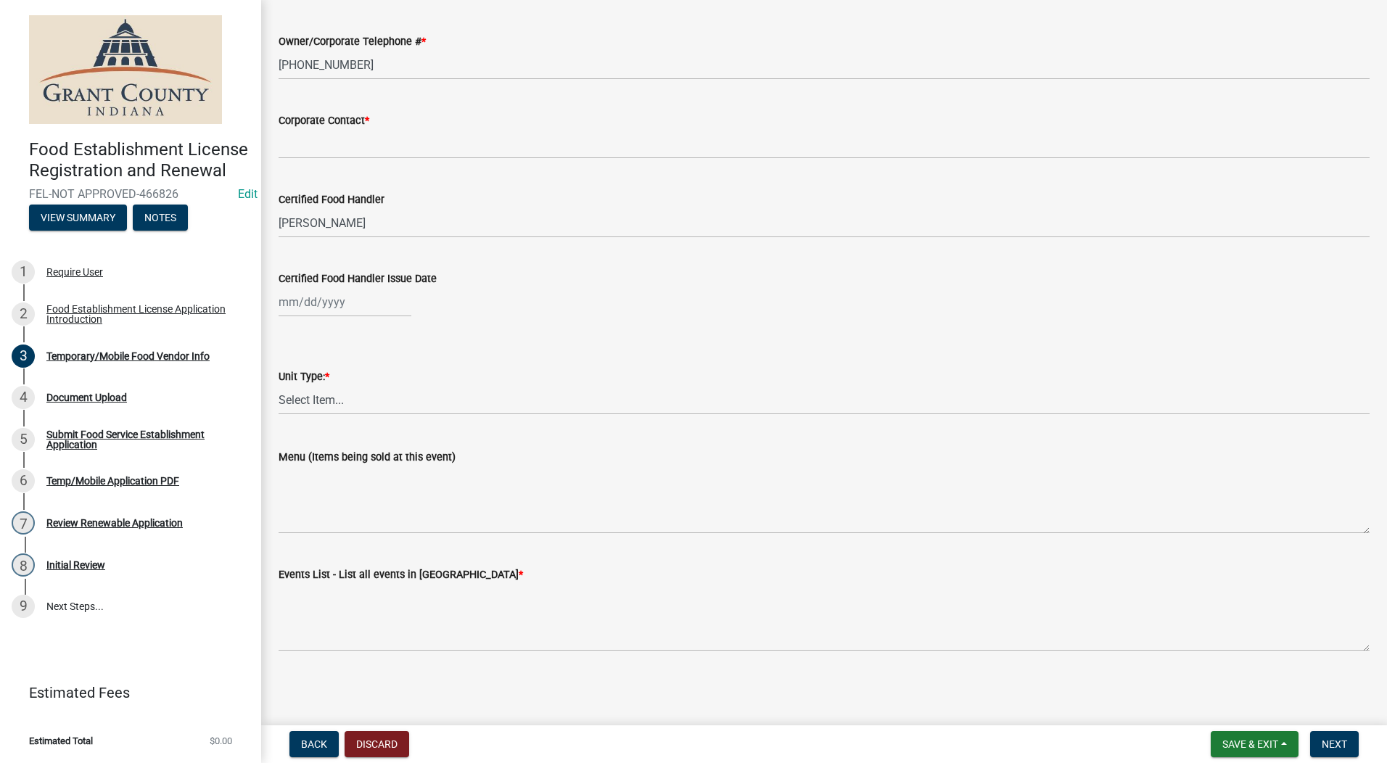
click at [687, 548] on div "Events List - List all events in Grant County *" at bounding box center [824, 598] width 1091 height 106
click at [312, 395] on select "Select Item... Mobile Trailer Stand Tent Cart Truck" at bounding box center [824, 400] width 1091 height 30
click at [279, 385] on select "Select Item... Mobile Trailer Stand Tent Cart Truck" at bounding box center [824, 400] width 1091 height 30
select select "3a899312-7fa3-4622-8b1a-2a020229fd86"
click at [712, 722] on div "Food Establishment License Registration and Renewal FEL-NOT APPROVED-466826 Edi…" at bounding box center [693, 381] width 1387 height 763
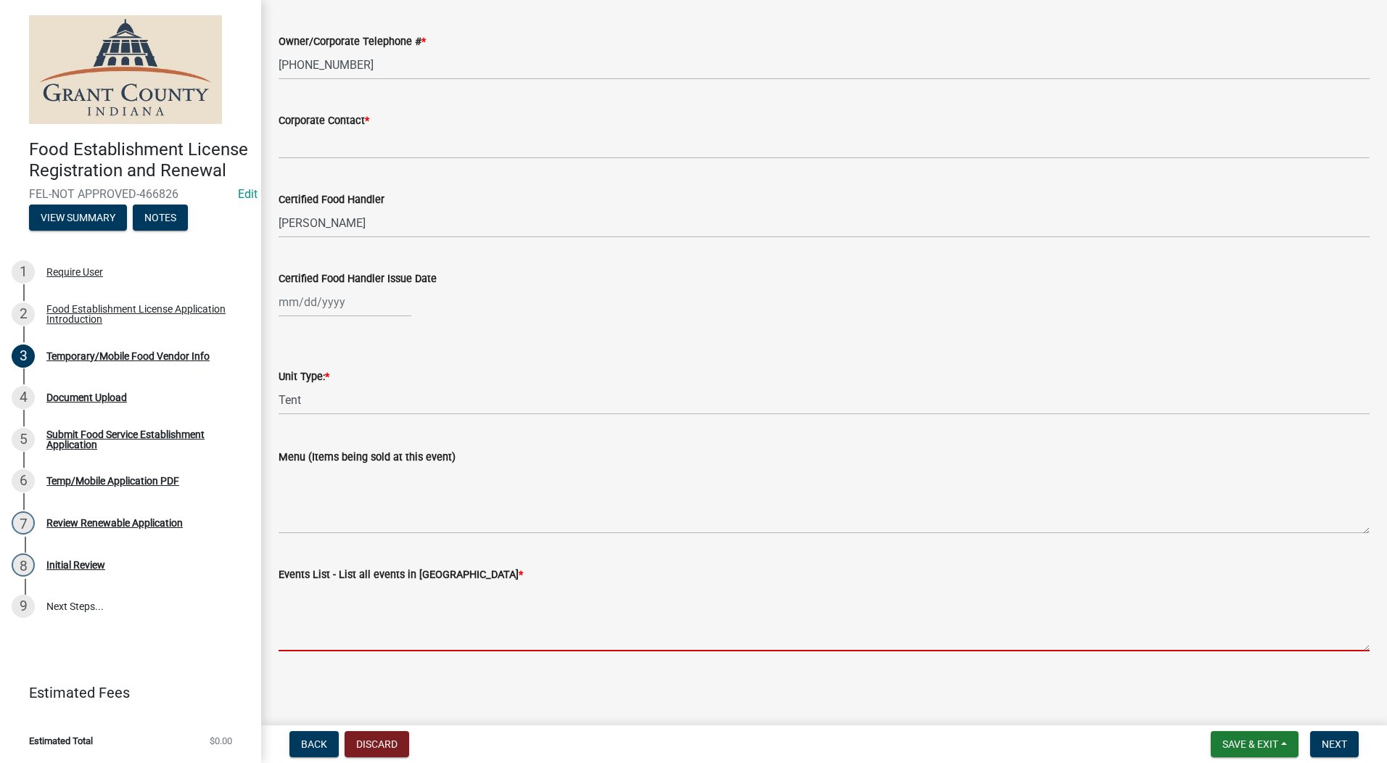
click at [379, 620] on textarea "Events List - List all events in Grant County *" at bounding box center [824, 617] width 1091 height 68
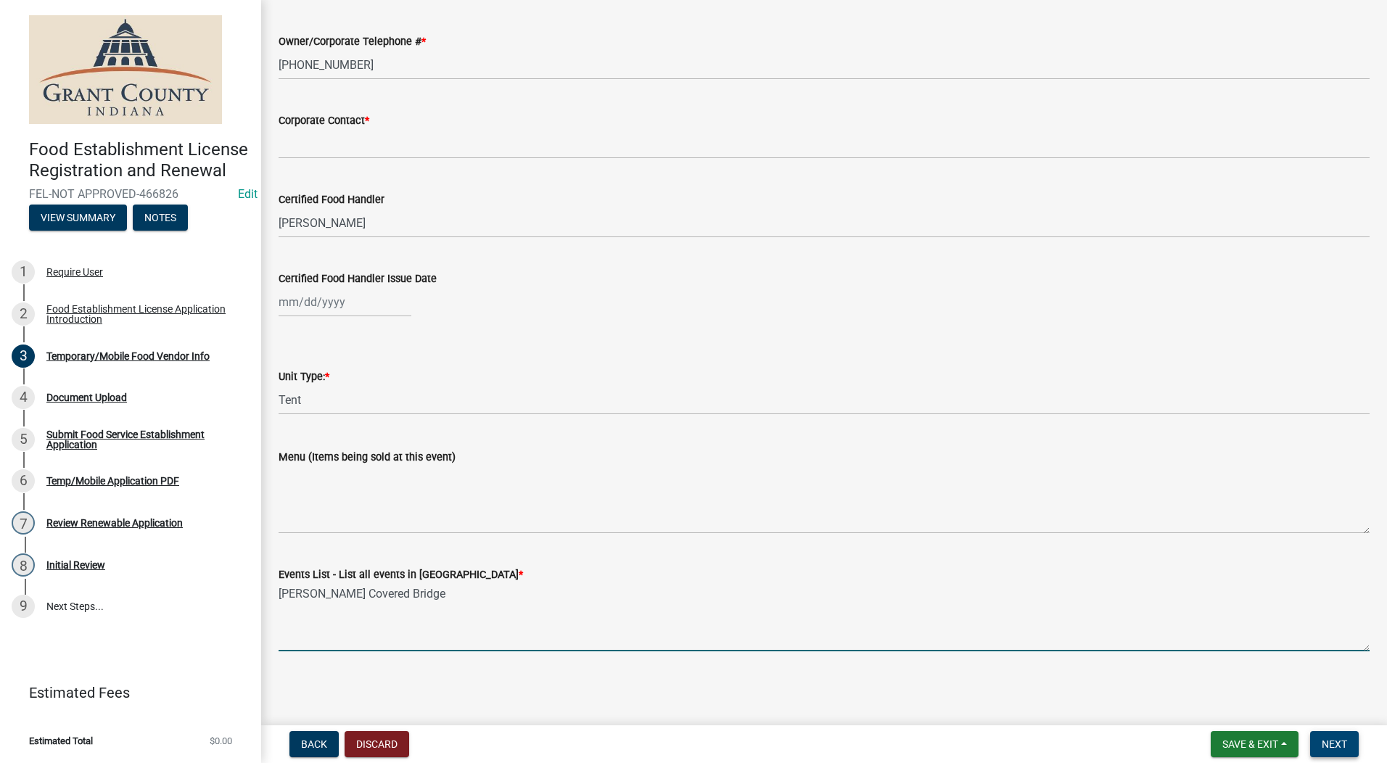
type textarea "Matthews Covered Bridge"
click at [1106, 747] on span "Next" at bounding box center [1334, 744] width 25 height 12
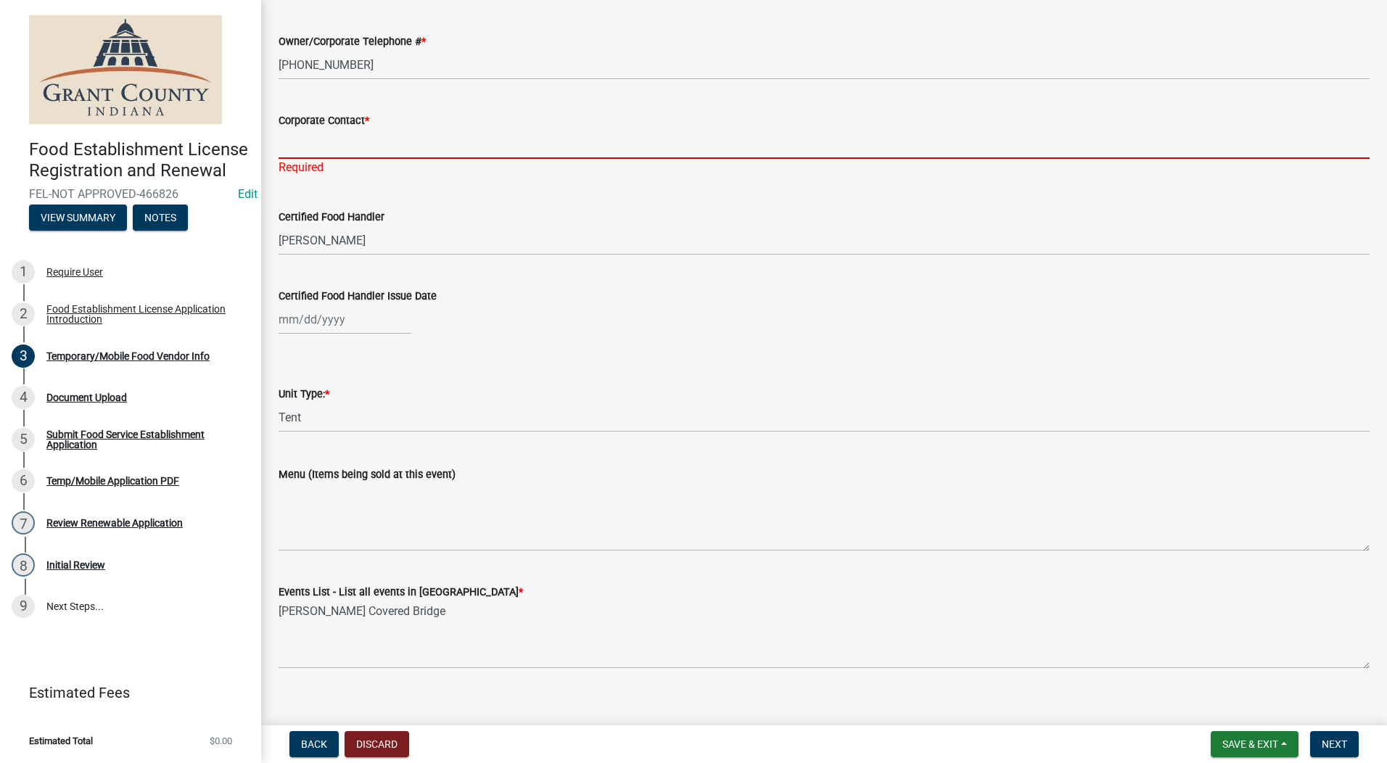
click at [308, 145] on input "Corporate Contact *" at bounding box center [824, 144] width 1091 height 30
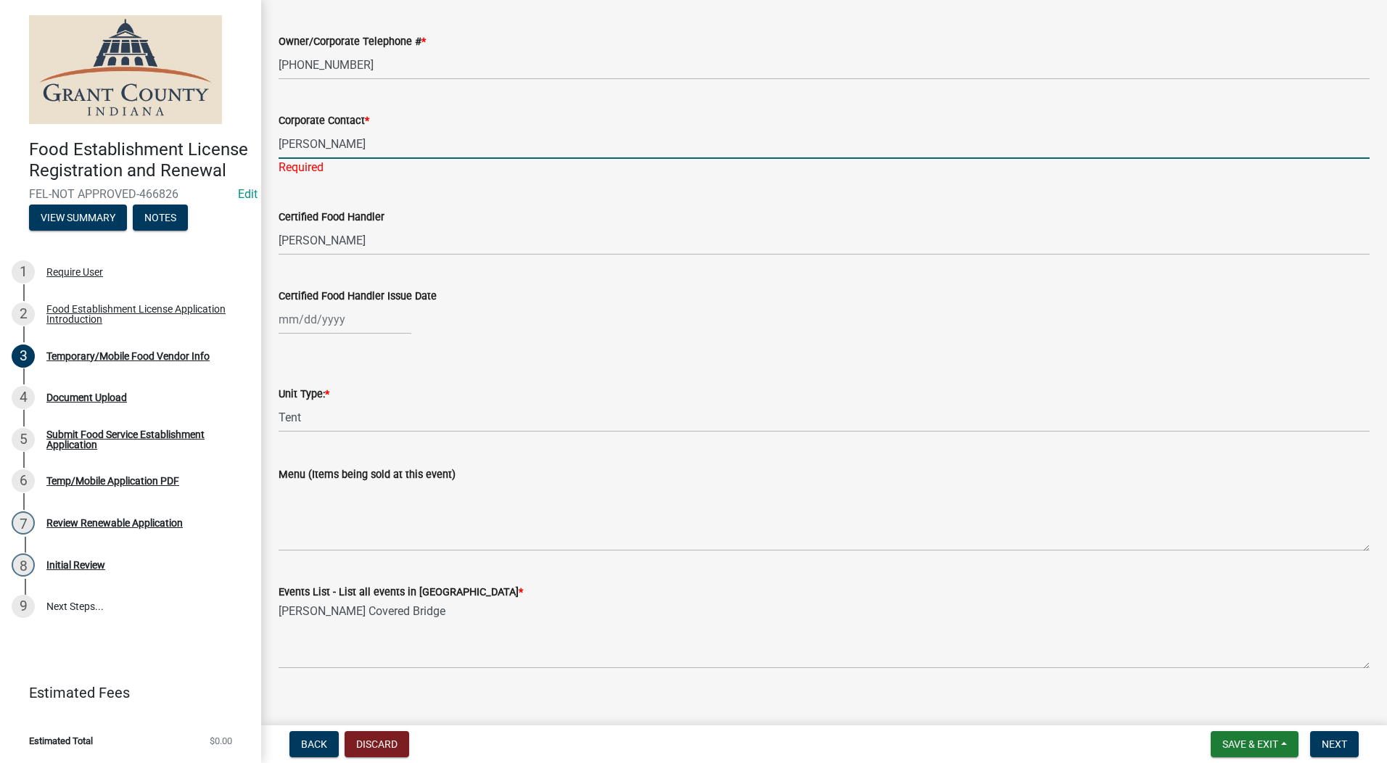
type input "Lisa"
click at [326, 232] on input "Lisa" at bounding box center [824, 241] width 1091 height 30
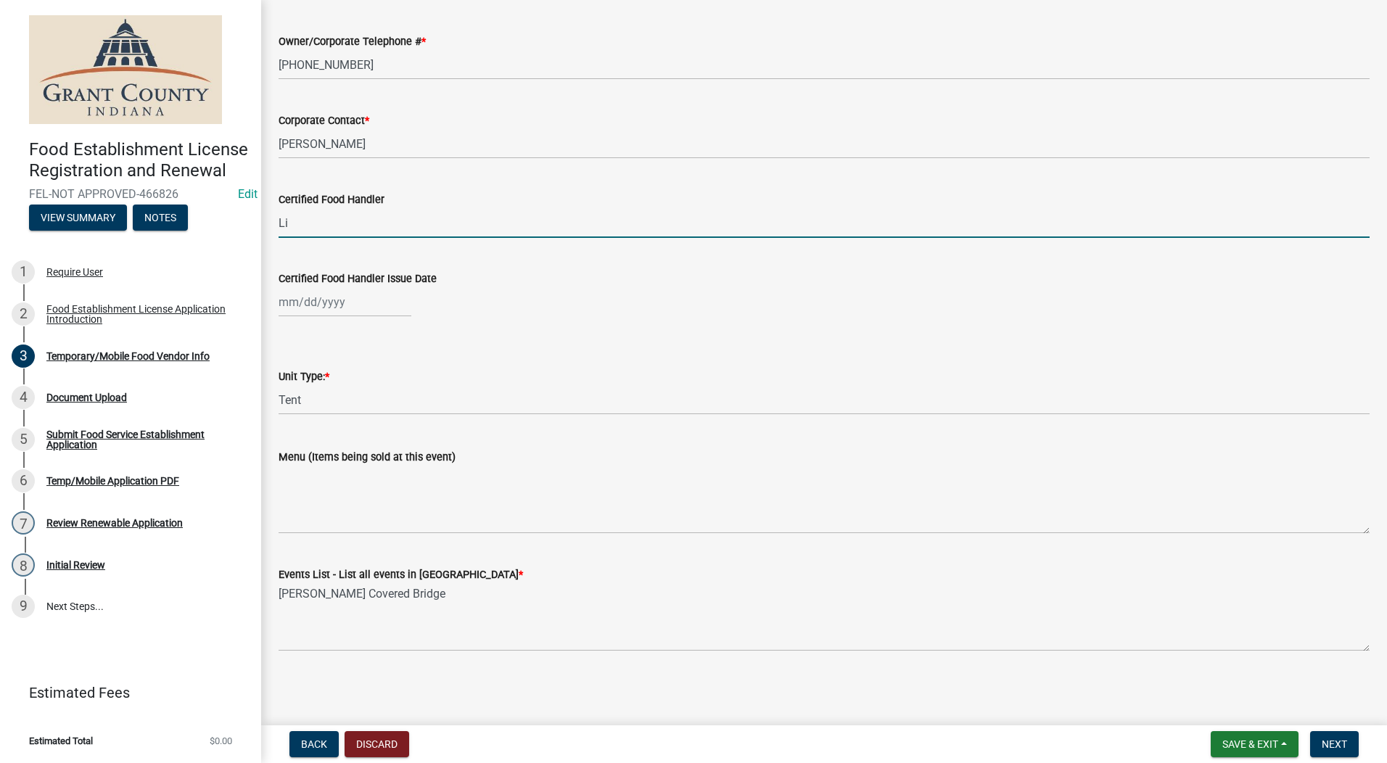
type input "L"
click at [1106, 738] on span "Next" at bounding box center [1334, 744] width 25 height 12
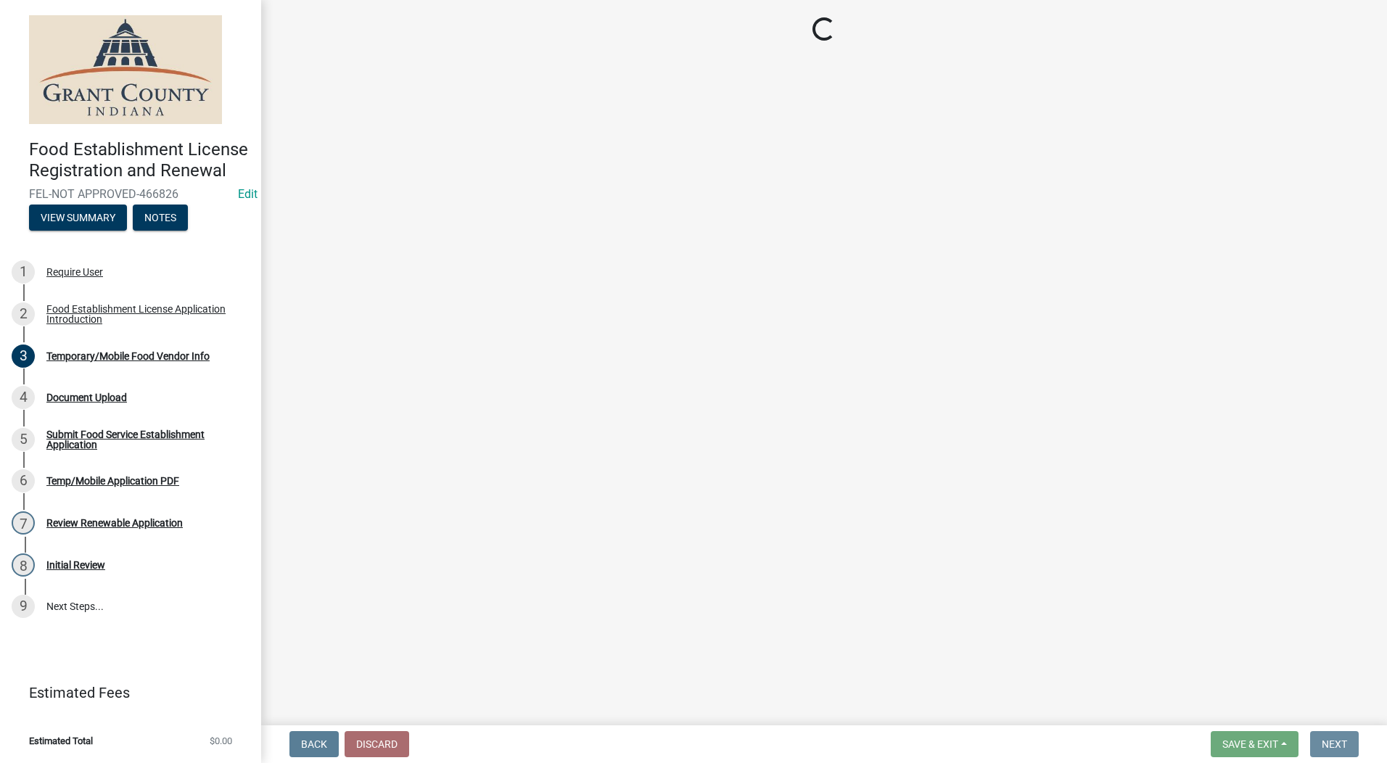
scroll to position [0, 0]
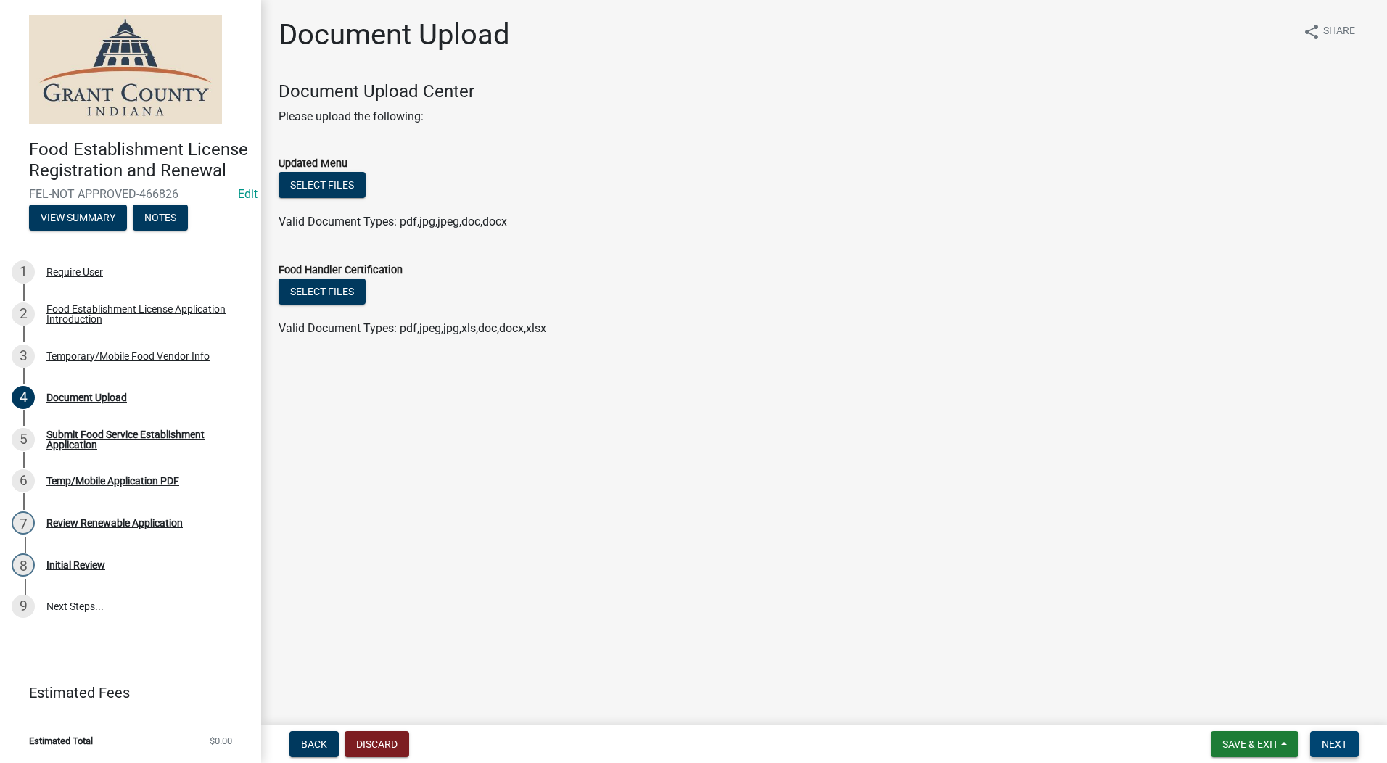
click at [1106, 740] on span "Next" at bounding box center [1334, 744] width 25 height 12
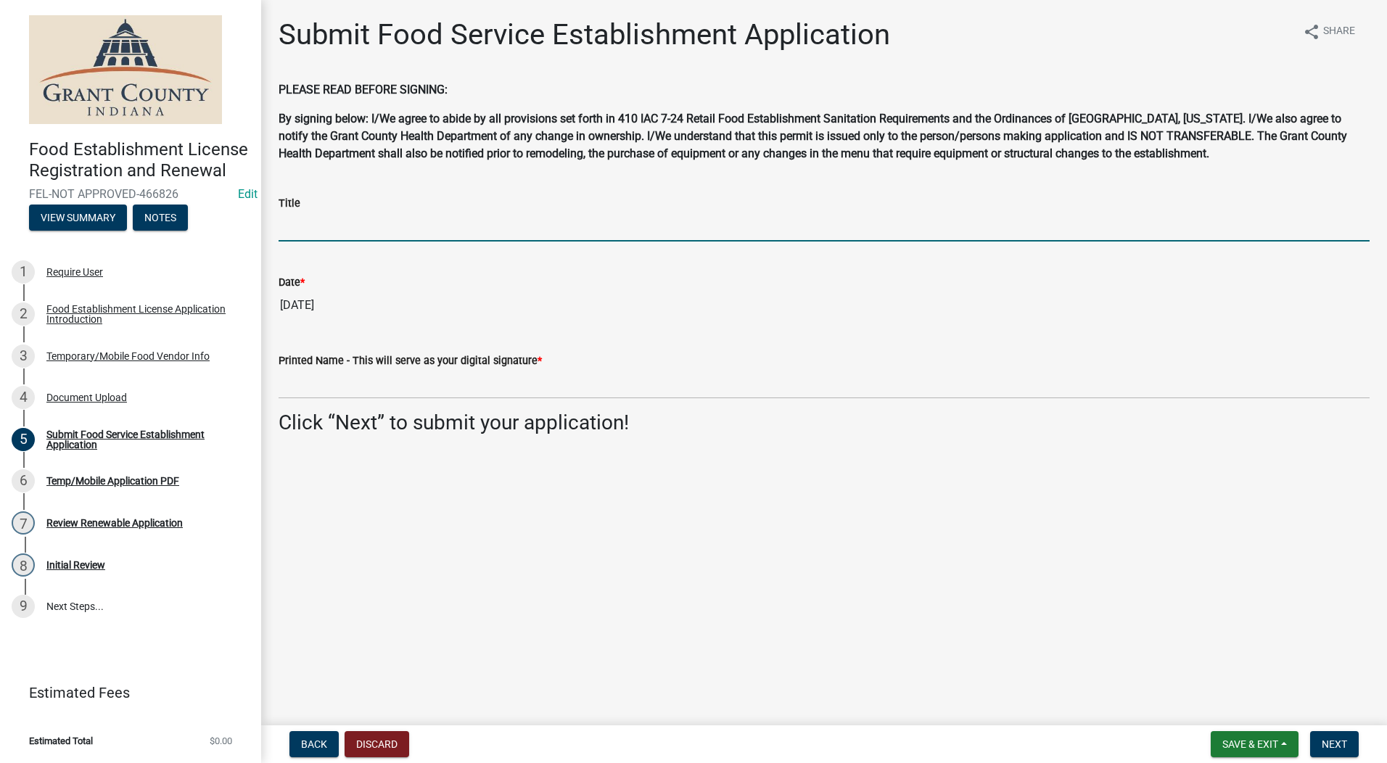
click at [317, 231] on input "Title" at bounding box center [824, 227] width 1091 height 30
type input "Owner"
click at [727, 313] on input "[DATE]" at bounding box center [824, 305] width 1091 height 29
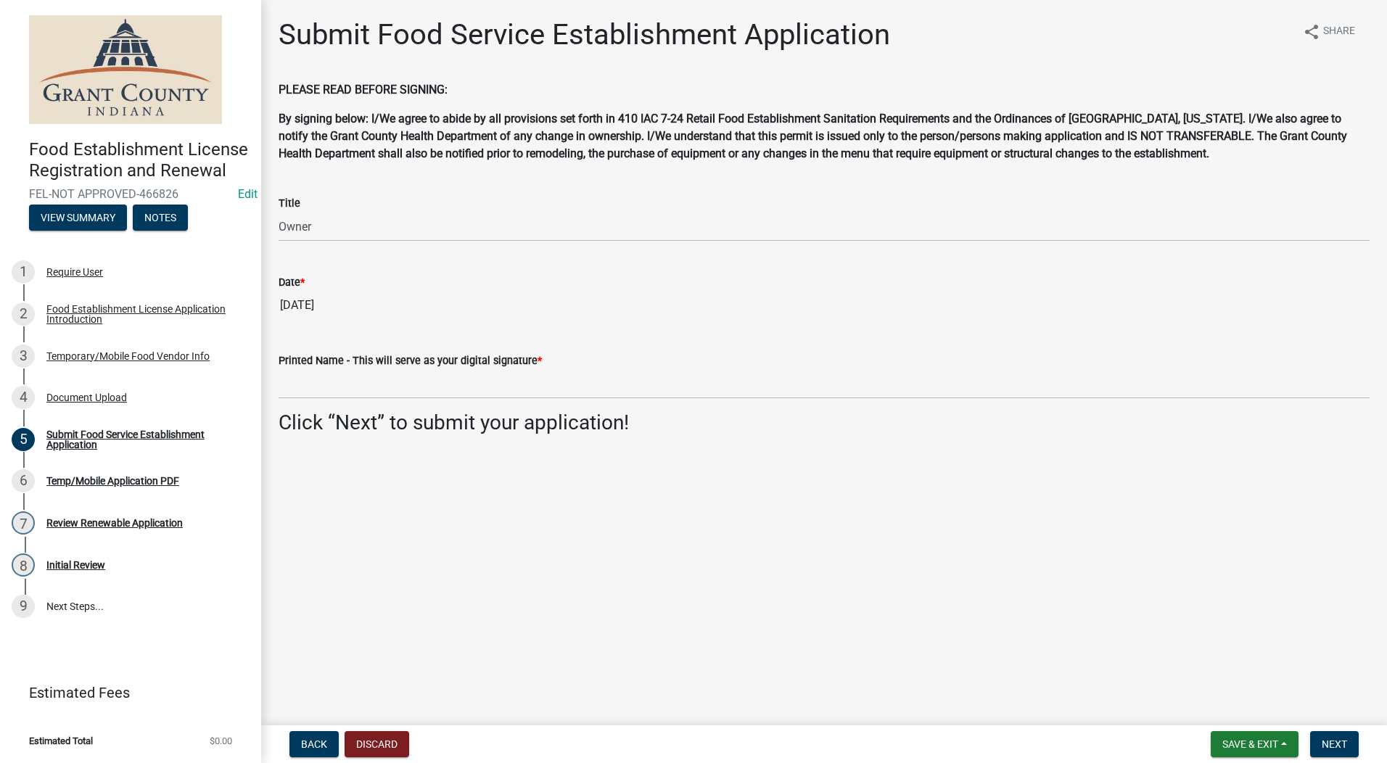
click at [295, 366] on label "Printed Name - This will serve as your digital signature *" at bounding box center [410, 361] width 263 height 10
click at [295, 369] on input "Printed Name - This will serve as your digital signature *" at bounding box center [824, 384] width 1091 height 30
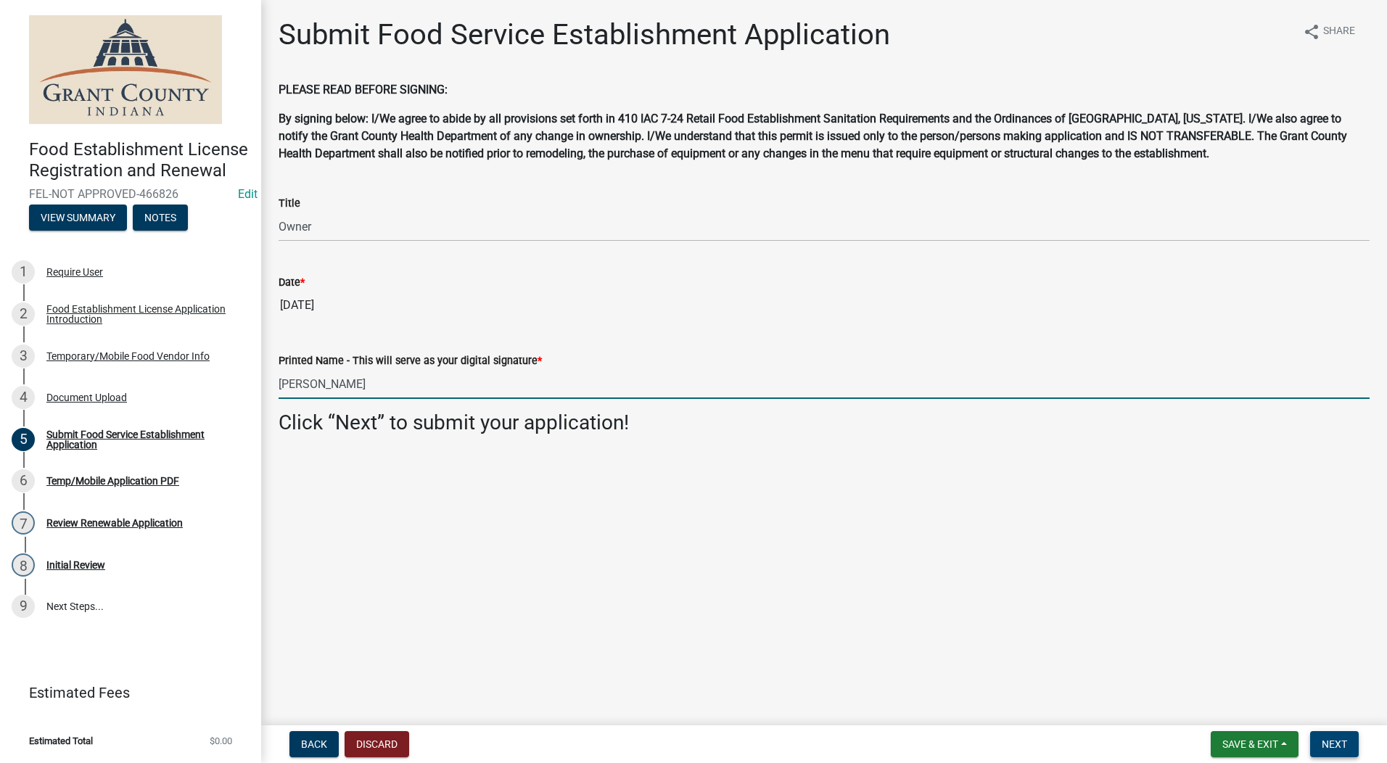
type input "Lisa Johnson"
click at [1106, 755] on button "Next" at bounding box center [1334, 744] width 49 height 26
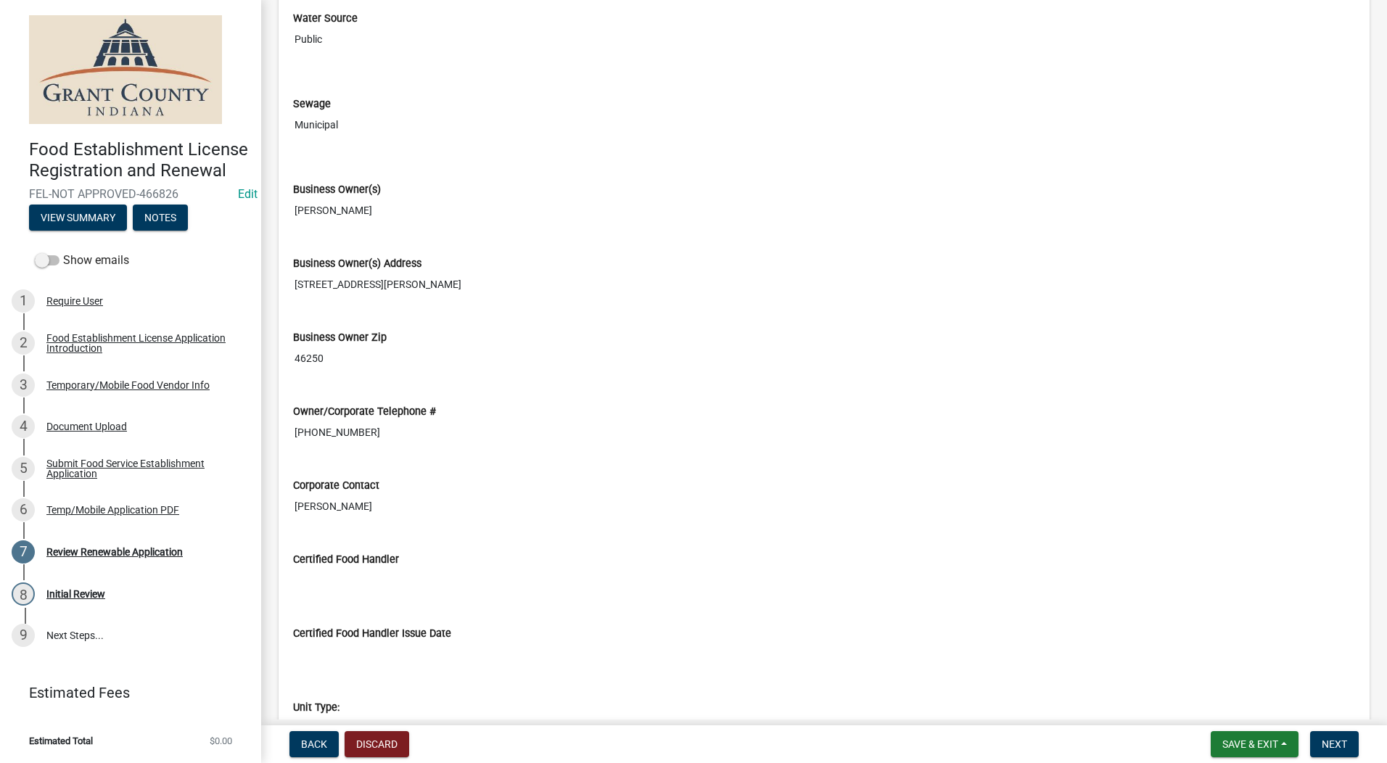
scroll to position [1088, 0]
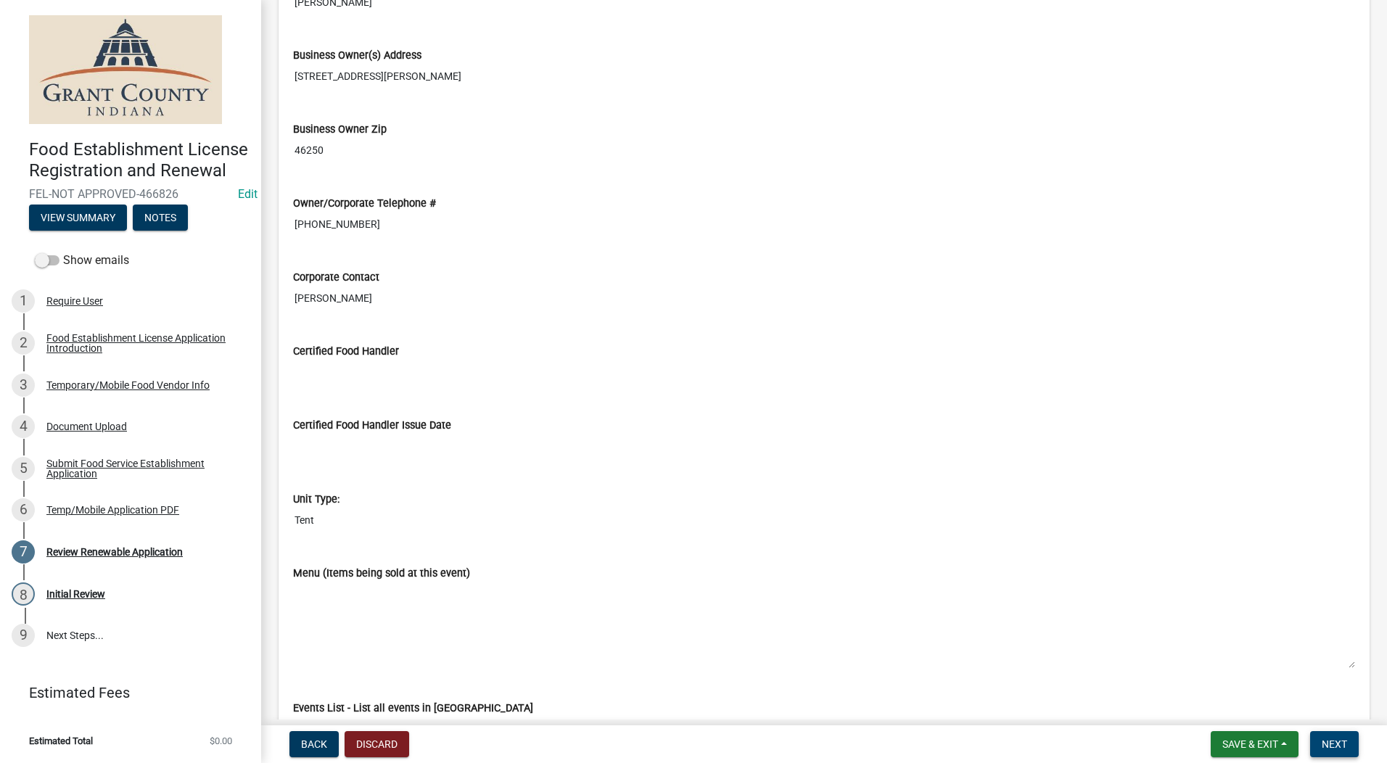
click at [1106, 747] on span "Next" at bounding box center [1334, 744] width 25 height 12
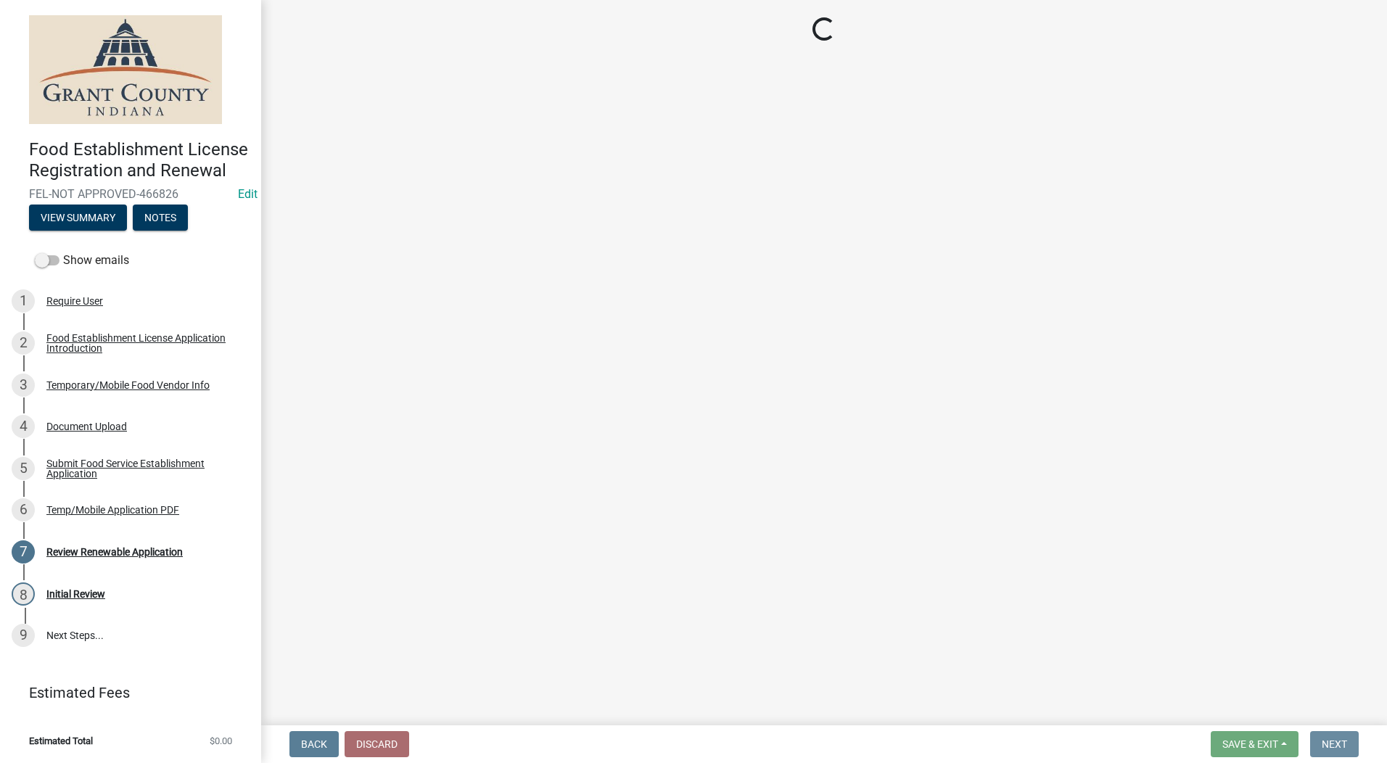
scroll to position [0, 0]
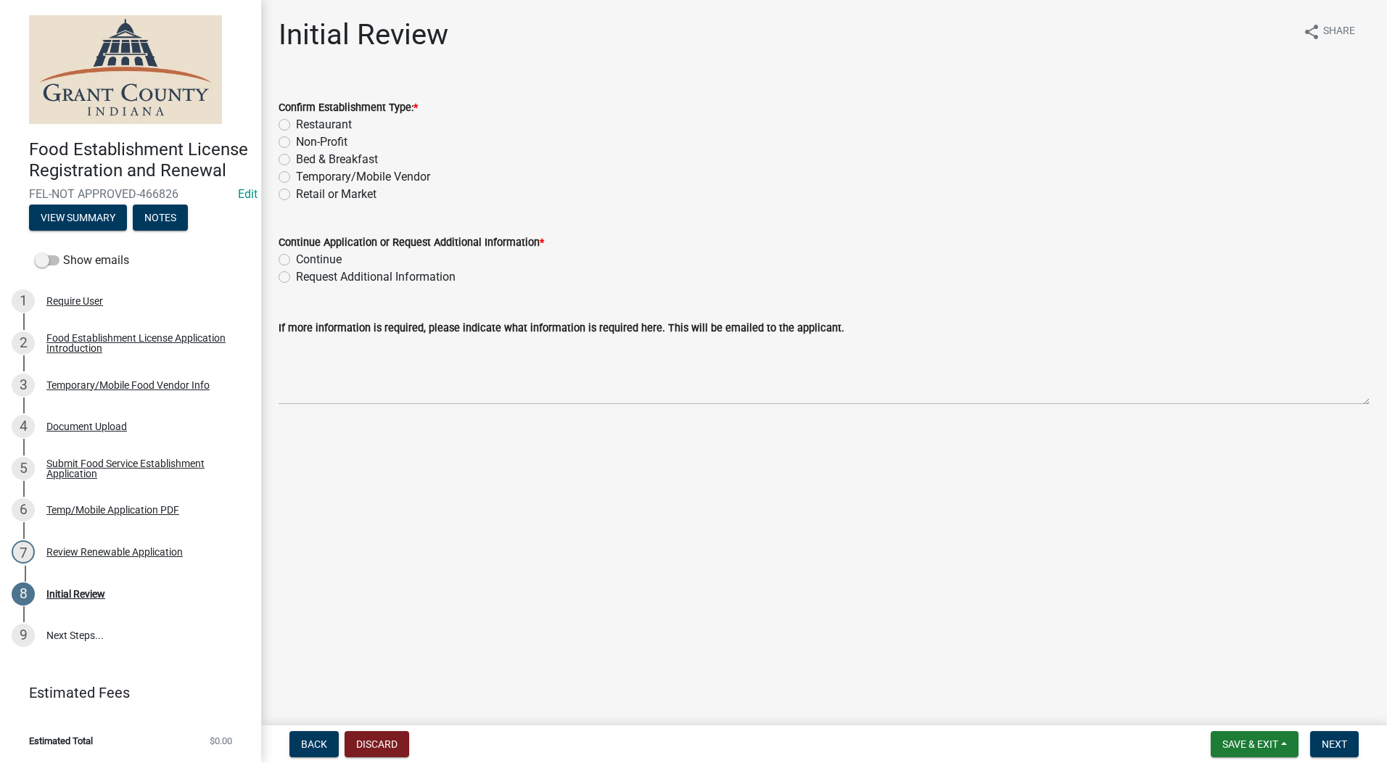
click at [296, 180] on label "Temporary/Mobile Vendor" at bounding box center [363, 176] width 134 height 17
click at [296, 178] on input "Temporary/Mobile Vendor" at bounding box center [300, 172] width 9 height 9
radio input "true"
click at [296, 263] on label "Continue" at bounding box center [319, 259] width 46 height 17
click at [296, 260] on input "Continue" at bounding box center [300, 255] width 9 height 9
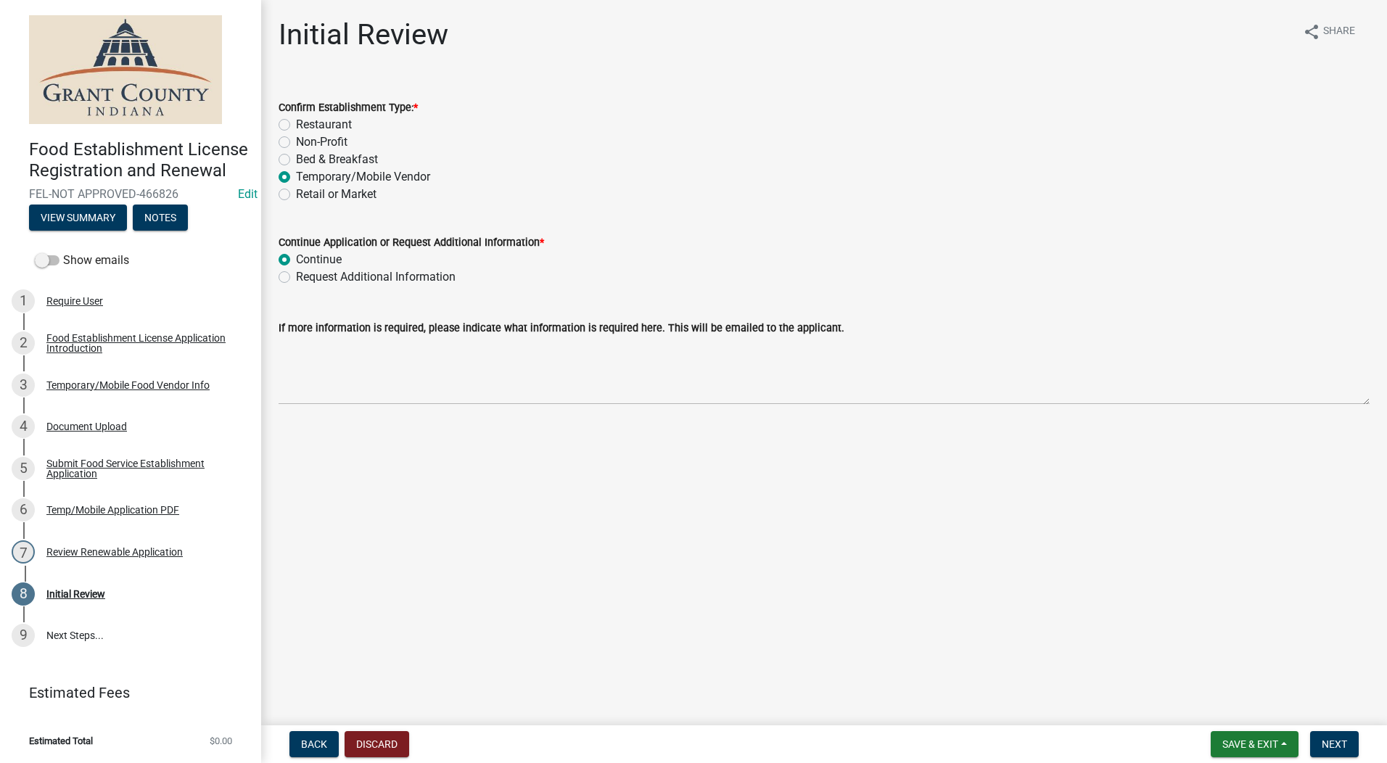
radio input "true"
click at [1106, 751] on button "Next" at bounding box center [1334, 744] width 49 height 26
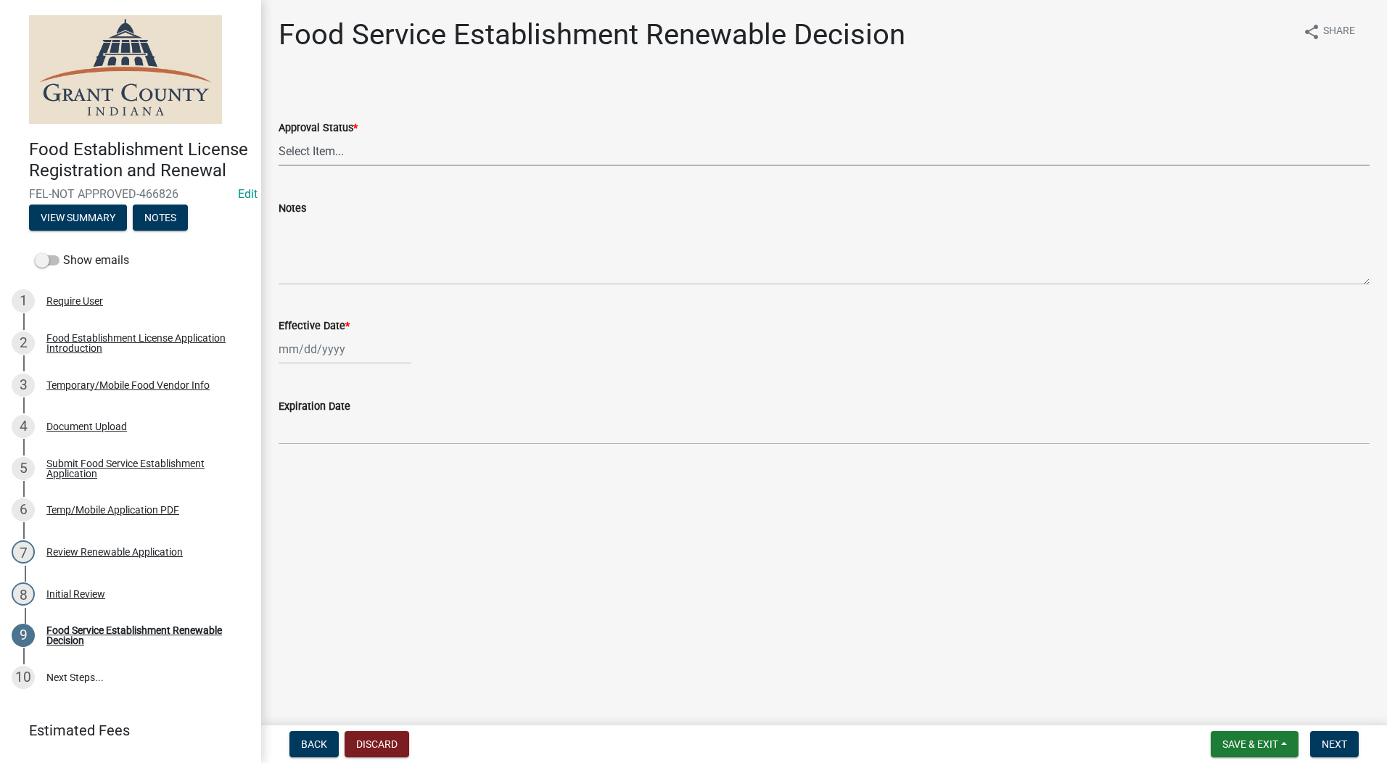
click at [305, 151] on select "Select Item... Approved Denied" at bounding box center [824, 151] width 1091 height 30
click at [279, 136] on select "Select Item... Approved Denied" at bounding box center [824, 151] width 1091 height 30
select select "f8bc5ebe-de22-4857-900a-5f4c078c3457"
click at [310, 352] on div at bounding box center [345, 349] width 133 height 30
select select "8"
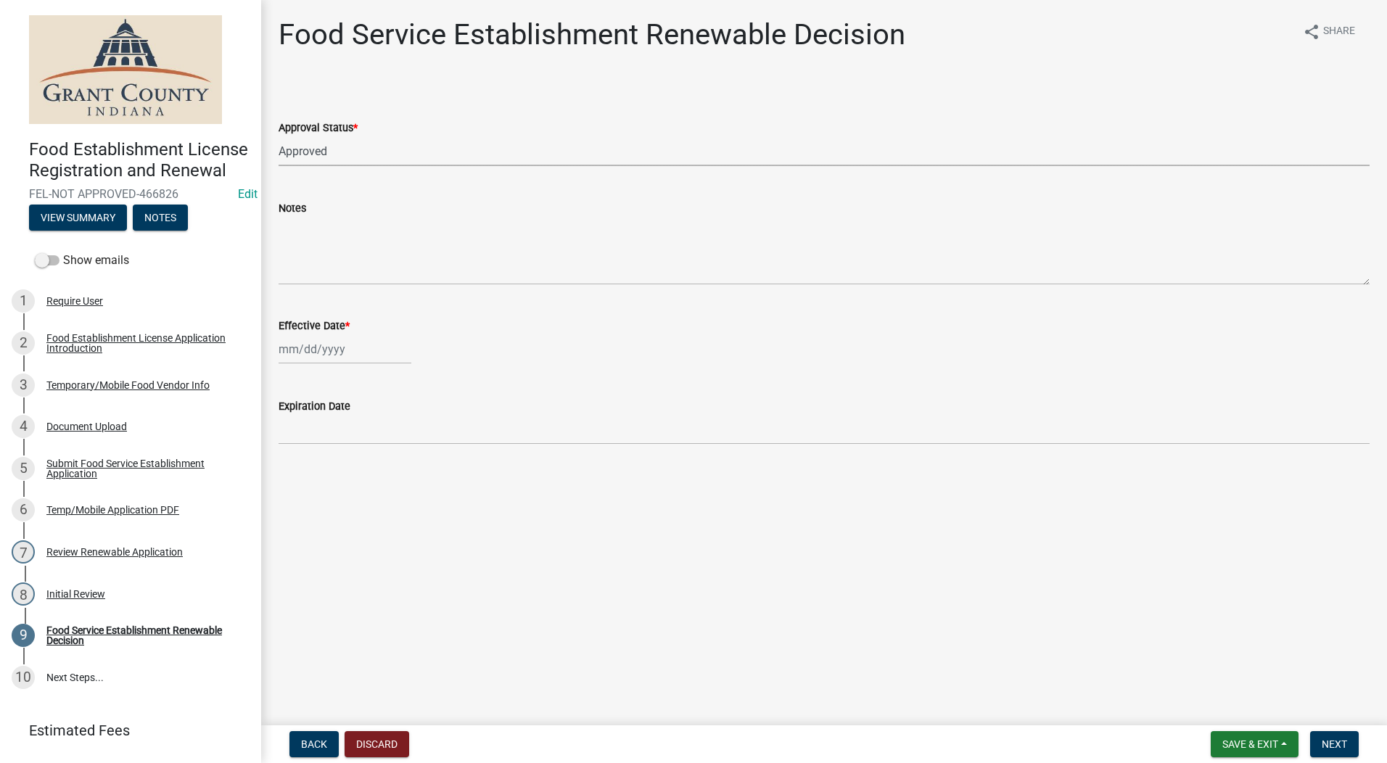
select select "2025"
click at [332, 500] on div "20" at bounding box center [339, 496] width 23 height 23
type input "[DATE]"
drag, startPoint x: 1340, startPoint y: 747, endPoint x: 1035, endPoint y: 442, distance: 431.4
click at [1106, 746] on span "Next" at bounding box center [1334, 744] width 25 height 12
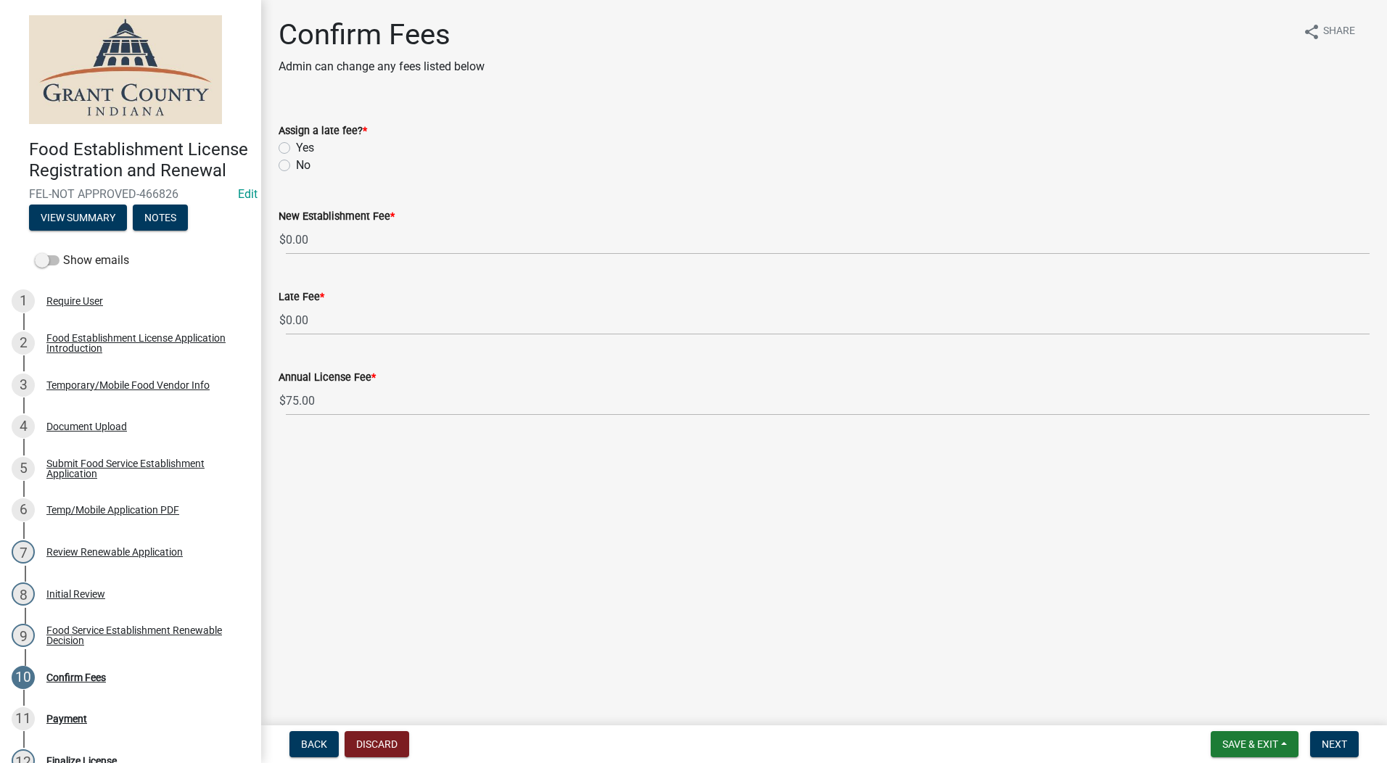
click at [296, 162] on label "No" at bounding box center [303, 165] width 15 height 17
click at [296, 162] on input "No" at bounding box center [300, 161] width 9 height 9
radio input "true"
click at [1106, 742] on span "Next" at bounding box center [1334, 744] width 25 height 12
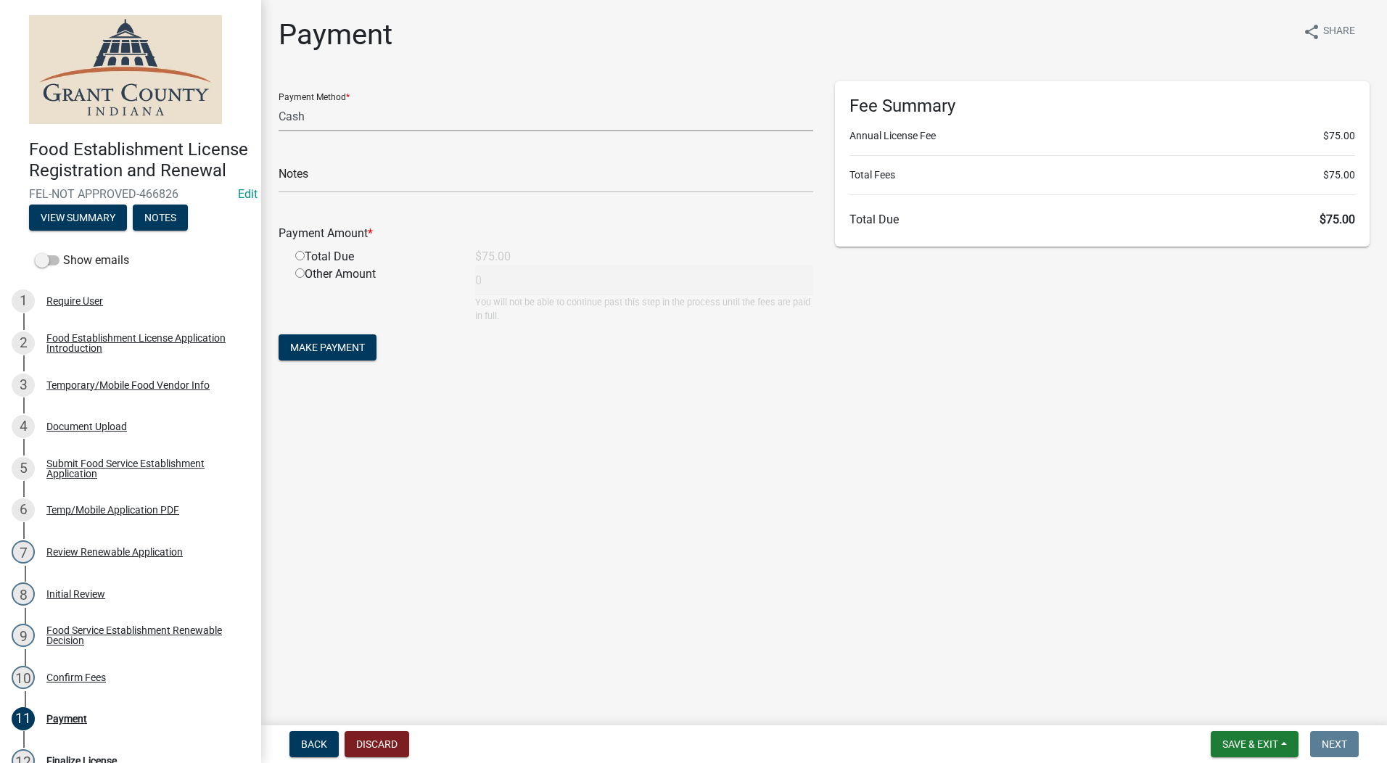
click at [308, 118] on select "Credit Card POS Check Cash" at bounding box center [546, 117] width 535 height 30
select select "1: 0"
click at [279, 102] on select "Credit Card POS Check Cash" at bounding box center [546, 117] width 535 height 30
click at [353, 180] on input "text" at bounding box center [546, 178] width 535 height 30
type input "1253"
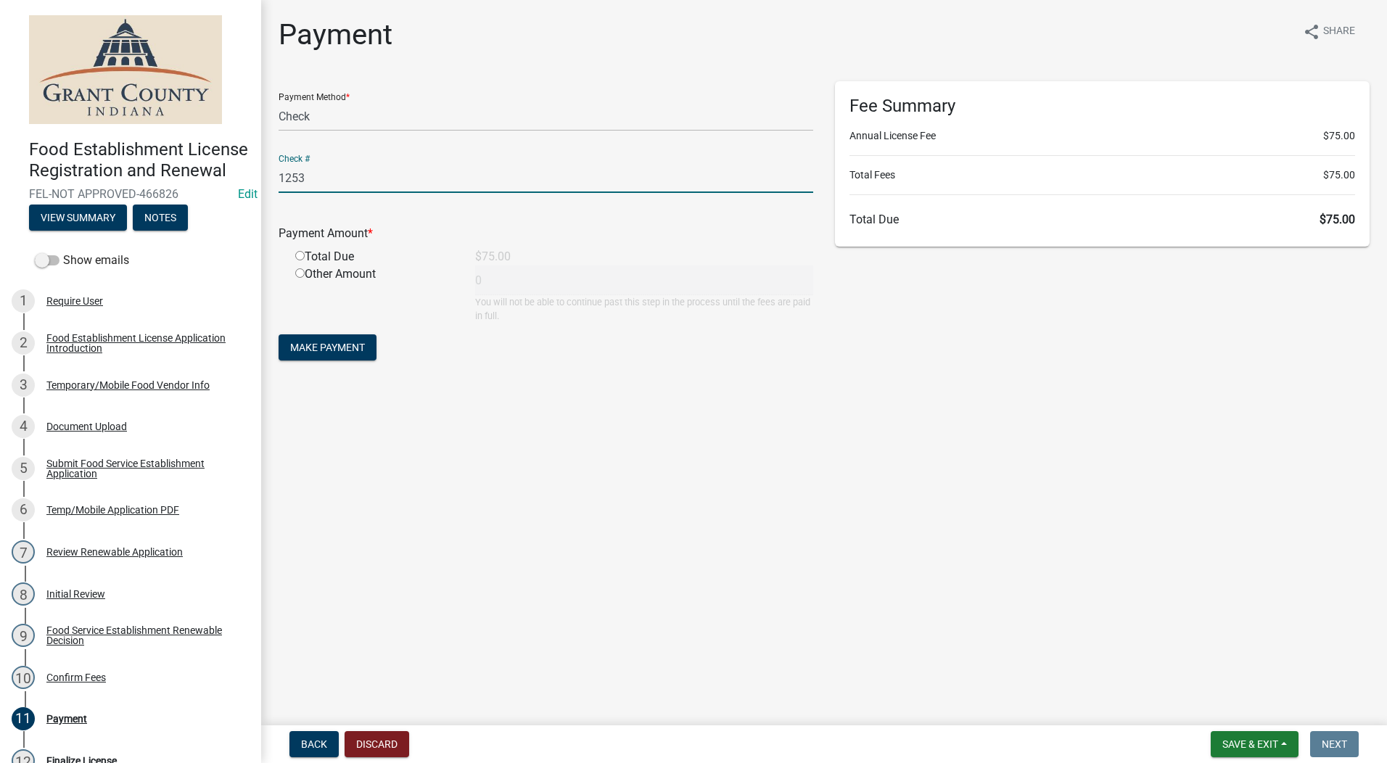
click at [300, 258] on input "radio" at bounding box center [299, 255] width 9 height 9
radio input "true"
type input "75"
click at [348, 340] on button "Make Payment" at bounding box center [328, 347] width 98 height 26
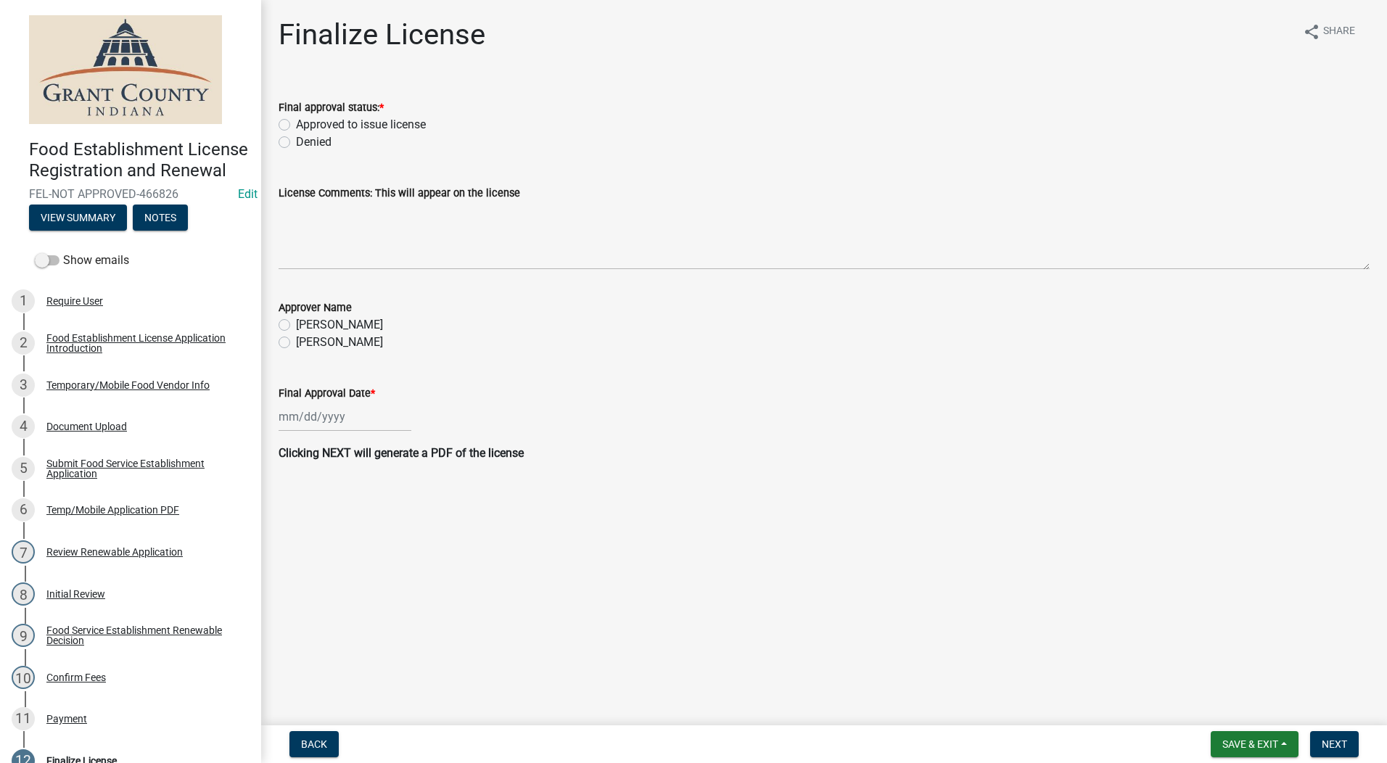
click at [296, 127] on label "Approved to issue license" at bounding box center [361, 124] width 130 height 17
click at [296, 125] on input "Approved to issue license" at bounding box center [300, 120] width 9 height 9
radio input "true"
click at [296, 326] on label "[PERSON_NAME]" at bounding box center [339, 324] width 87 height 17
click at [296, 326] on input "[PERSON_NAME]" at bounding box center [300, 320] width 9 height 9
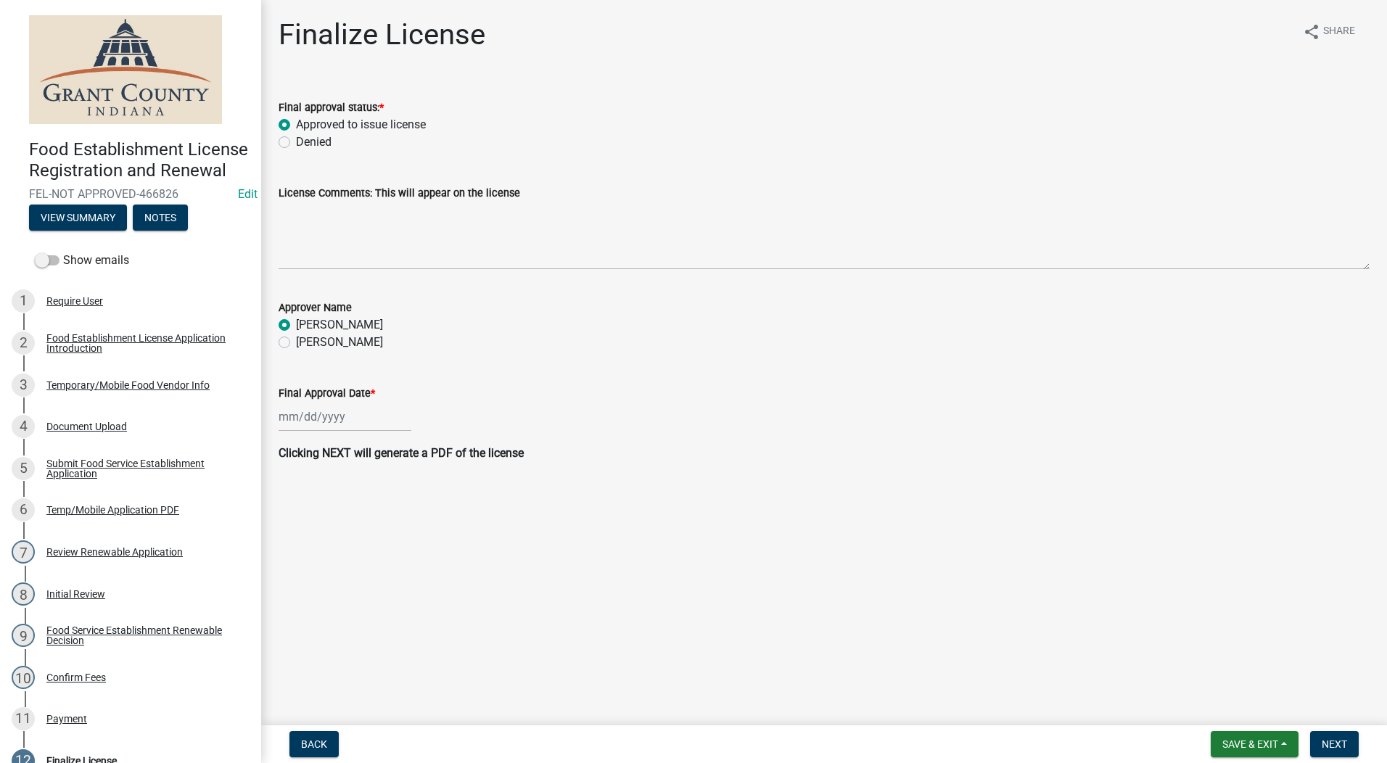
radio input "true"
select select "8"
select select "2025"
click at [302, 421] on div "Jan Feb Mar Apr May Jun Jul Aug Sep Oct Nov Dec 1525 1526 1527 1528 1529 1530 1…" at bounding box center [345, 417] width 133 height 30
click at [345, 567] on div "20" at bounding box center [339, 563] width 23 height 23
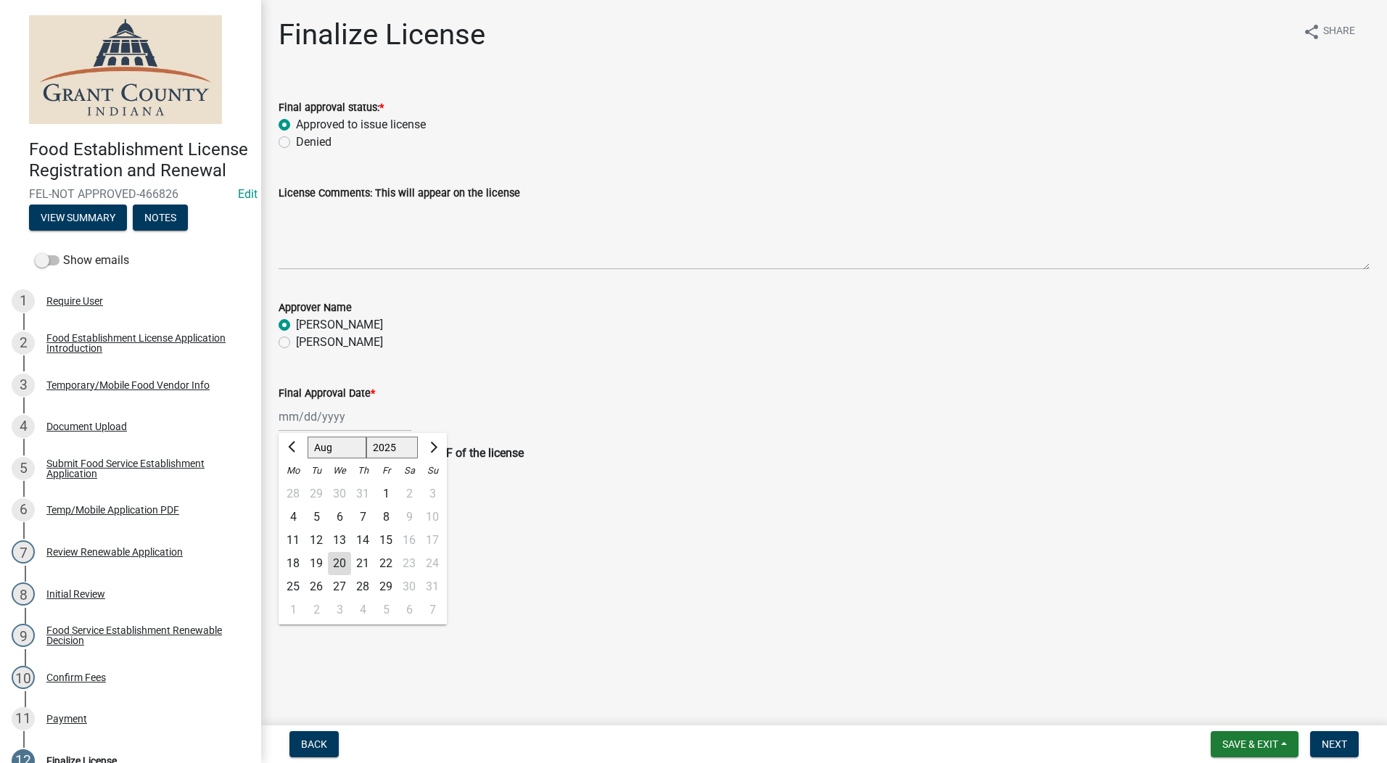
type input "[DATE]"
click at [1106, 748] on span "Next" at bounding box center [1334, 744] width 25 height 12
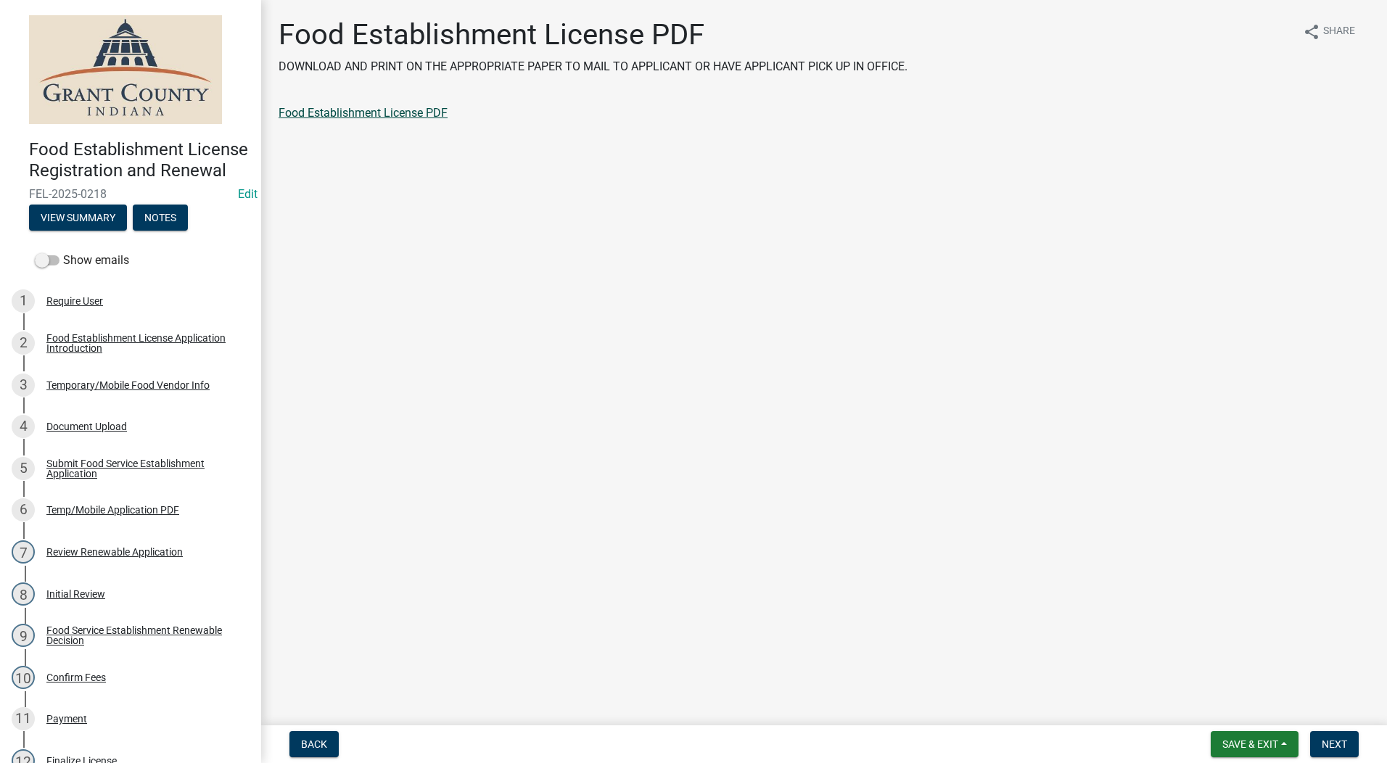
click at [394, 110] on link "Food Establishment License PDF" at bounding box center [363, 113] width 169 height 14
click at [1106, 751] on button "Next" at bounding box center [1334, 744] width 49 height 26
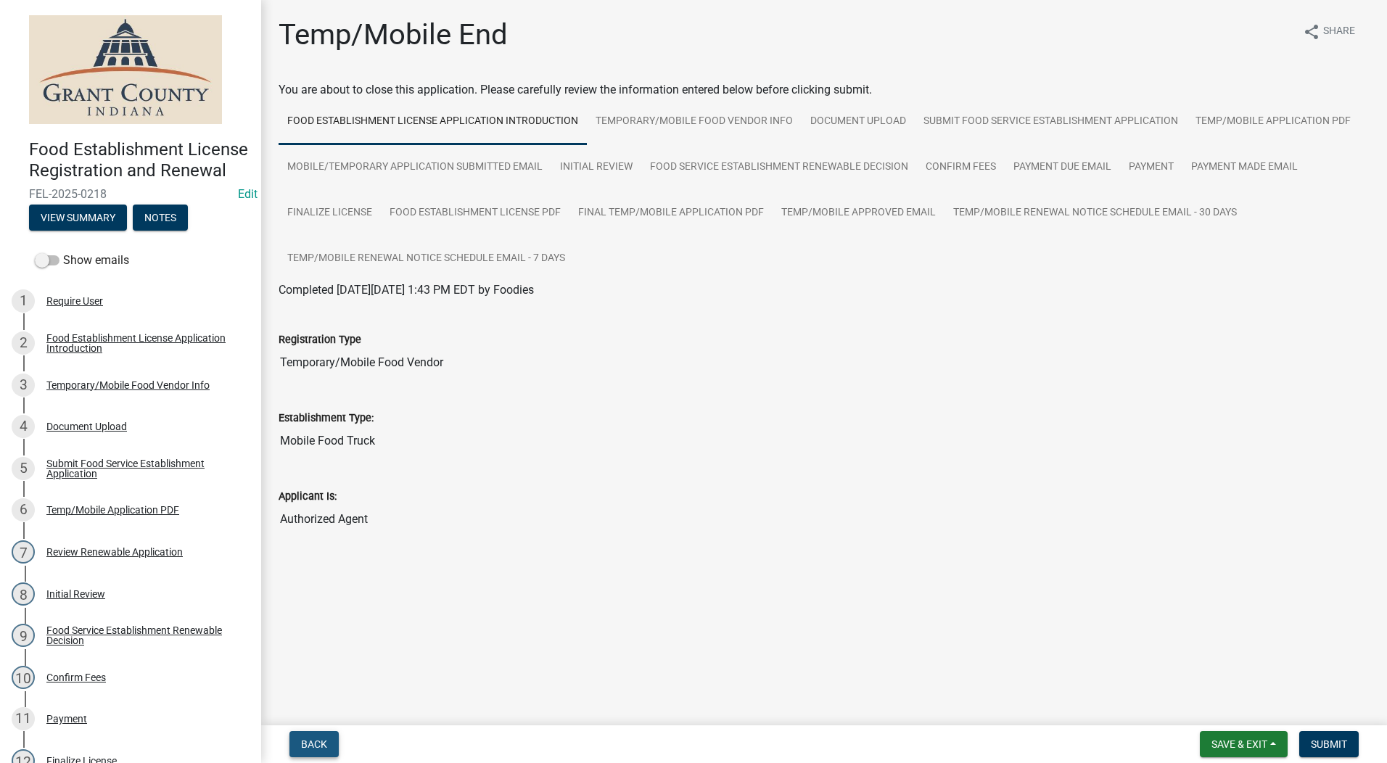
click at [318, 743] on span "Back" at bounding box center [314, 744] width 26 height 12
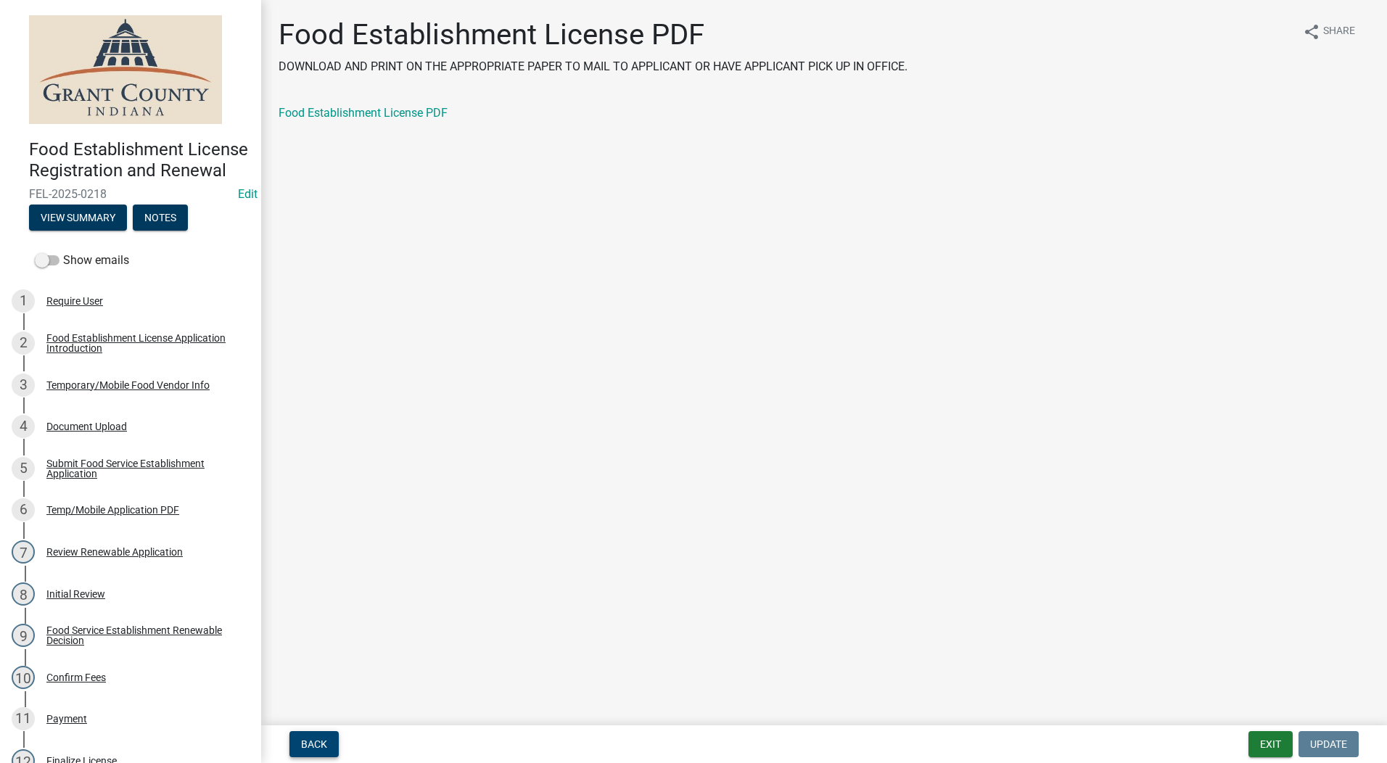
click at [318, 743] on span "Back" at bounding box center [314, 744] width 26 height 12
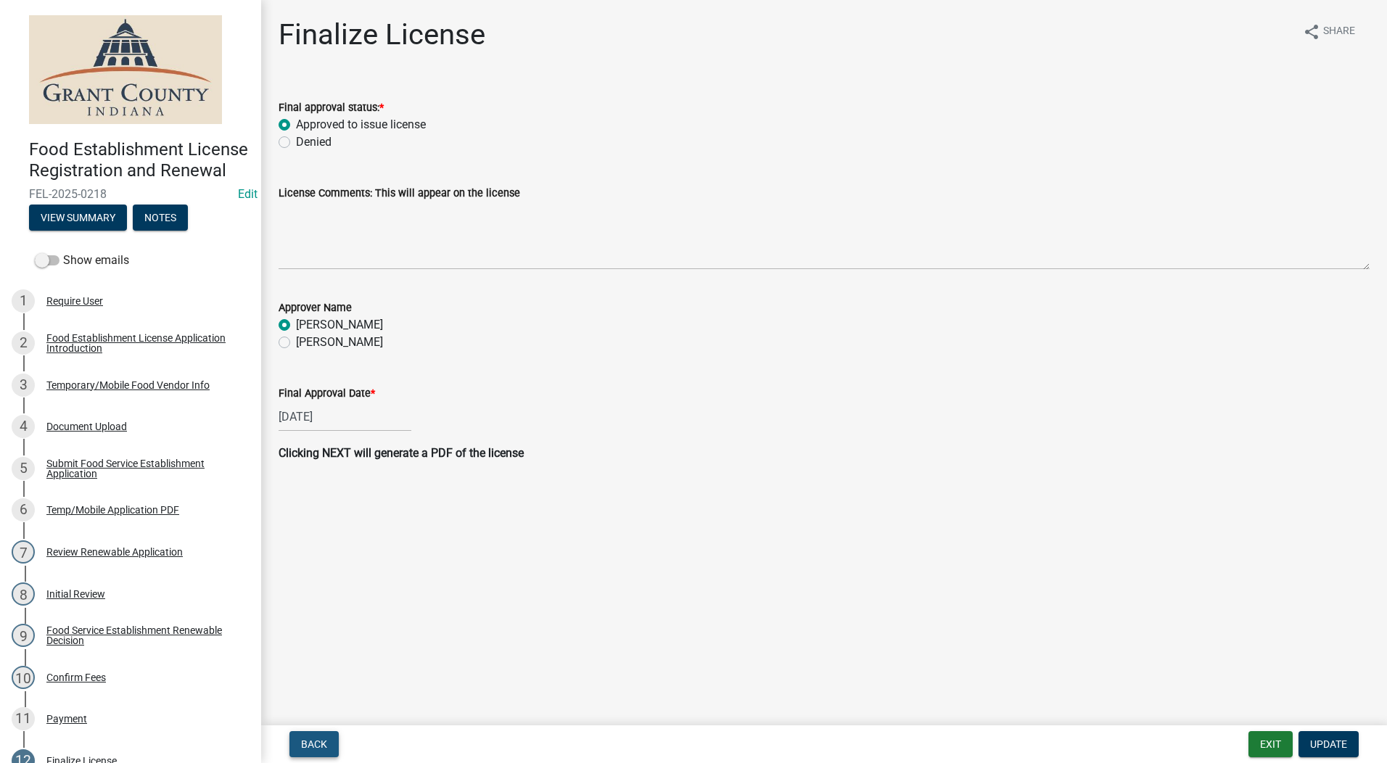
click at [318, 743] on span "Back" at bounding box center [314, 744] width 26 height 12
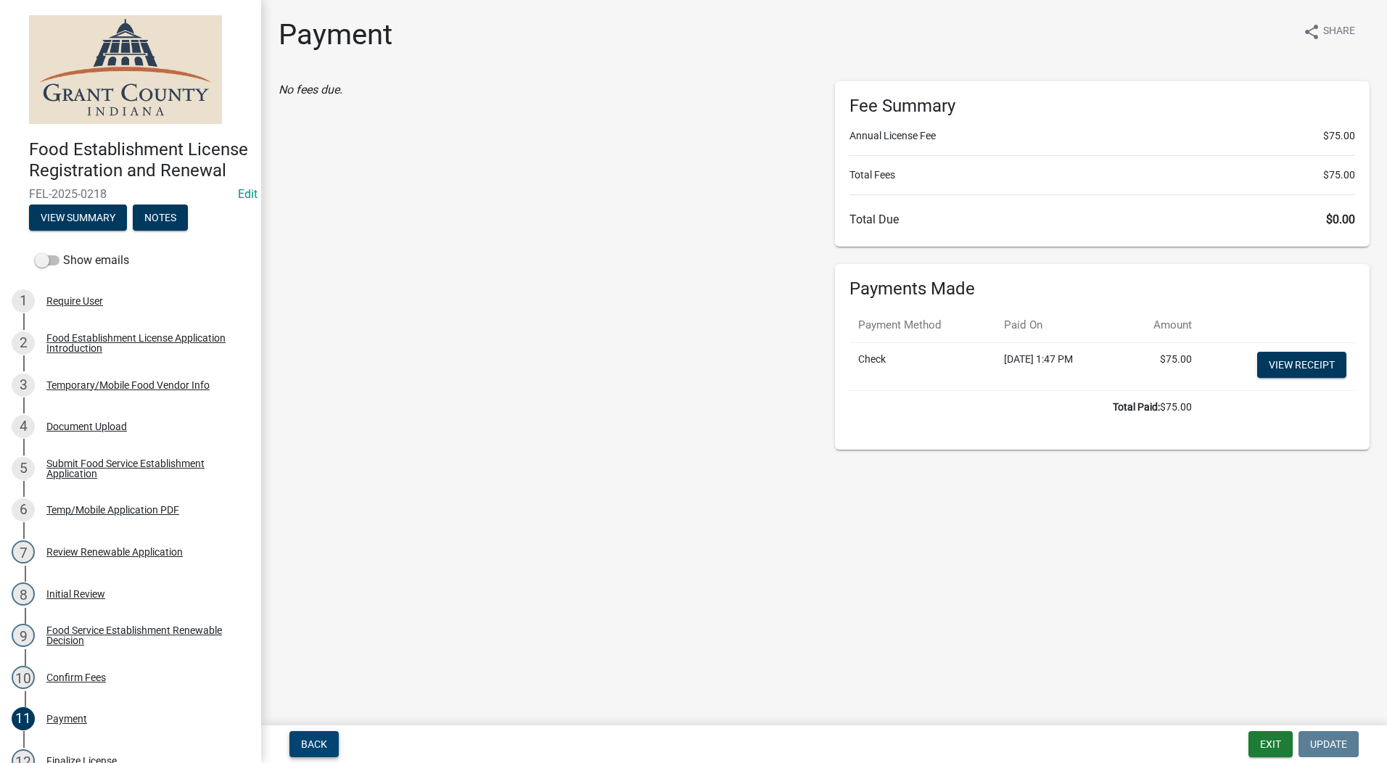
click at [318, 743] on span "Back" at bounding box center [314, 744] width 26 height 12
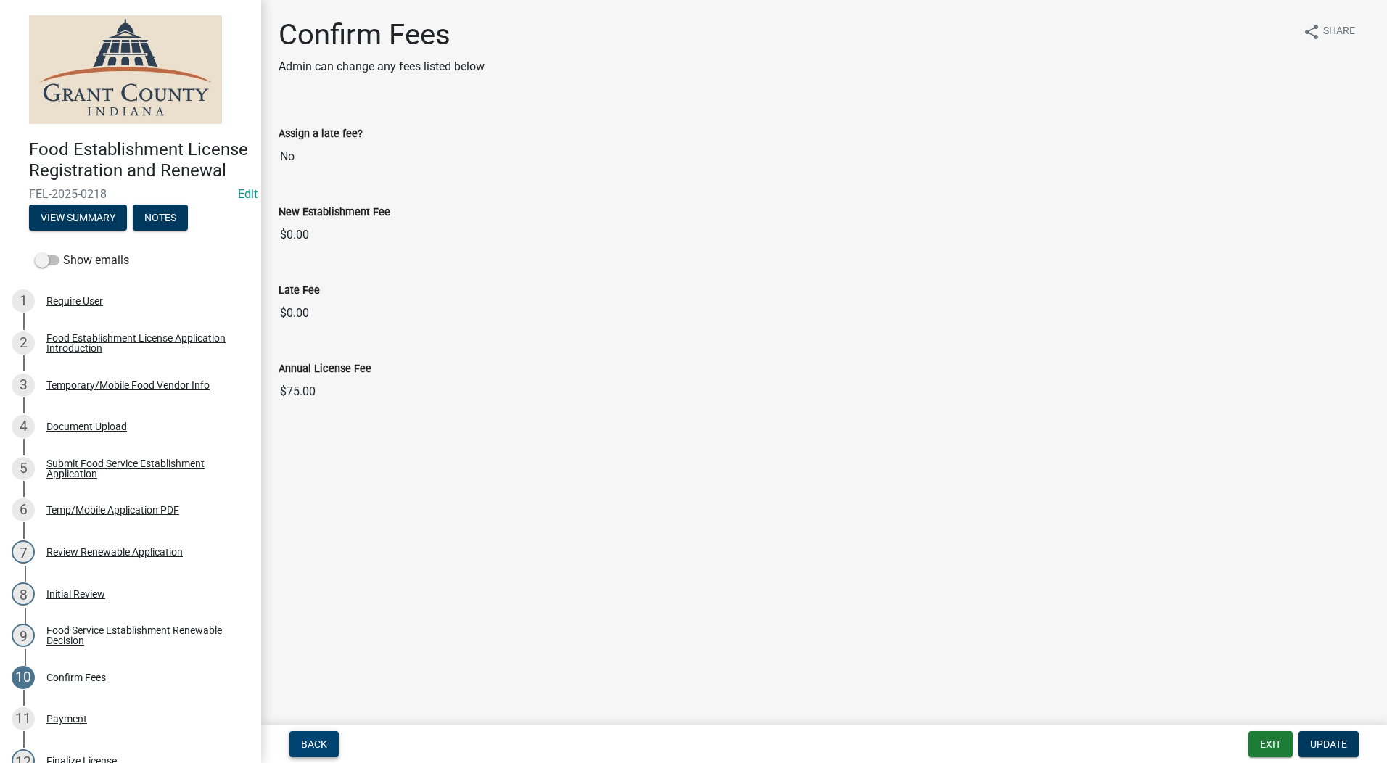
click at [318, 743] on span "Back" at bounding box center [314, 744] width 26 height 12
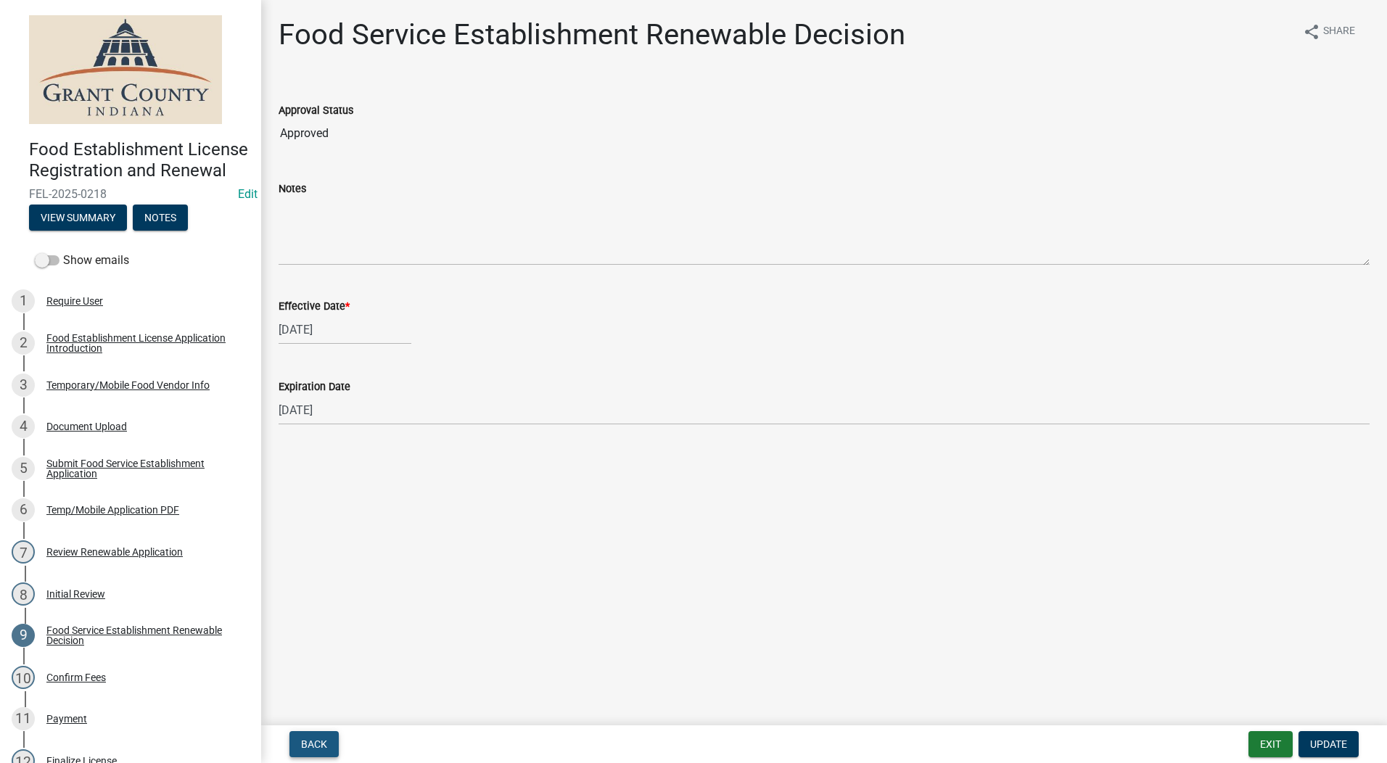
click at [318, 743] on span "Back" at bounding box center [314, 744] width 26 height 12
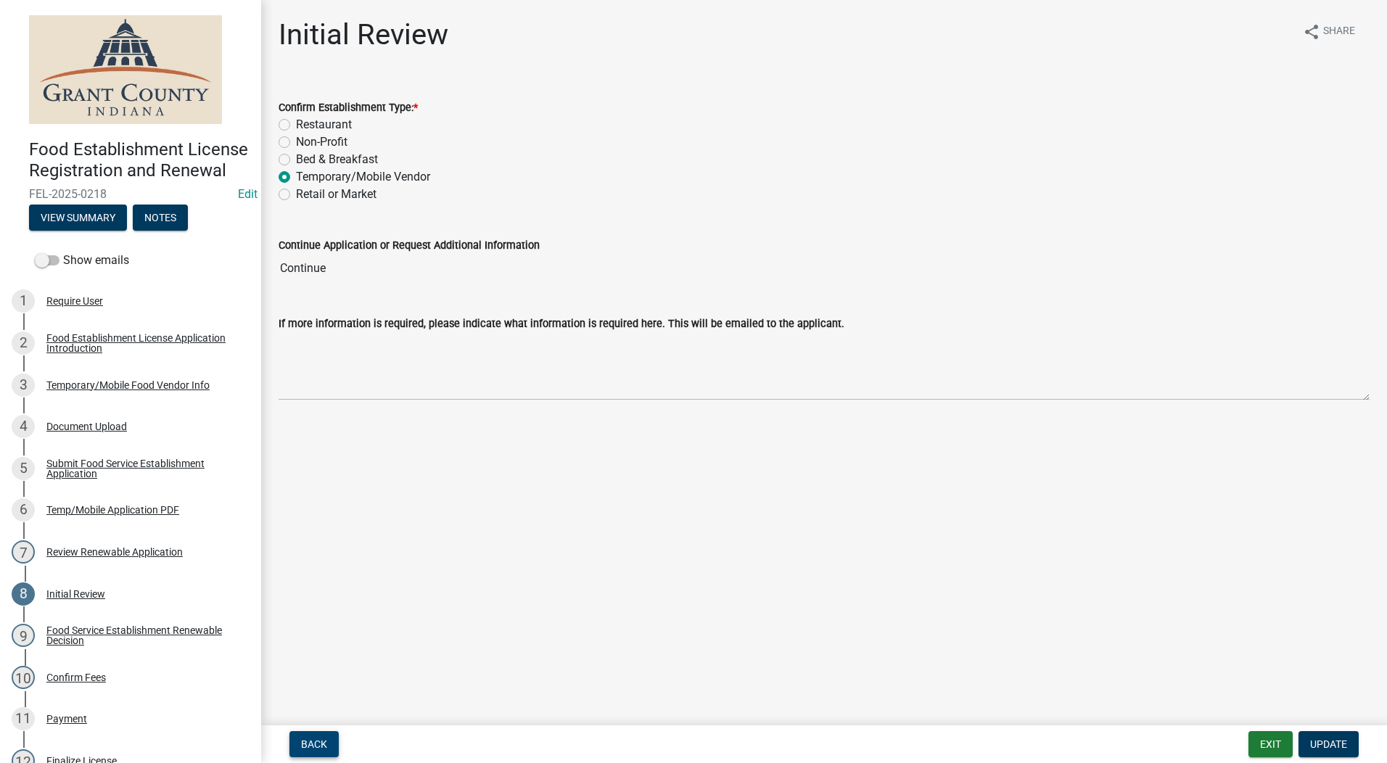
click at [318, 743] on span "Back" at bounding box center [314, 744] width 26 height 12
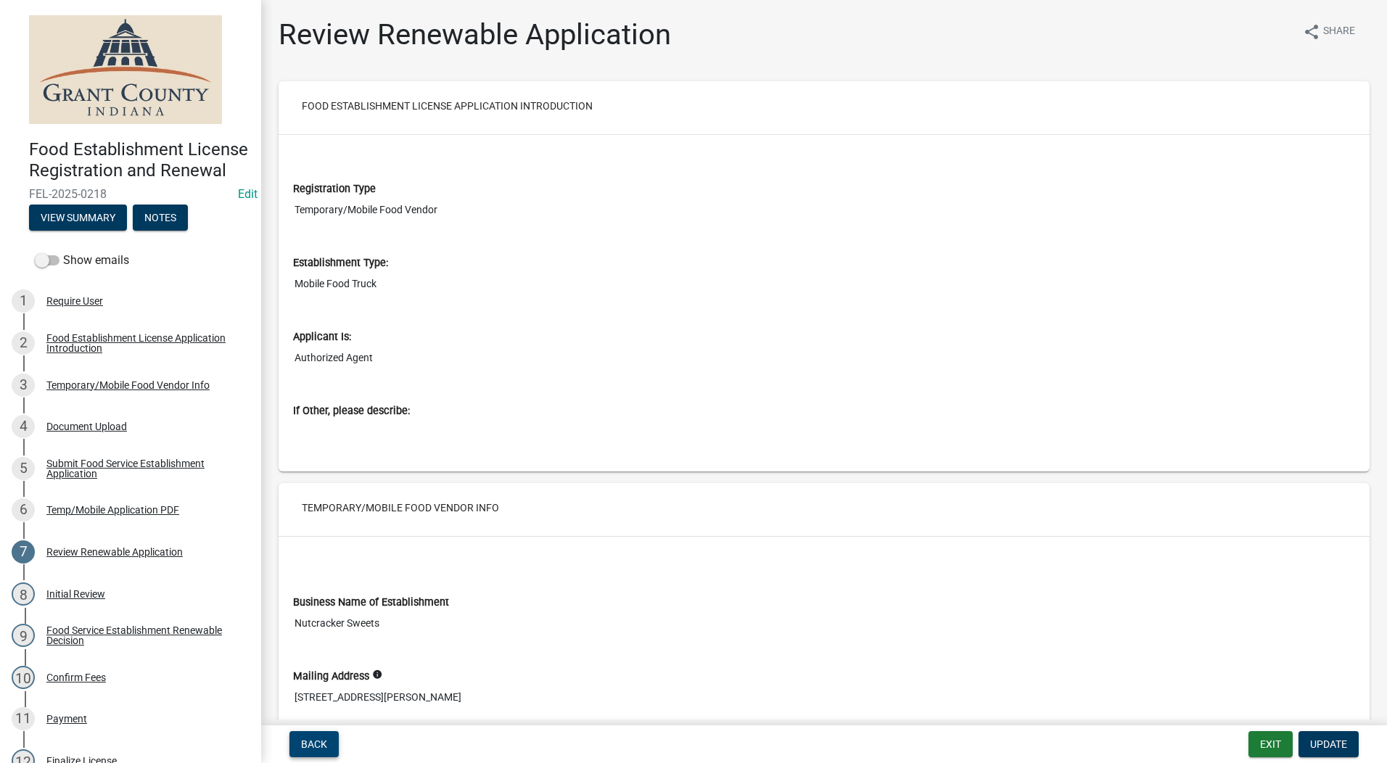
click at [318, 743] on span "Back" at bounding box center [314, 744] width 26 height 12
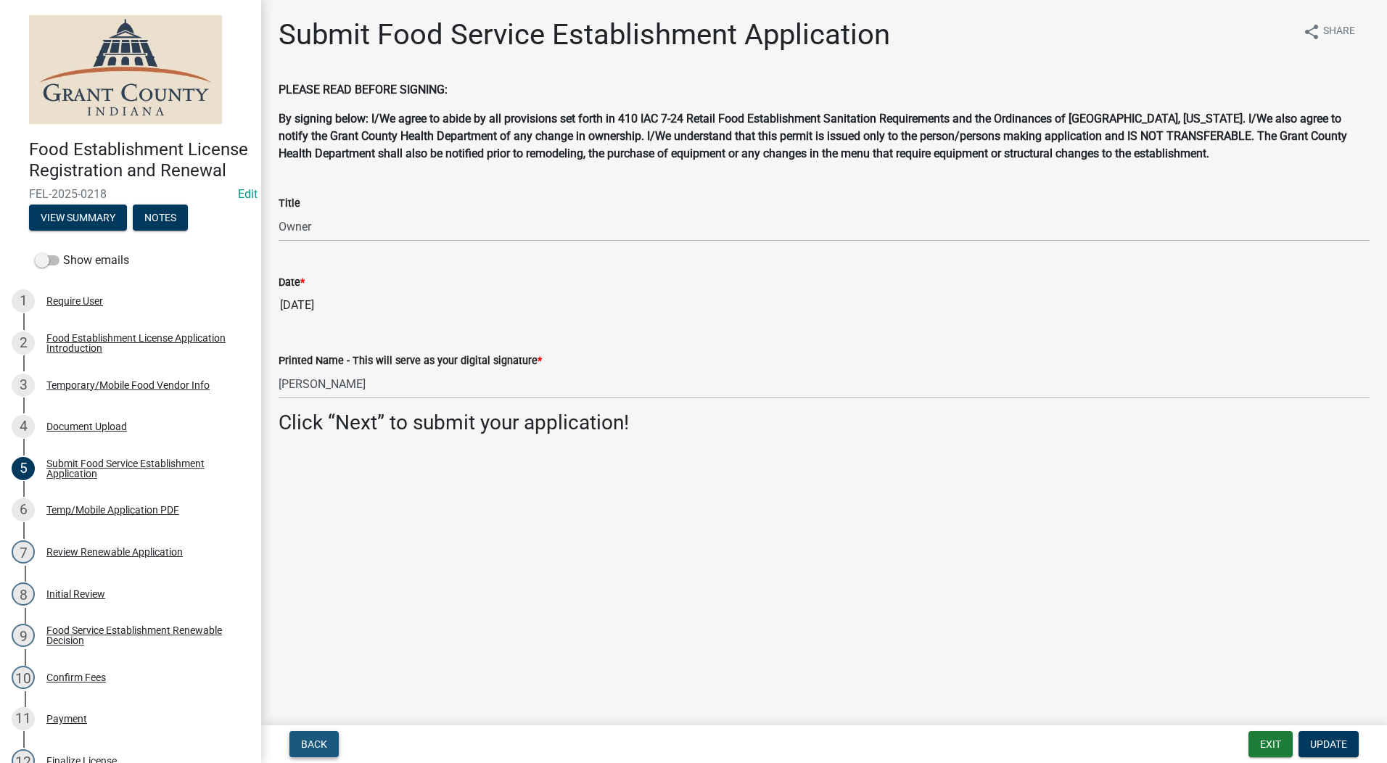
click at [318, 743] on span "Back" at bounding box center [314, 744] width 26 height 12
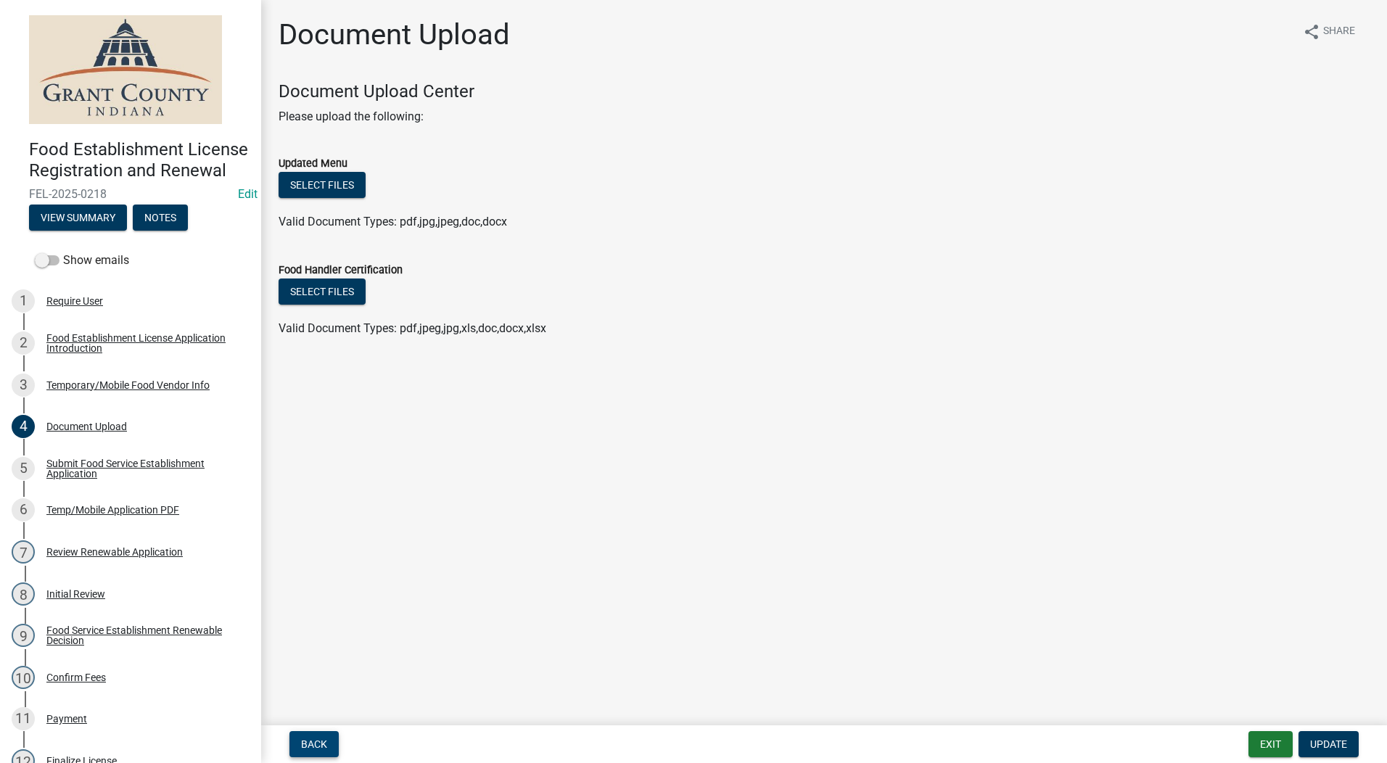
click at [318, 743] on span "Back" at bounding box center [314, 744] width 26 height 12
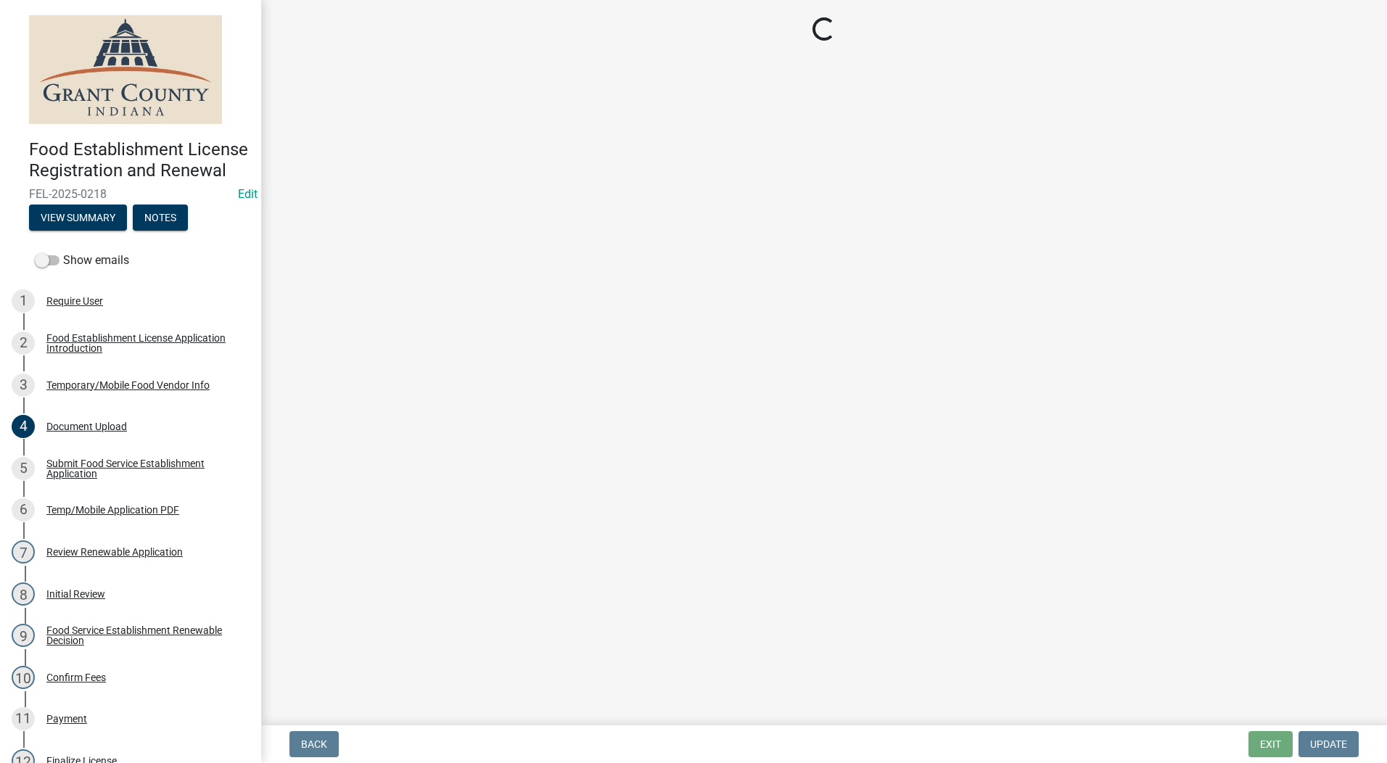
select select "3a899312-7fa3-4622-8b1a-2a020229fd86"
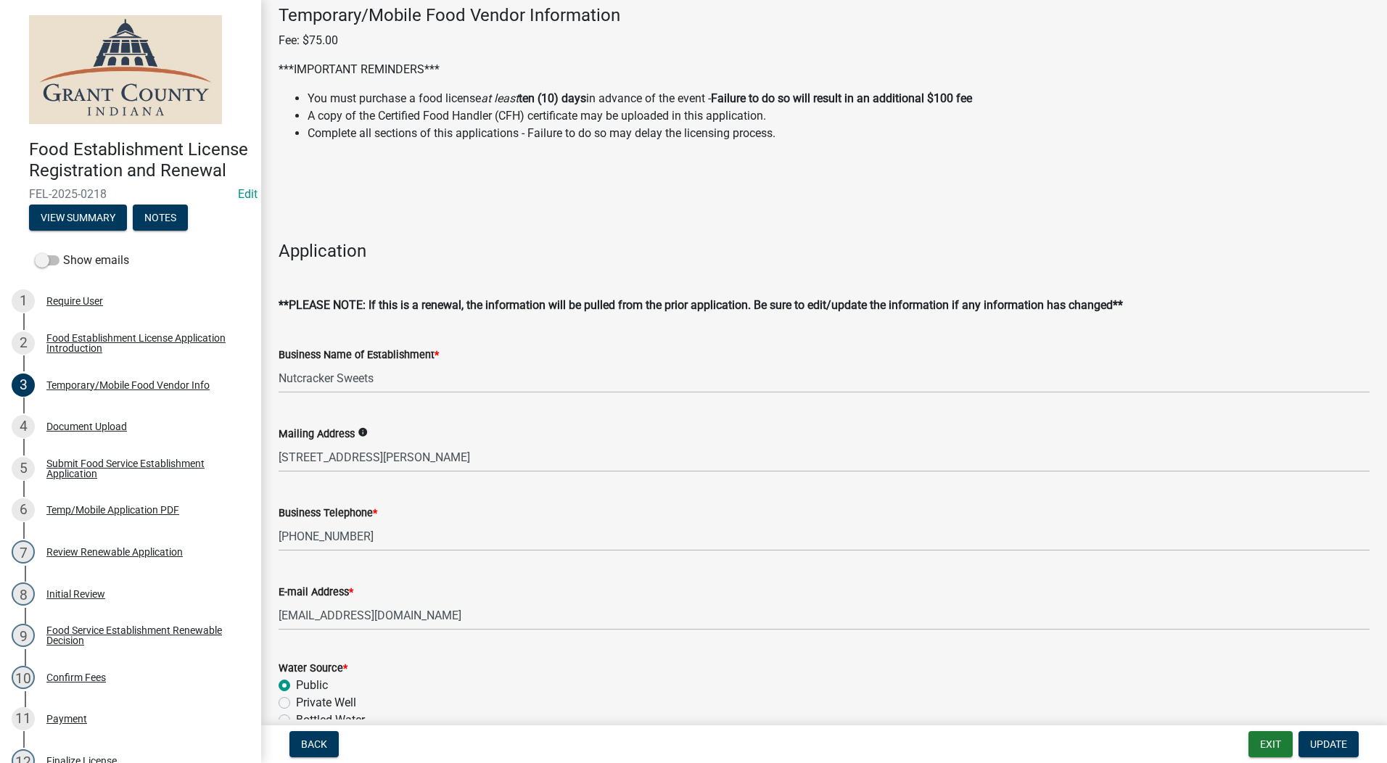
scroll to position [145, 0]
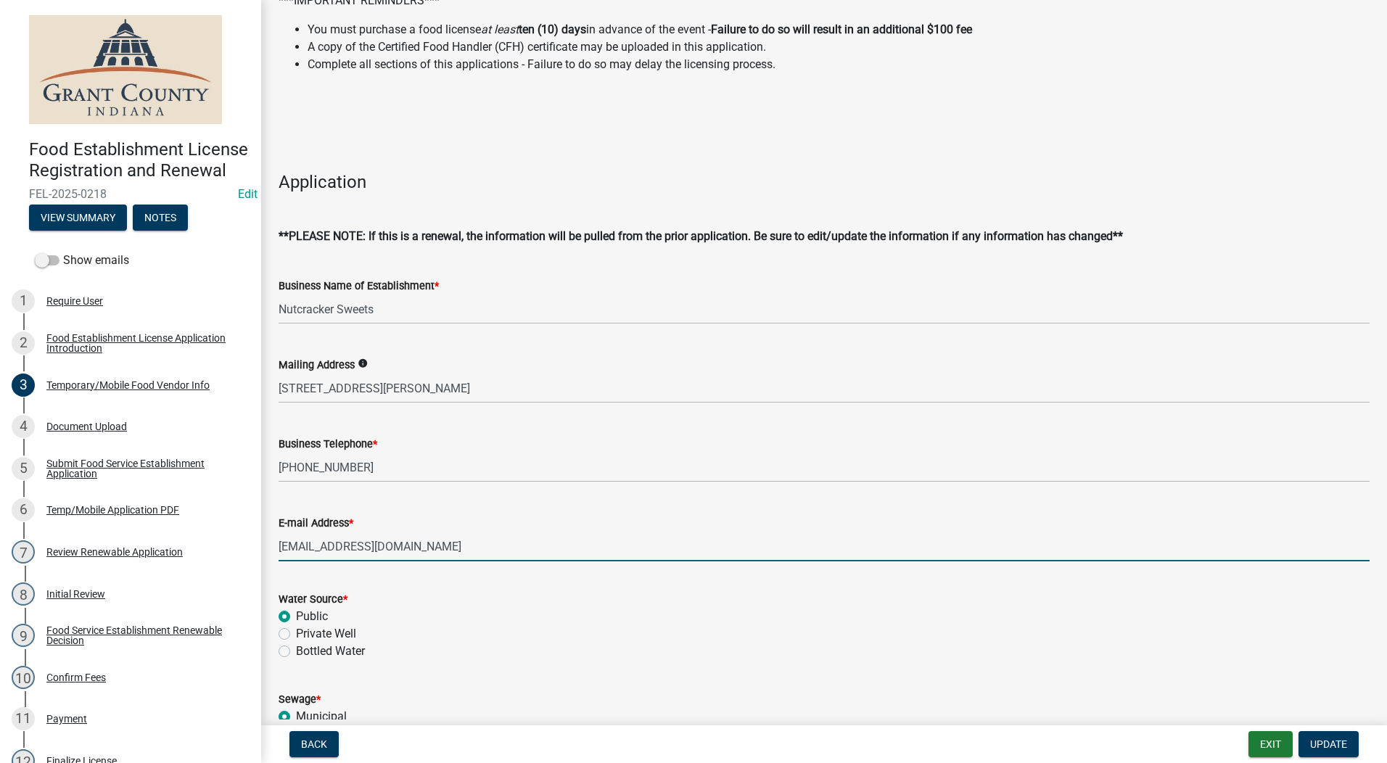
drag, startPoint x: 353, startPoint y: 548, endPoint x: 363, endPoint y: 548, distance: 9.4
click at [353, 548] on input "Iamdmjohnson@gmail.com" at bounding box center [824, 547] width 1091 height 30
type input "Iamdmjohnson007@gmail.com"
click at [650, 633] on div "Private Well" at bounding box center [824, 633] width 1091 height 17
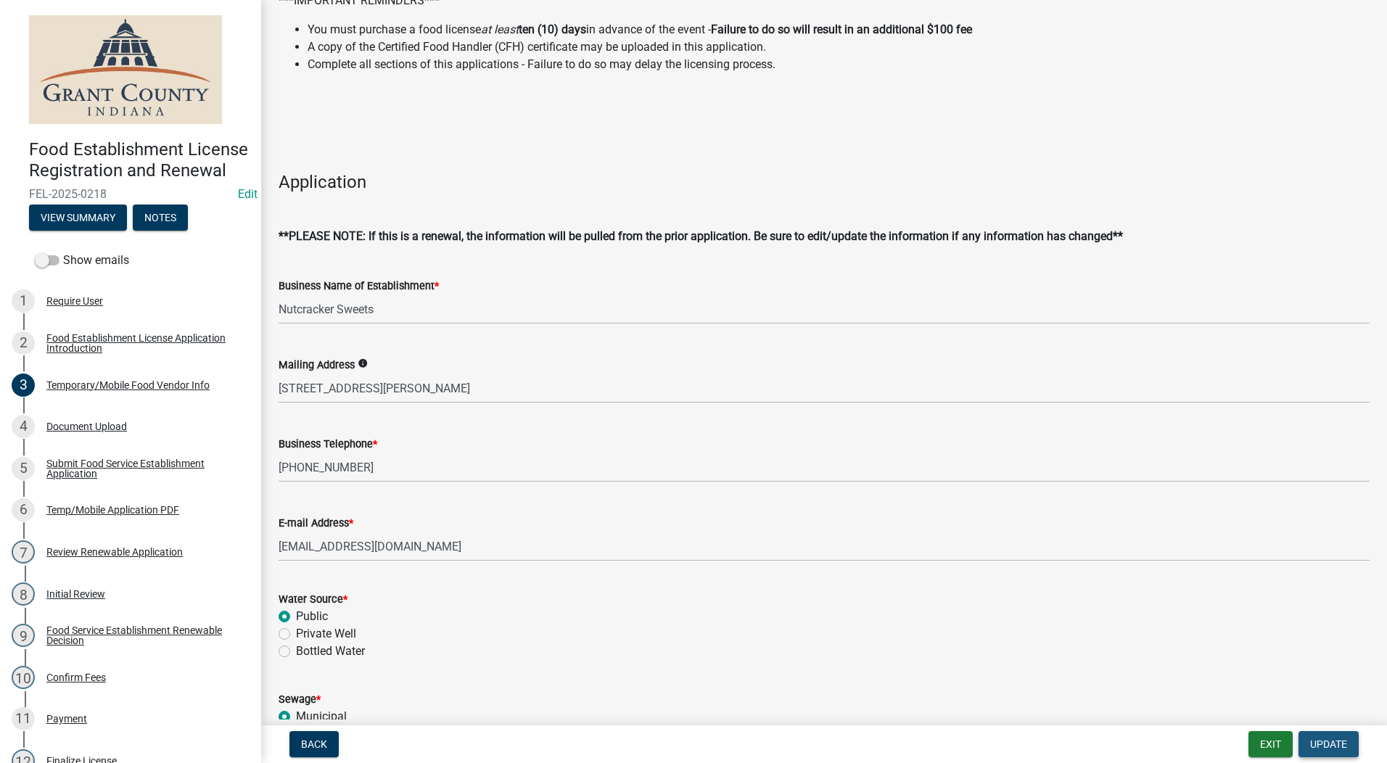
click at [1106, 743] on span "Update" at bounding box center [1328, 744] width 37 height 12
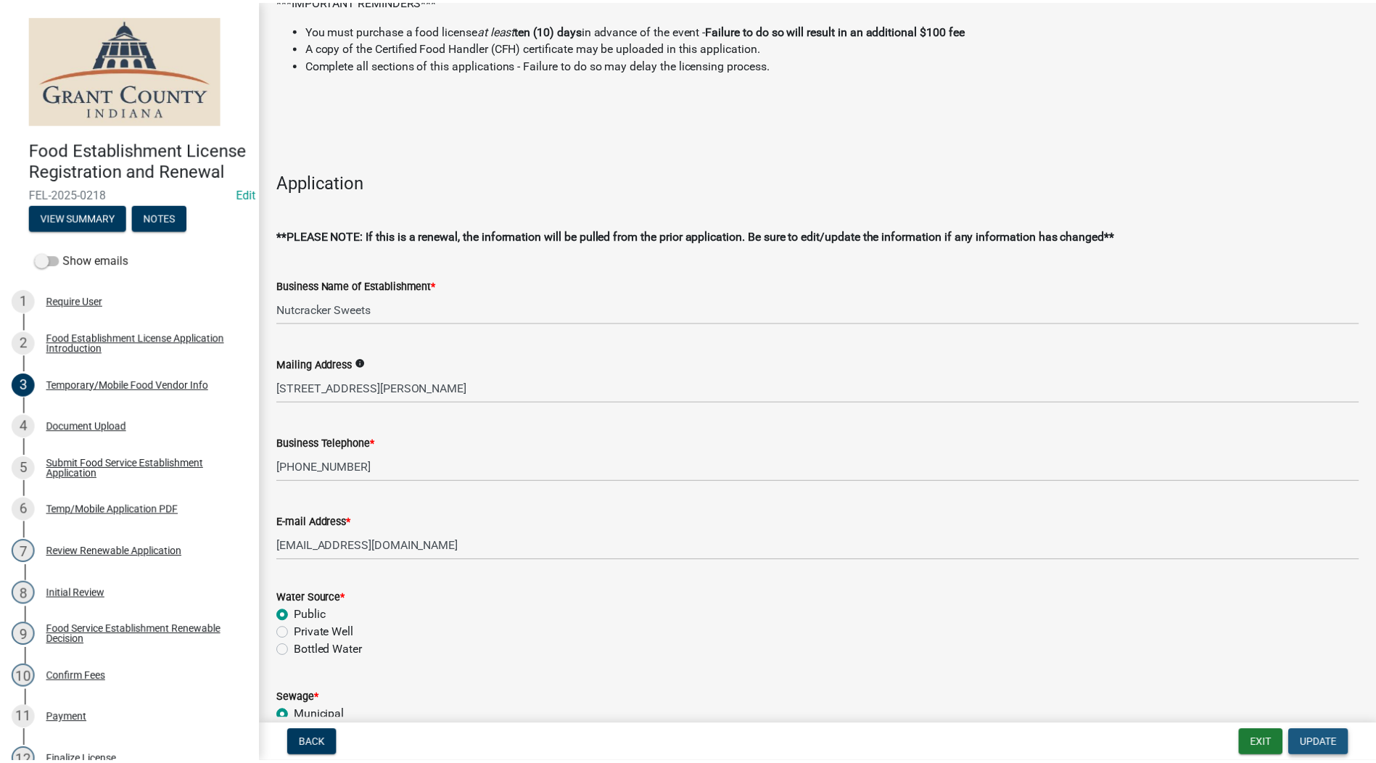
scroll to position [0, 0]
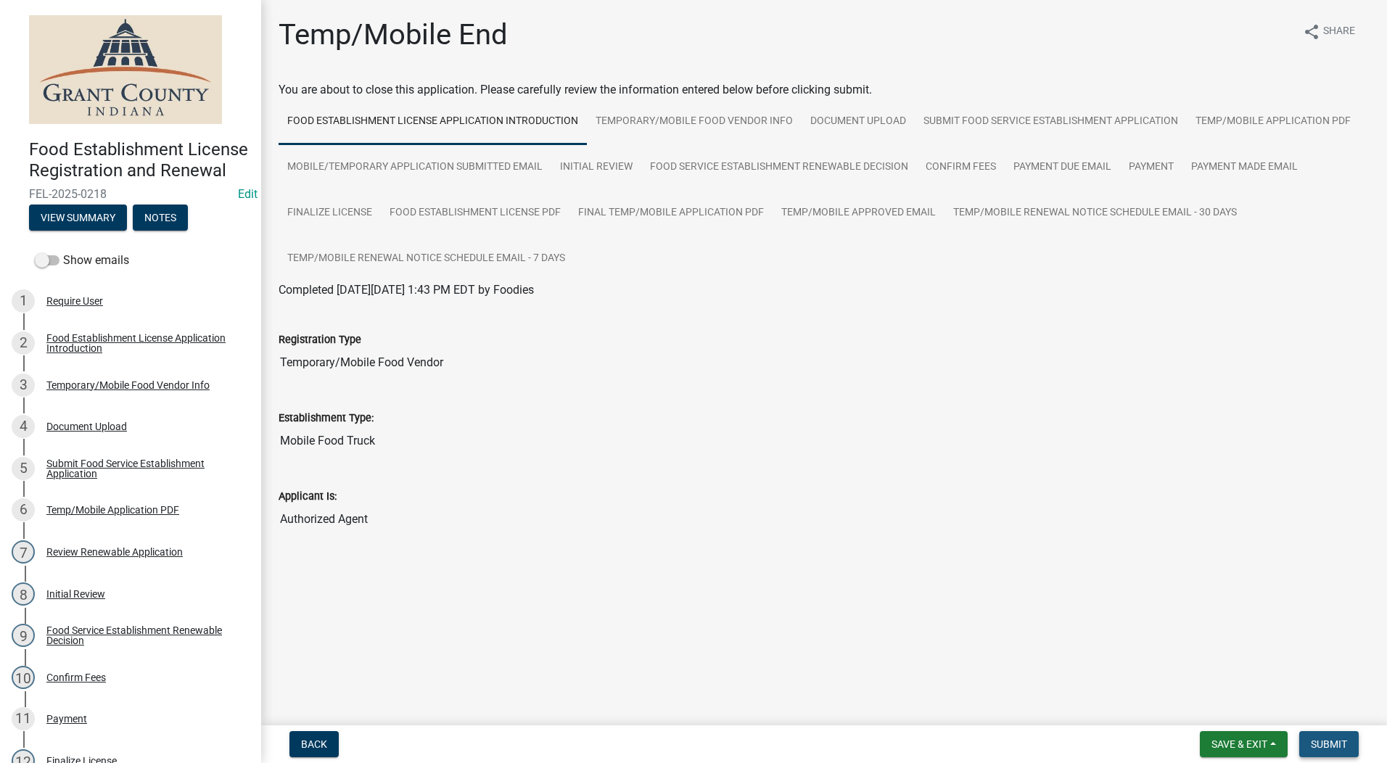
click at [1106, 741] on span "Submit" at bounding box center [1329, 744] width 36 height 12
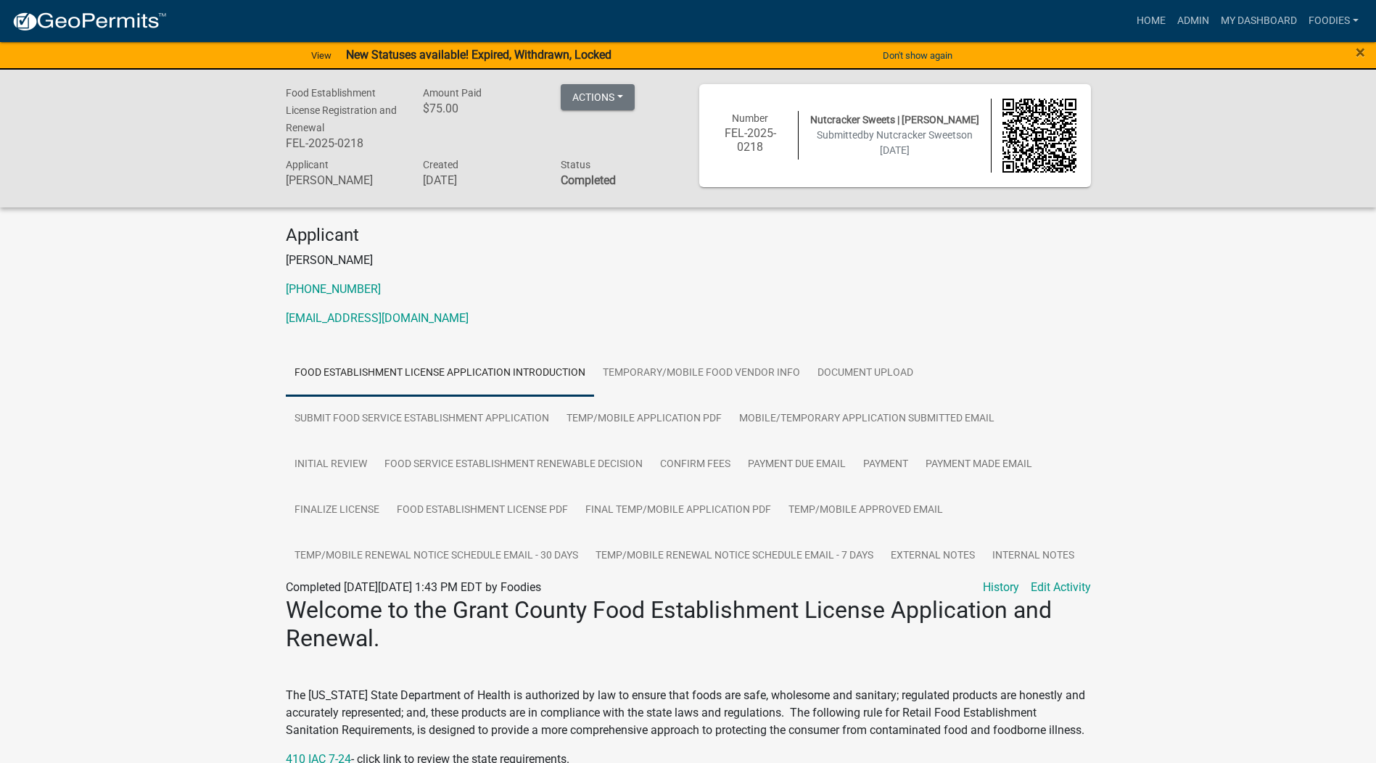
drag, startPoint x: 324, startPoint y: 319, endPoint x: 443, endPoint y: 297, distance: 120.9
click at [443, 297] on div "Applicant Lisa Johnson 317-966-0389 Iamdmjohnson@gmail.com" at bounding box center [688, 282] width 827 height 114
drag, startPoint x: 443, startPoint y: 297, endPoint x: 372, endPoint y: 316, distance: 73.5
click at [372, 316] on link "Iamdmjohnson@gmail.com" at bounding box center [377, 318] width 183 height 14
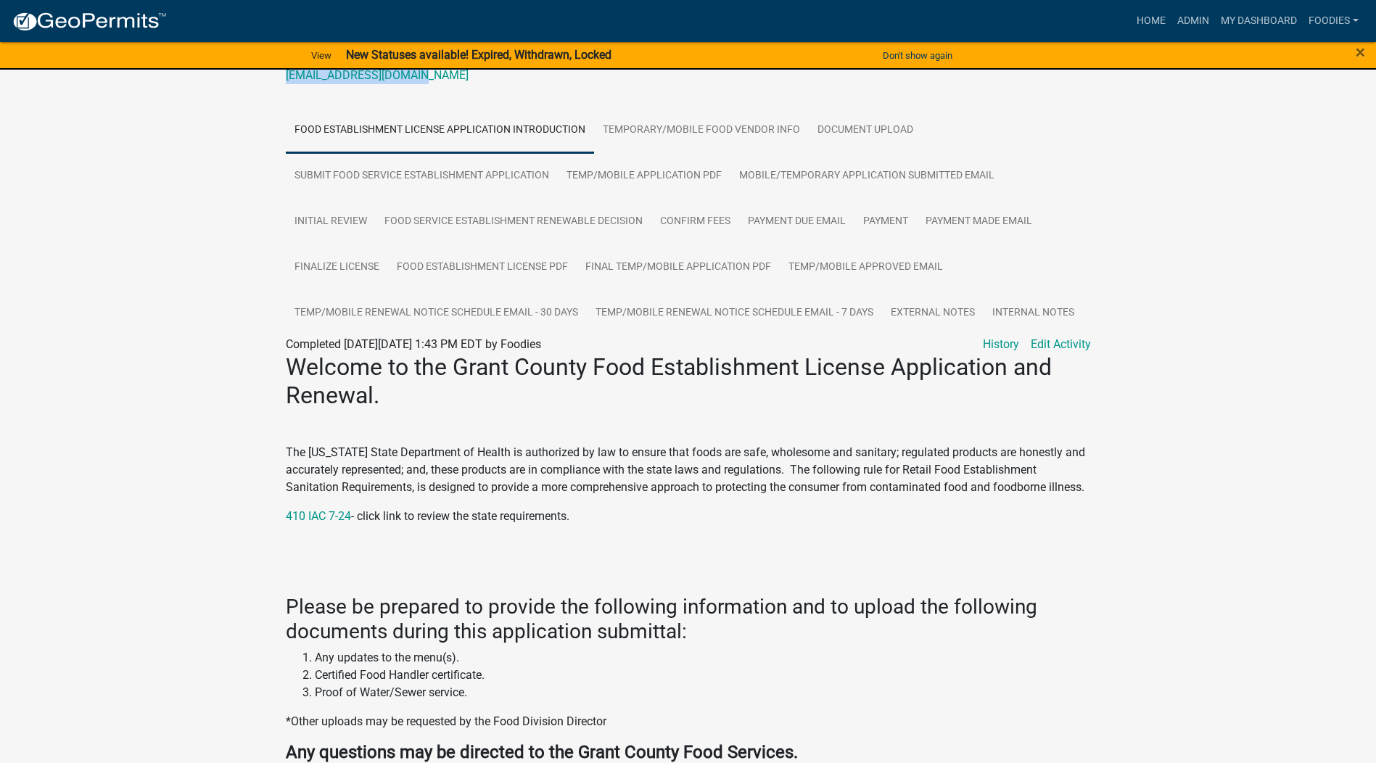
scroll to position [218, 0]
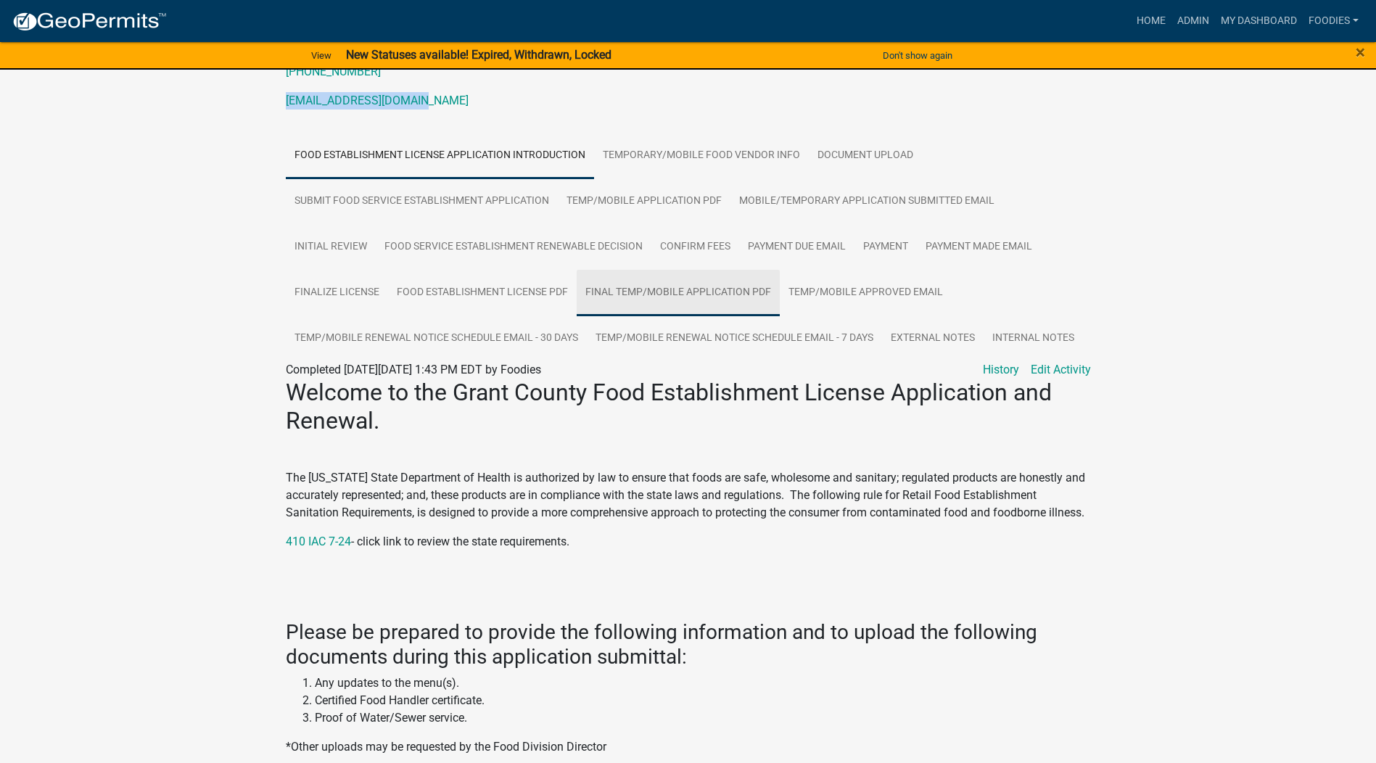
click at [666, 289] on link "Final Temp/Mobile Application PDF" at bounding box center [678, 293] width 203 height 46
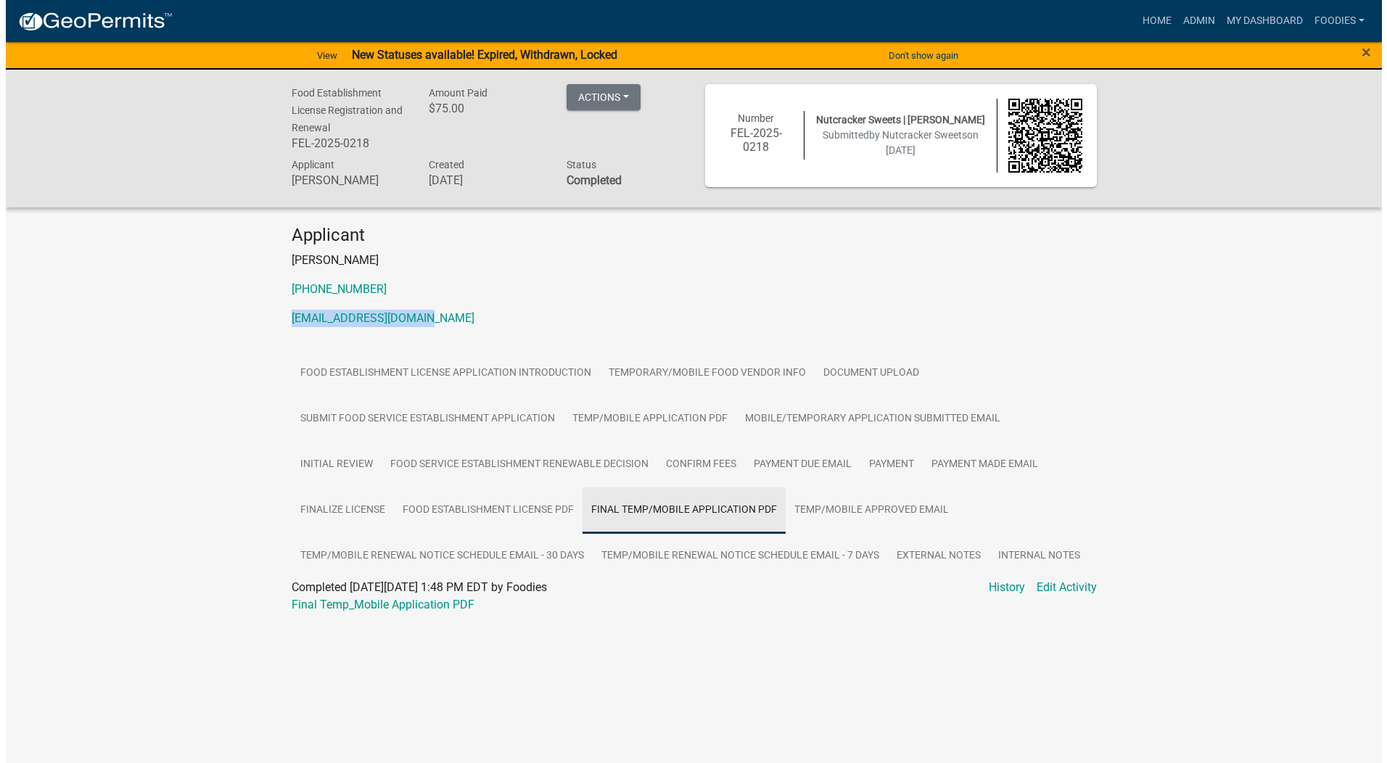
scroll to position [0, 0]
click at [707, 511] on link "Final Temp/Mobile Application PDF" at bounding box center [683, 510] width 203 height 46
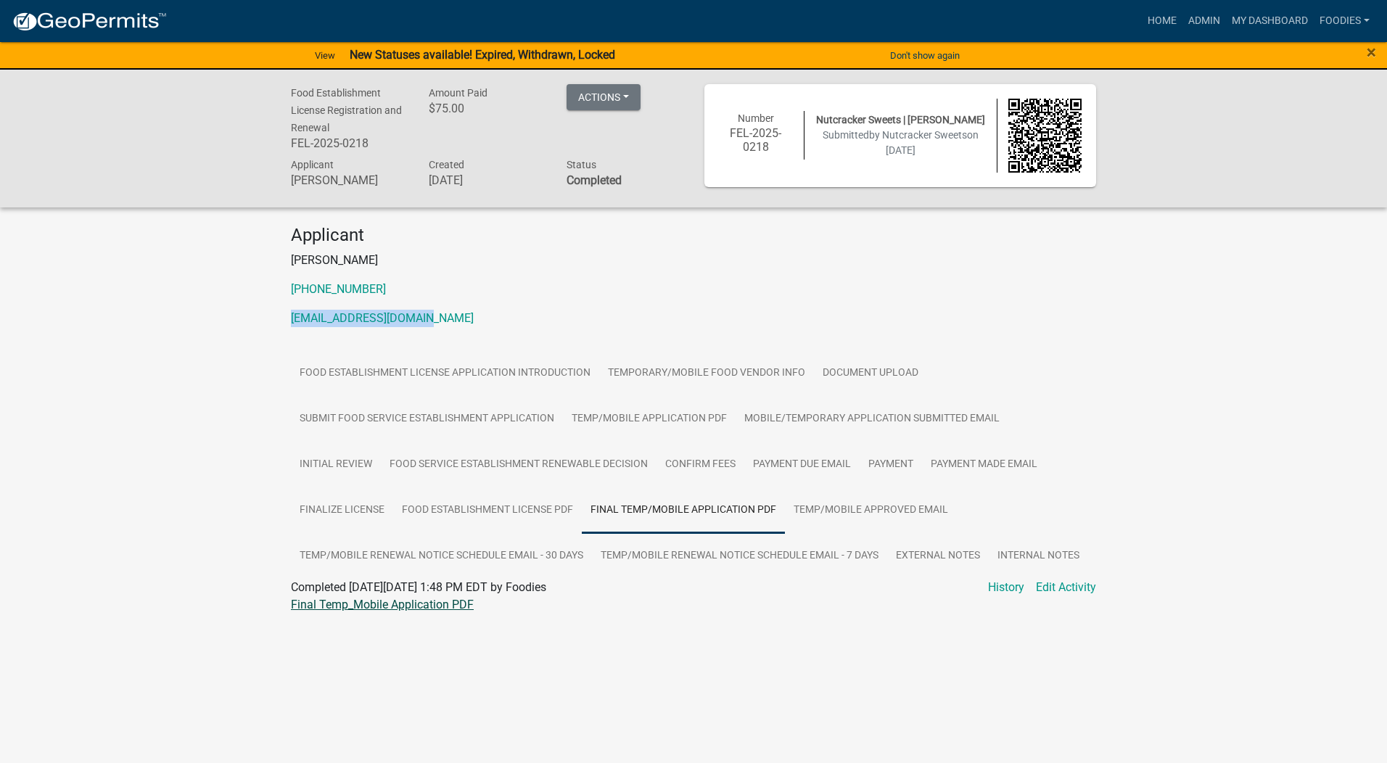
click at [366, 606] on link "Final Temp_Mobile Application PDF" at bounding box center [382, 605] width 183 height 14
